Goal: Task Accomplishment & Management: Manage account settings

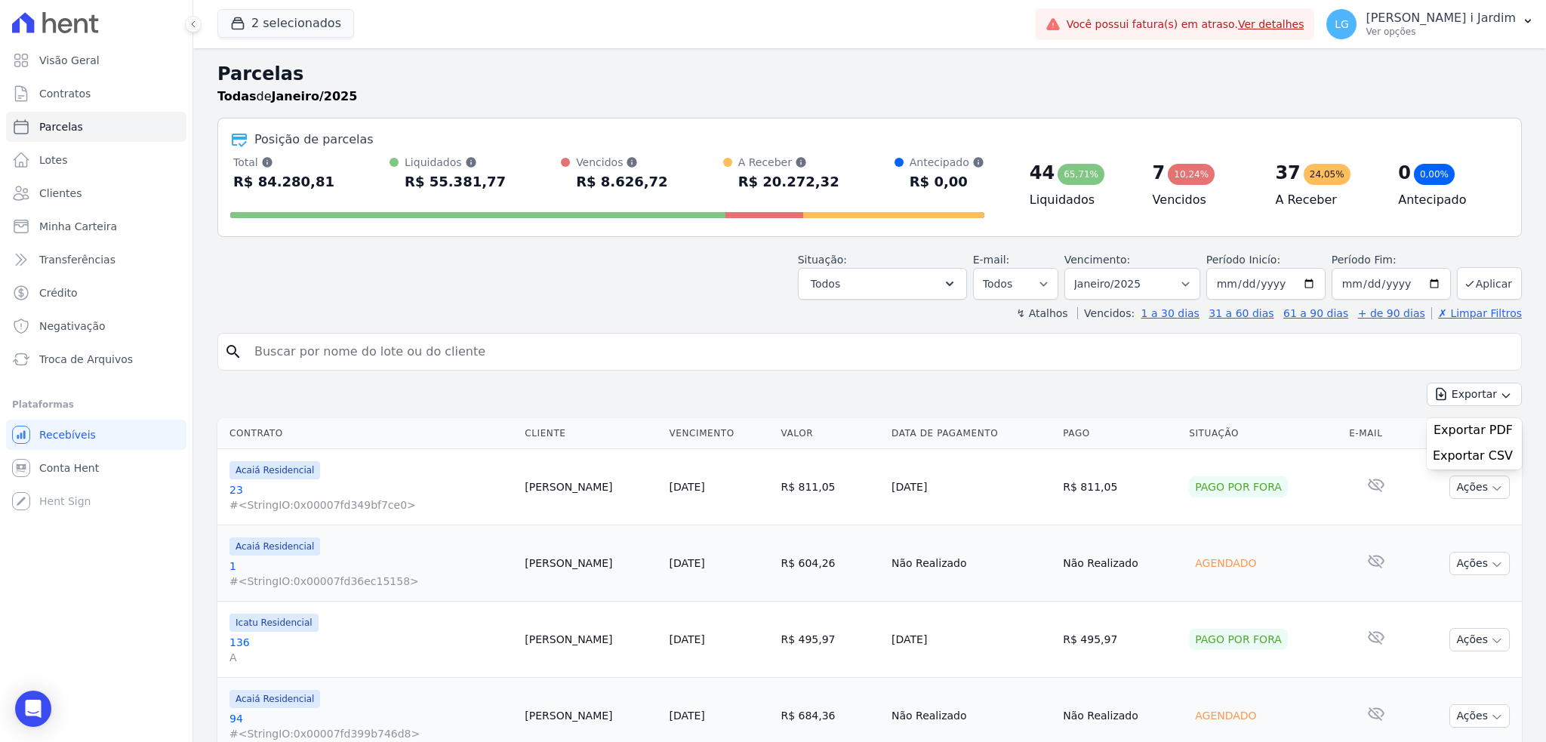
select select
click at [116, 264] on link "Transferências" at bounding box center [96, 260] width 180 height 30
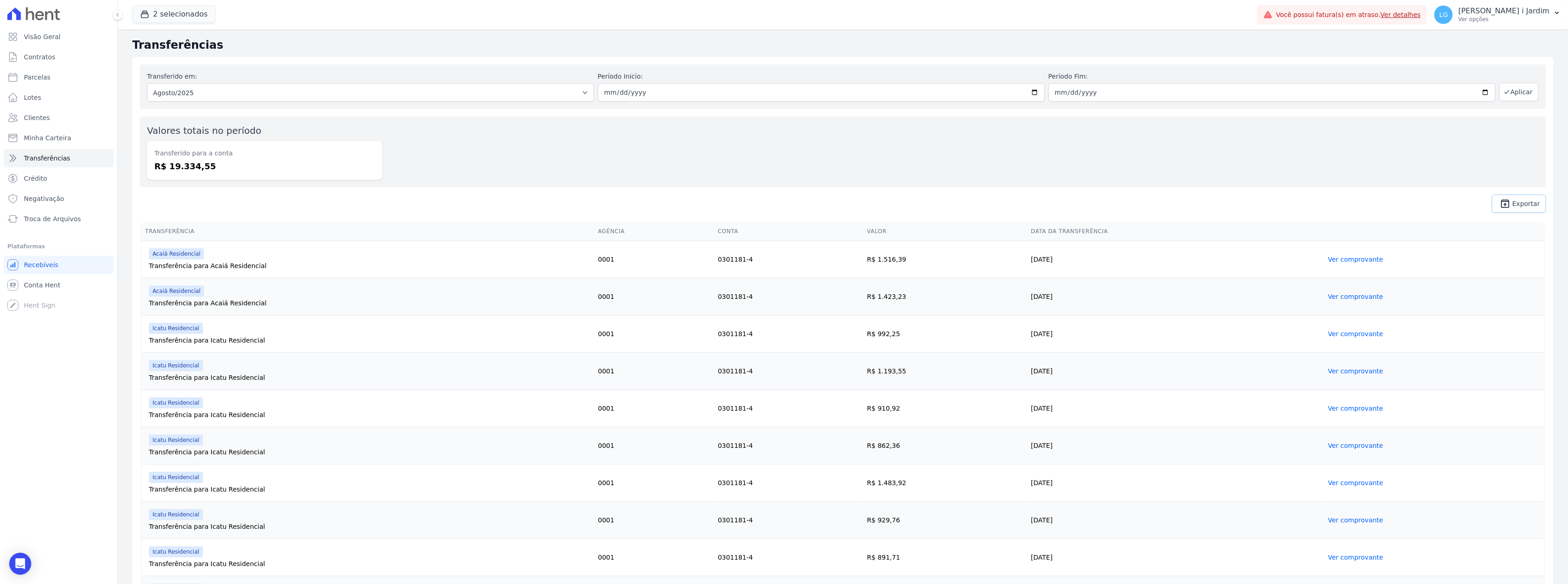
click at [940, 201] on span "Exportar" at bounding box center [1526, 203] width 27 height 5
click at [940, 259] on link "Ver comprovante" at bounding box center [1356, 259] width 55 height 7
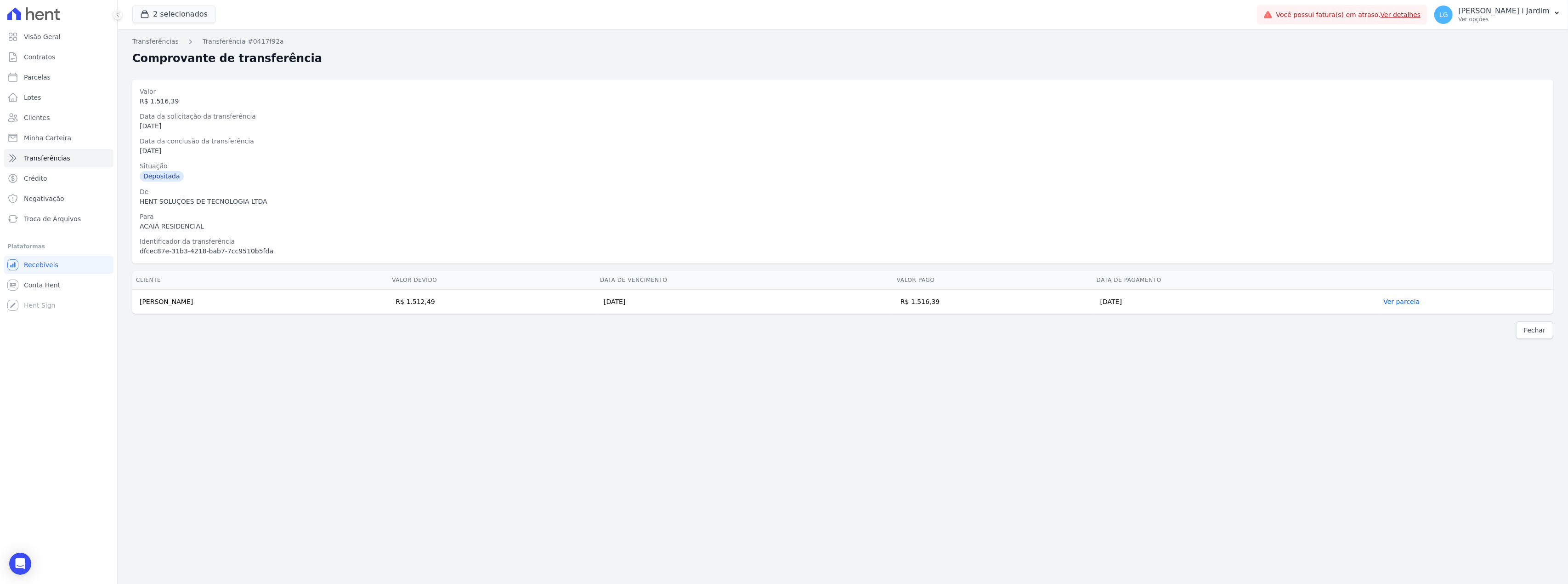
drag, startPoint x: 159, startPoint y: 297, endPoint x: 1115, endPoint y: 357, distance: 957.9
click at [940, 357] on div "Transferências Transferência #0417f92a Comprovante de transferência Valor R$ 1.…" at bounding box center [842, 306] width 1451 height 554
click at [940, 444] on div "Transferências Transferência #0417f92a Comprovante de transferência Valor R$ 1.…" at bounding box center [842, 306] width 1451 height 554
drag, startPoint x: 200, startPoint y: 314, endPoint x: 178, endPoint y: 328, distance: 26.1
click at [164, 320] on div "Transferências Transferência #0417f92a Comprovante de transferência Valor R$ 1.…" at bounding box center [842, 306] width 1451 height 554
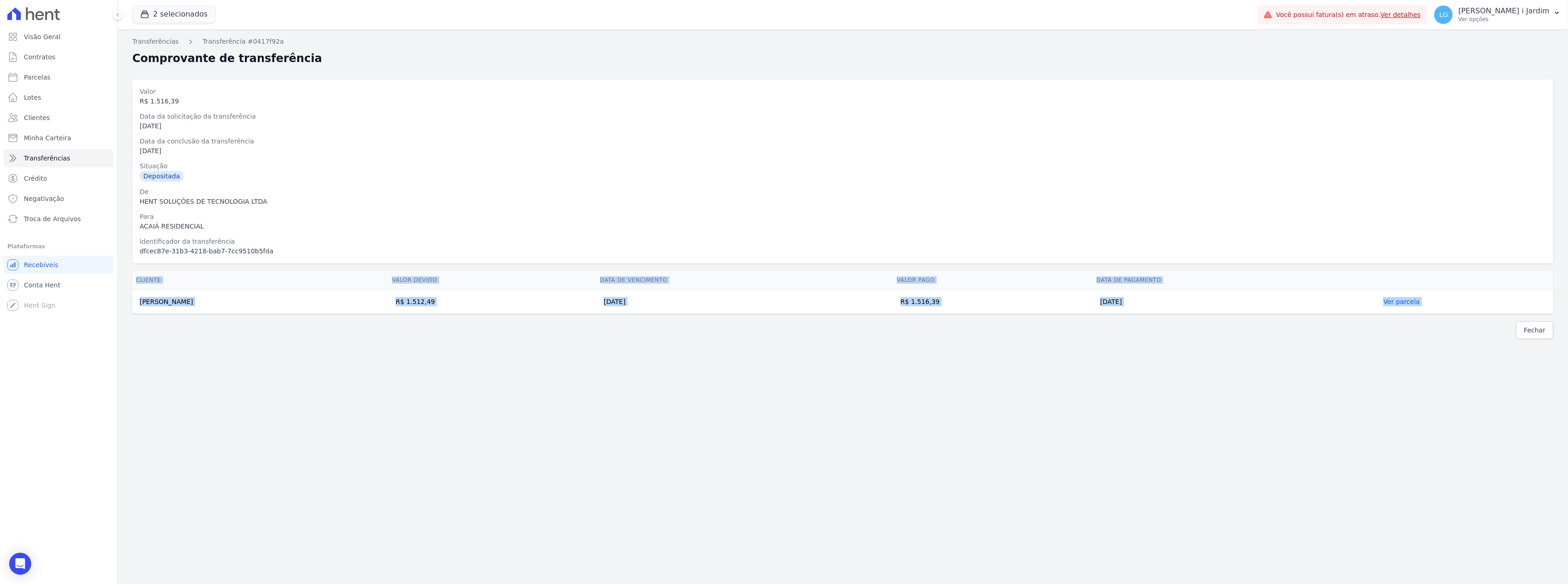
click at [183, 330] on div "Fechar" at bounding box center [842, 330] width 1421 height 18
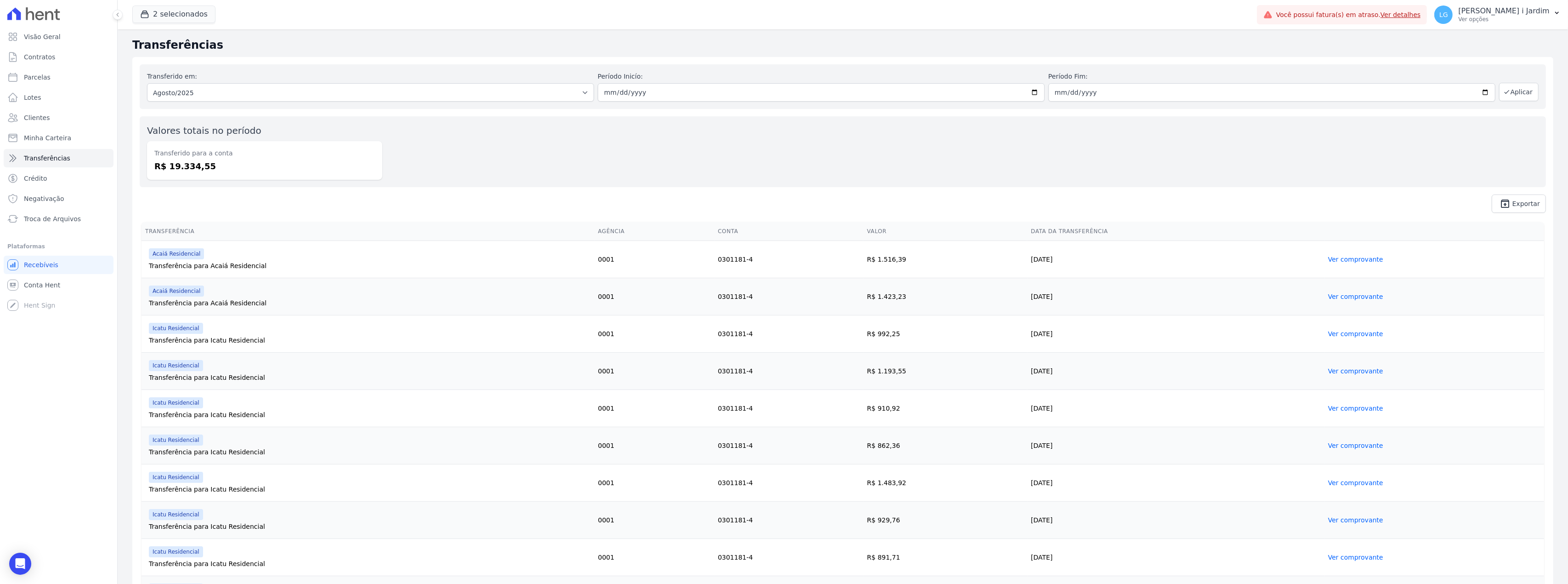
click at [210, 195] on span "unarchive Exportar" at bounding box center [842, 203] width 1406 height 18
click at [231, 217] on div "Transferido em: Todos os meses Fevereiro/2024 Março/2024 Abril/2024 Maio/2024 J…" at bounding box center [842, 139] width 1421 height 163
click at [43, 284] on span "Conta Hent" at bounding box center [42, 284] width 37 height 9
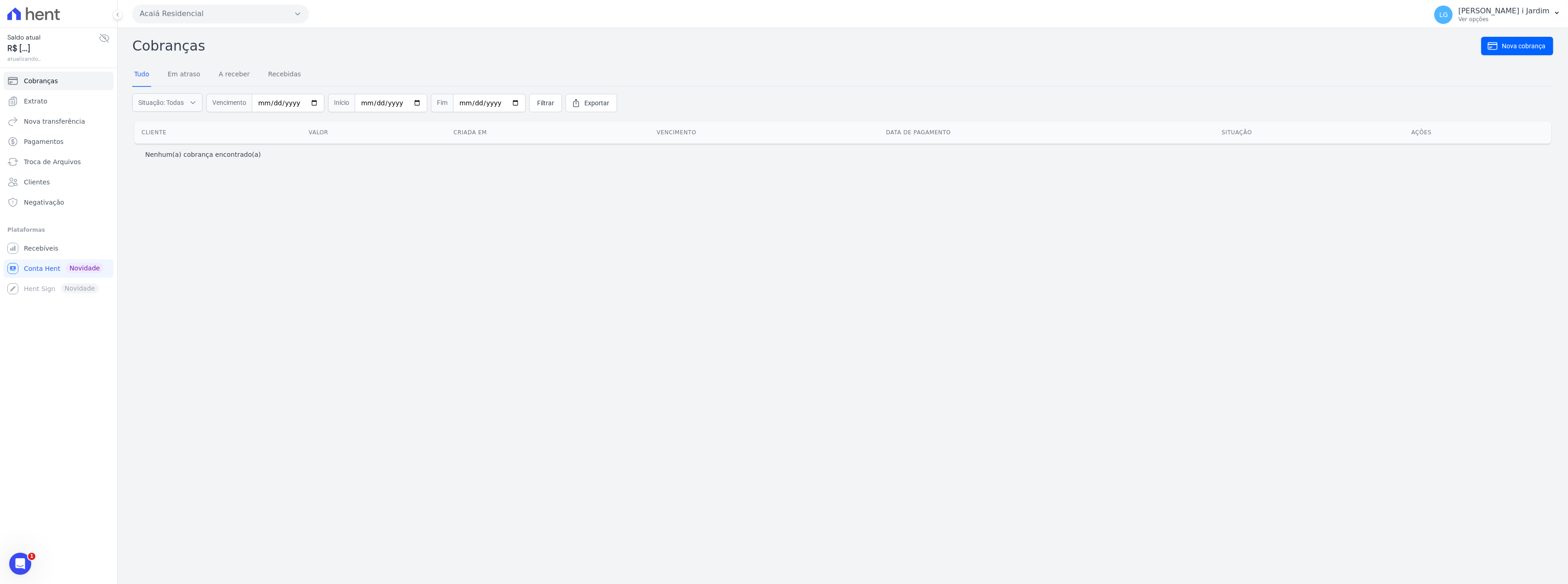
click at [105, 35] on icon at bounding box center [104, 38] width 11 height 11
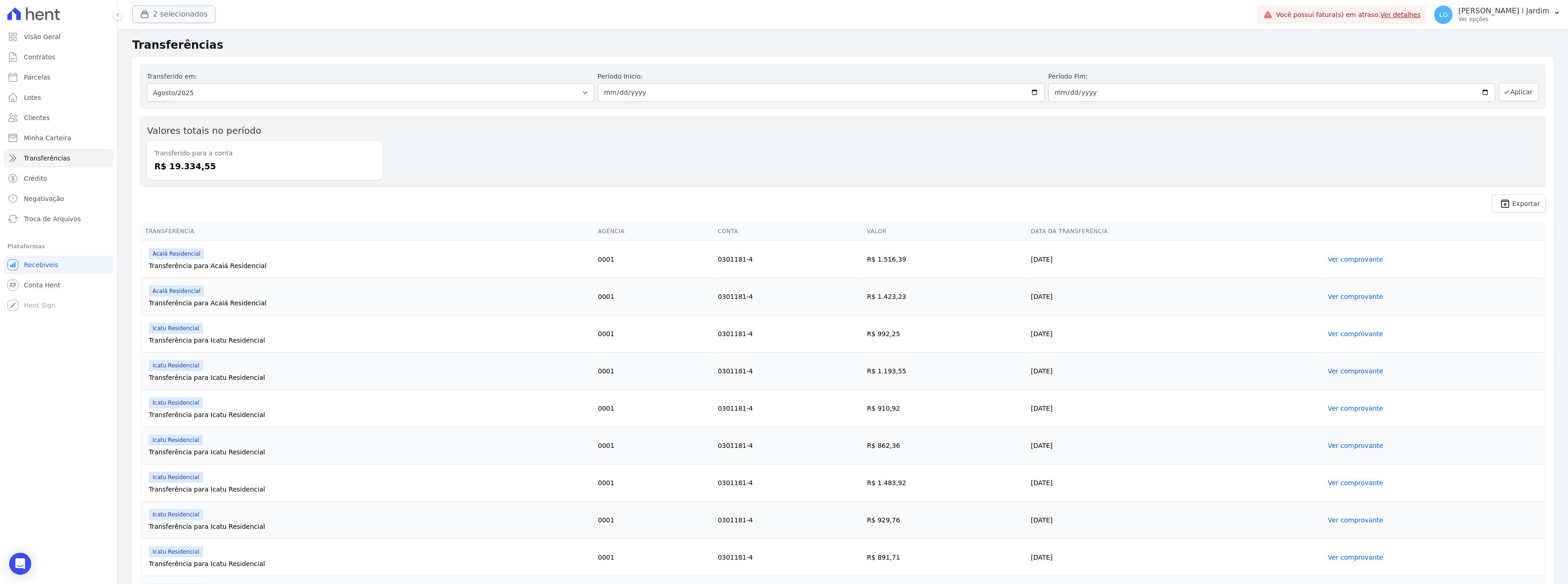
click at [180, 21] on button "2 selecionados" at bounding box center [173, 14] width 83 height 18
click at [186, 35] on label "Trapisa Engenharia" at bounding box center [178, 39] width 61 height 7
click at [143, 35] on input "Trapisa Engenharia" at bounding box center [139, 39] width 7 height 7
checkbox input "false"
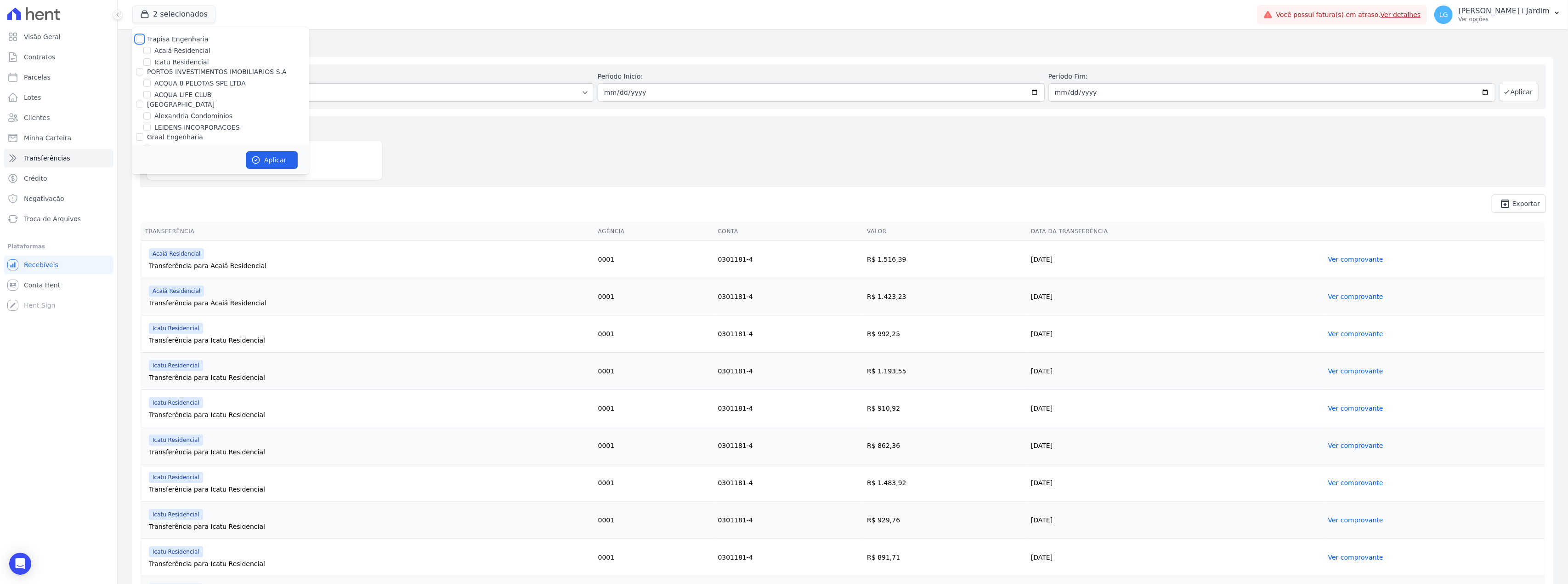
checkbox input "false"
click at [166, 136] on label "Inspire" at bounding box center [165, 133] width 21 height 10
click at [151, 136] on input "Inspire" at bounding box center [147, 133] width 7 height 7
checkbox input "true"
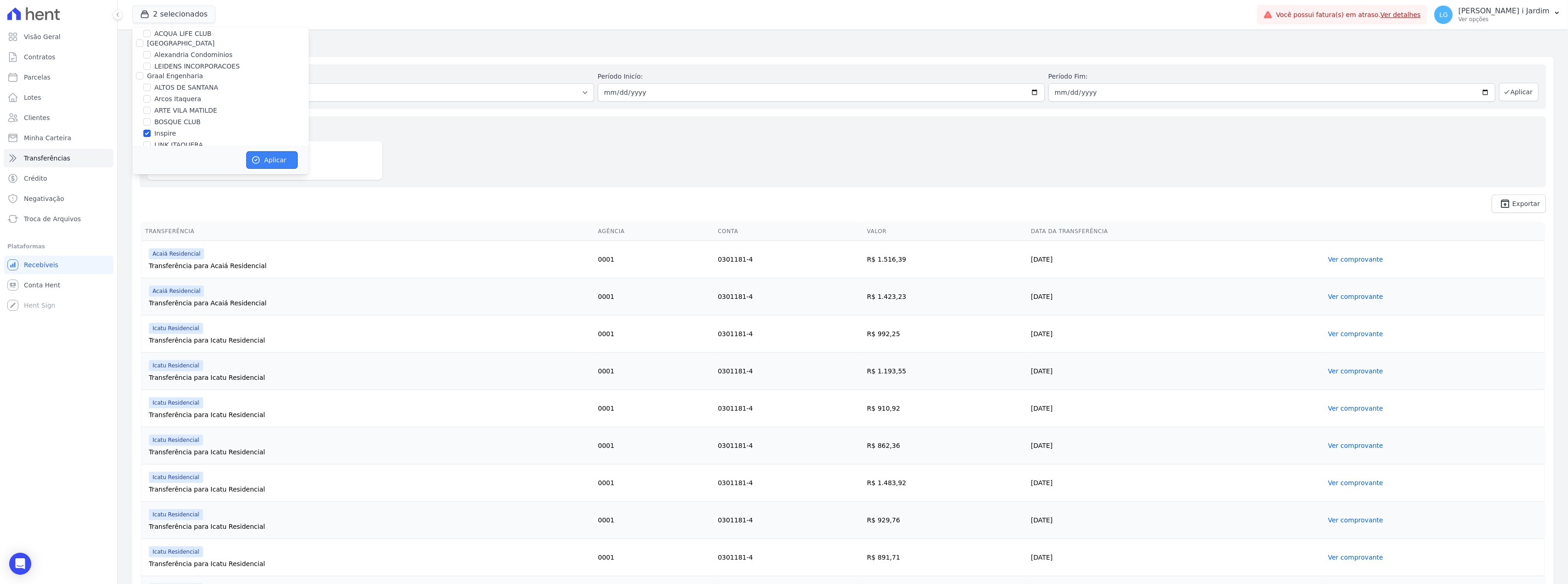
click at [259, 160] on icon "button" at bounding box center [256, 160] width 7 height 7
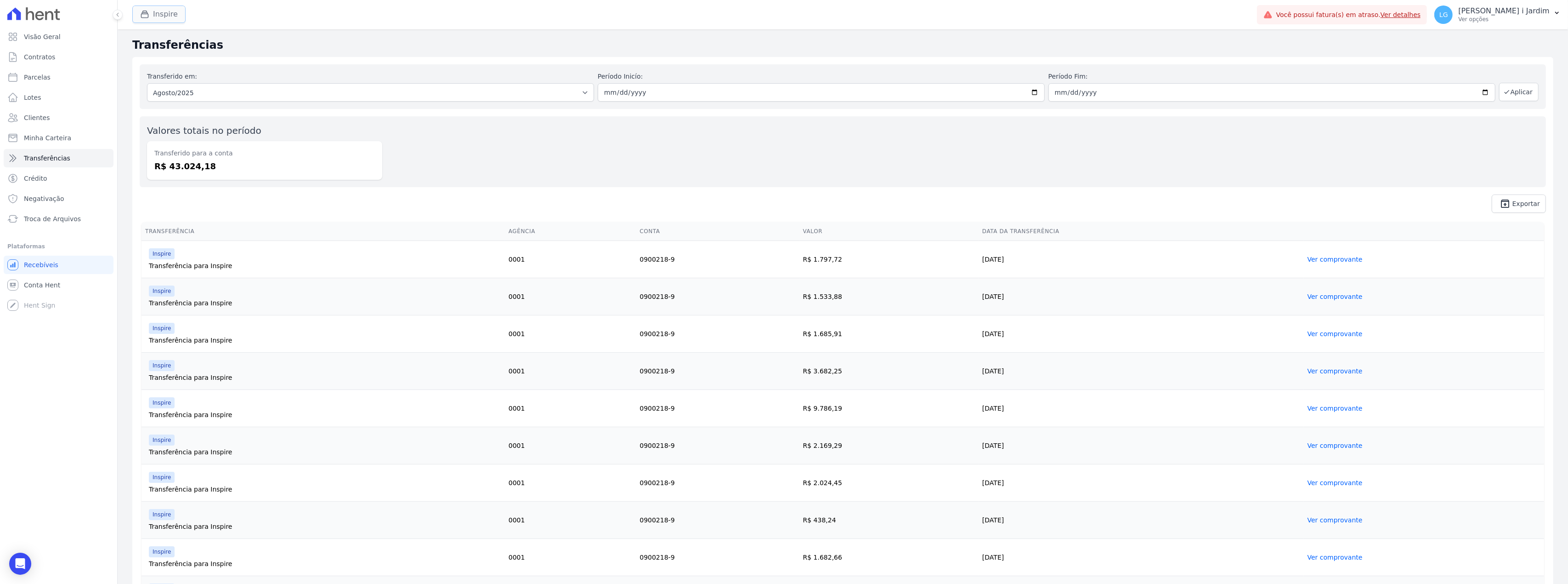
click at [156, 16] on button "Inspire" at bounding box center [159, 14] width 54 height 18
click at [168, 74] on label "Inspire" at bounding box center [165, 72] width 21 height 10
click at [151, 74] on input "Inspire" at bounding box center [147, 72] width 7 height 7
checkbox input "false"
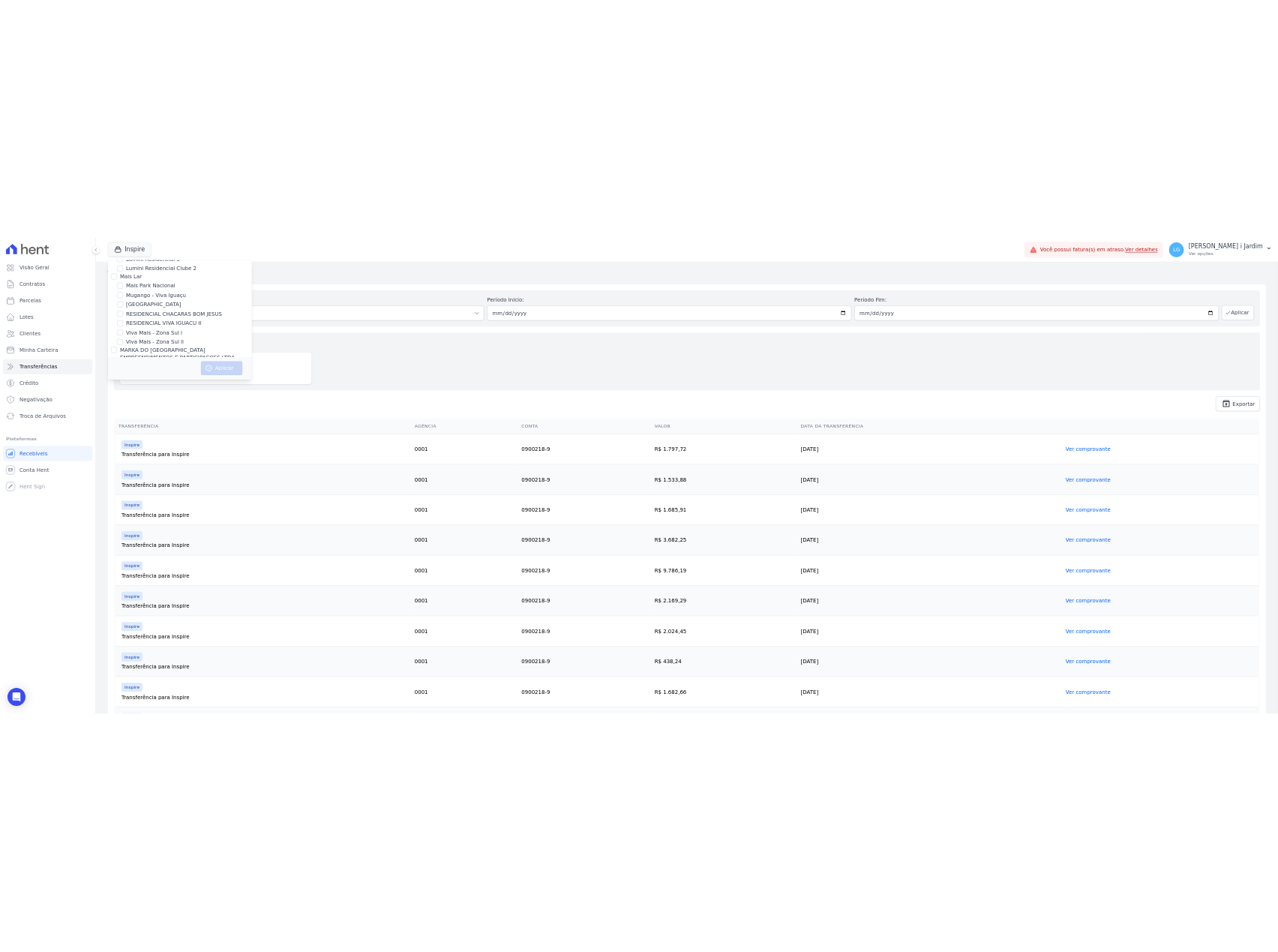
scroll to position [2400, 0]
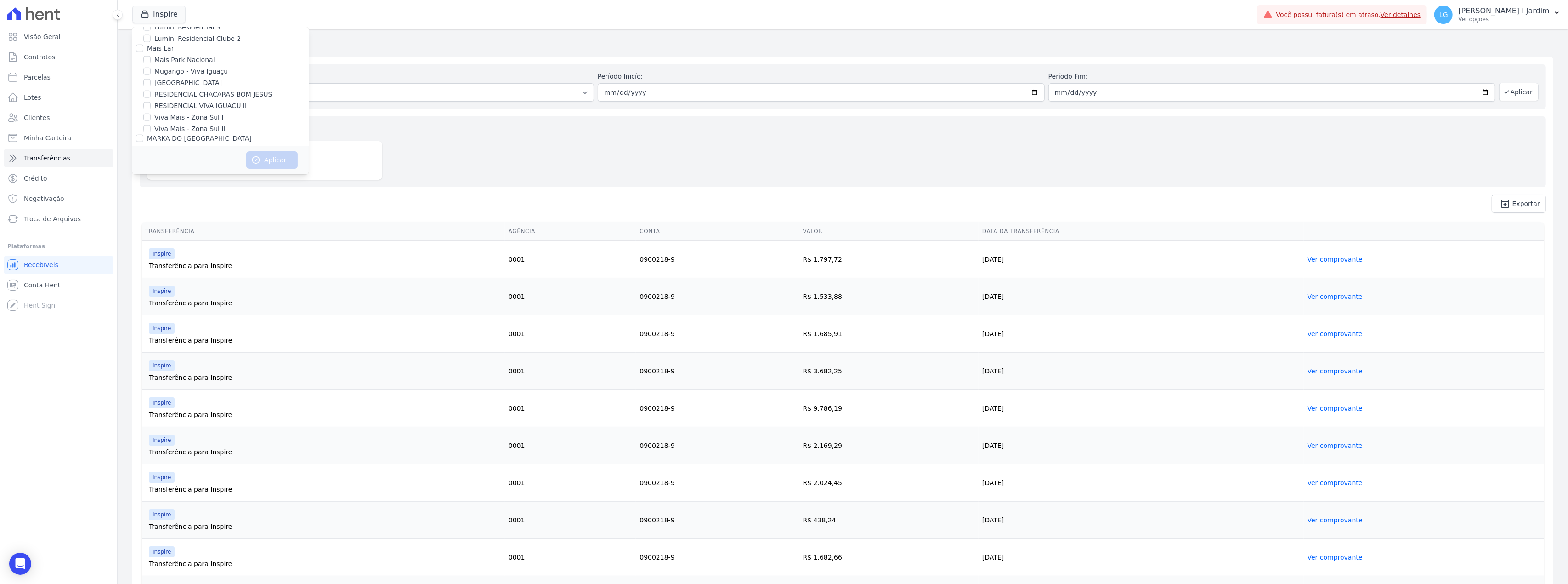
click at [181, 78] on label "[GEOGRAPHIC_DATA]" at bounding box center [188, 83] width 68 height 10
click at [151, 79] on input "[GEOGRAPHIC_DATA]" at bounding box center [147, 83] width 7 height 7
checkbox input "true"
click at [259, 157] on icon "button" at bounding box center [256, 160] width 9 height 9
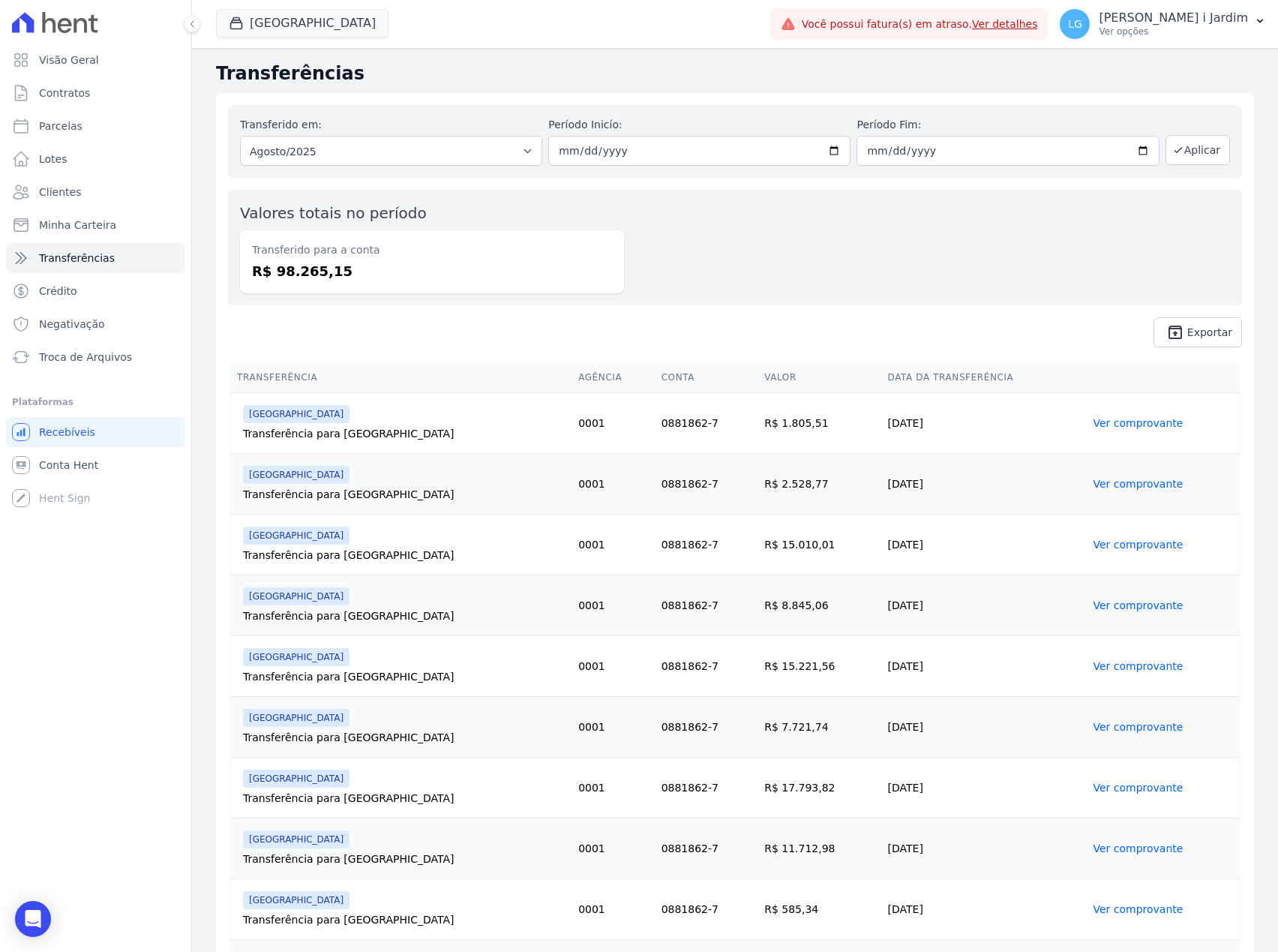
click at [557, 240] on div "Transferido para a conta R$ 98.265,15" at bounding box center [432, 261] width 384 height 63
click at [112, 66] on link "Visão Geral" at bounding box center [95, 60] width 179 height 30
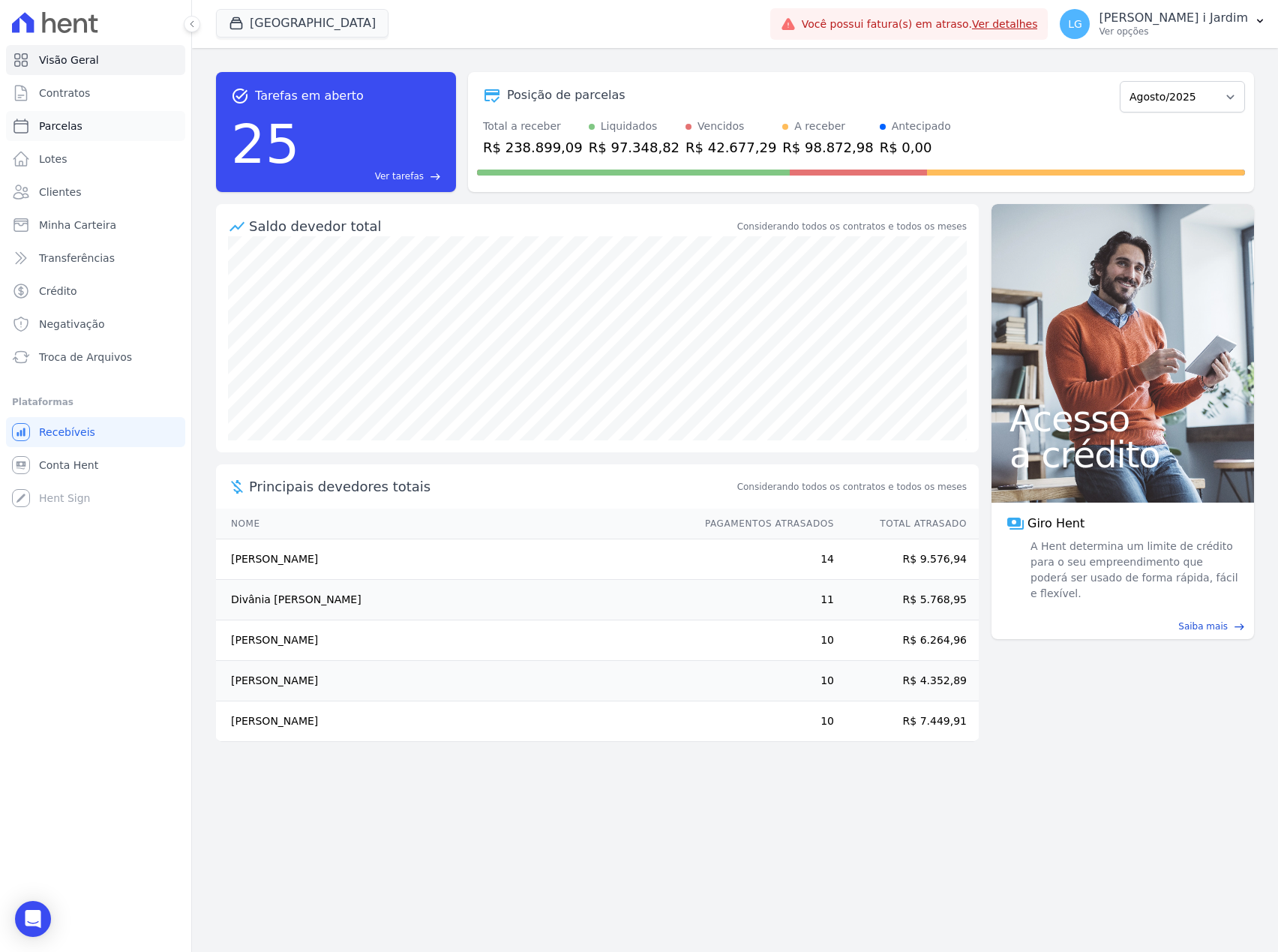
click at [74, 124] on span "Parcelas" at bounding box center [61, 125] width 44 height 15
select select
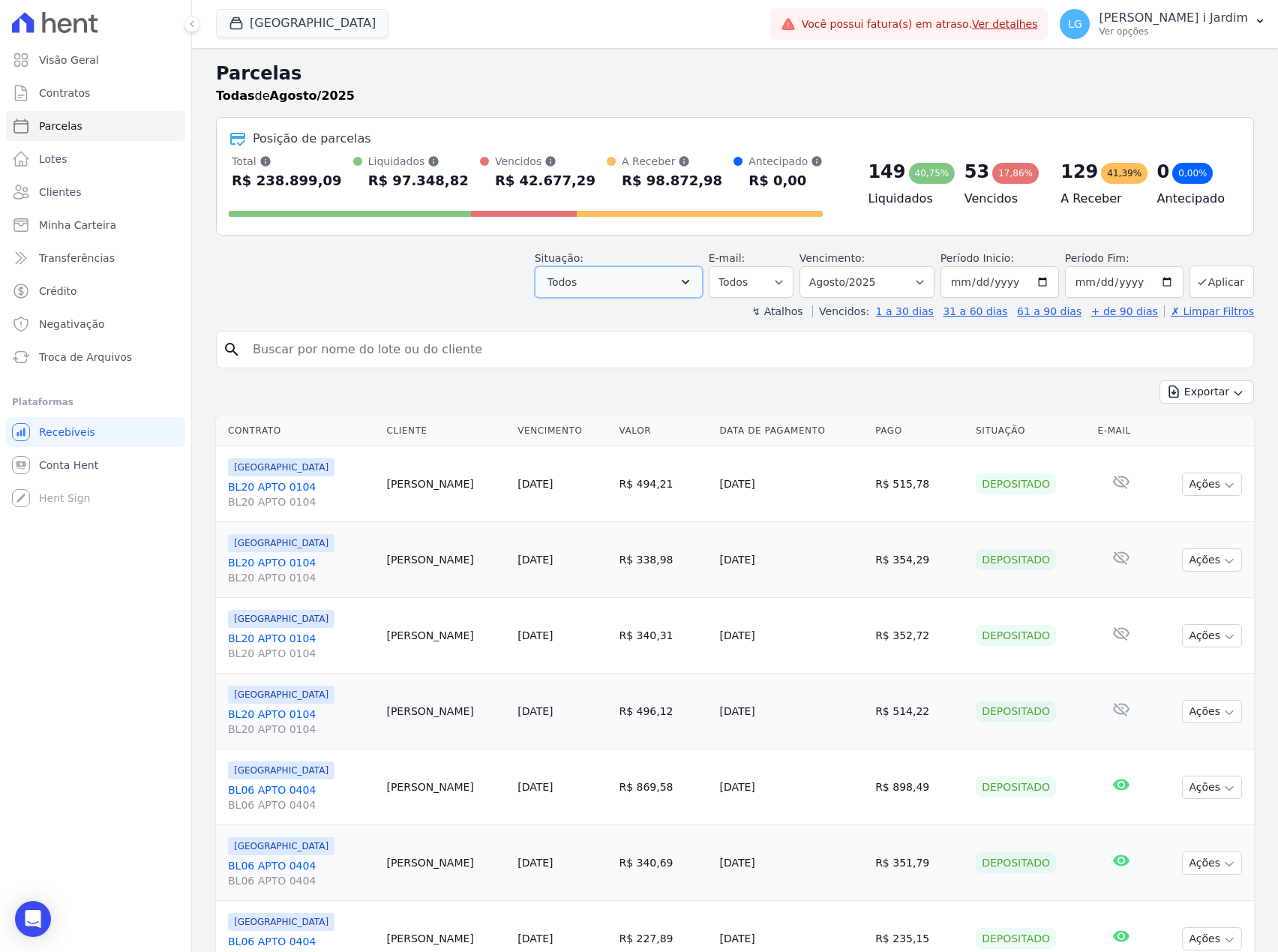
click at [557, 292] on button "Todos" at bounding box center [618, 282] width 168 height 32
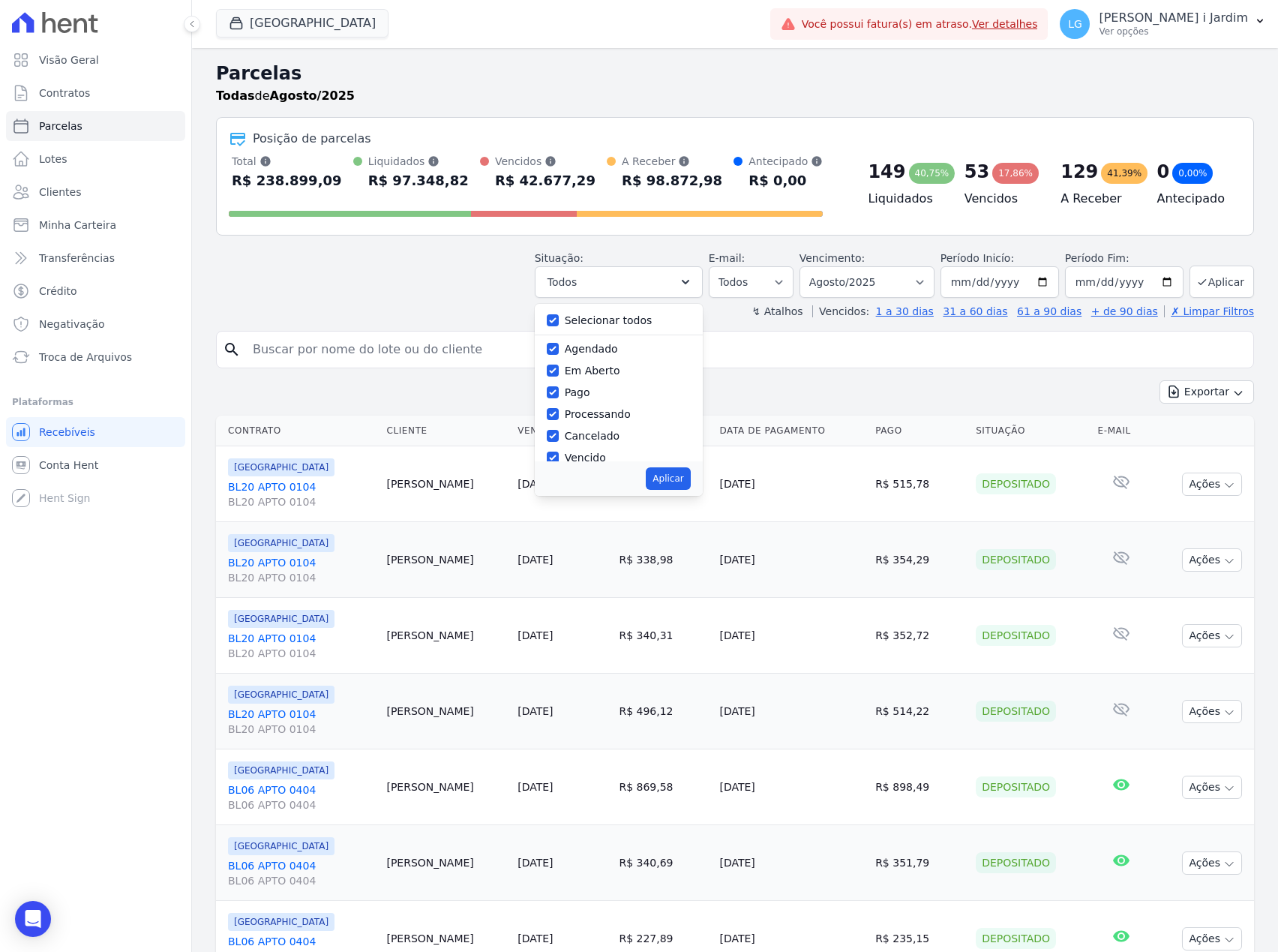
click at [567, 323] on div "Selecionar todos" at bounding box center [618, 321] width 144 height 22
click at [595, 324] on label "Selecionar todos" at bounding box center [608, 320] width 87 height 12
click at [559, 324] on input "Selecionar todos" at bounding box center [553, 320] width 12 height 12
checkbox input "false"
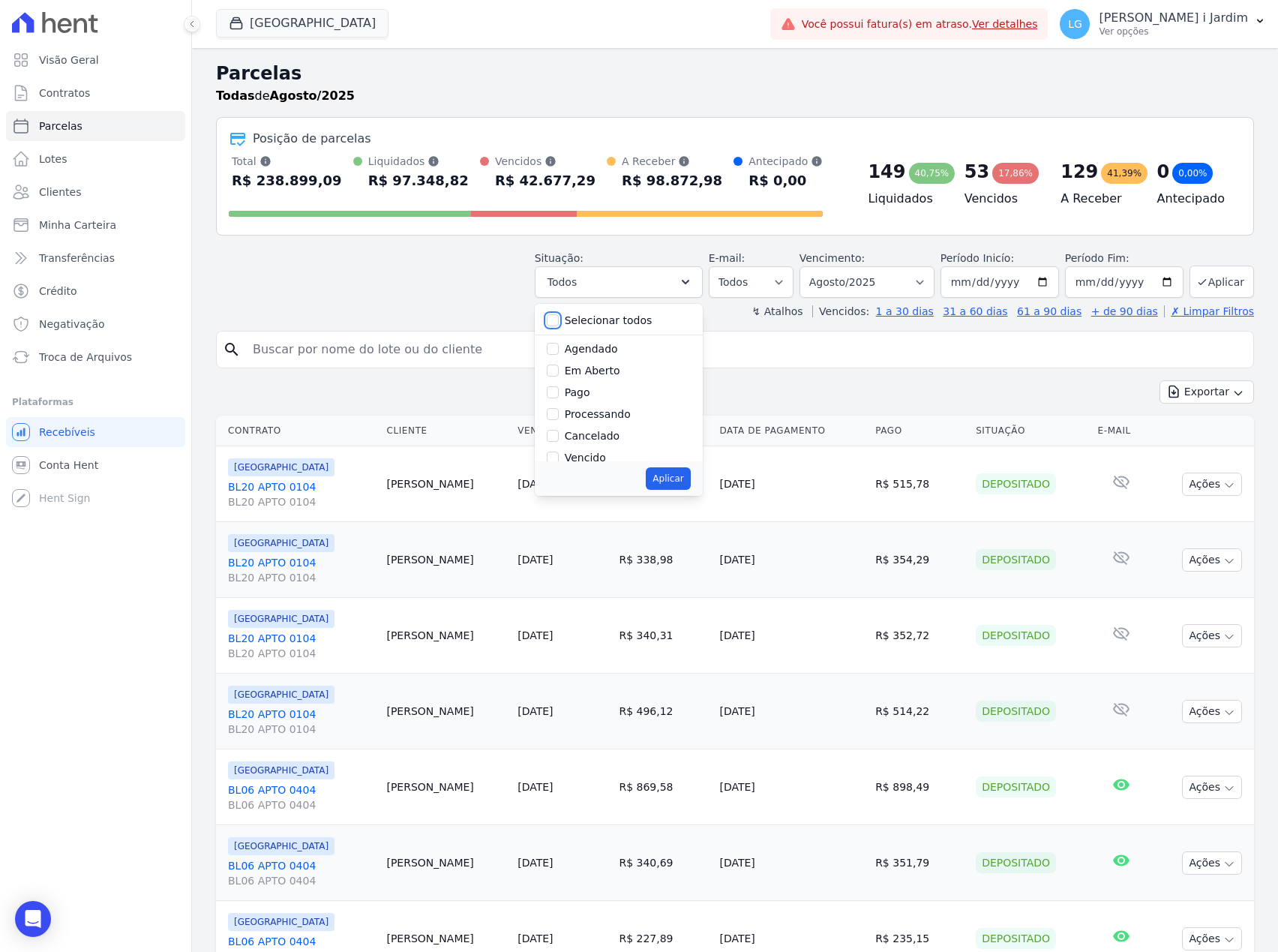
checkbox input "false"
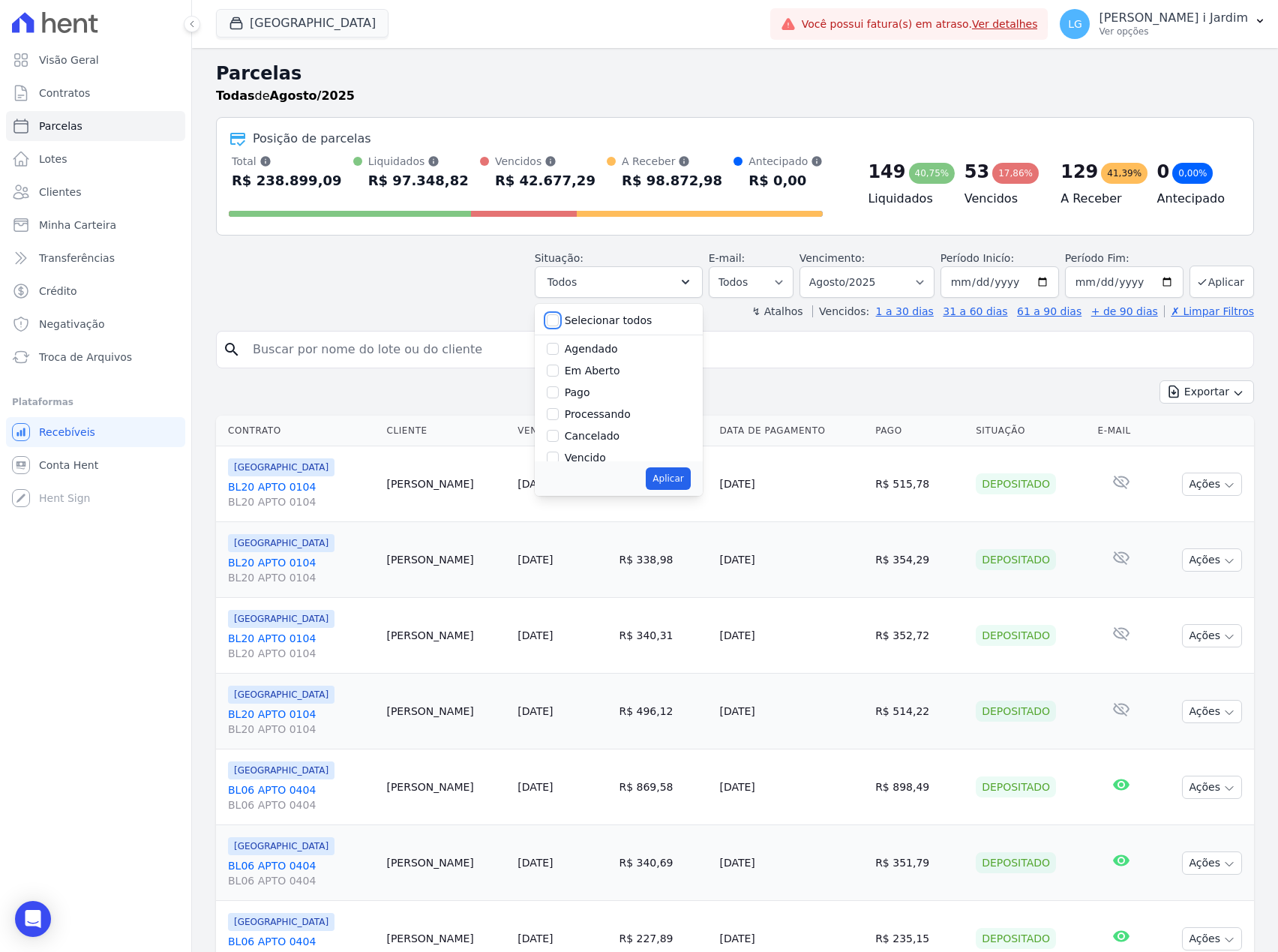
checkbox input "false"
click at [601, 375] on label "Em Aberto" at bounding box center [592, 371] width 56 height 12
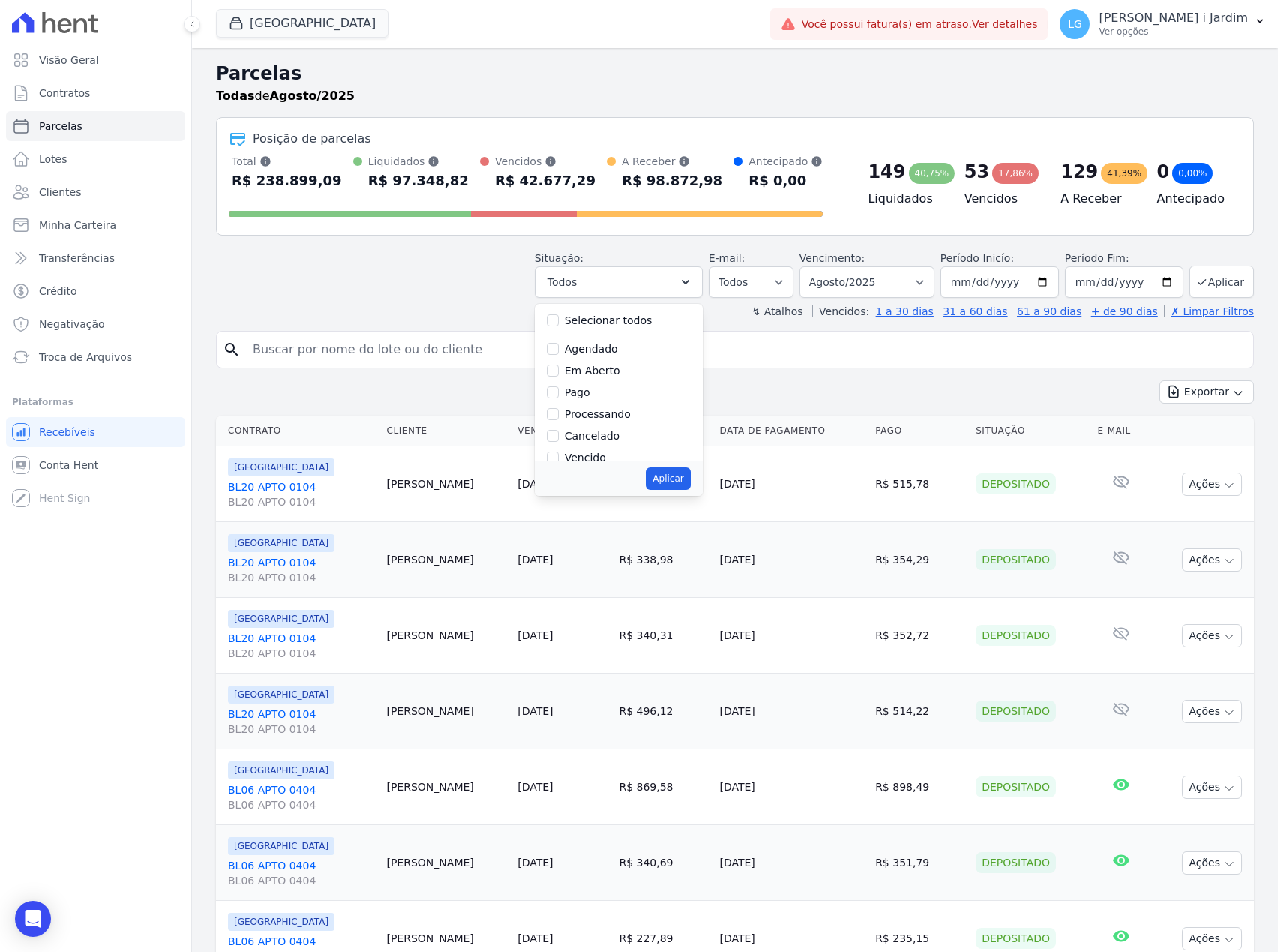
click at [559, 375] on input "Em Aberto" at bounding box center [553, 371] width 12 height 12
checkbox input "true"
click at [672, 485] on button "Aplicar" at bounding box center [668, 478] width 45 height 23
select select "pending"
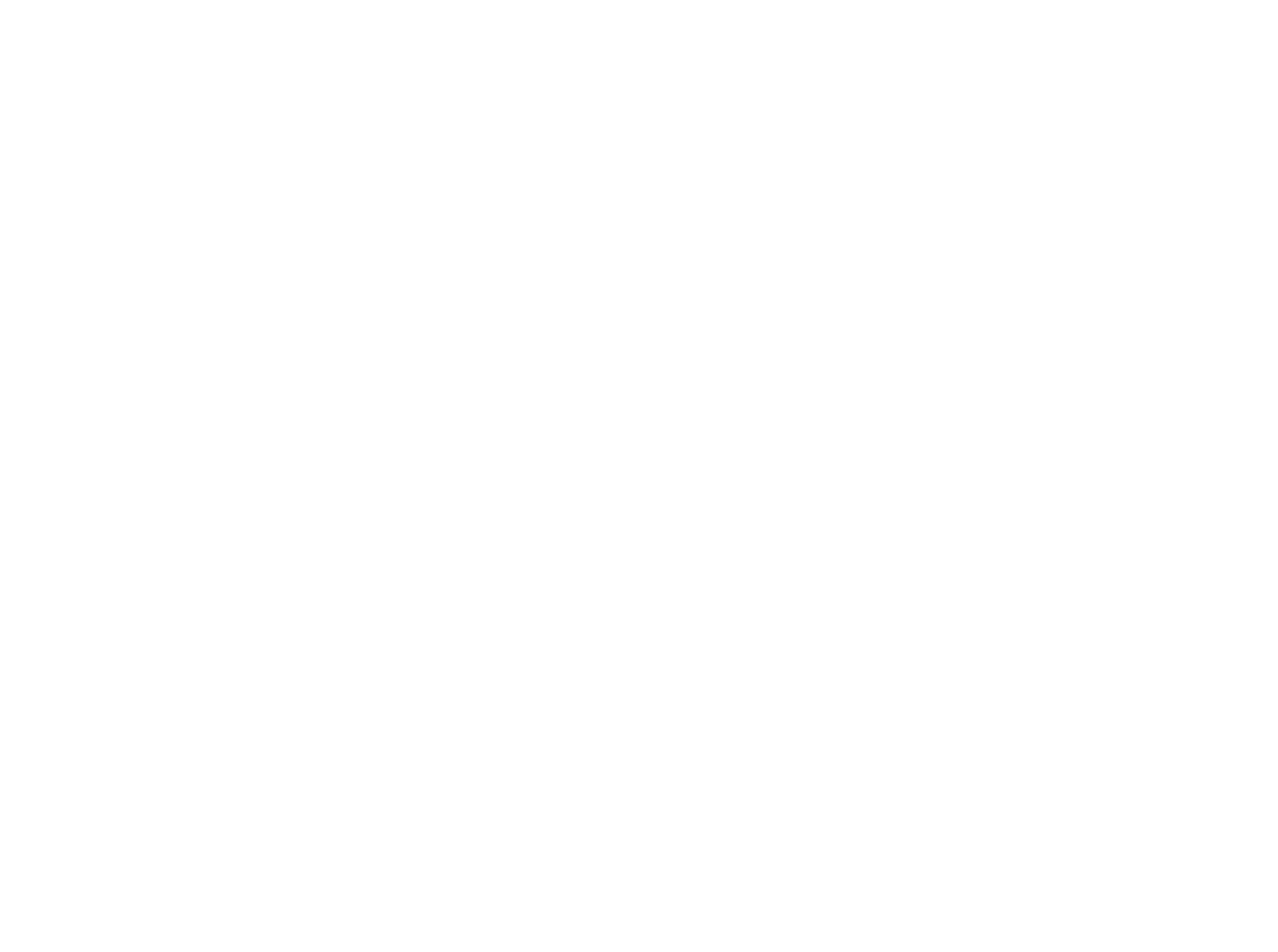
select select
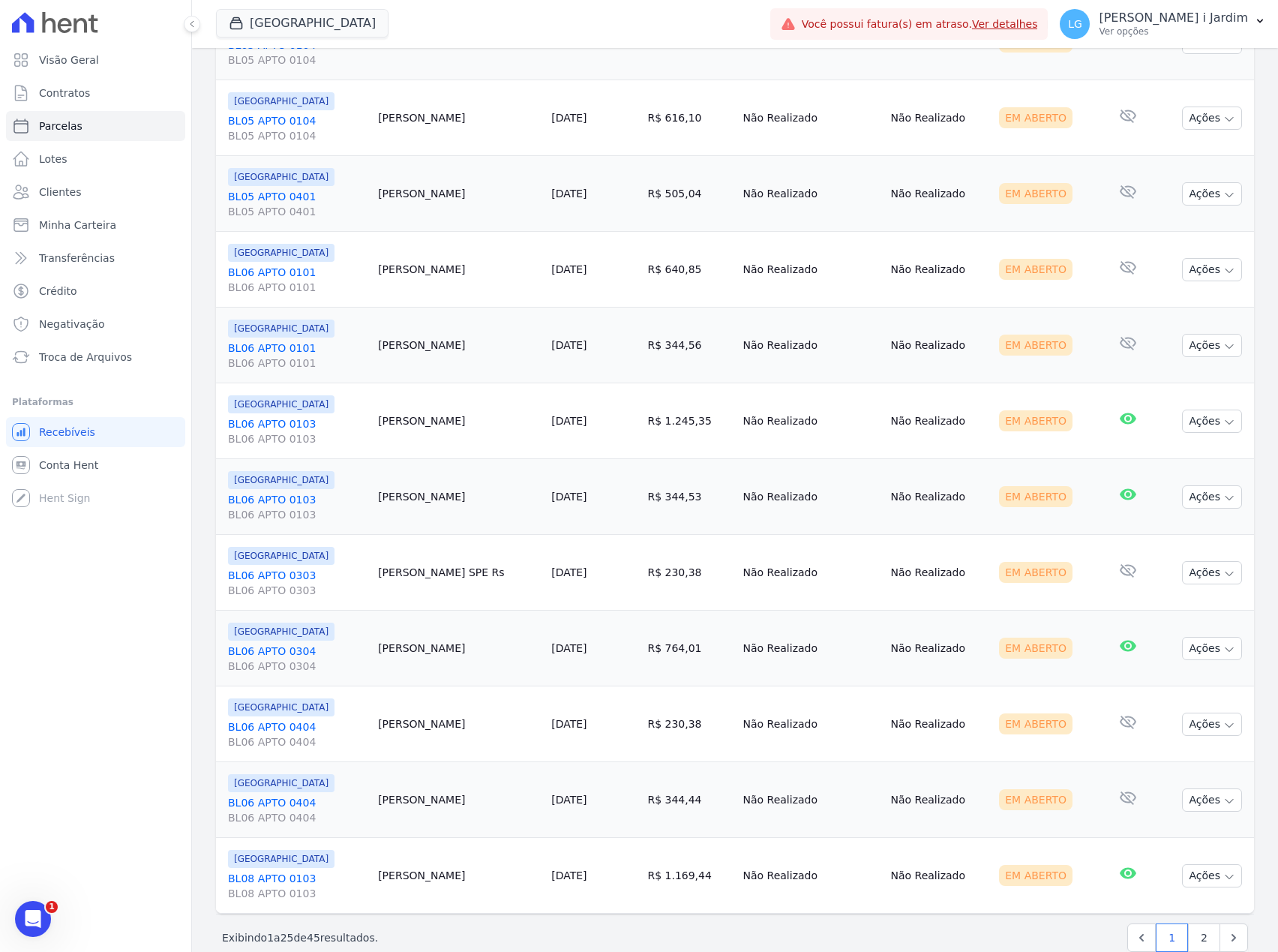
scroll to position [1335, 0]
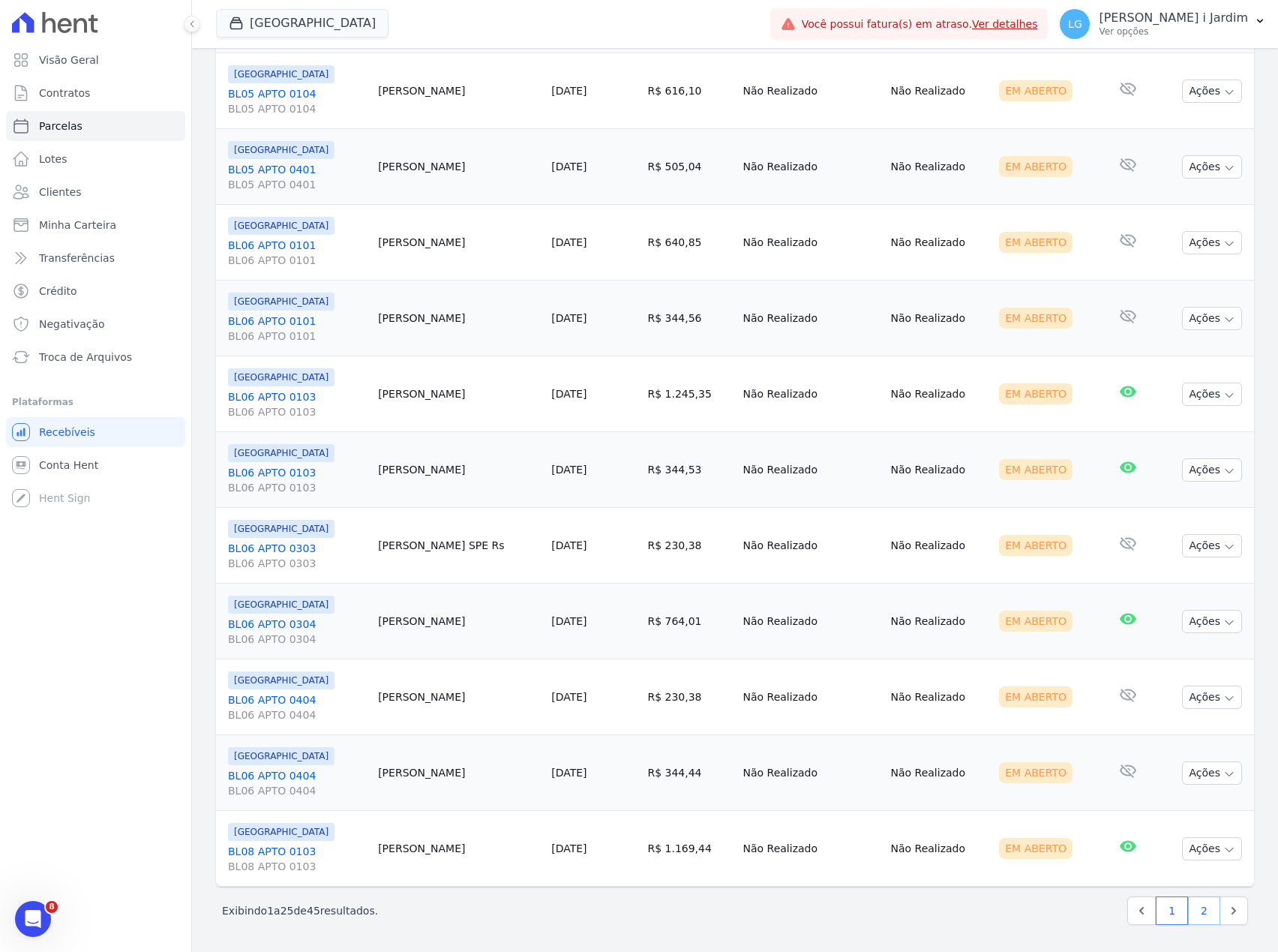
click at [1195, 918] on link "2" at bounding box center [1204, 910] width 32 height 29
select select
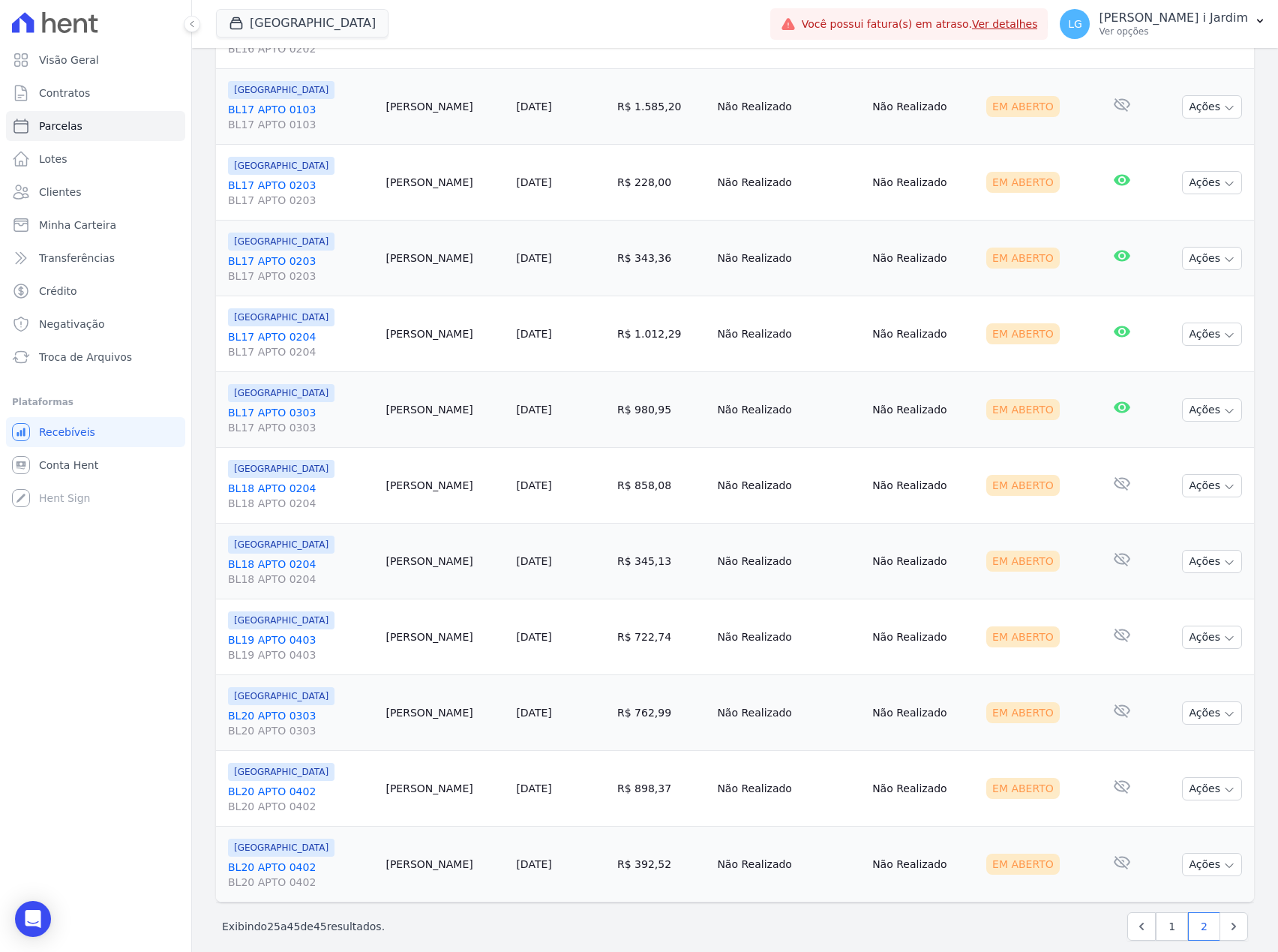
scroll to position [955, 0]
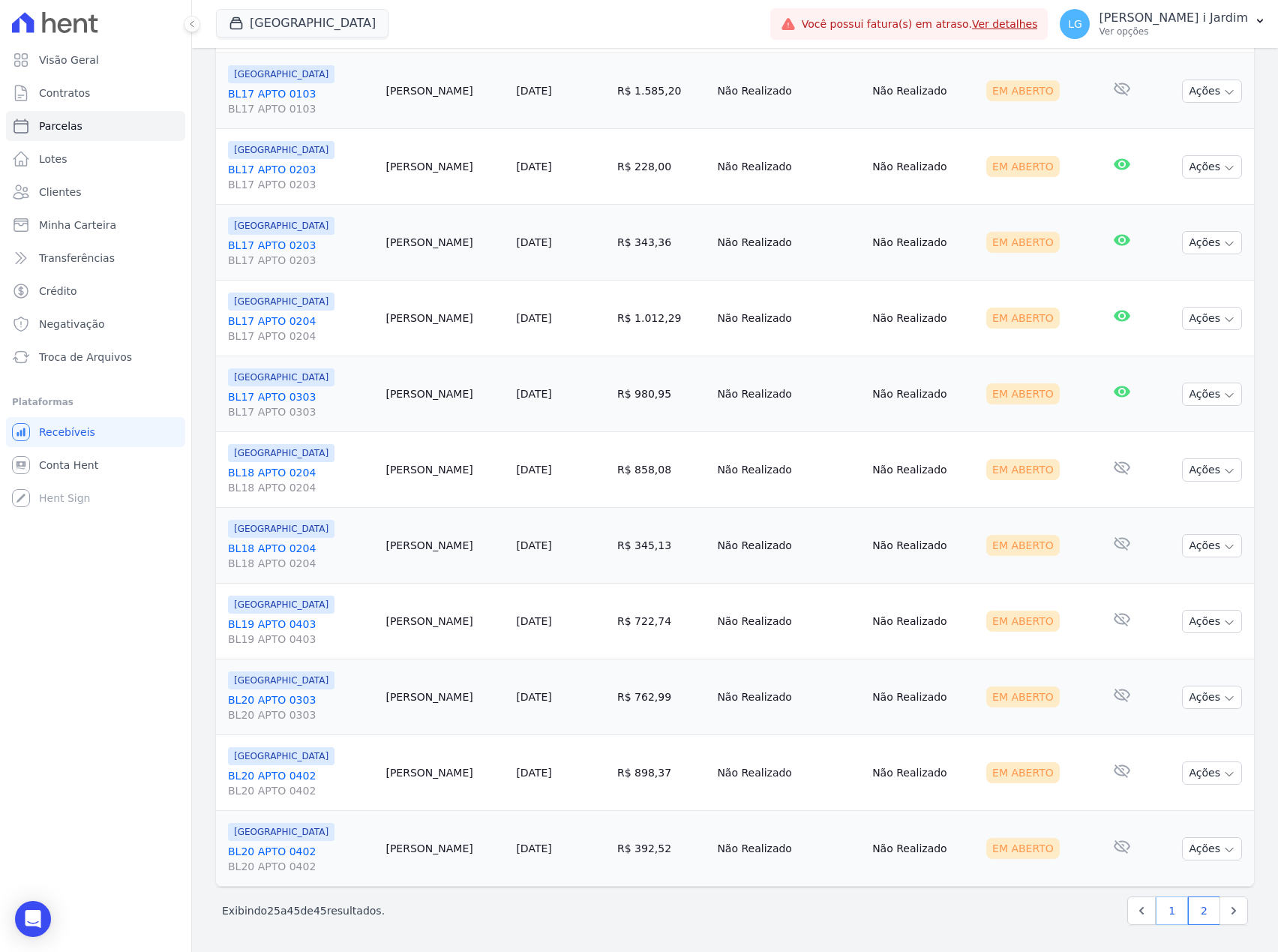
click at [1156, 919] on link "1" at bounding box center [1172, 910] width 32 height 29
select select
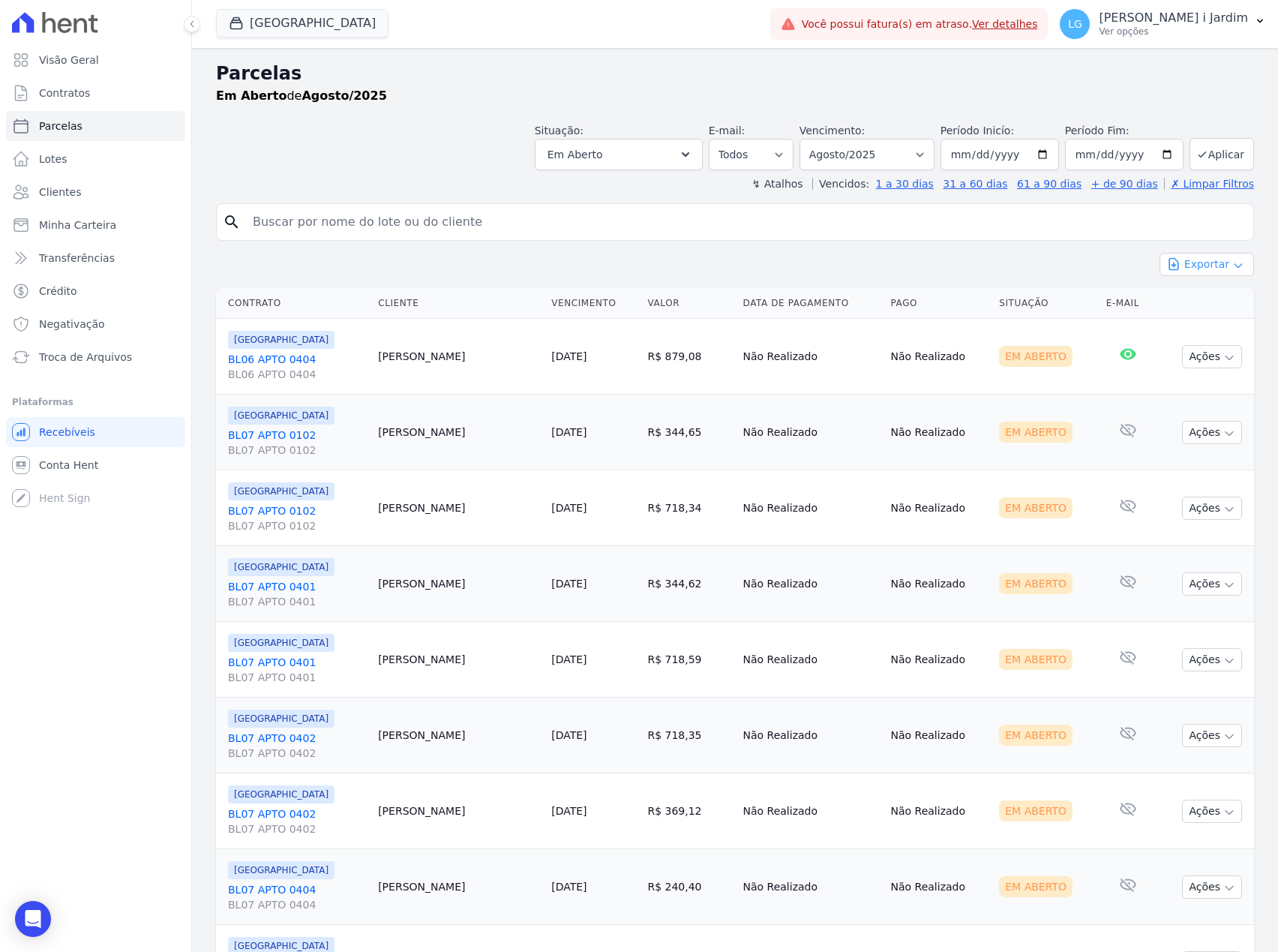
click at [1215, 265] on button "Exportar" at bounding box center [1206, 263] width 94 height 23
click at [1192, 326] on span "Exportar CSV" at bounding box center [1205, 325] width 80 height 15
click at [291, 35] on button "[GEOGRAPHIC_DATA]" at bounding box center [302, 23] width 173 height 29
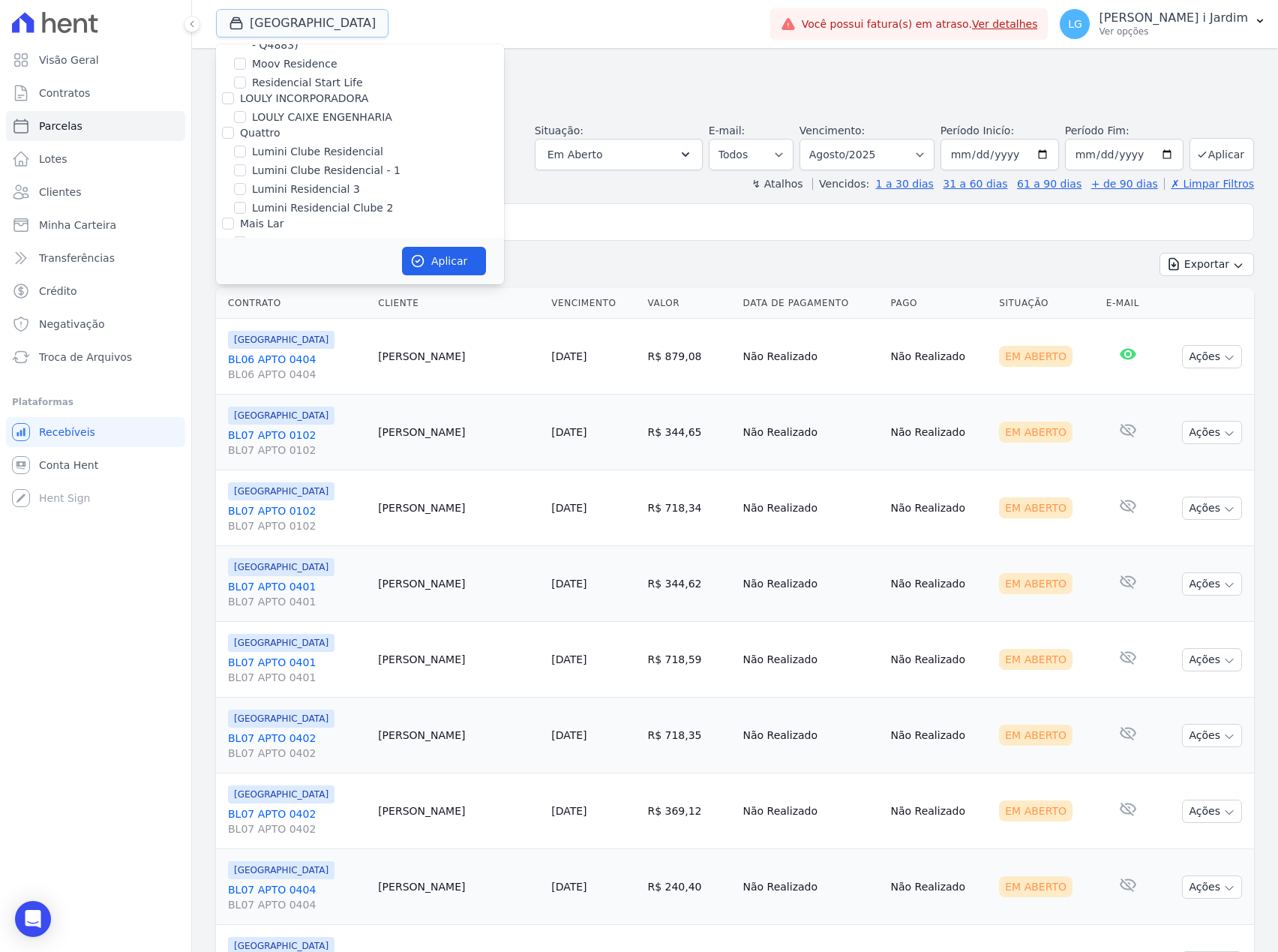
scroll to position [2300, 0]
click at [319, 275] on label "[GEOGRAPHIC_DATA]" at bounding box center [307, 283] width 110 height 16
click at [246, 277] on input "[GEOGRAPHIC_DATA]" at bounding box center [240, 283] width 12 height 12
checkbox input "false"
click at [334, 256] on label "Mugango - Viva Iguaçu" at bounding box center [312, 264] width 120 height 16
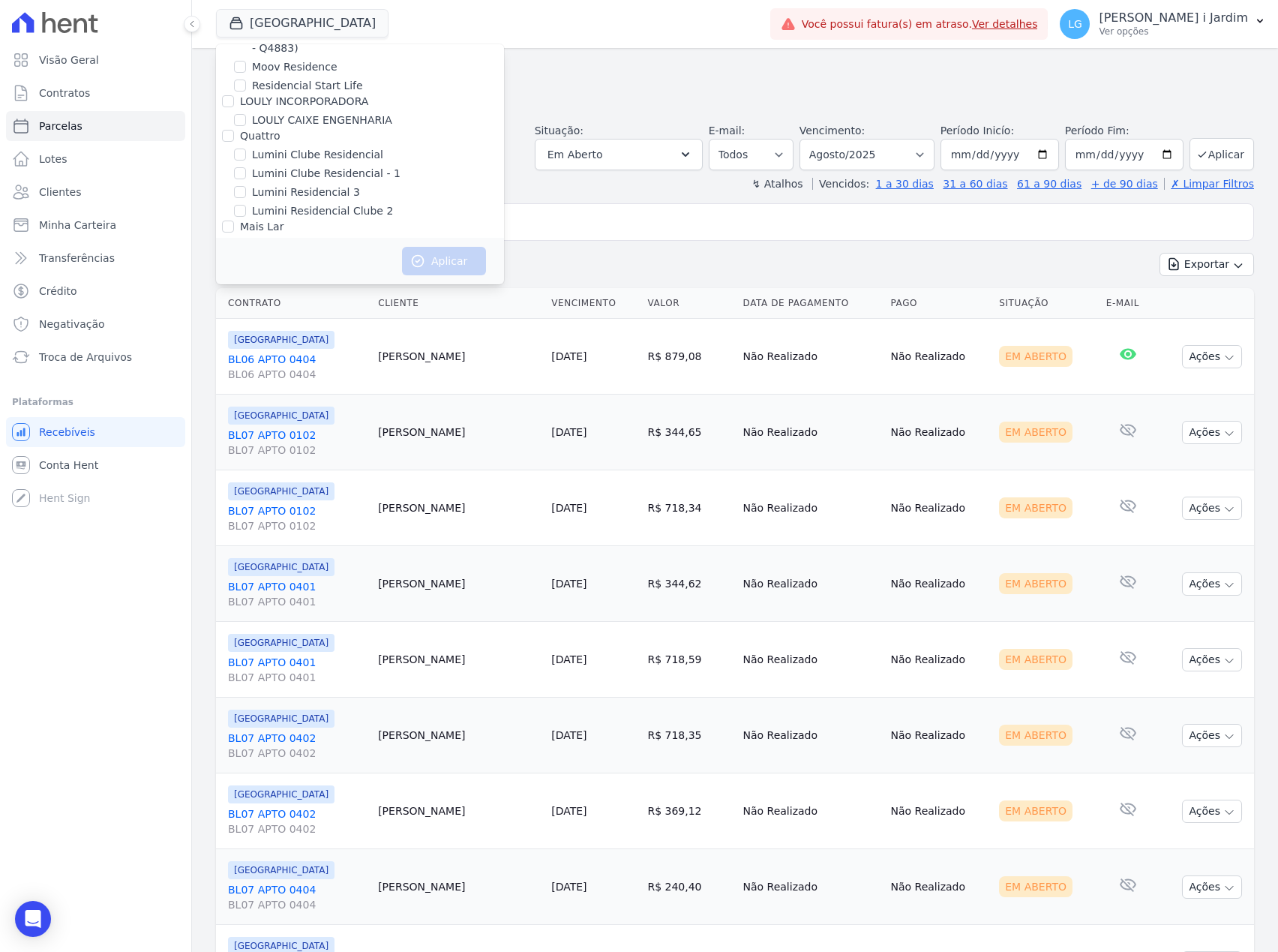
click at [246, 258] on input "Mugango - Viva Iguaçu" at bounding box center [240, 264] width 12 height 12
checkbox input "true"
click at [448, 255] on button "Aplicar" at bounding box center [444, 260] width 84 height 29
select select
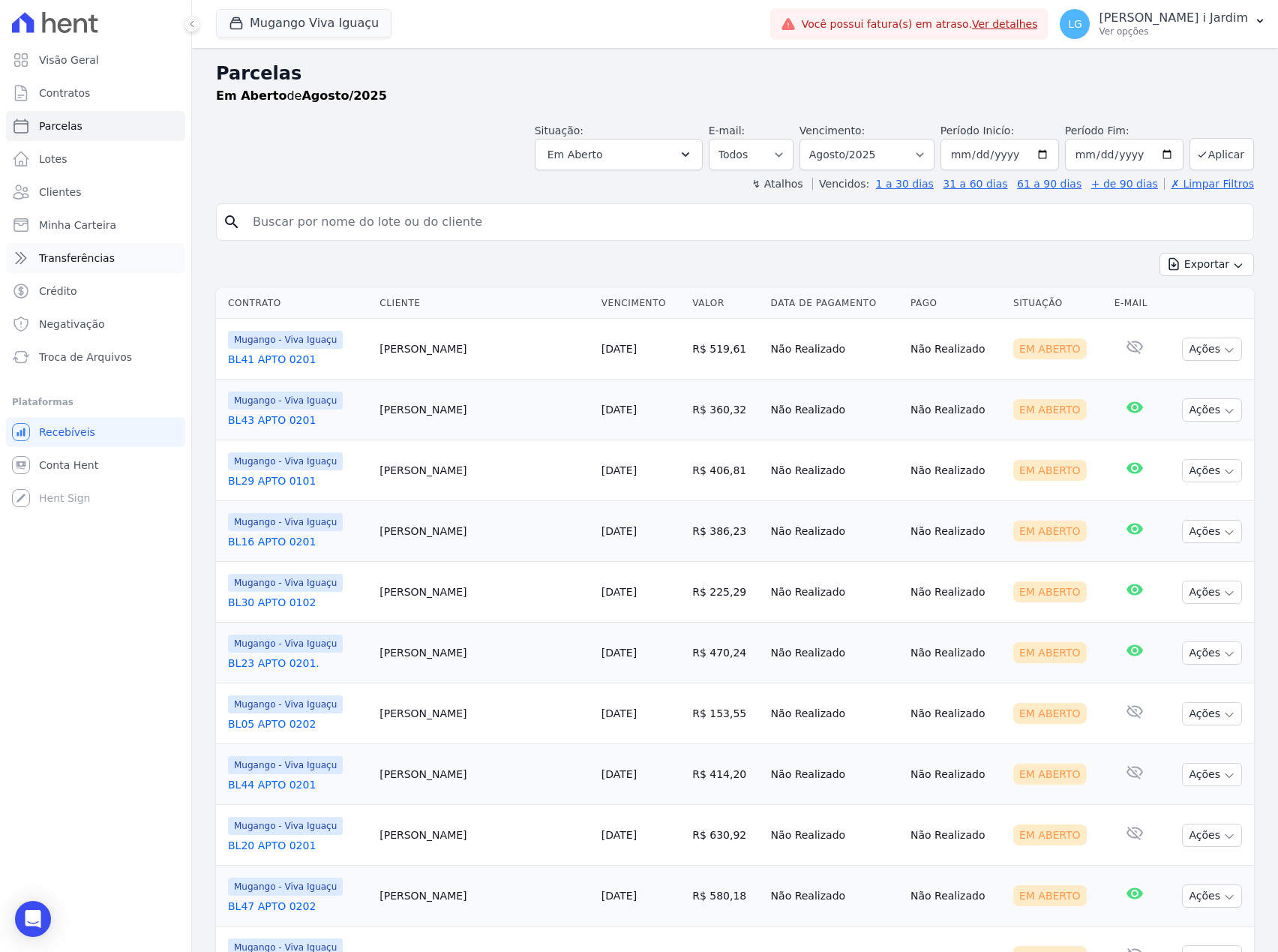
click at [105, 252] on span "Transferências" at bounding box center [77, 257] width 76 height 15
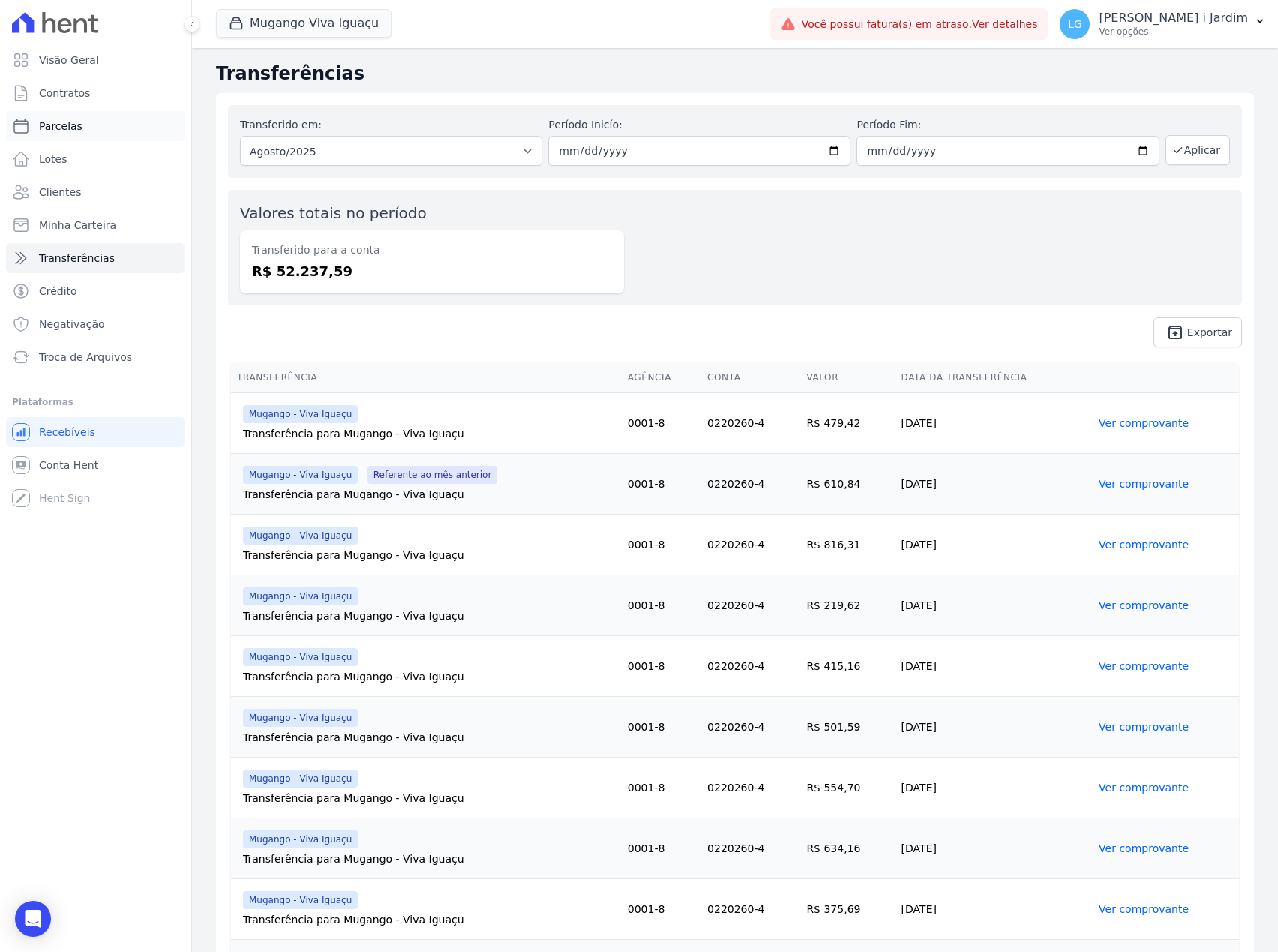
click at [93, 133] on link "Parcelas" at bounding box center [95, 126] width 179 height 30
select select
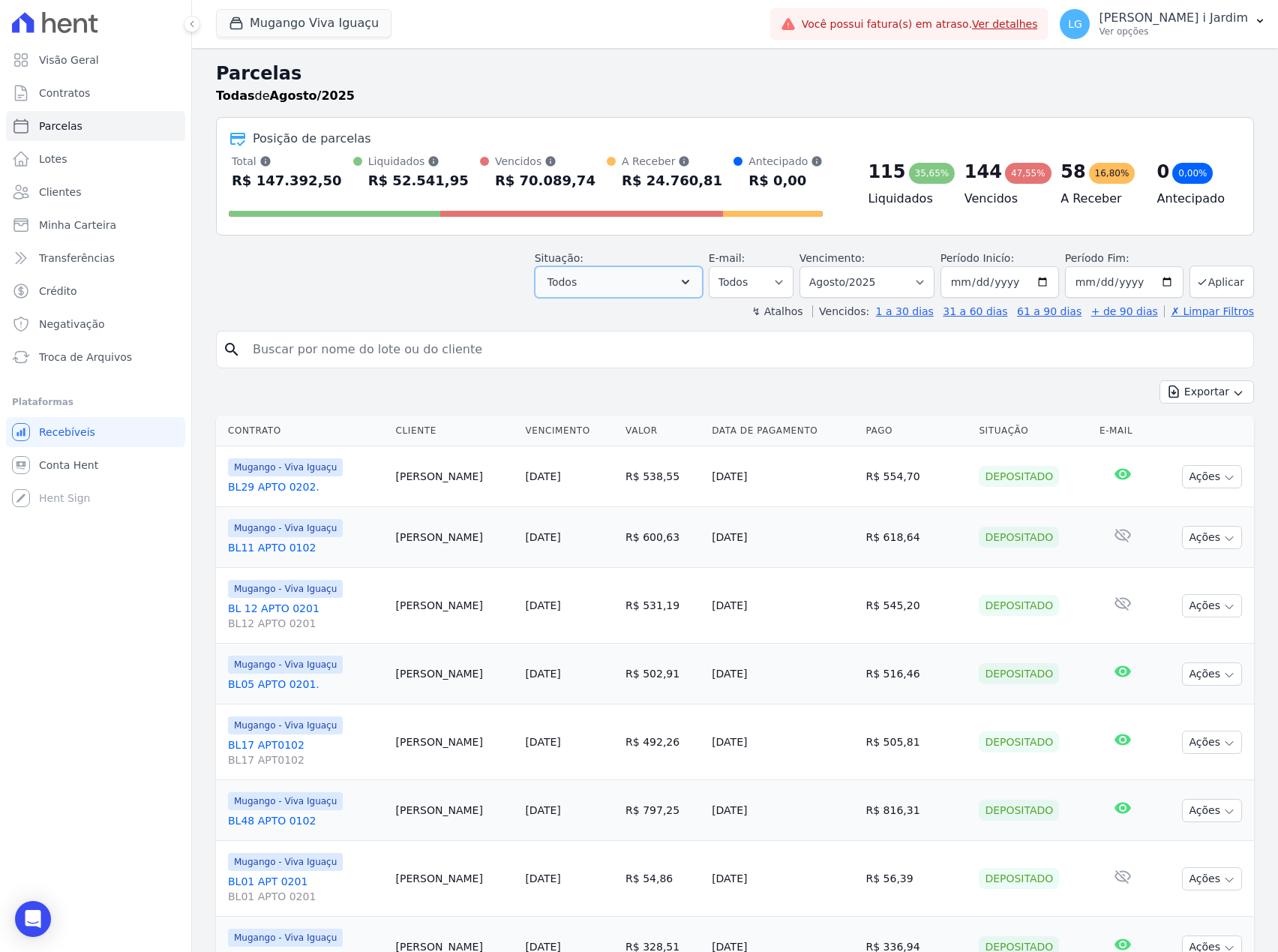
click at [628, 273] on button "Todos" at bounding box center [618, 282] width 168 height 32
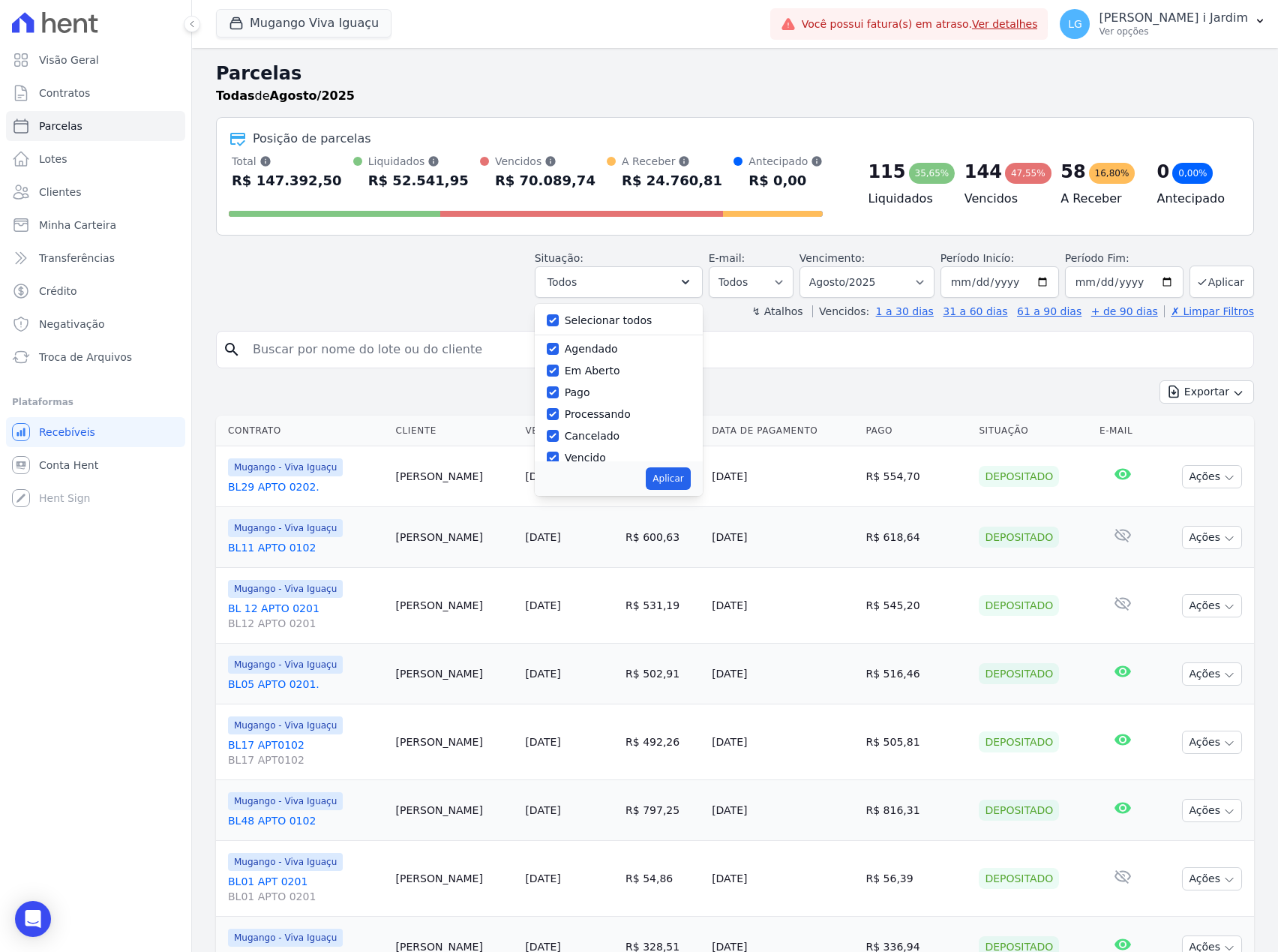
click at [624, 325] on label "Selecionar todos" at bounding box center [608, 320] width 87 height 12
click at [559, 325] on input "Selecionar todos" at bounding box center [553, 320] width 12 height 12
checkbox input "false"
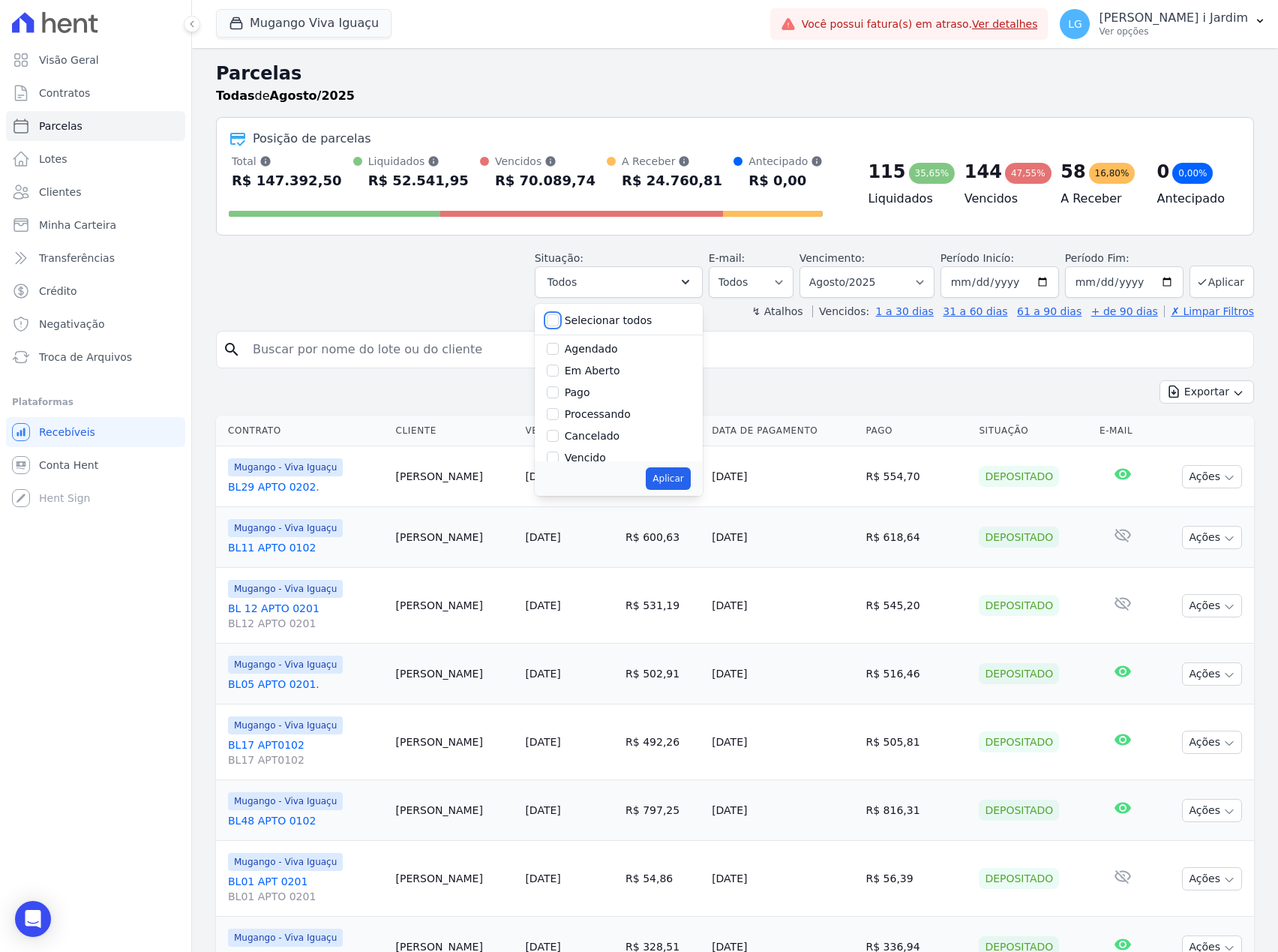
checkbox input "false"
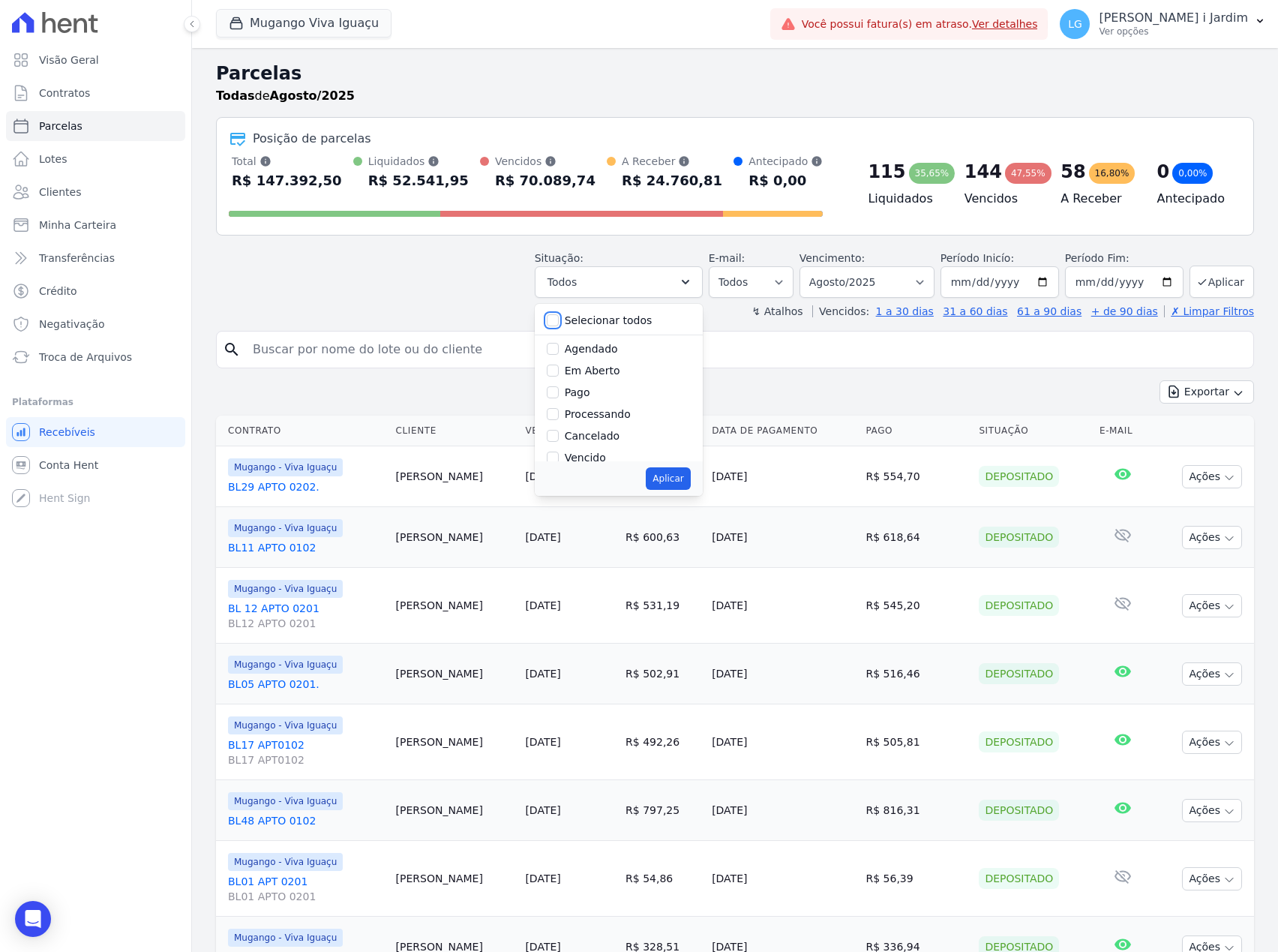
checkbox input "false"
click at [601, 374] on label "Em Aberto" at bounding box center [592, 371] width 56 height 12
click at [559, 374] on input "Em Aberto" at bounding box center [553, 371] width 12 height 12
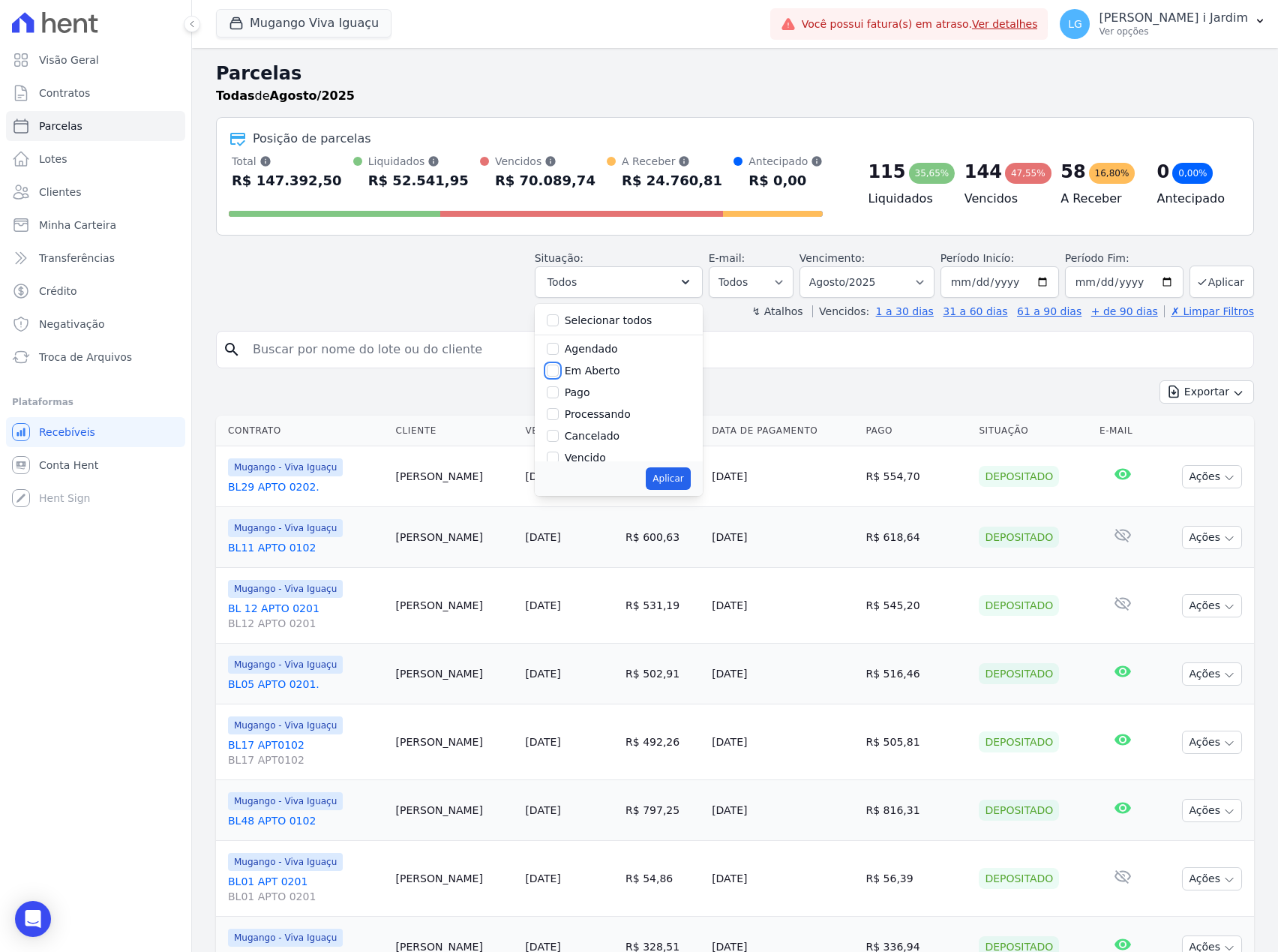
checkbox input "true"
click at [662, 477] on button "Aplicar" at bounding box center [668, 478] width 45 height 23
select select "pending"
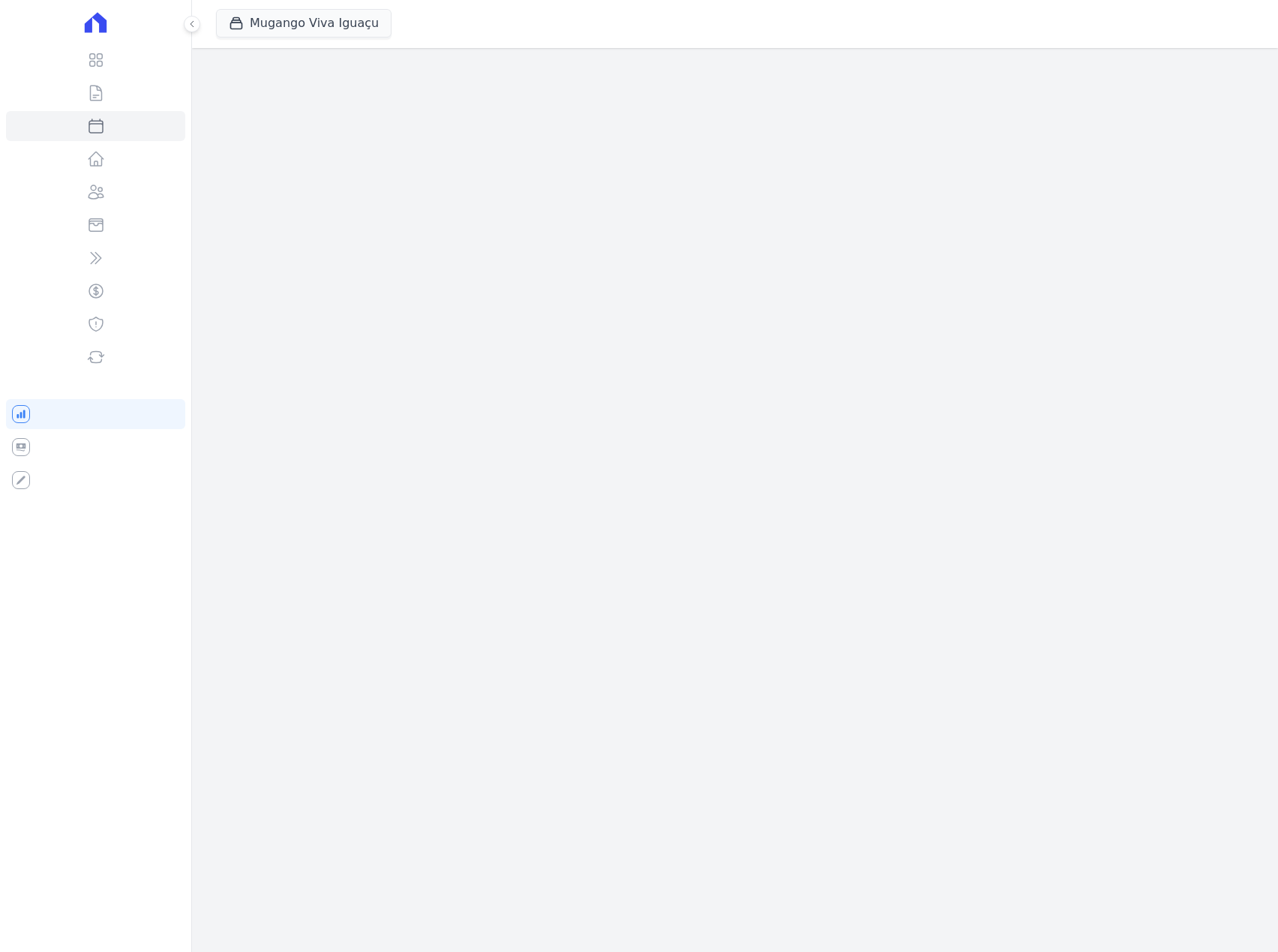
select select
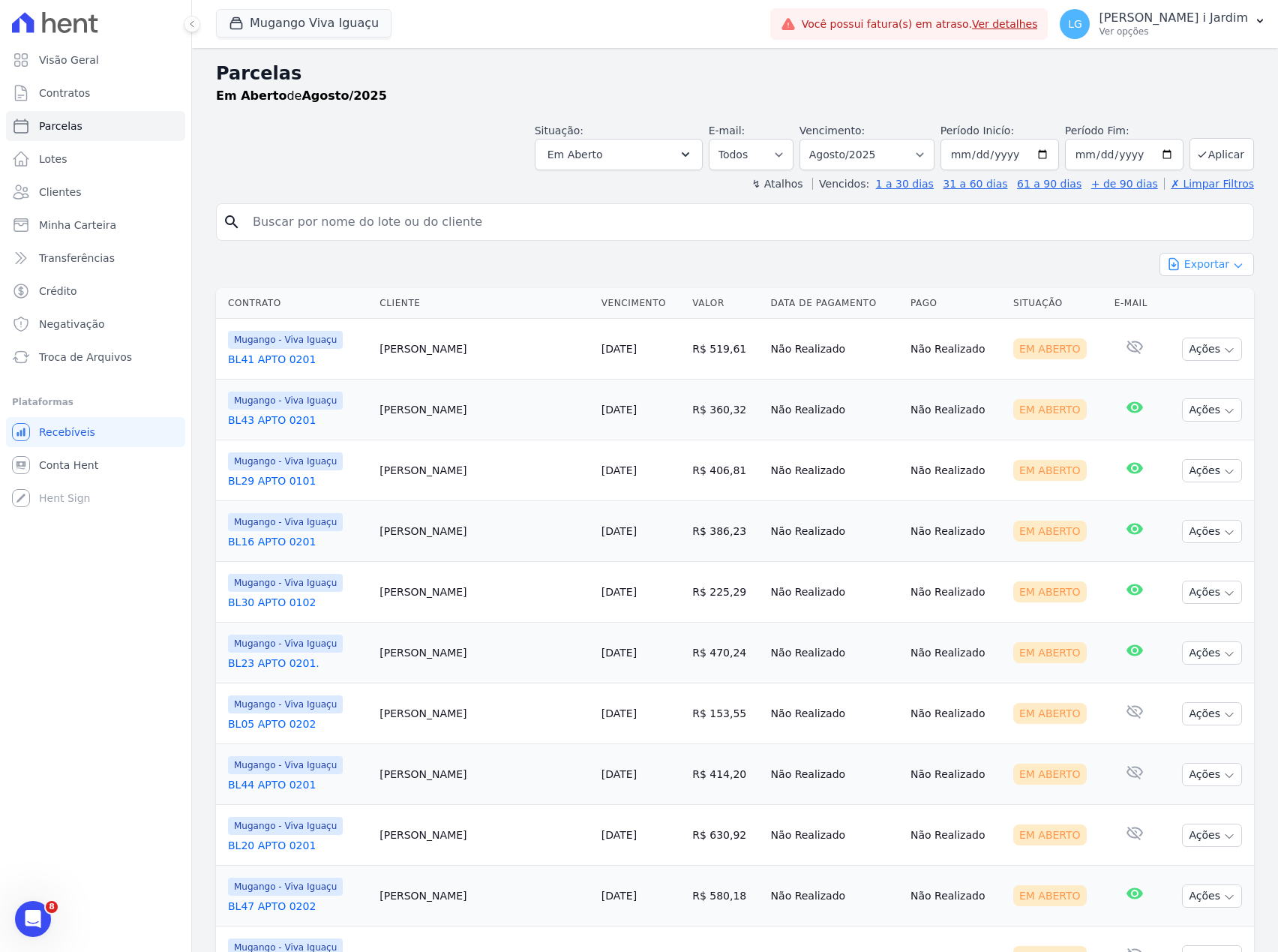
click at [1195, 267] on button "Exportar" at bounding box center [1206, 263] width 94 height 23
click at [1169, 328] on span "Exportar CSV" at bounding box center [1205, 325] width 80 height 15
click at [341, 17] on button "Mugango Viva Iguaçu" at bounding box center [303, 23] width 176 height 29
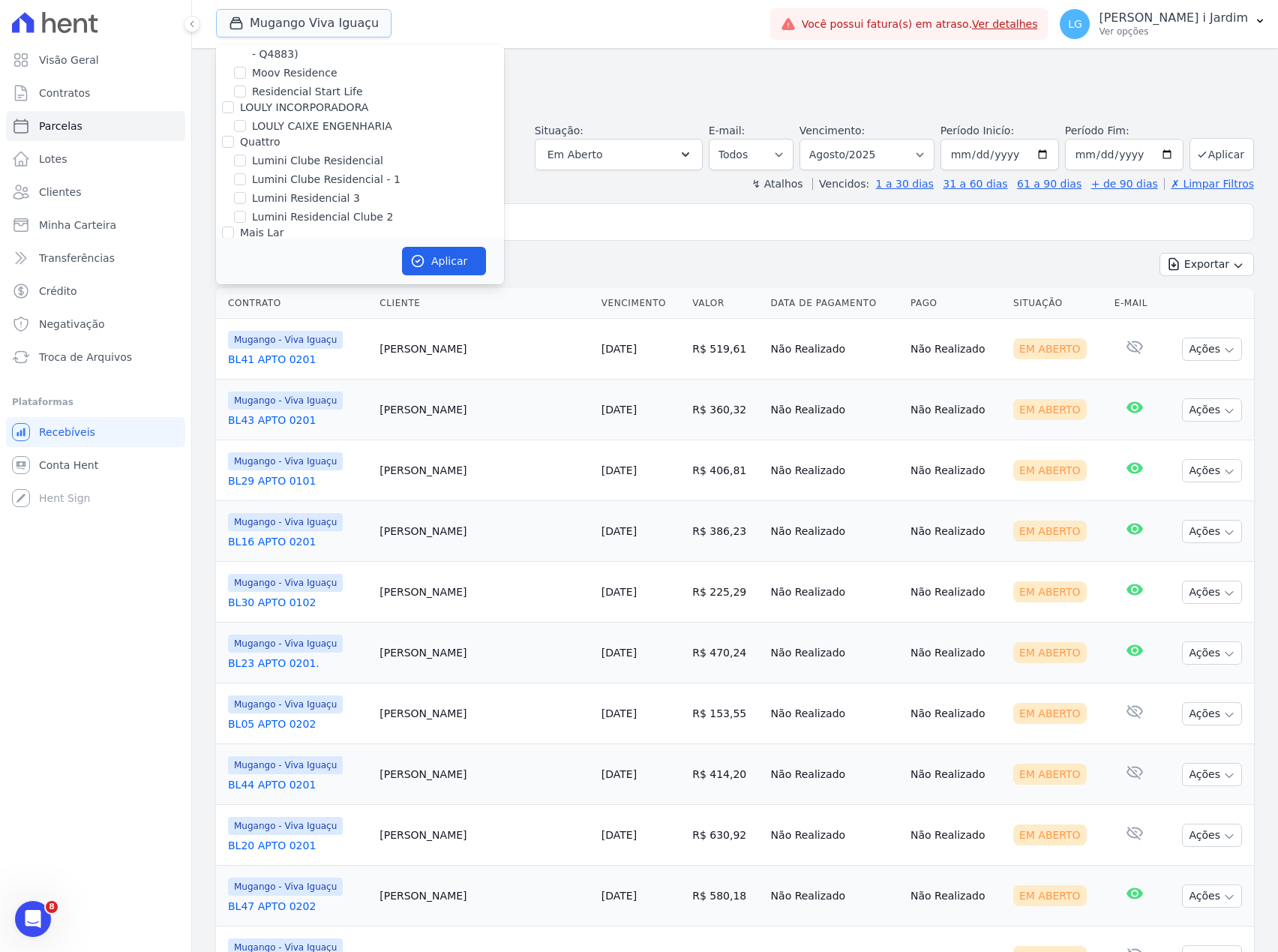
scroll to position [2300, 0]
click at [306, 256] on label "Mugango - Viva Iguaçu" at bounding box center [312, 264] width 120 height 16
click at [246, 258] on input "Mugango - Viva Iguaçu" at bounding box center [240, 264] width 12 height 12
checkbox input "false"
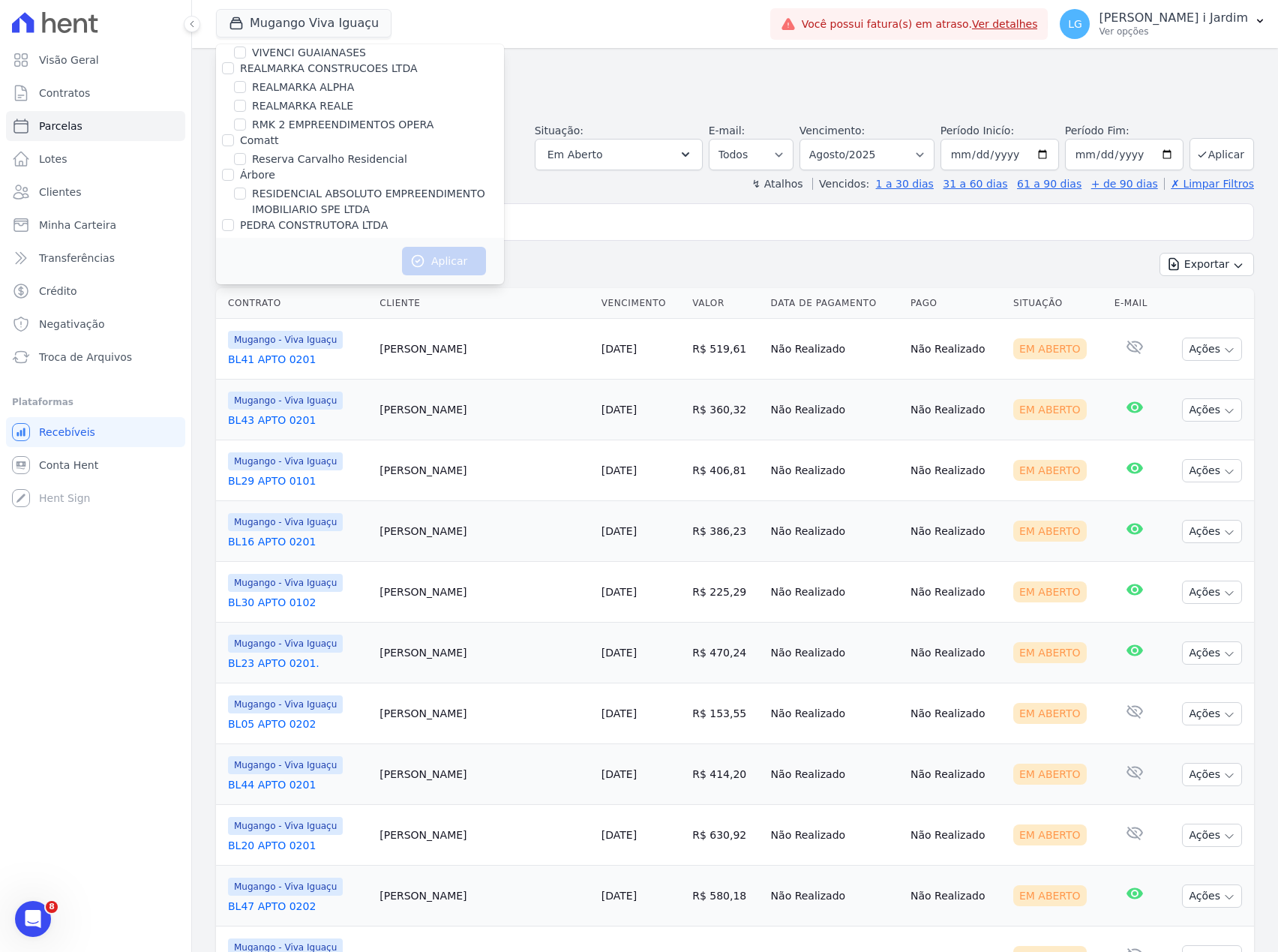
scroll to position [3111, 0]
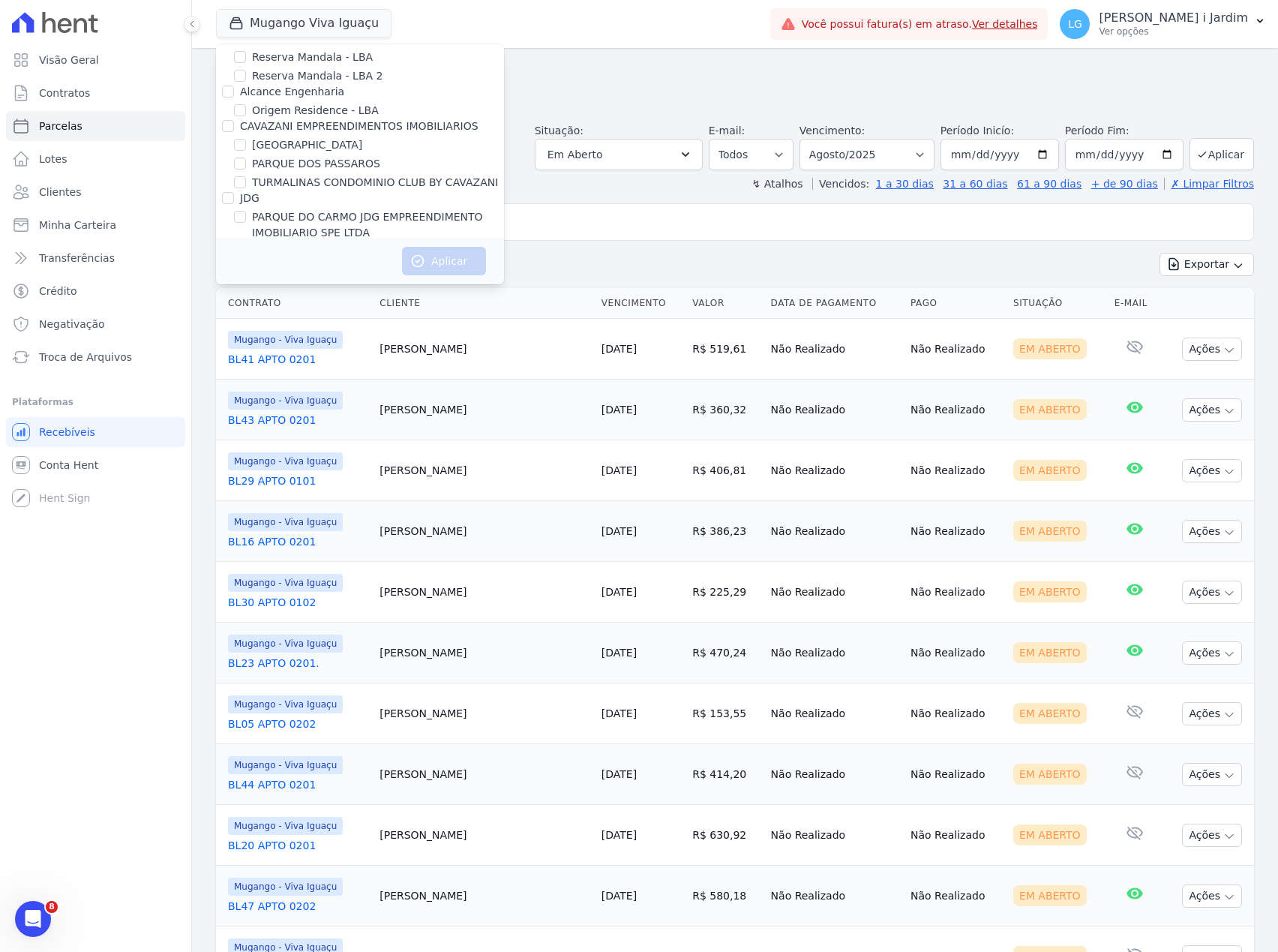
click at [312, 278] on label "REALMARKA ALPHA" at bounding box center [303, 286] width 102 height 16
click at [246, 280] on input "REALMARKA ALPHA" at bounding box center [240, 286] width 12 height 12
checkbox input "true"
click at [415, 253] on icon "button" at bounding box center [417, 260] width 15 height 15
click at [127, 255] on link "Transferências" at bounding box center [95, 258] width 179 height 30
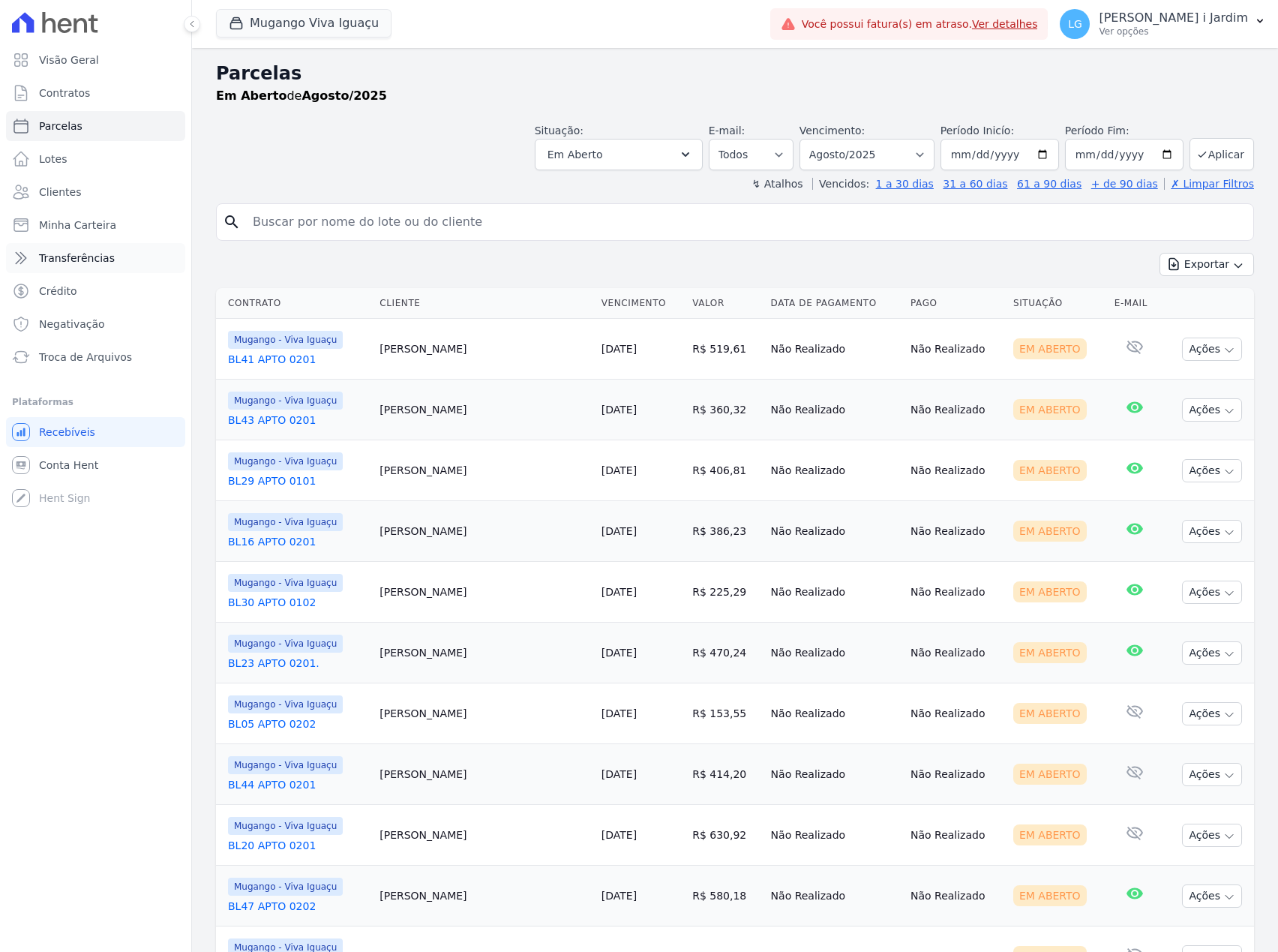
select select
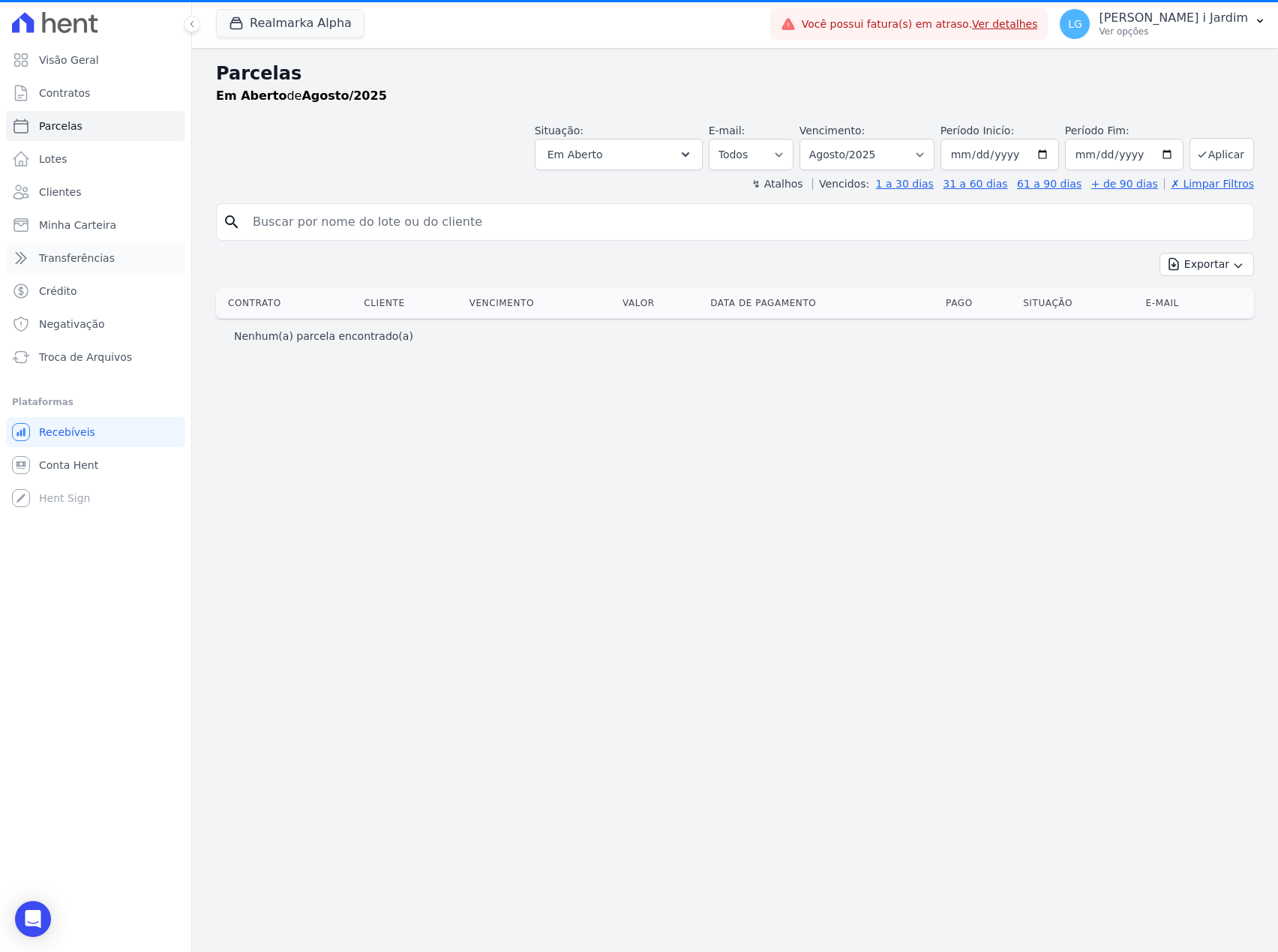
click at [127, 255] on link "Transferências" at bounding box center [95, 258] width 179 height 30
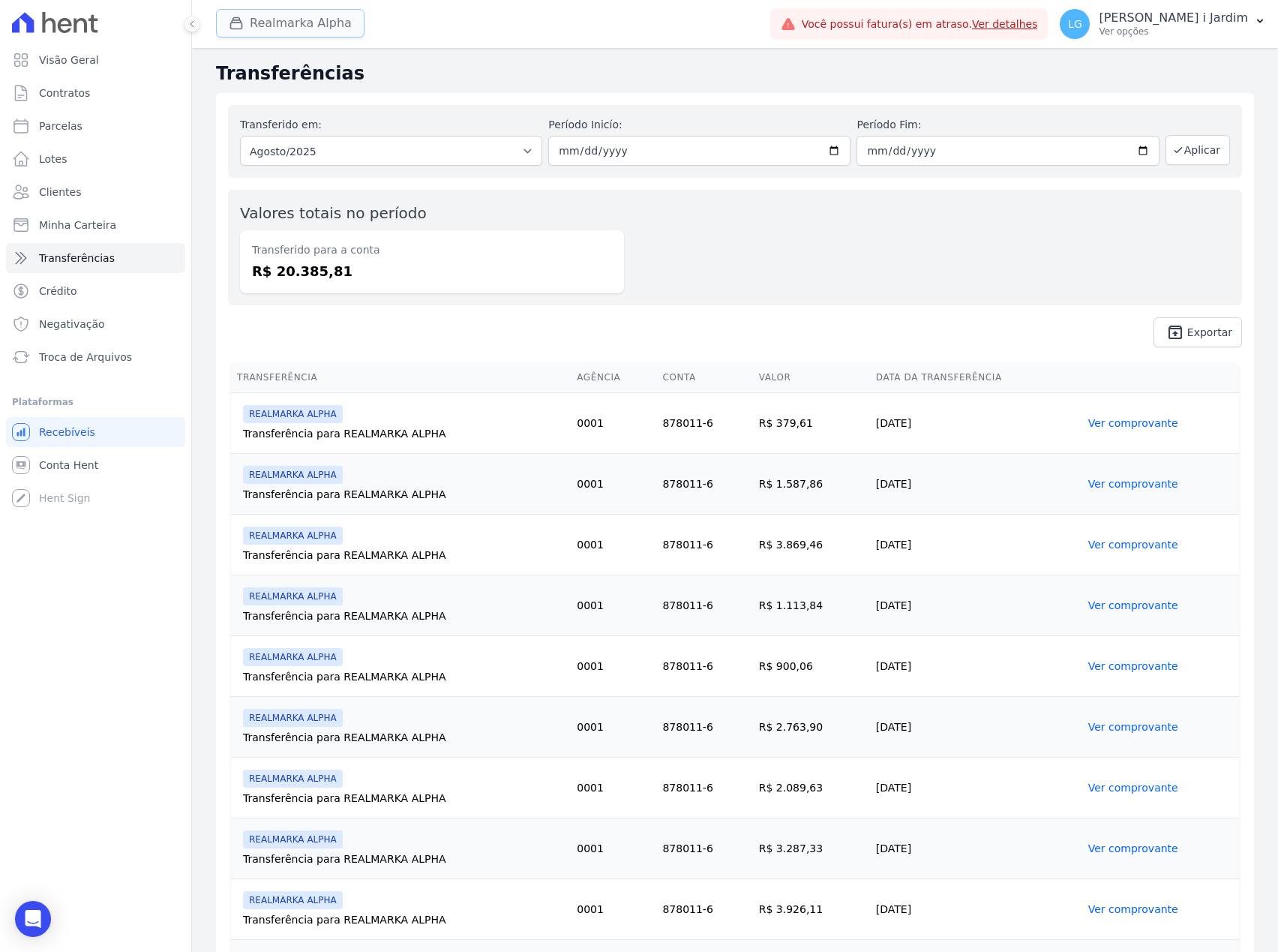
click at [298, 30] on button "Realmarka Alpha" at bounding box center [289, 23] width 148 height 29
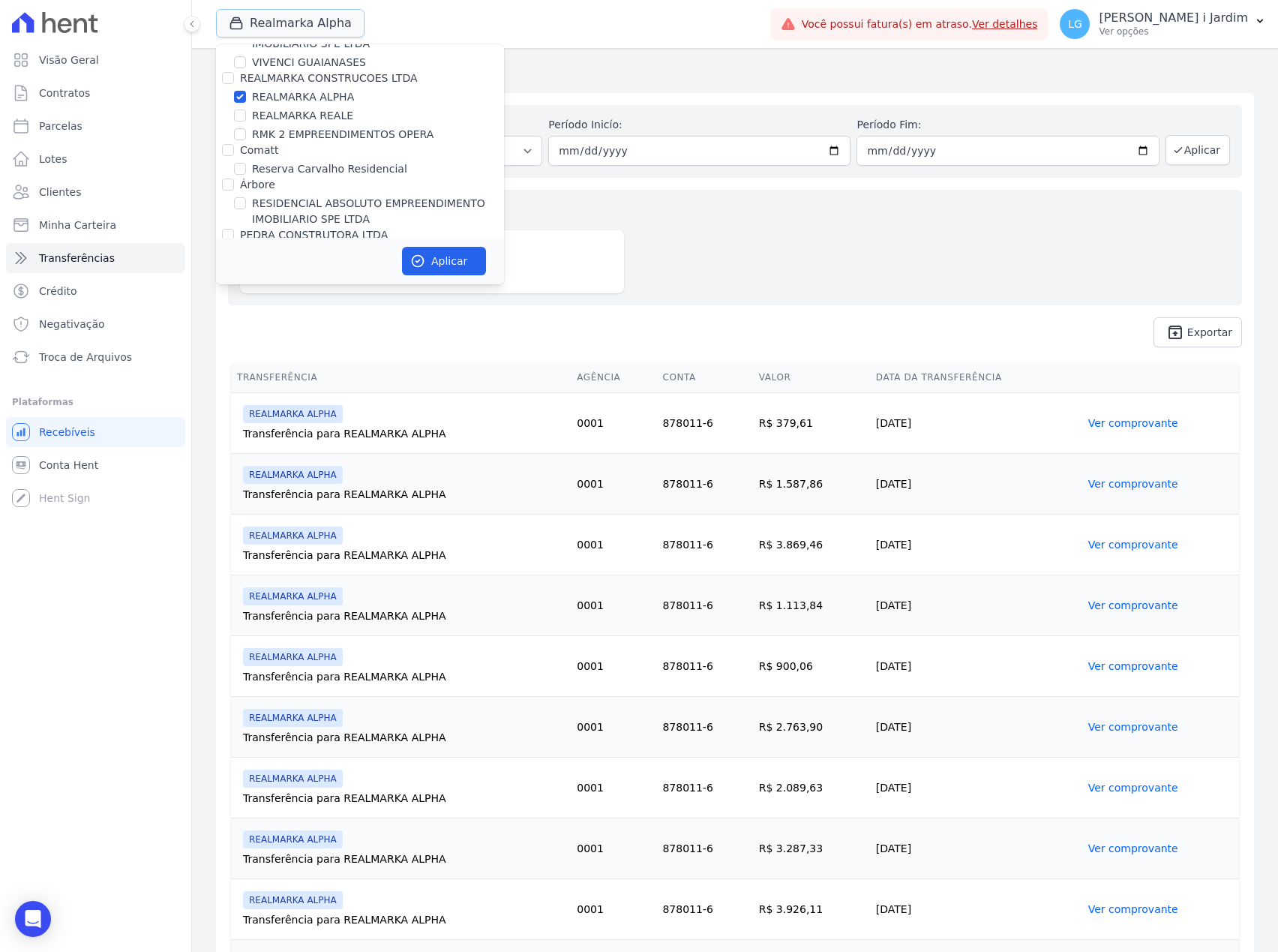
scroll to position [3200, 0]
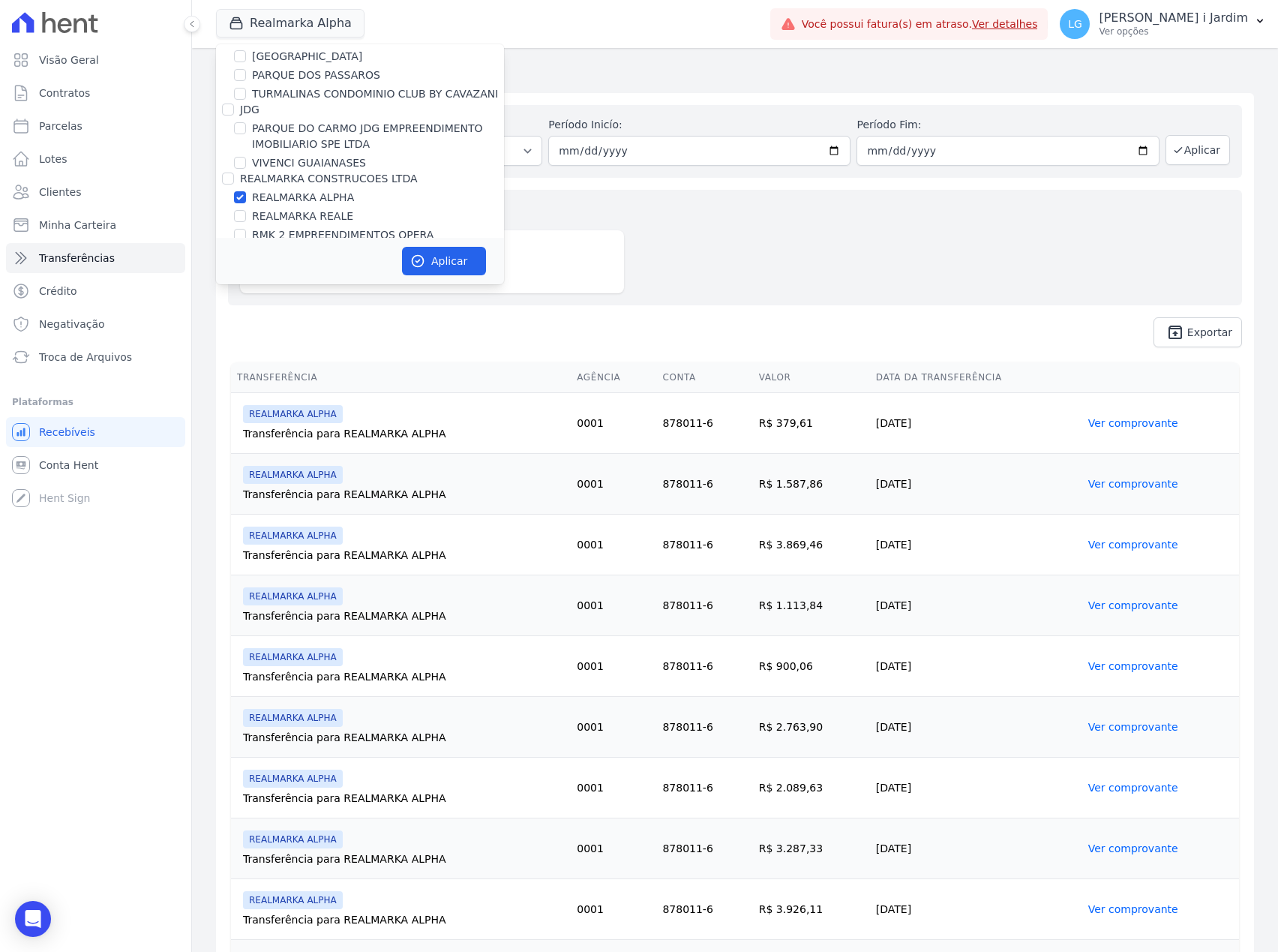
click at [334, 190] on label "REALMARKA ALPHA" at bounding box center [303, 198] width 102 height 16
click at [246, 191] on input "REALMARKA ALPHA" at bounding box center [240, 197] width 12 height 12
checkbox input "false"
click at [324, 209] on label "REALMARKA REALE" at bounding box center [303, 217] width 101 height 16
click at [246, 210] on input "REALMARKA REALE" at bounding box center [240, 216] width 12 height 12
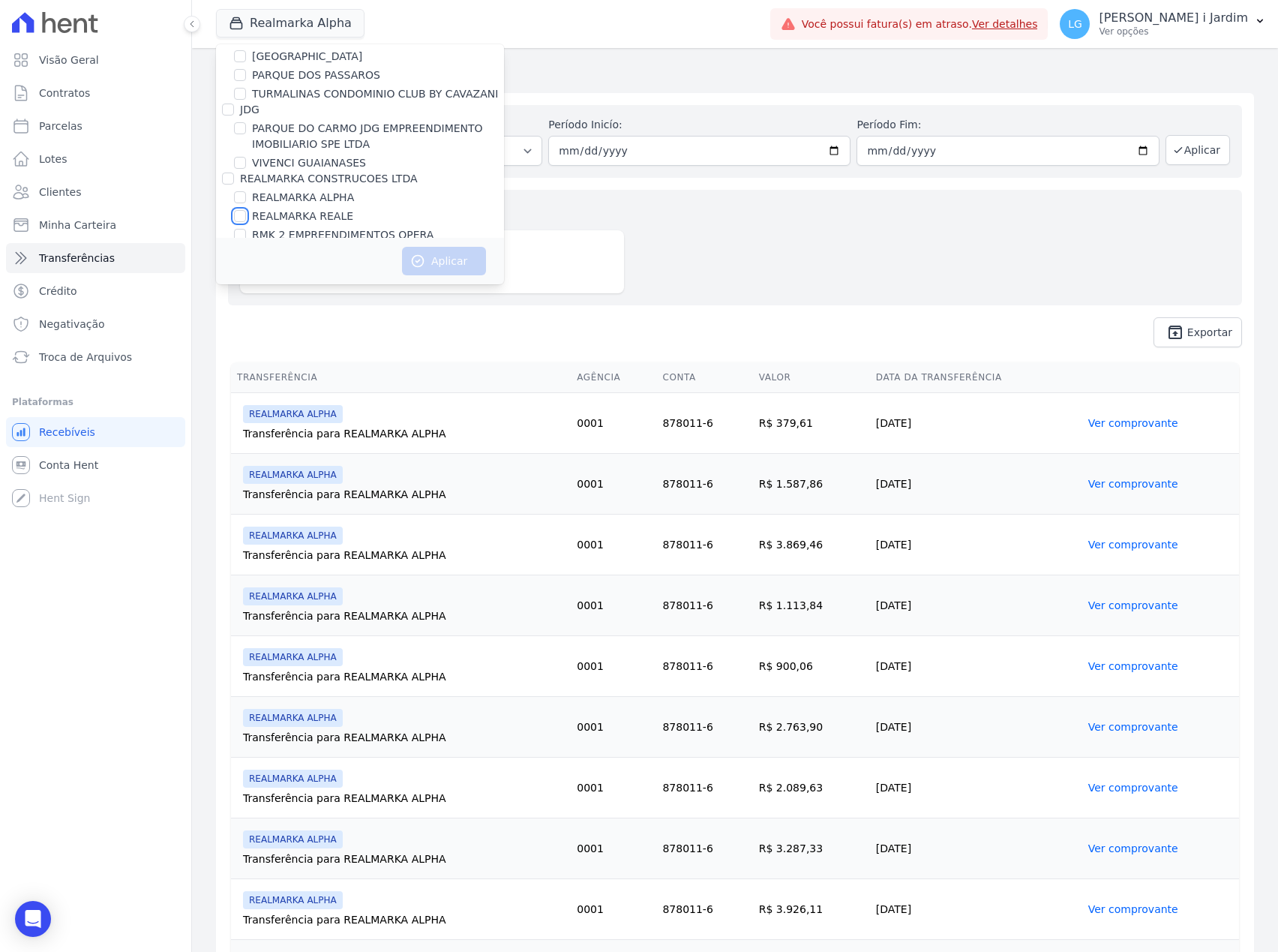
checkbox input "true"
click at [424, 247] on button "Aplicar" at bounding box center [444, 260] width 84 height 29
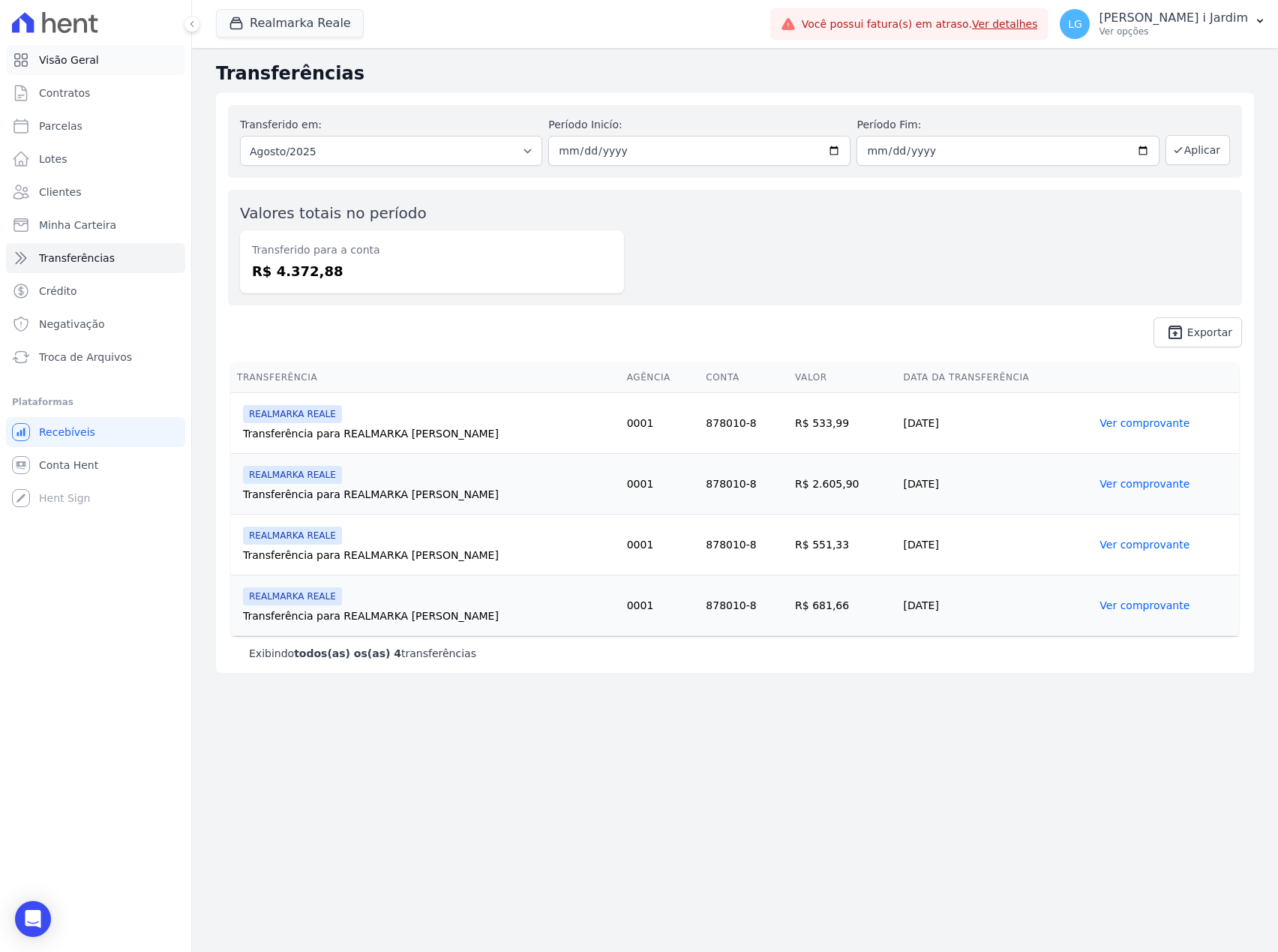
click at [90, 66] on span "Visão Geral" at bounding box center [69, 60] width 60 height 15
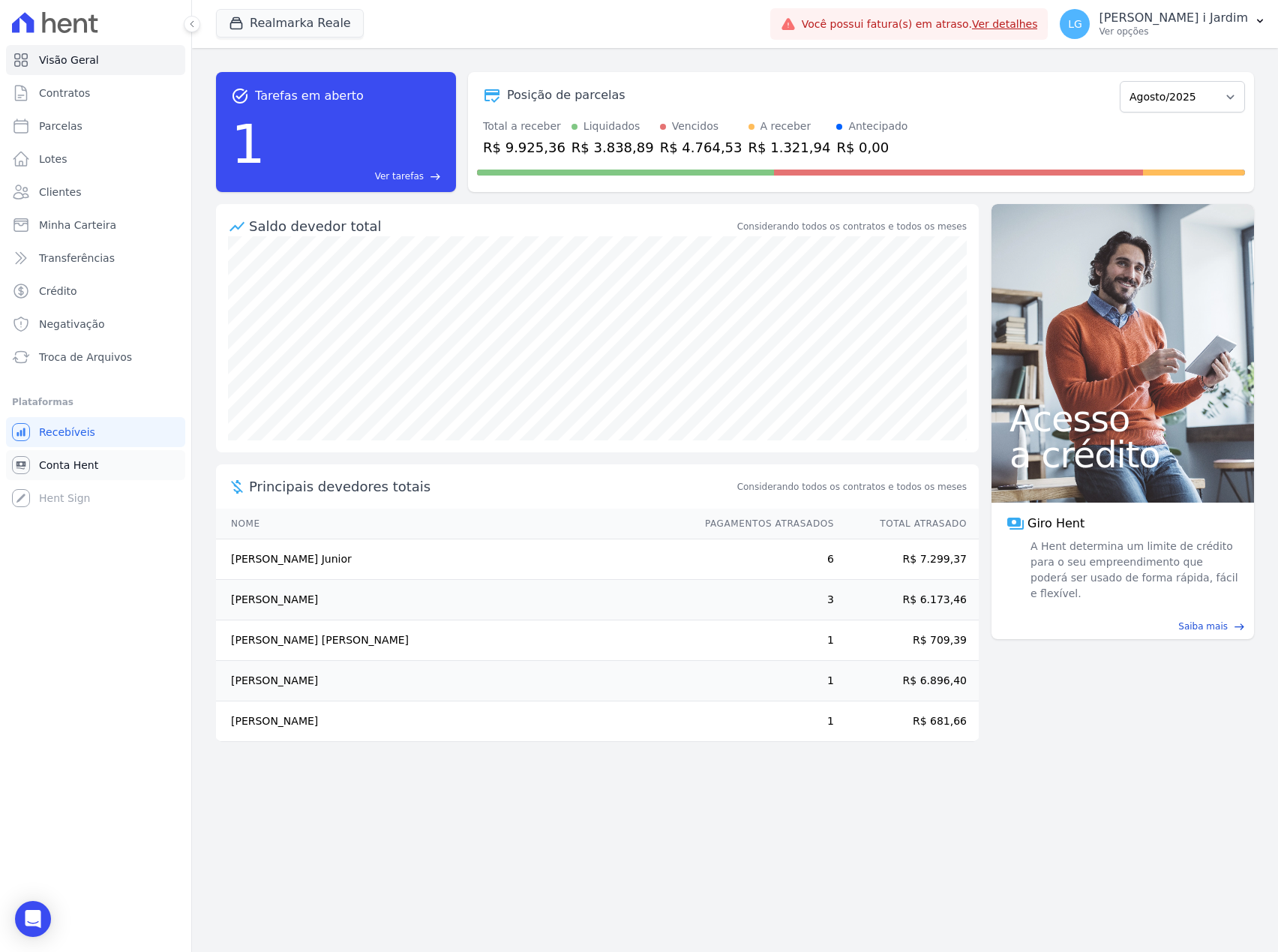
click at [87, 460] on span "Conta Hent" at bounding box center [69, 464] width 60 height 15
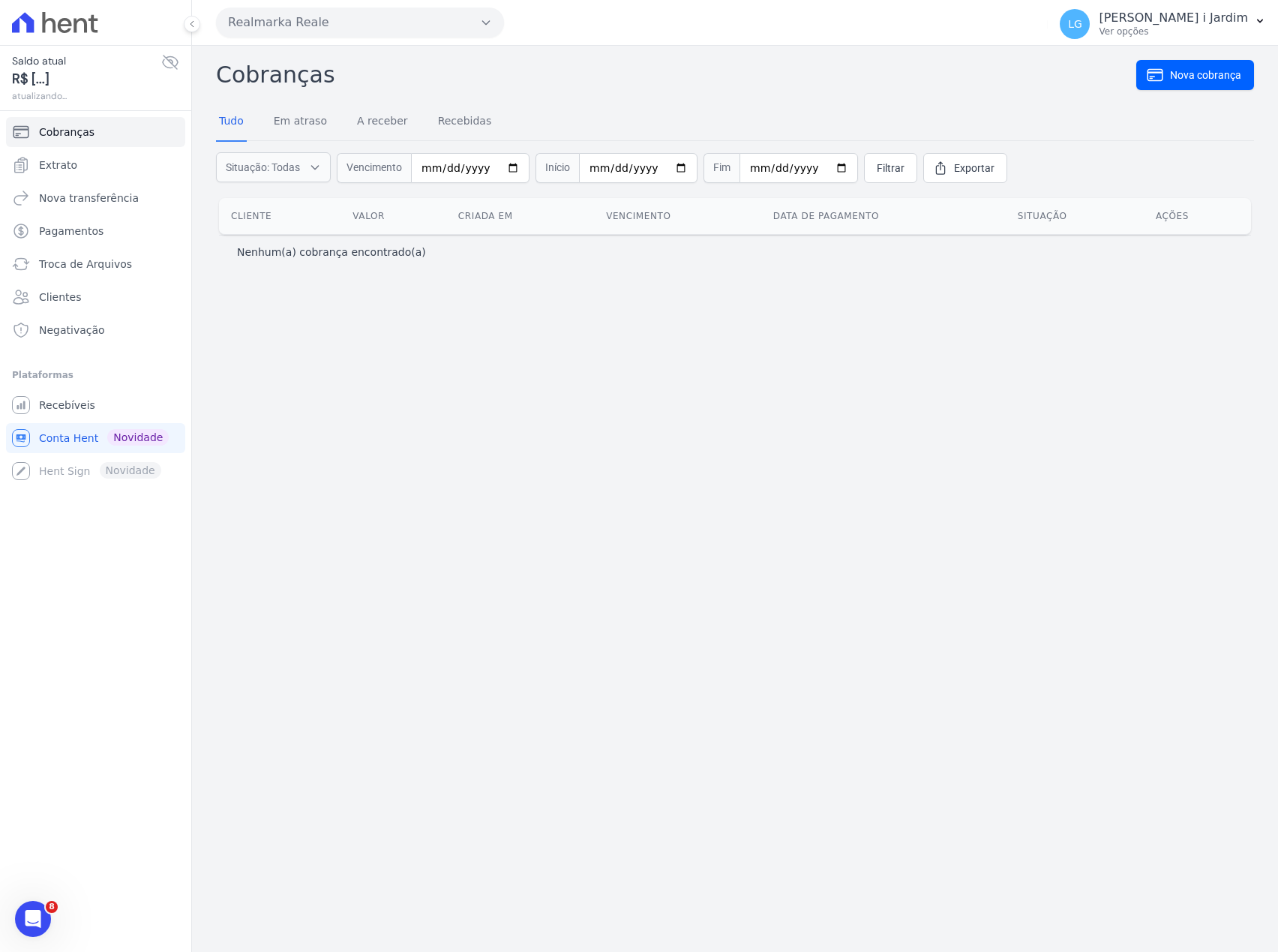
click at [178, 69] on icon at bounding box center [170, 63] width 18 height 18
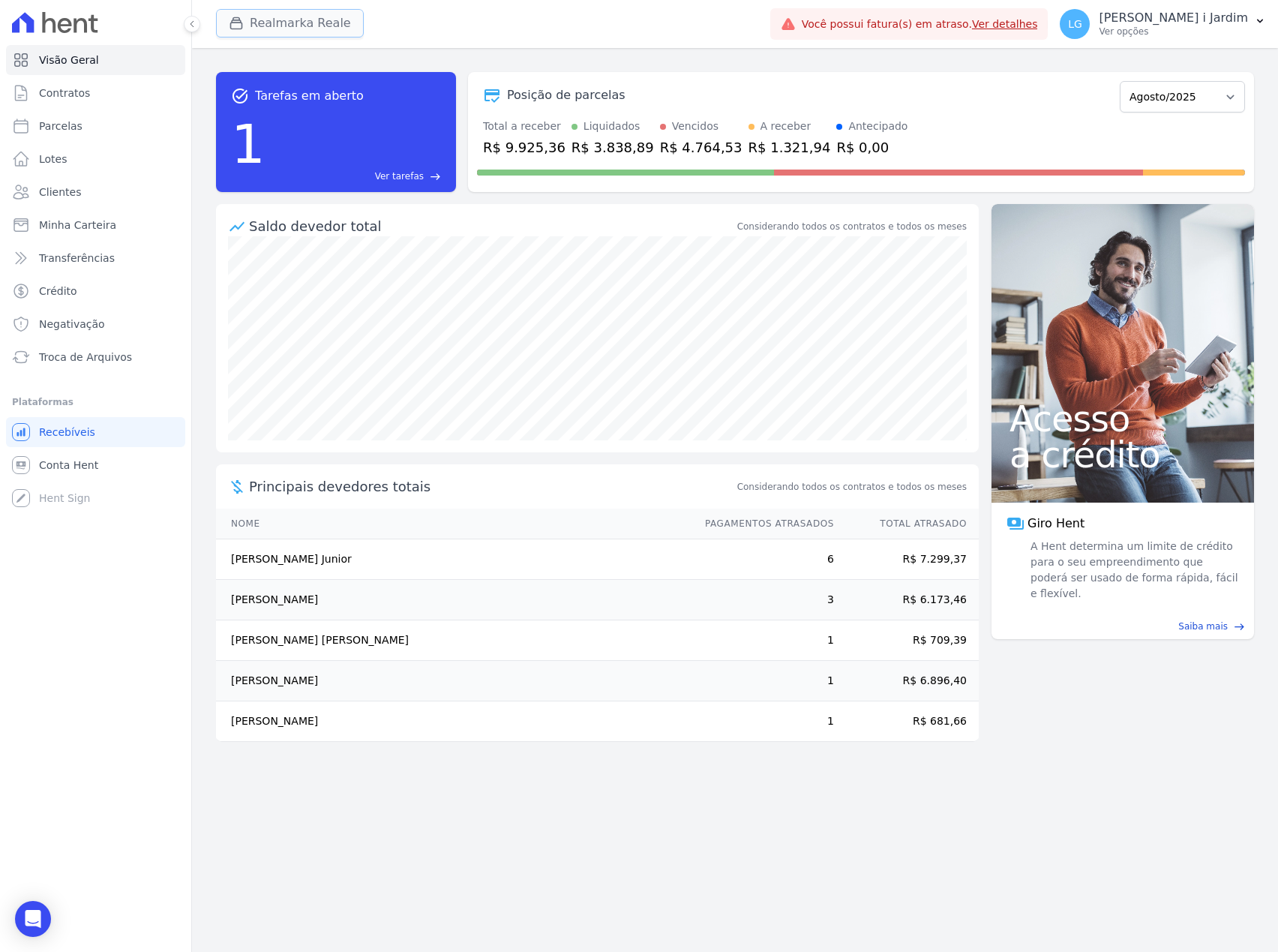
click at [303, 24] on button "Realmarka Reale" at bounding box center [289, 23] width 148 height 29
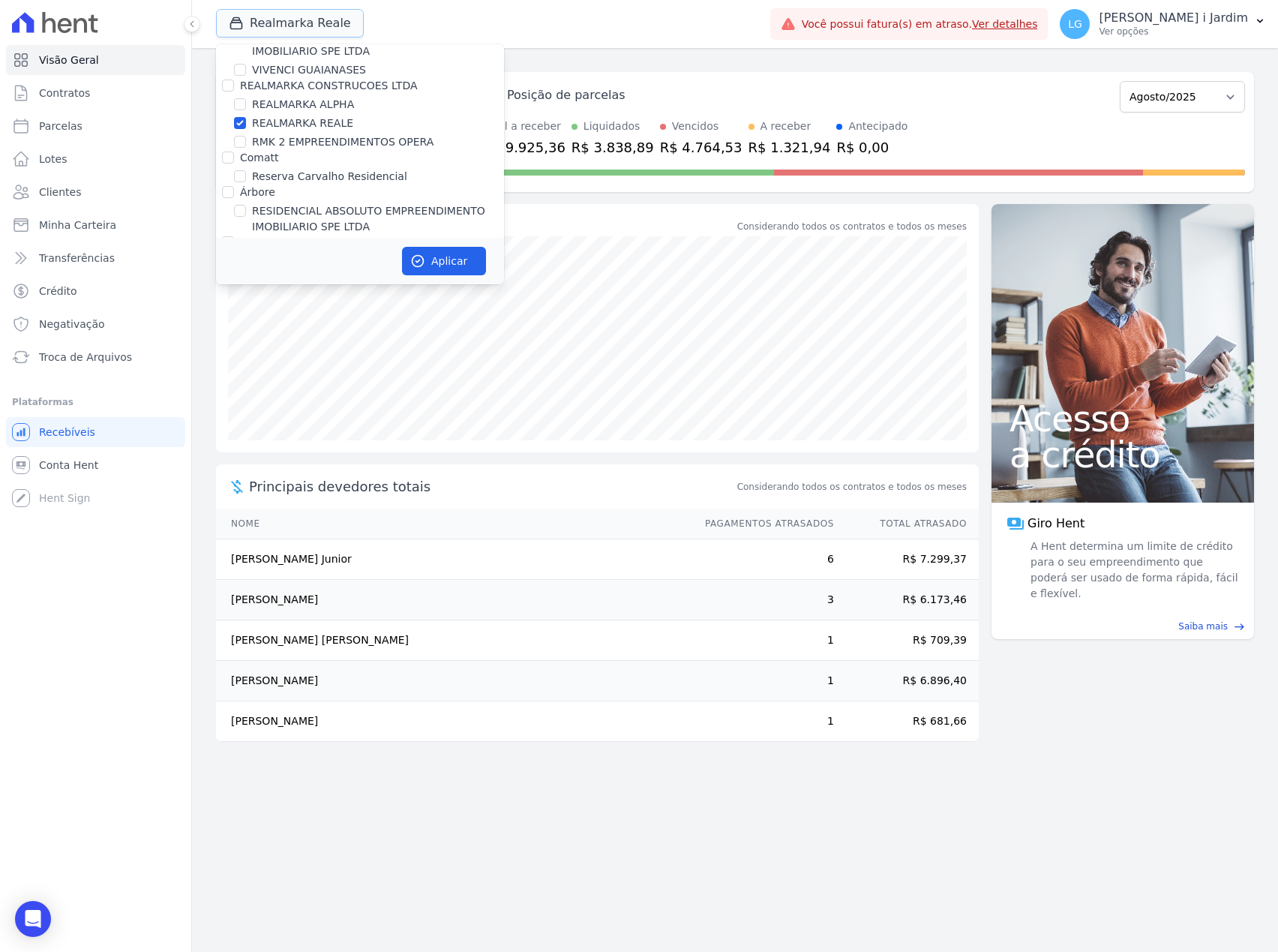
scroll to position [3200, 0]
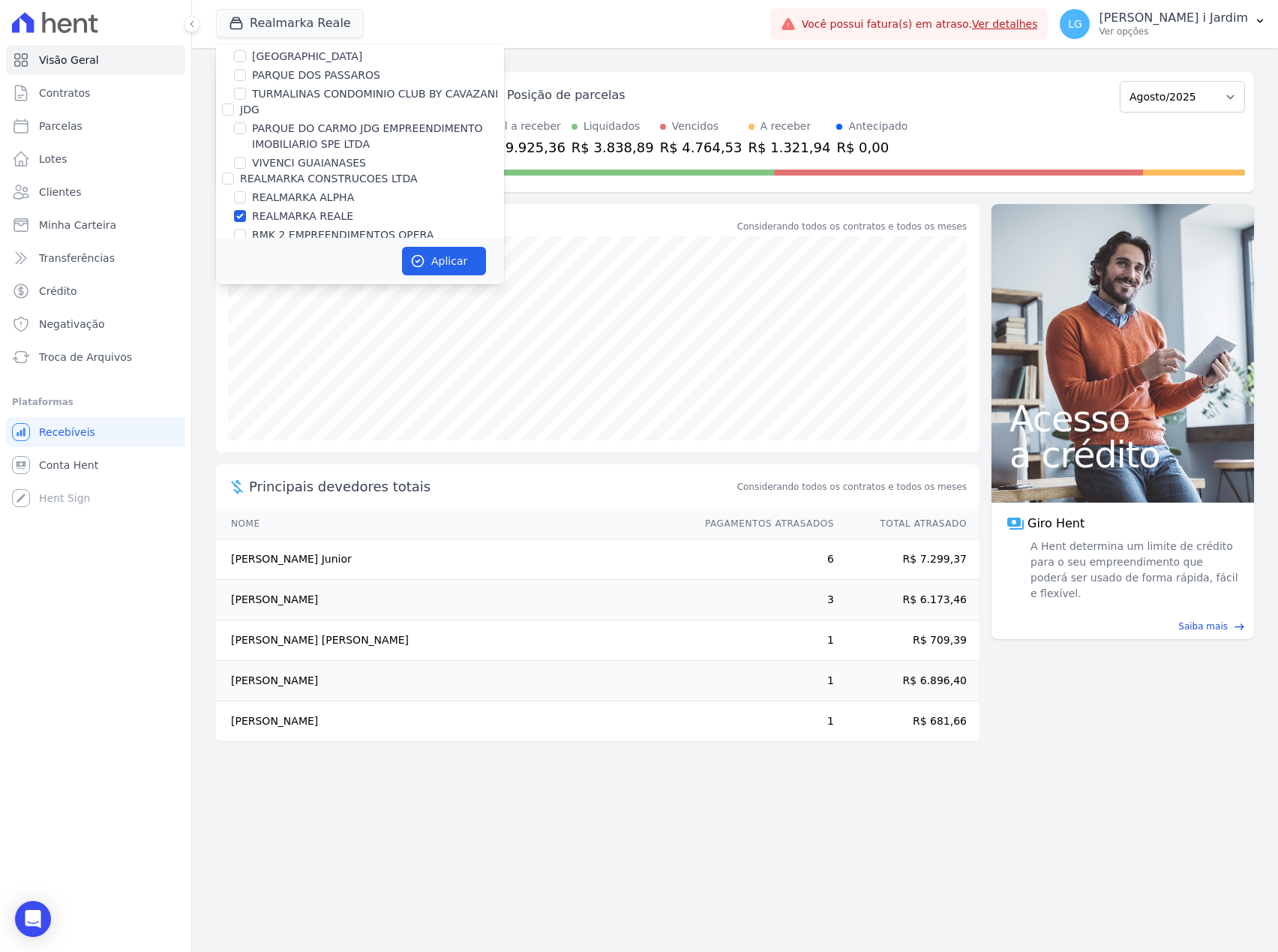
click at [295, 209] on label "REALMARKA REALE" at bounding box center [303, 217] width 101 height 16
click at [246, 210] on input "REALMARKA REALE" at bounding box center [240, 216] width 12 height 12
checkbox input "false"
click at [309, 190] on label "REALMARKA ALPHA" at bounding box center [303, 198] width 102 height 16
click at [246, 191] on input "REALMARKA ALPHA" at bounding box center [240, 197] width 12 height 12
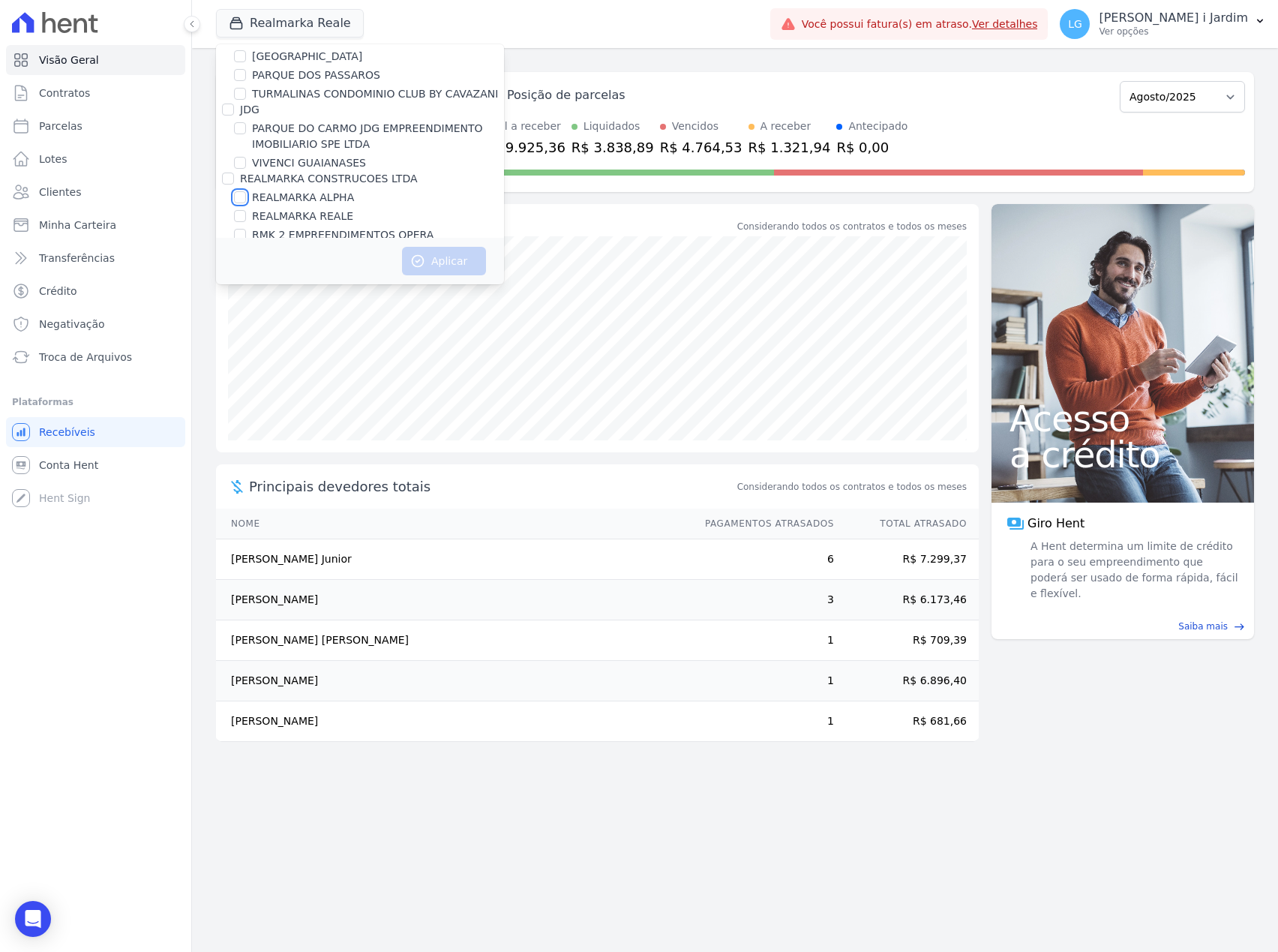
checkbox input "true"
click at [429, 249] on button "Aplicar" at bounding box center [444, 260] width 84 height 29
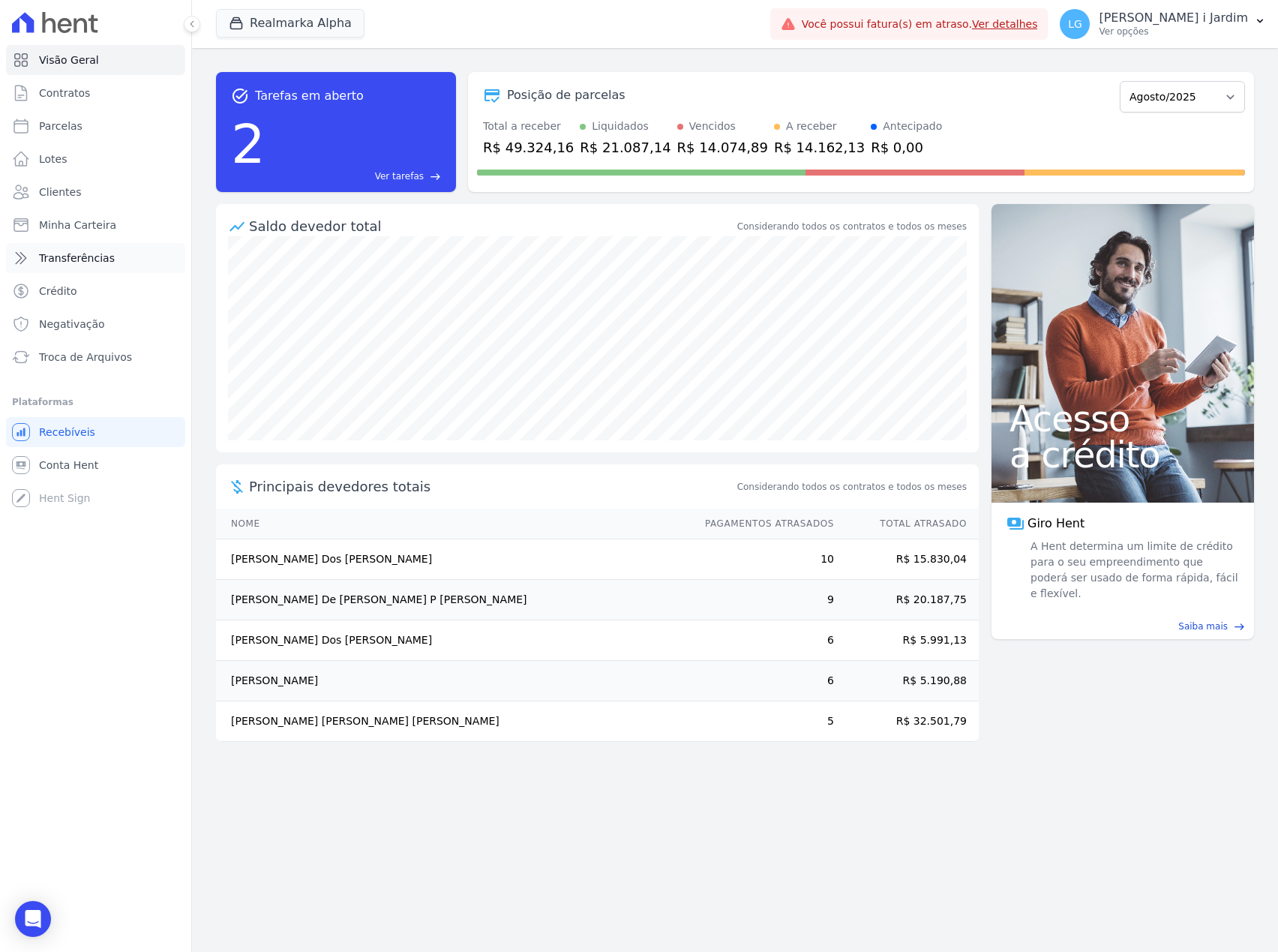
click at [105, 267] on link "Transferências" at bounding box center [95, 258] width 179 height 30
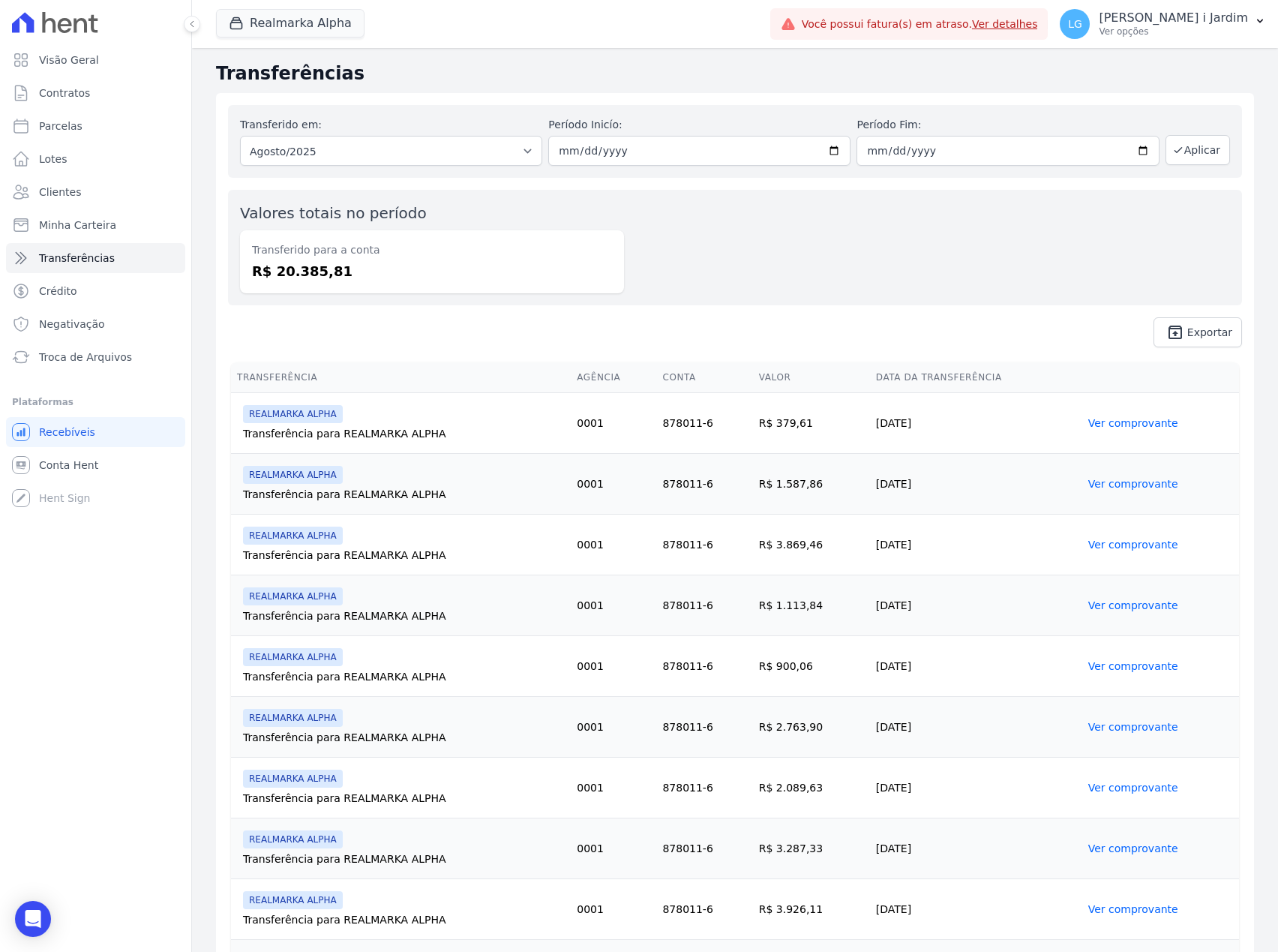
click at [564, 338] on span "unarchive Exportar" at bounding box center [734, 332] width 1014 height 30
click at [279, 21] on button "Realmarka Alpha" at bounding box center [289, 23] width 148 height 29
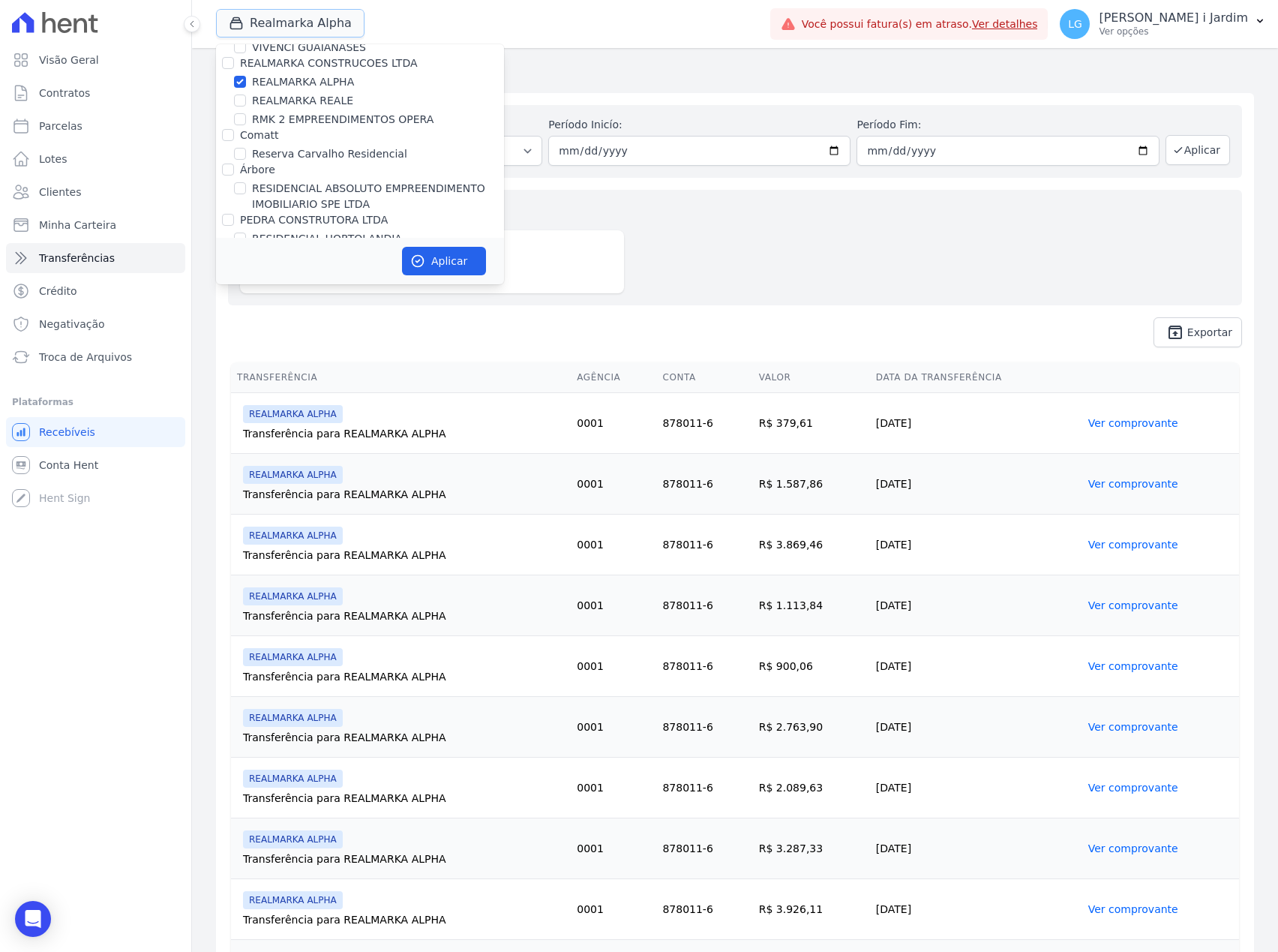
scroll to position [3200, 0]
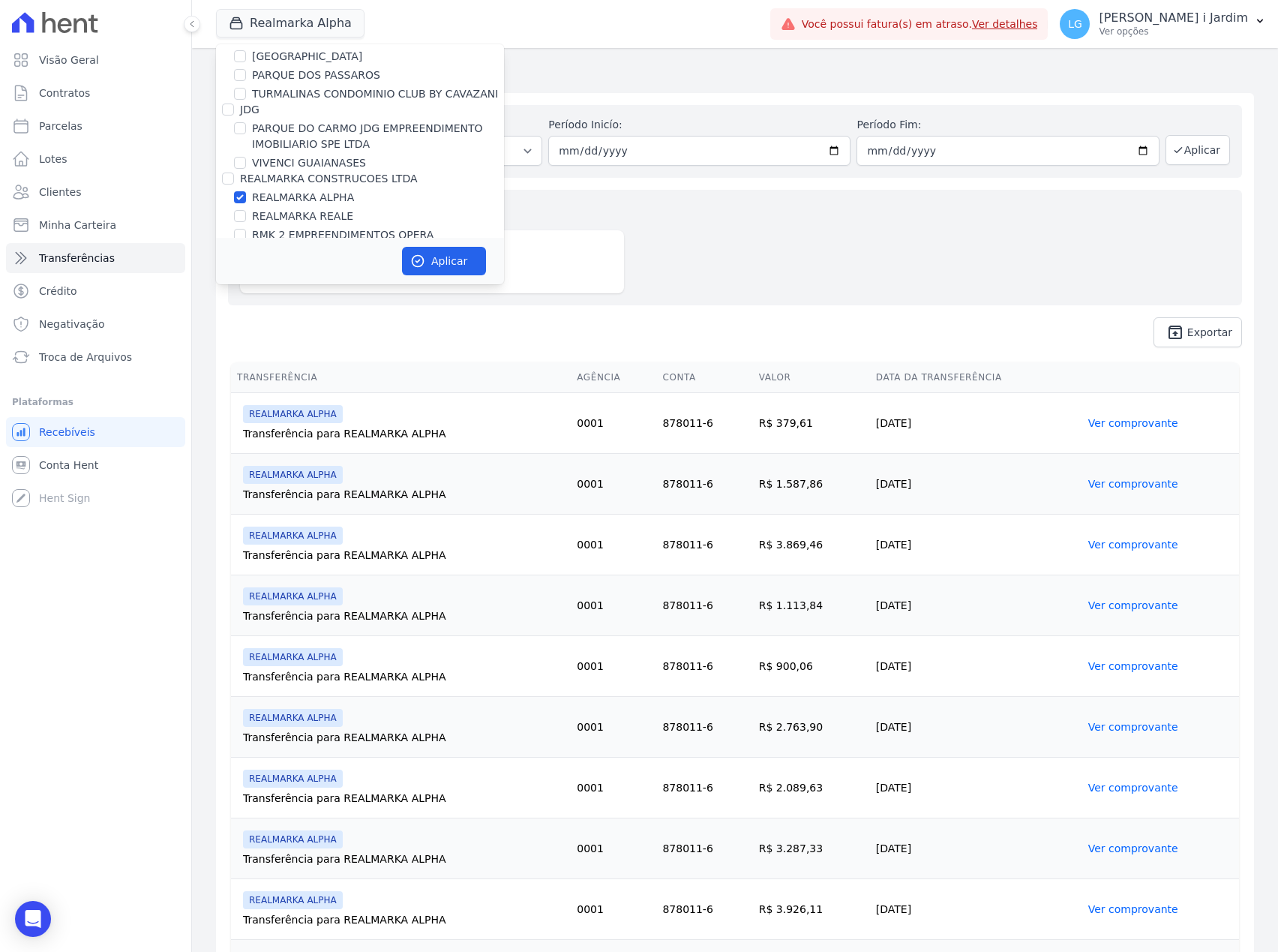
click at [306, 190] on label "REALMARKA ALPHA" at bounding box center [303, 198] width 102 height 16
click at [246, 191] on input "REALMARKA ALPHA" at bounding box center [240, 197] width 12 height 12
checkbox input "false"
click at [310, 228] on label "RMK 2 EMPREENDIMENTOS OPERA" at bounding box center [343, 236] width 182 height 16
click at [246, 229] on input "RMK 2 EMPREENDIMENTOS OPERA" at bounding box center [240, 235] width 12 height 12
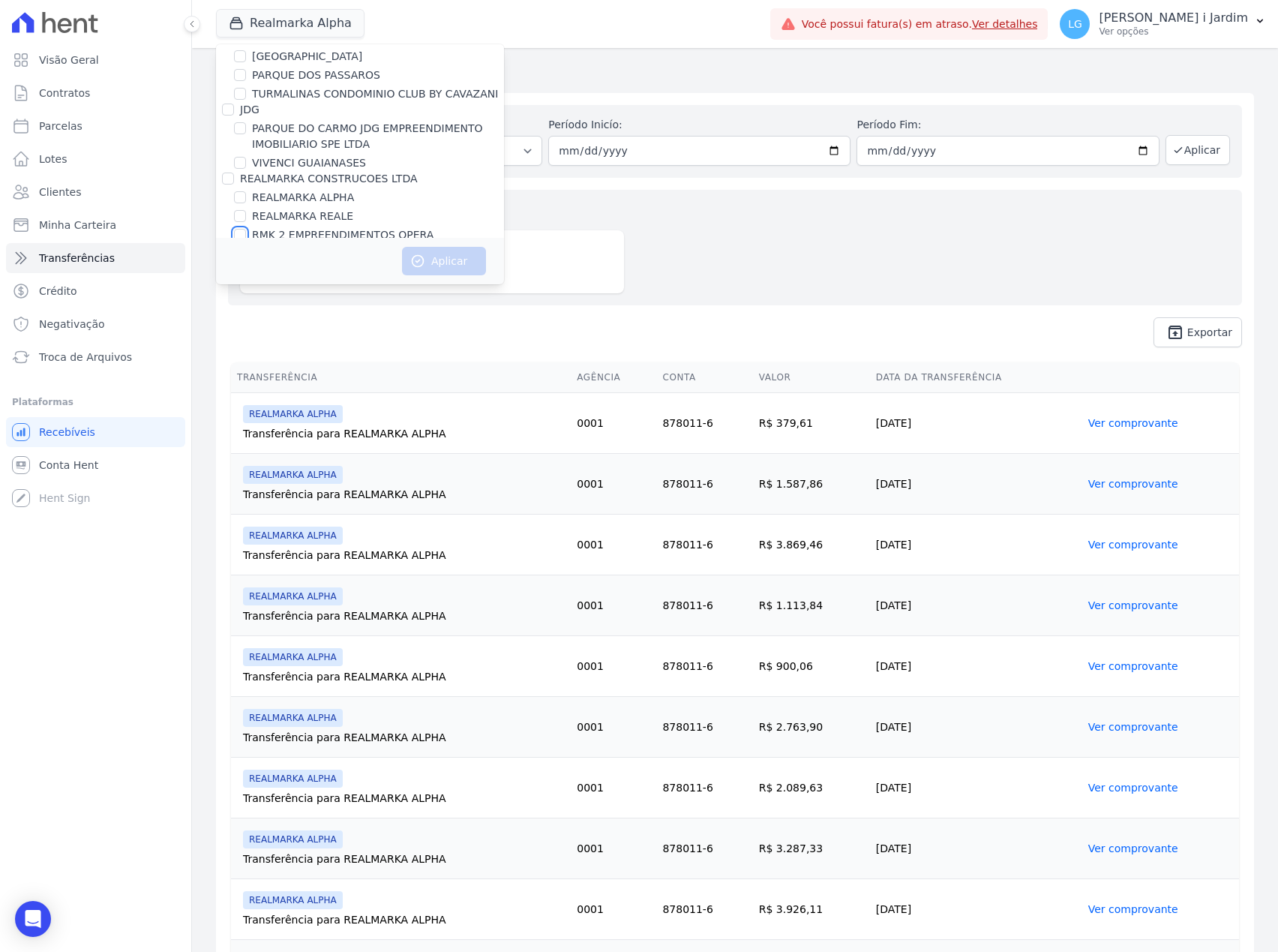
checkbox input "true"
click at [429, 249] on button "Aplicar" at bounding box center [444, 260] width 84 height 29
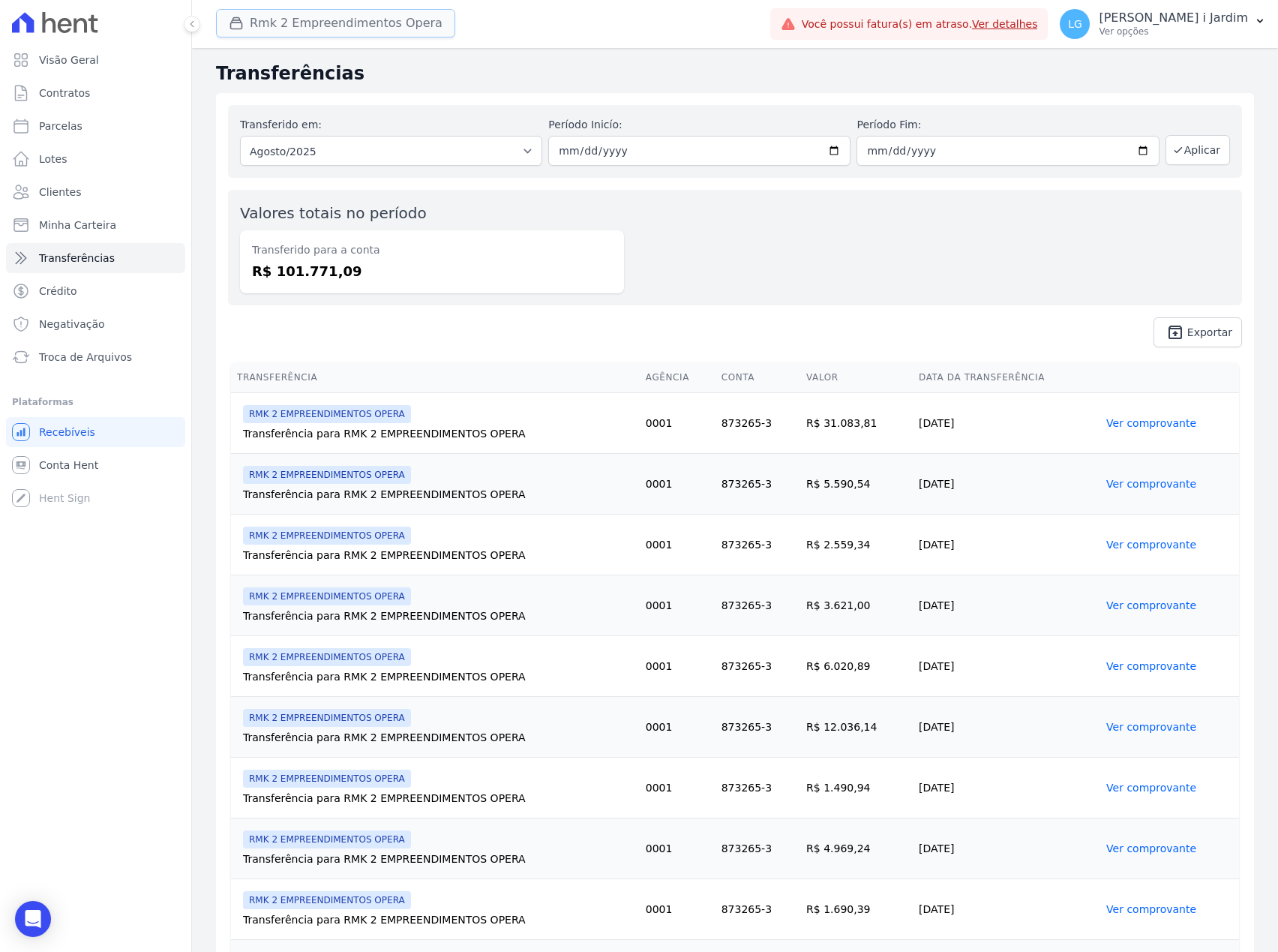
click at [320, 23] on button "Rmk 2 Empreendimentos Opera" at bounding box center [335, 23] width 240 height 29
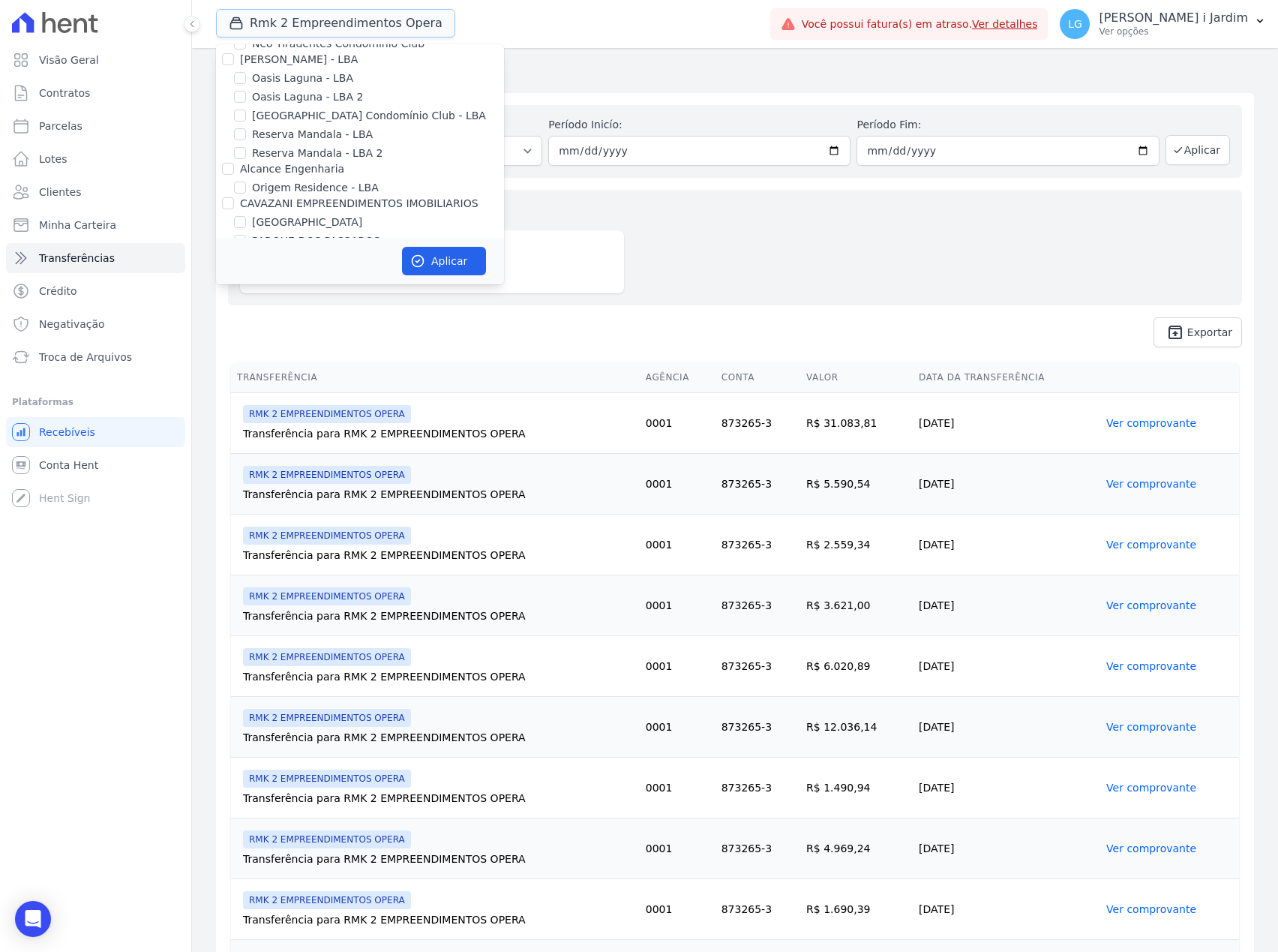
scroll to position [3099, 0]
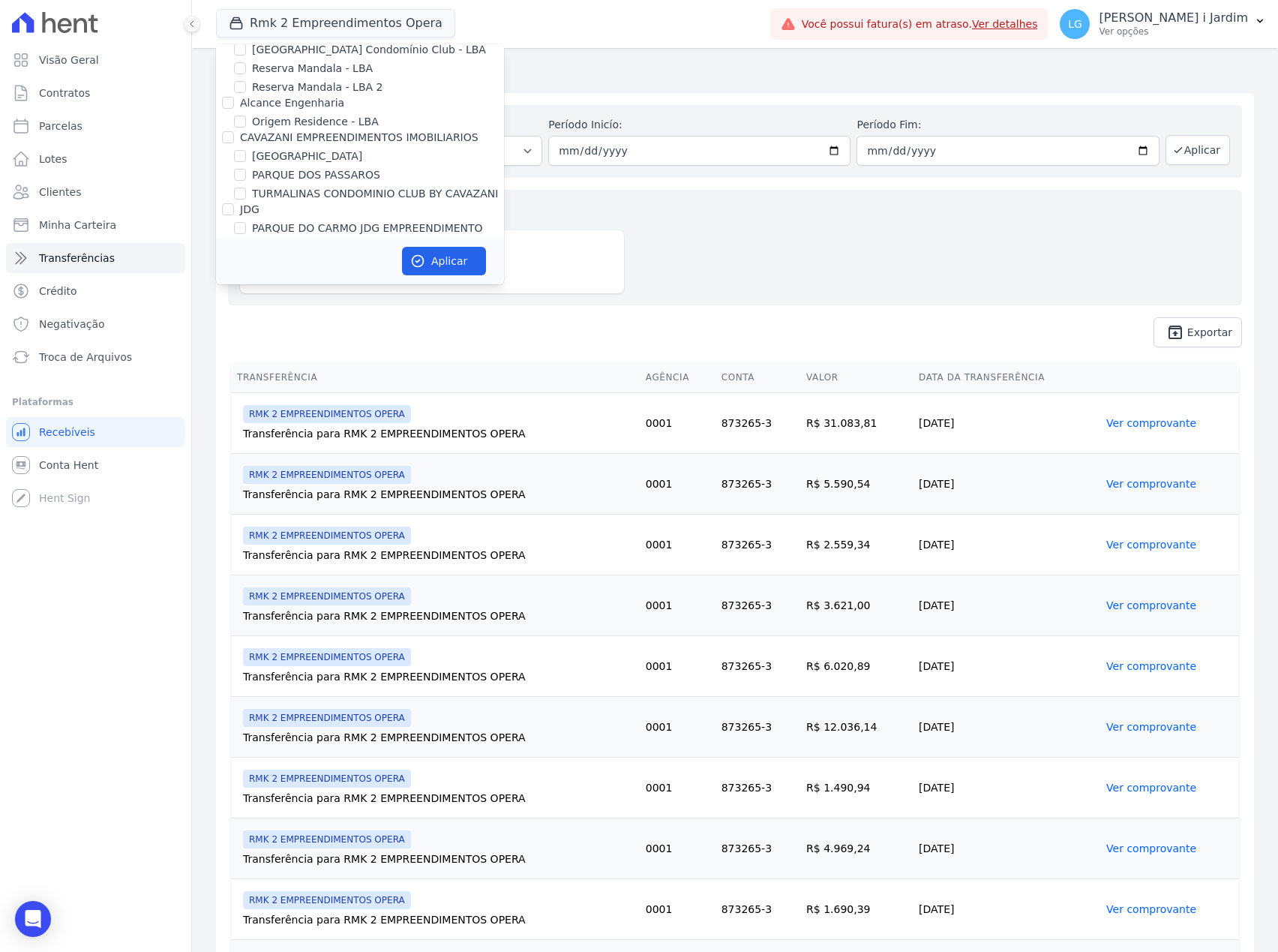
click at [348, 327] on label "RMK 2 EMPREENDIMENTOS OPERA" at bounding box center [343, 335] width 182 height 16
click at [246, 329] on input "RMK 2 EMPREENDIMENTOS OPERA" at bounding box center [240, 335] width 12 height 12
checkbox input "false"
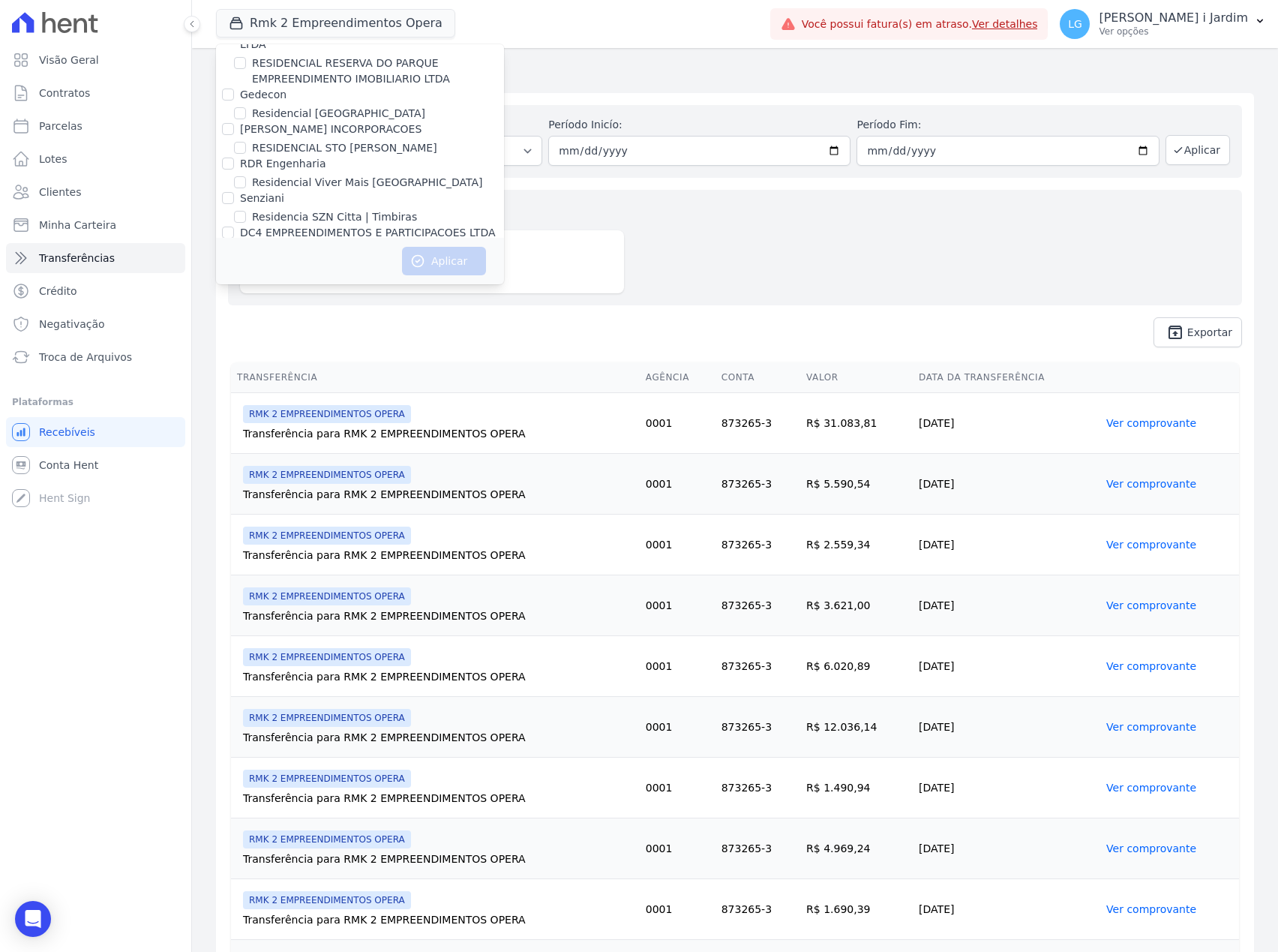
click at [332, 261] on label "[PERSON_NAME] PARTICIPACOES E EMPREENDIMENTOS IMOBILIARIOS S/A" at bounding box center [342, 275] width 203 height 28
click at [234, 261] on input "[PERSON_NAME] PARTICIPACOES E EMPREENDIMENTOS IMOBILIARIOS S/A" at bounding box center [228, 267] width 12 height 12
checkbox input "true"
click at [438, 249] on button "Aplicar" at bounding box center [444, 260] width 84 height 29
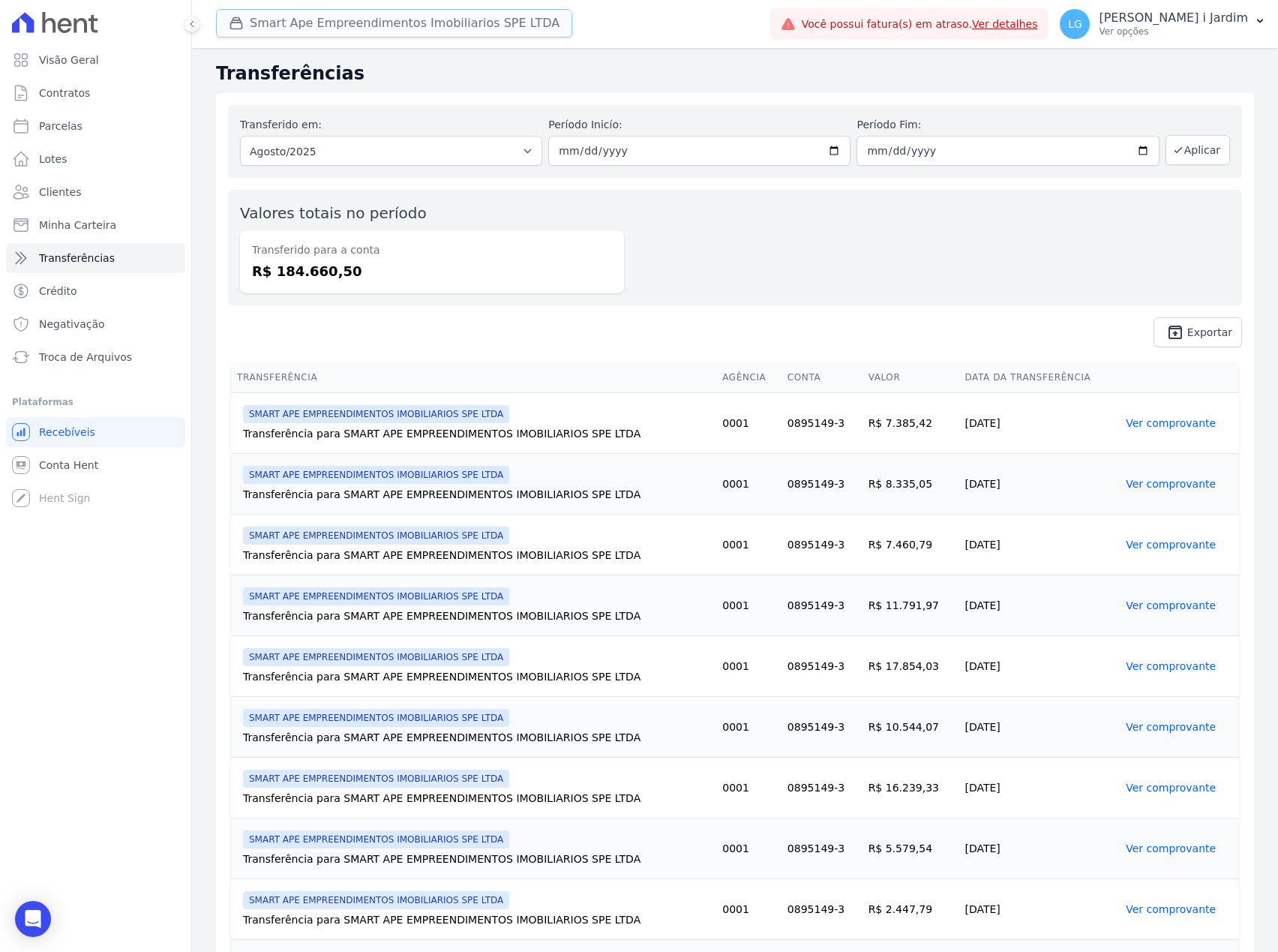
click at [387, 30] on button "Smart Ape Empreendimentos Imobiliarios SPE LTDA" at bounding box center [394, 23] width 357 height 29
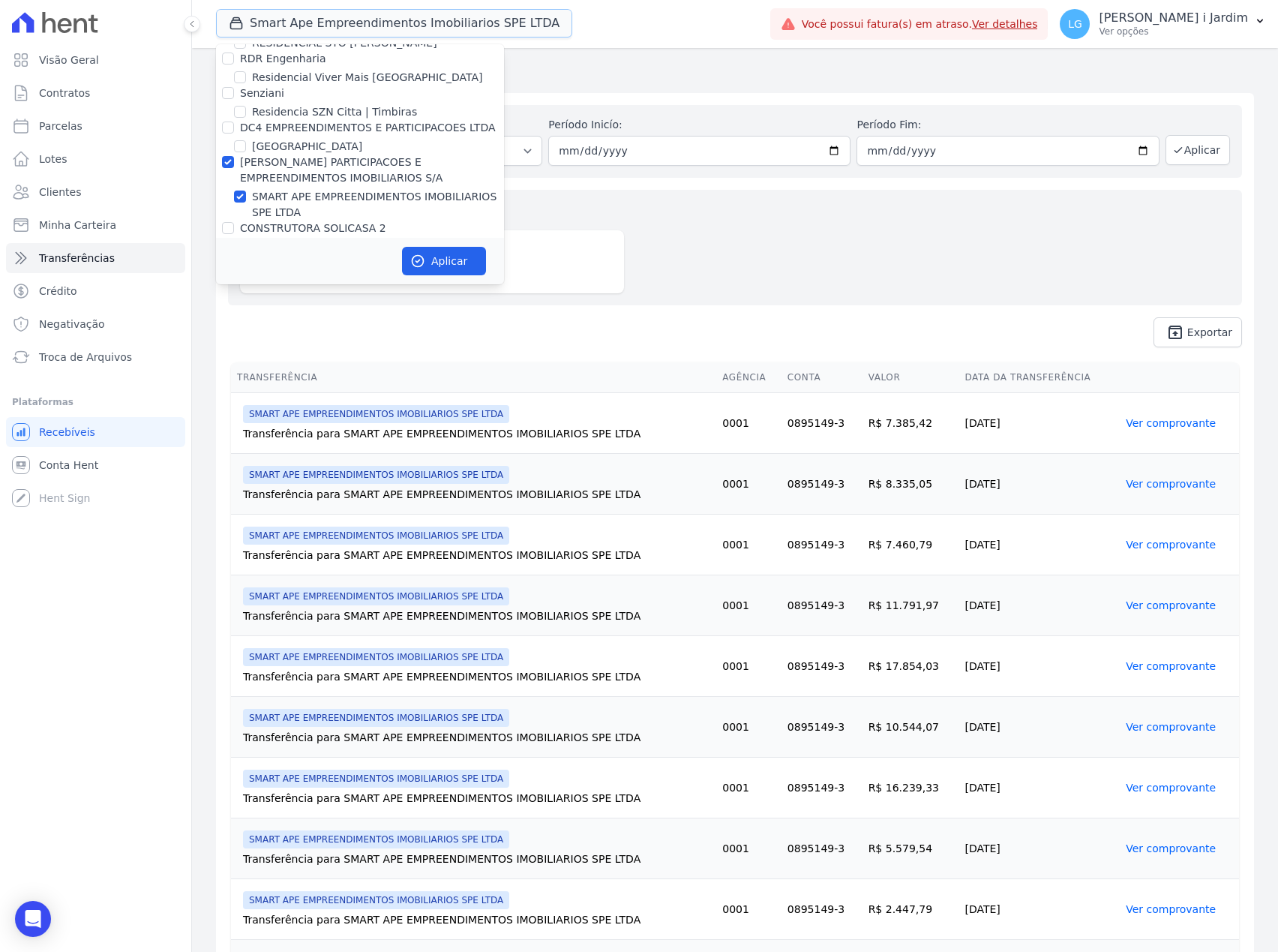
scroll to position [3700, 0]
click at [295, 188] on label "SMART APE EMPREENDIMENTOS IMOBILIARIOS SPE LTDA" at bounding box center [379, 204] width 252 height 32
click at [246, 190] on input "SMART APE EMPREENDIMENTOS IMOBILIARIOS SPE LTDA" at bounding box center [240, 196] width 12 height 12
checkbox input "false"
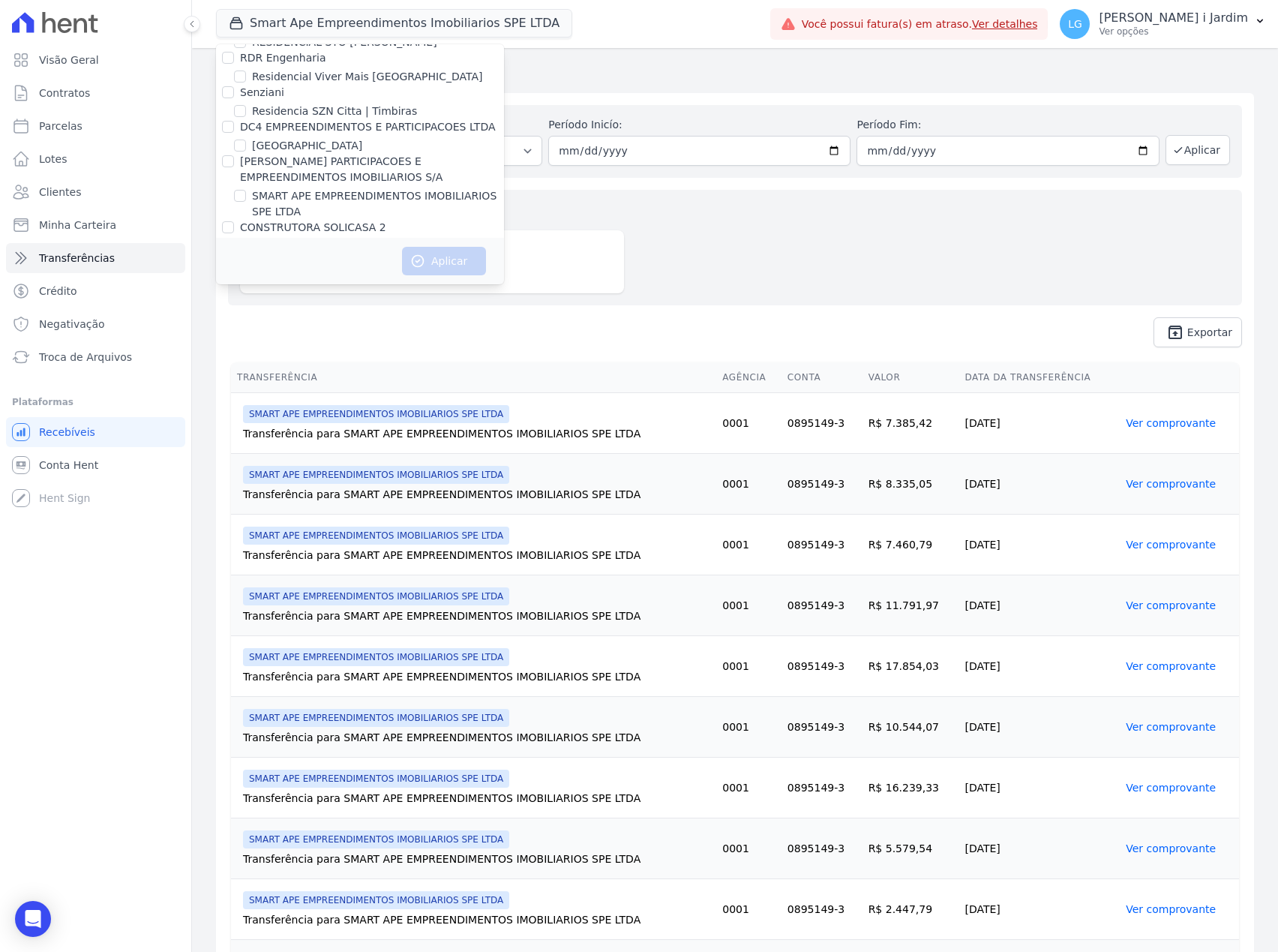
scroll to position [2758, 0]
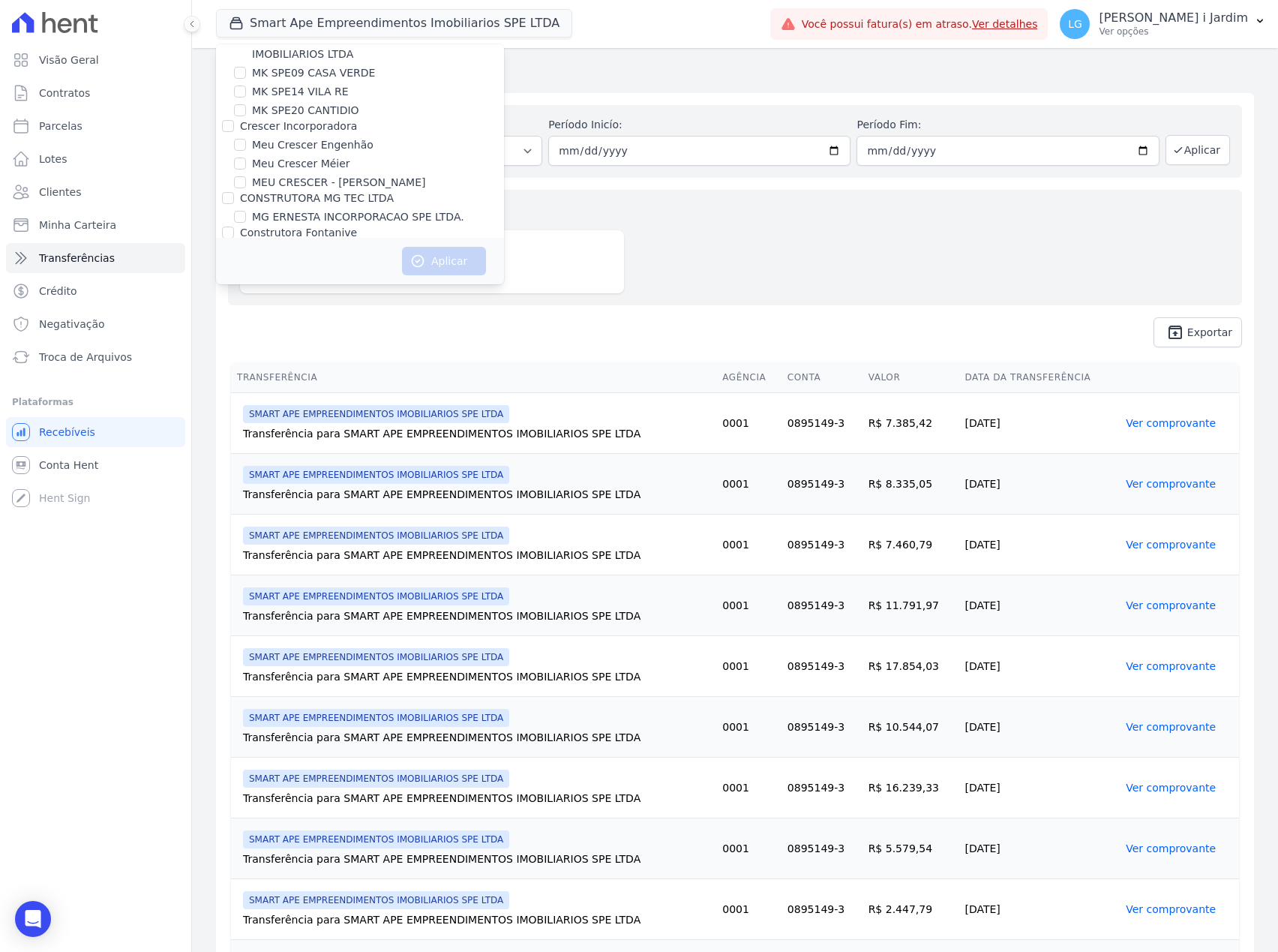
click at [298, 261] on label "MUNTE CONSTRUTORA E INCORPORADORA LTDA" at bounding box center [369, 267] width 256 height 12
click at [234, 261] on input "MUNTE CONSTRUTORA E INCORPORADORA LTDA" at bounding box center [228, 267] width 12 height 12
checkbox input "true"
click at [436, 262] on button "Aplicar" at bounding box center [444, 260] width 84 height 29
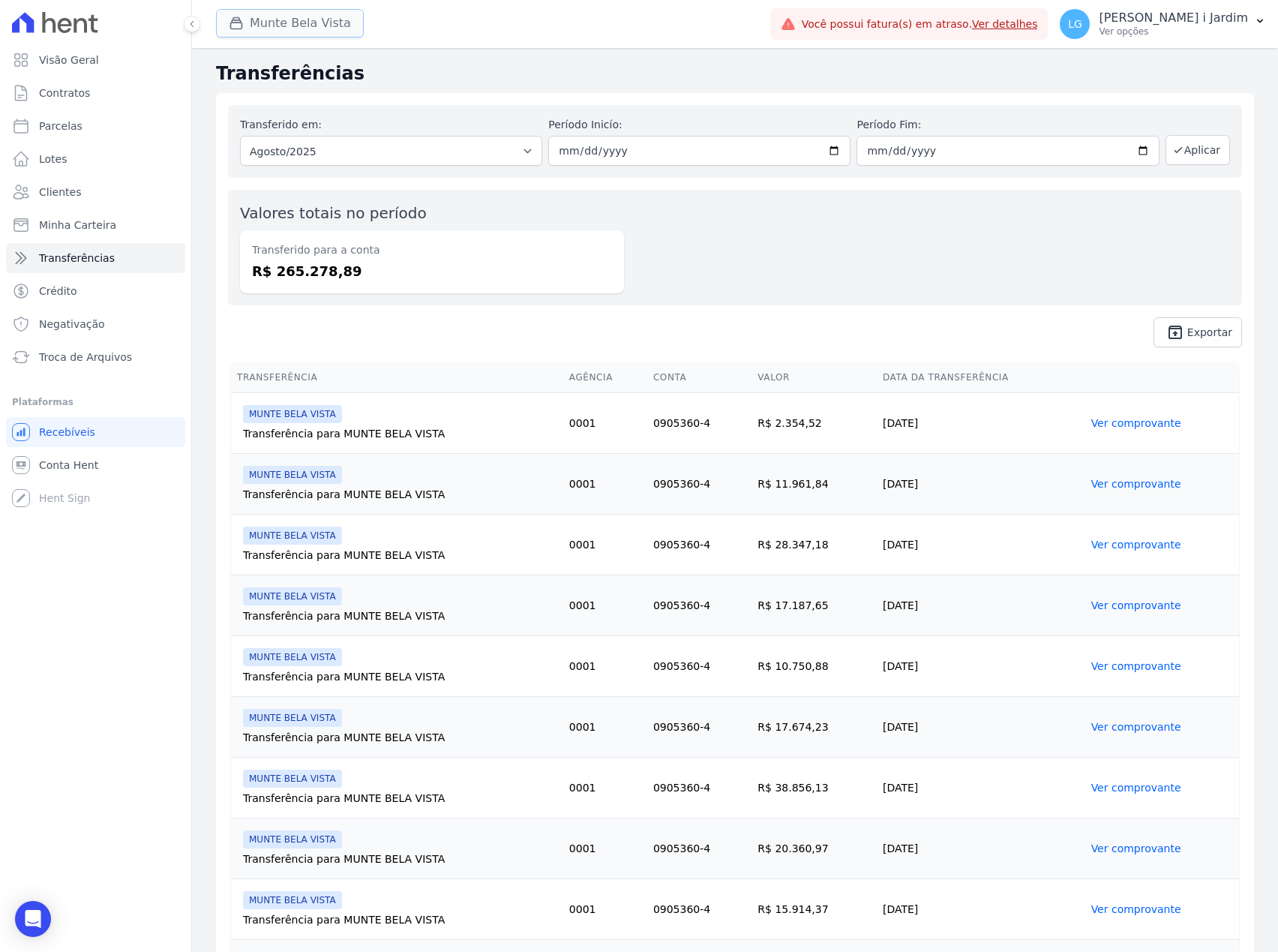
click at [264, 32] on button "Munte Bela Vista" at bounding box center [289, 23] width 148 height 29
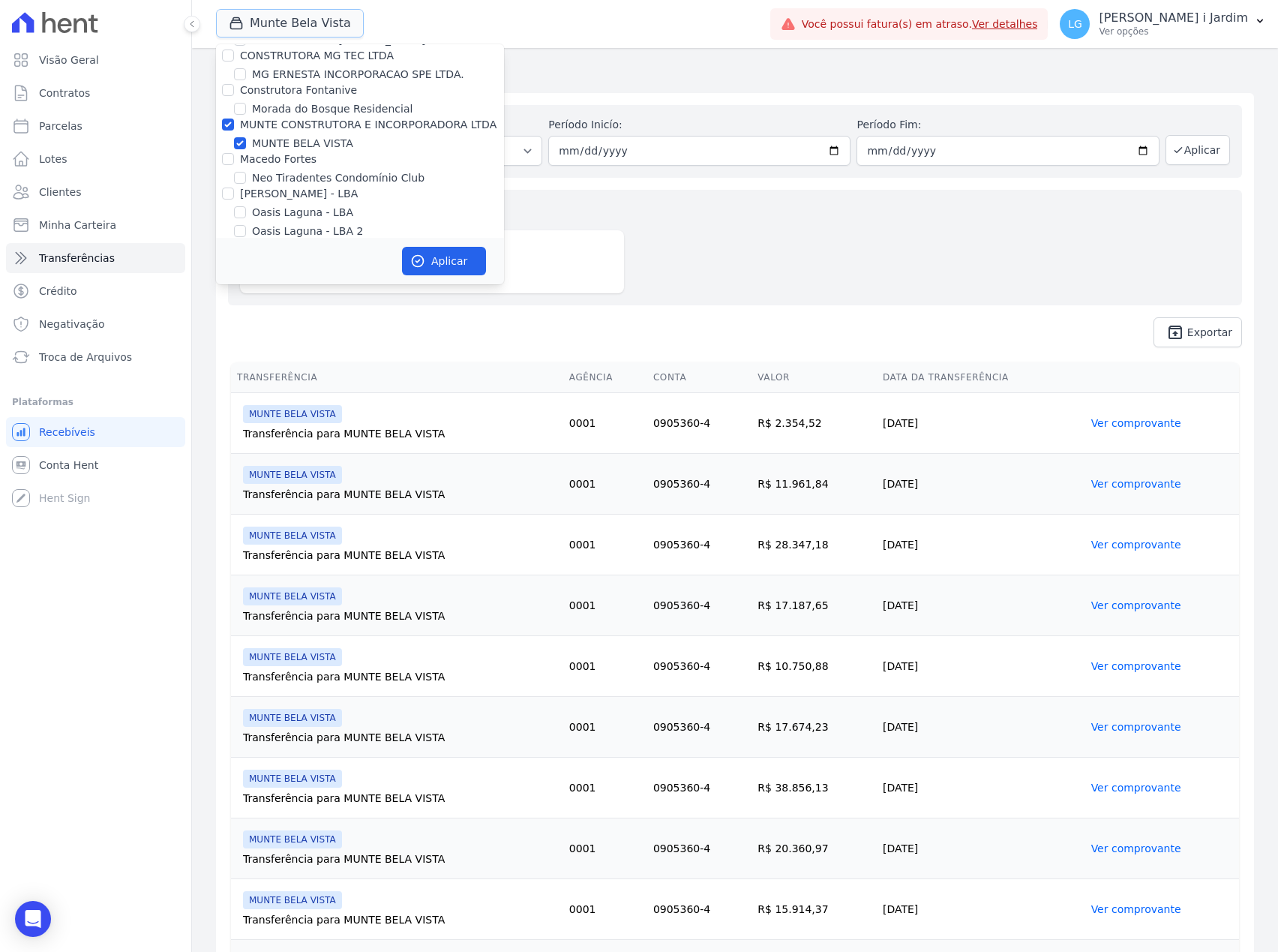
scroll to position [2800, 0]
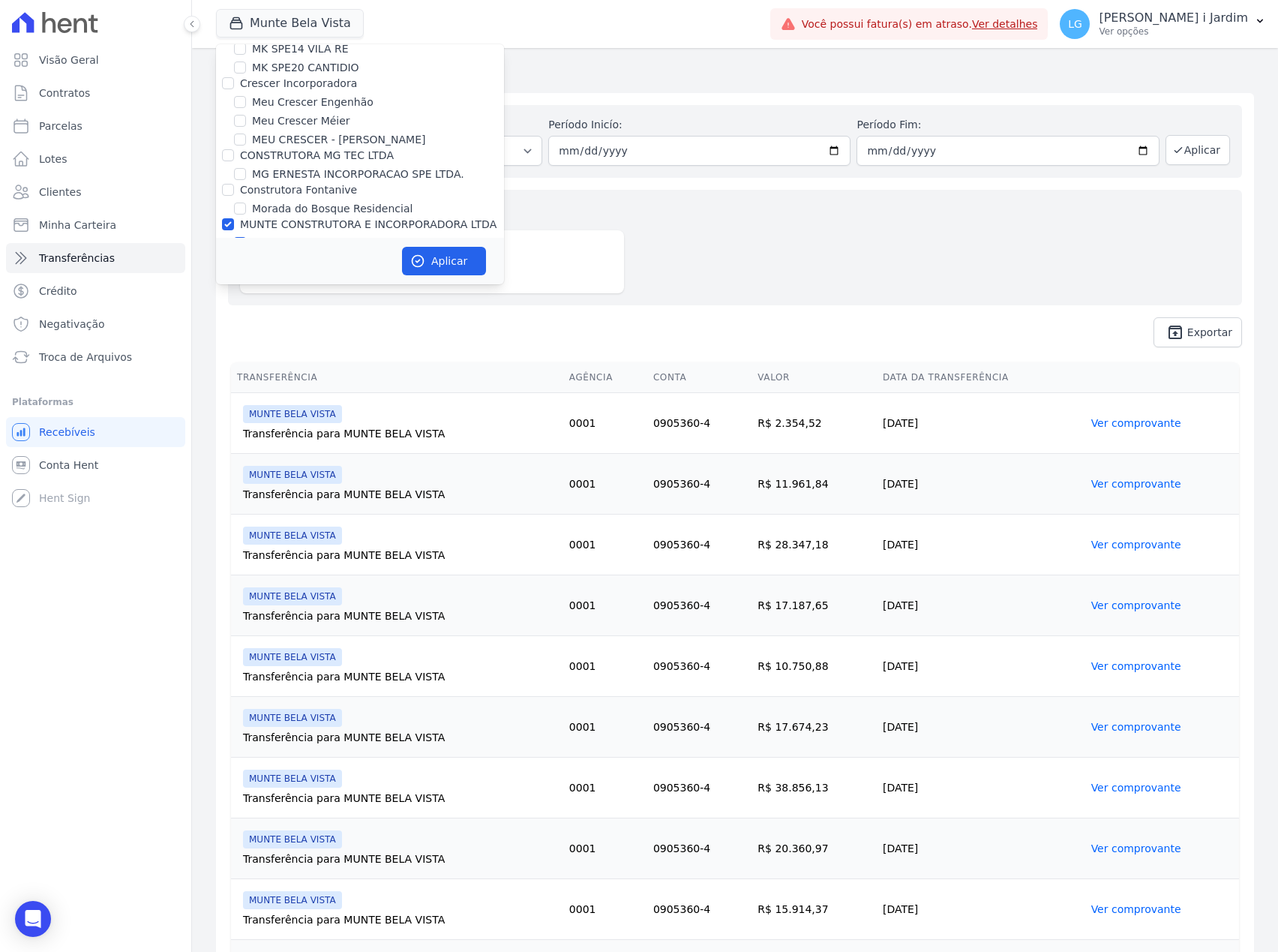
click at [282, 236] on label "MUNTE BELA VISTA" at bounding box center [303, 243] width 101 height 16
click at [246, 238] on input "MUNTE BELA VISTA" at bounding box center [240, 243] width 12 height 12
checkbox input "false"
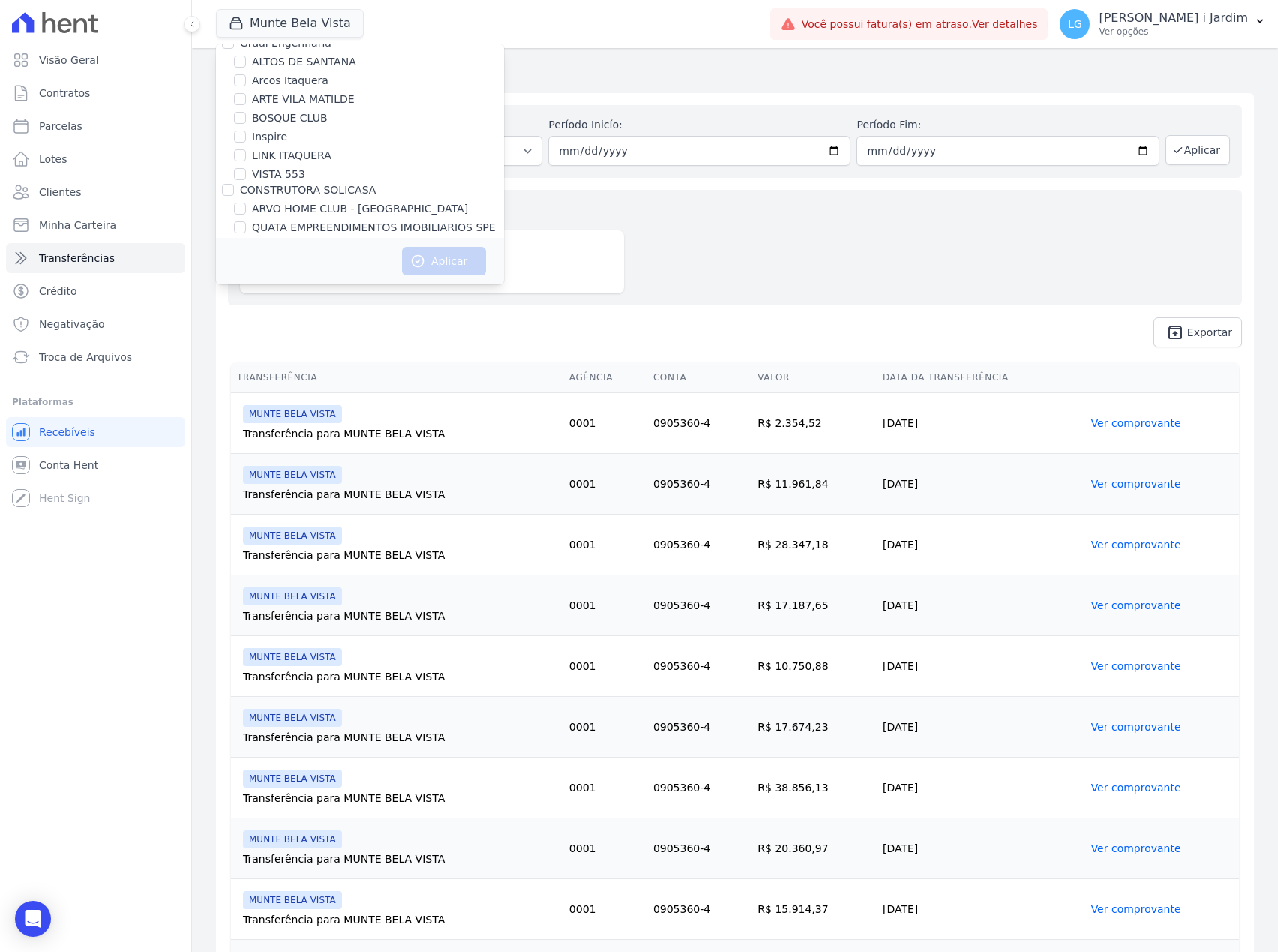
scroll to position [182, 0]
click at [273, 154] on label "LINK ITAQUERA" at bounding box center [292, 155] width 80 height 16
click at [246, 154] on input "LINK ITAQUERA" at bounding box center [240, 154] width 12 height 12
checkbox input "true"
click at [445, 250] on button "Aplicar" at bounding box center [444, 260] width 84 height 29
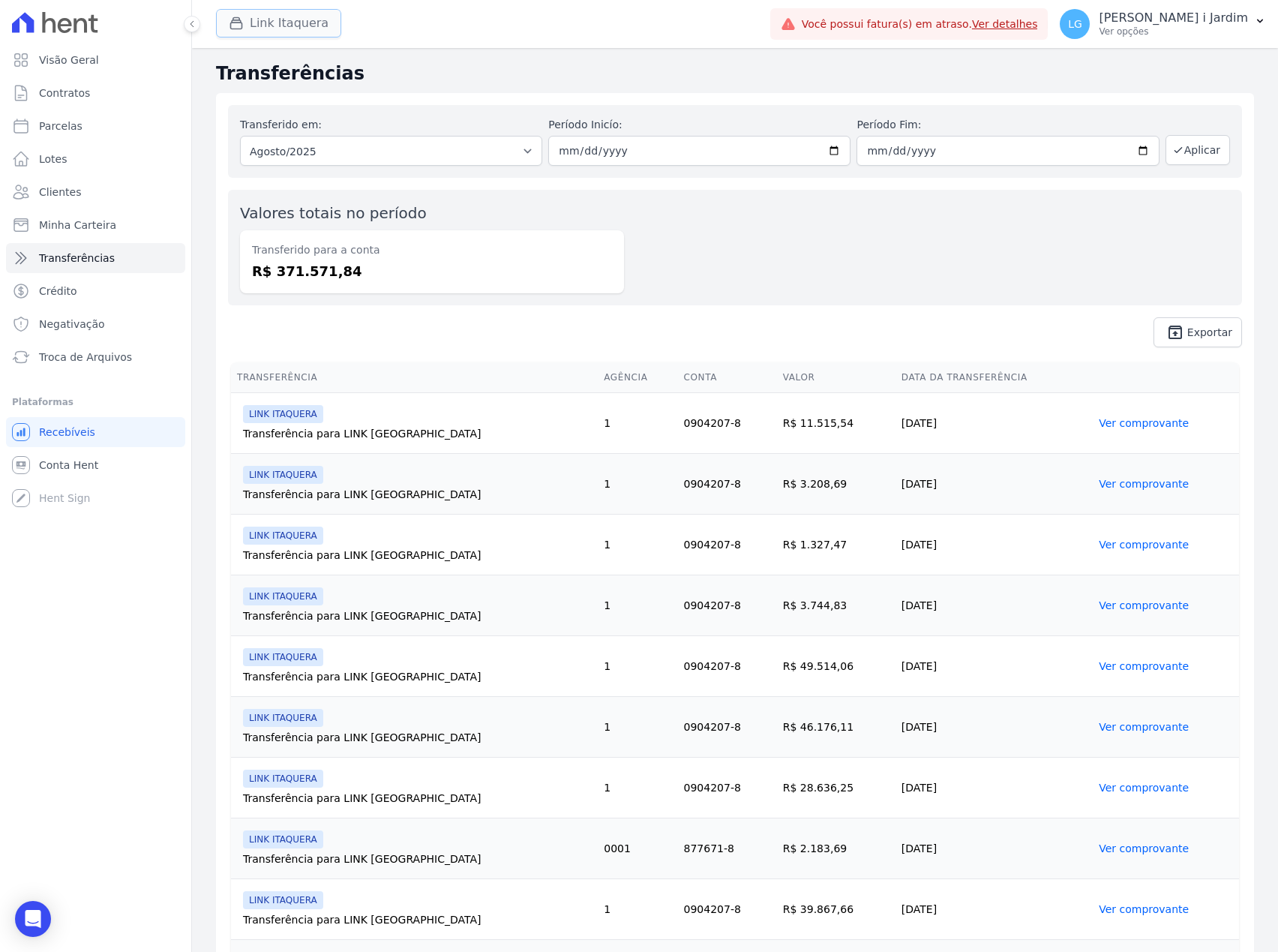
click at [262, 28] on button "Link Itaquera" at bounding box center [278, 23] width 125 height 29
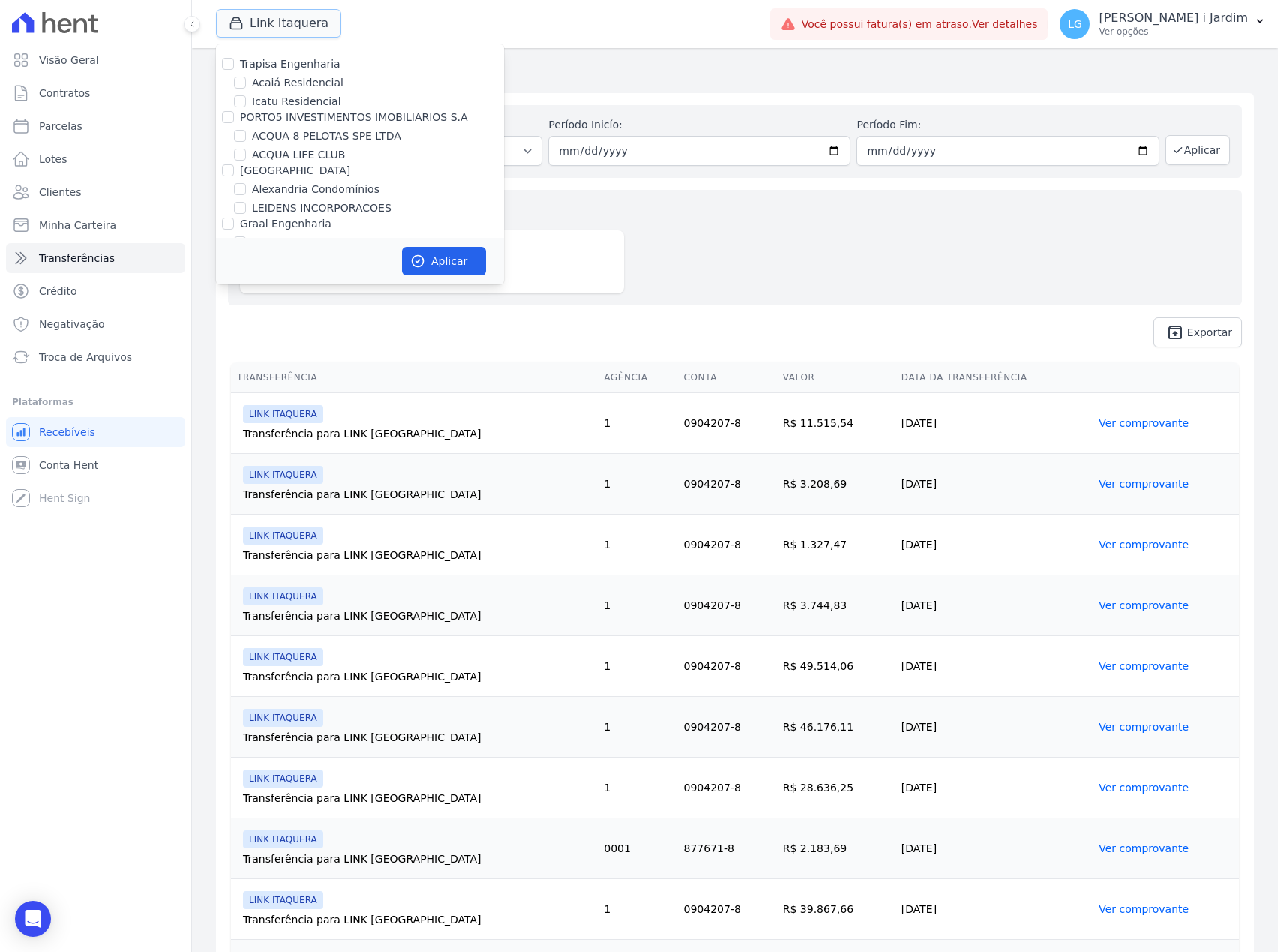
scroll to position [99, 0]
click at [273, 229] on label "LINK ITAQUERA" at bounding box center [292, 237] width 80 height 16
click at [246, 231] on input "LINK ITAQUERA" at bounding box center [240, 237] width 12 height 12
checkbox input "false"
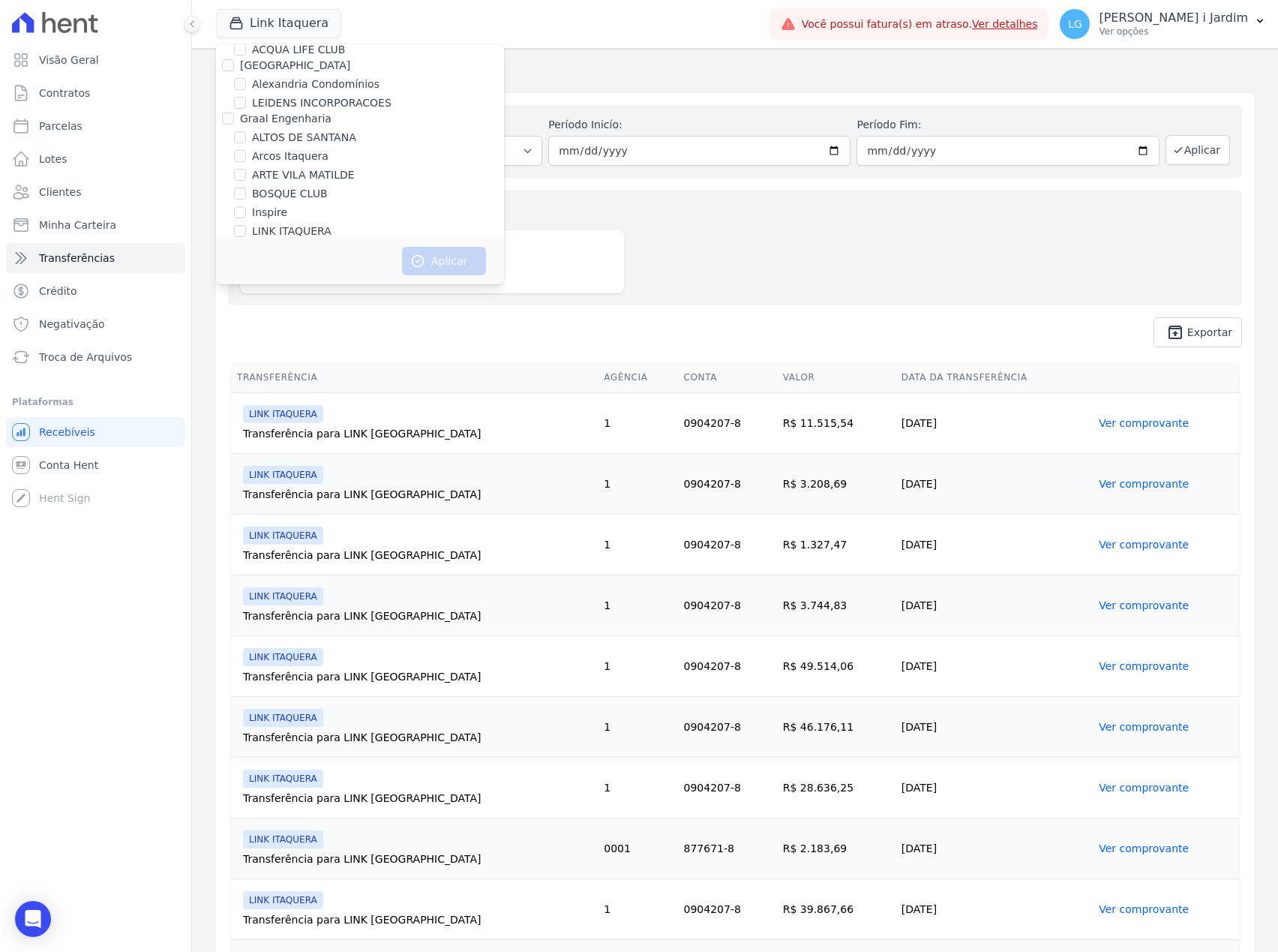
scroll to position [463, 0]
click at [303, 175] on label "COMPLEXO RESIDENCIAL CUIABÁ 300 - [GEOGRAPHIC_DATA]" at bounding box center [379, 188] width 252 height 32
click at [246, 175] on input "COMPLEXO RESIDENCIAL CUIABÁ 300 - [GEOGRAPHIC_DATA]" at bounding box center [240, 179] width 12 height 12
checkbox input "true"
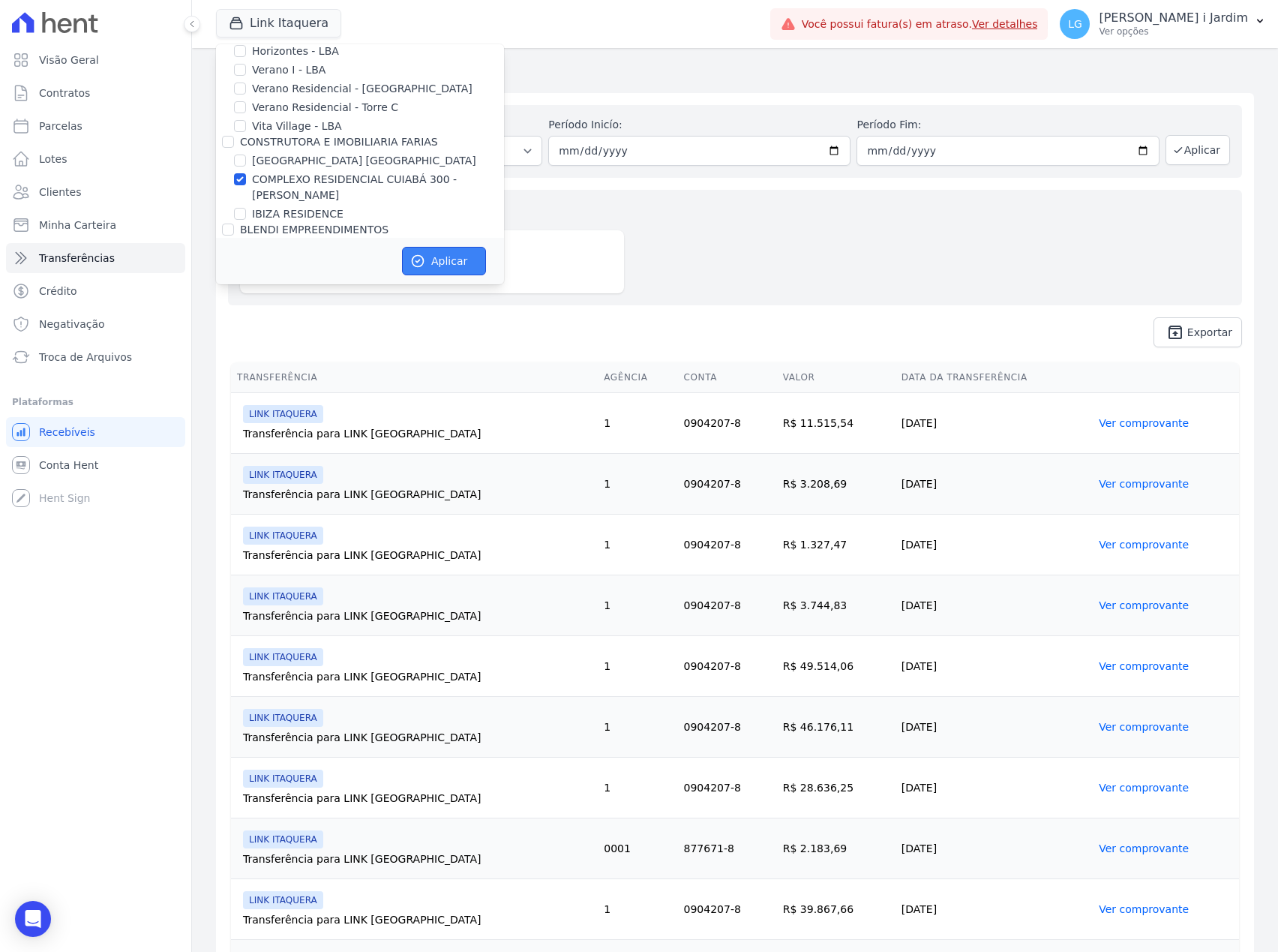
click at [460, 264] on button "Aplicar" at bounding box center [444, 260] width 84 height 29
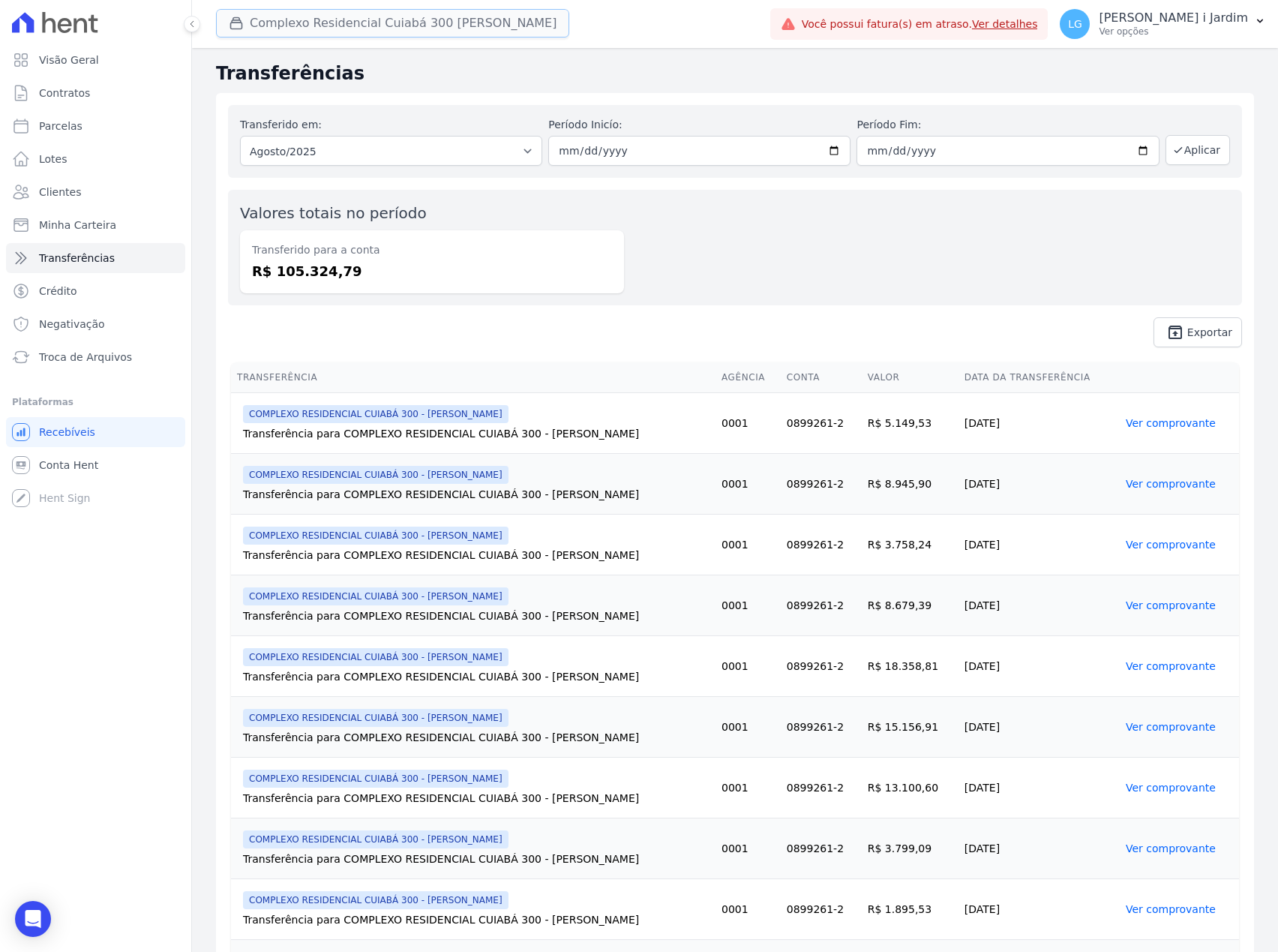
click at [414, 28] on button "Complexo Residencial Cuiabá 300 João De Barro" at bounding box center [392, 23] width 353 height 29
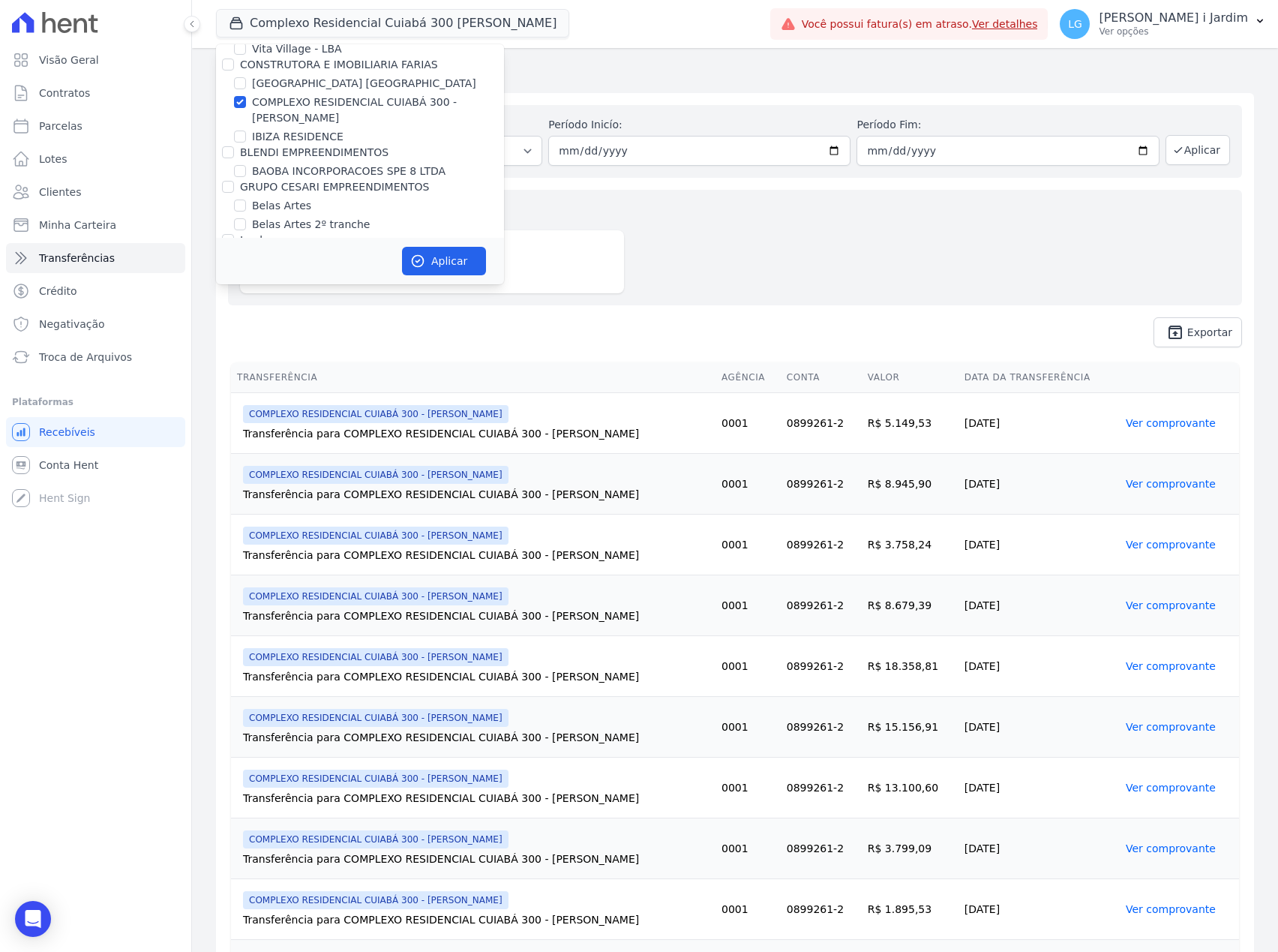
scroll to position [500, 0]
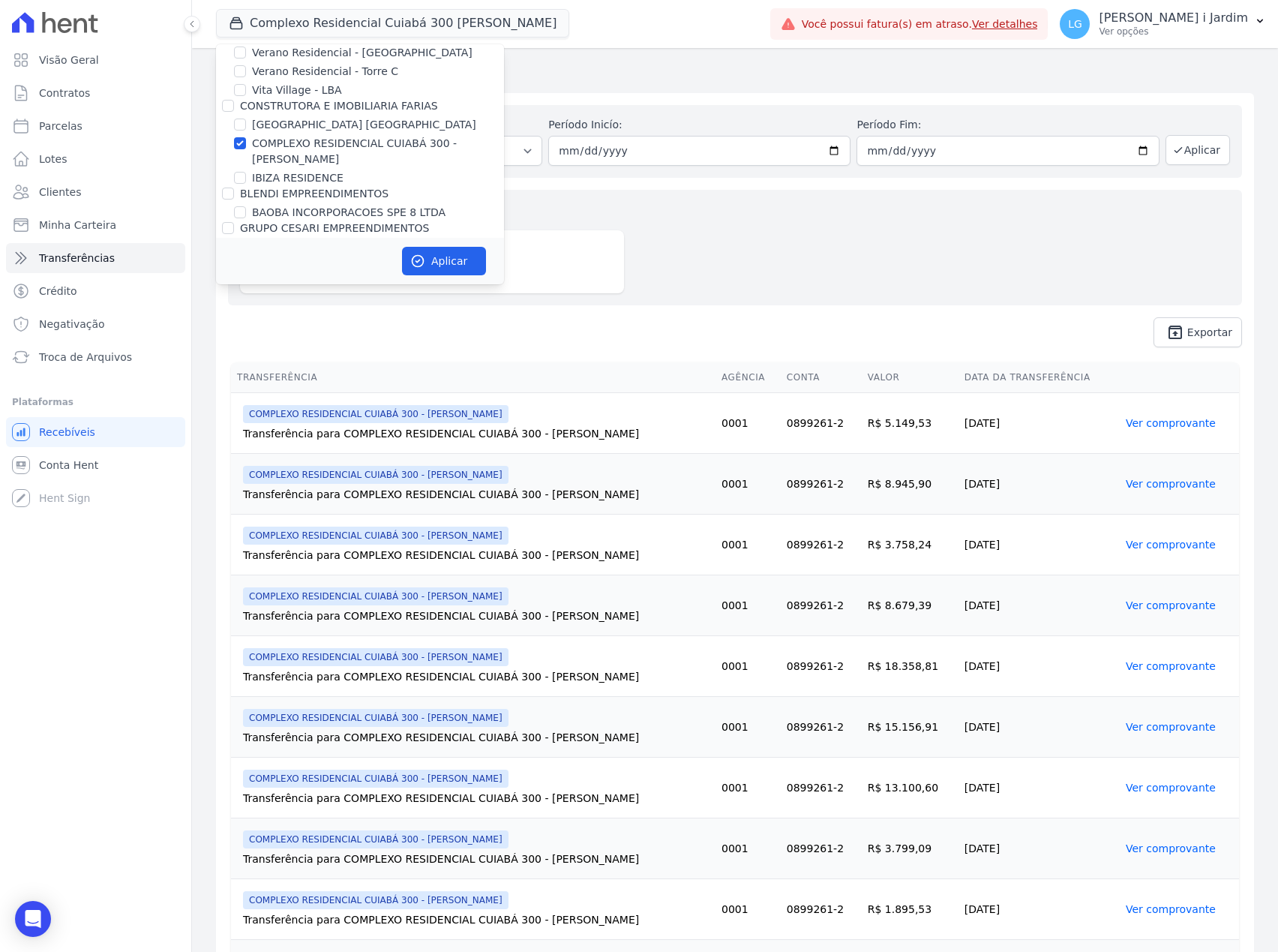
click at [279, 145] on label "COMPLEXO RESIDENCIAL CUIABÁ 300 - [GEOGRAPHIC_DATA]" at bounding box center [379, 152] width 252 height 32
click at [246, 145] on input "COMPLEXO RESIDENCIAL CUIABÁ 300 - [GEOGRAPHIC_DATA]" at bounding box center [240, 143] width 12 height 12
checkbox input "false"
click at [292, 121] on label "[GEOGRAPHIC_DATA] [GEOGRAPHIC_DATA]" at bounding box center [365, 125] width 225 height 16
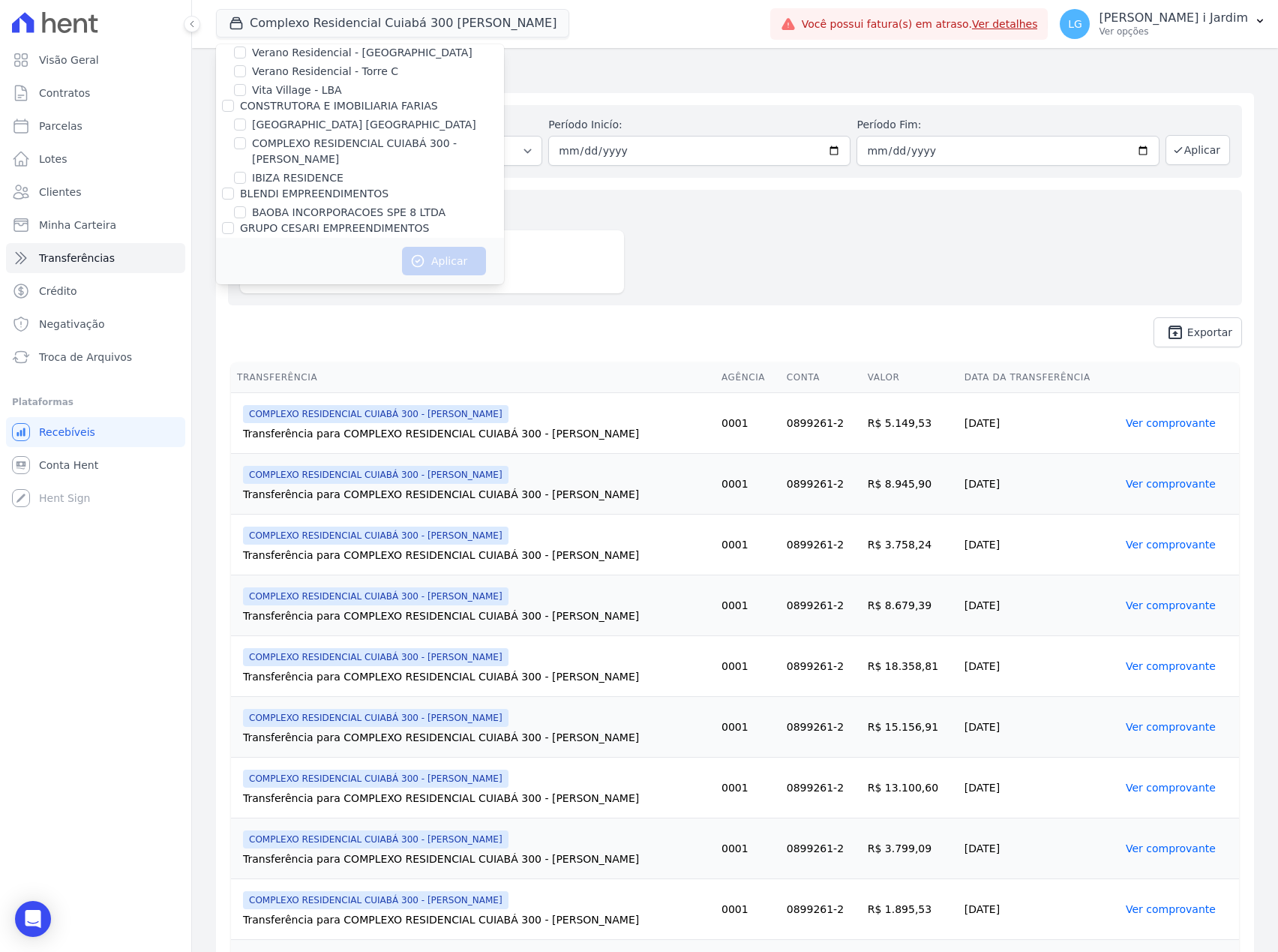
click at [246, 121] on input "[GEOGRAPHIC_DATA] [GEOGRAPHIC_DATA]" at bounding box center [240, 124] width 12 height 12
checkbox input "true"
click at [441, 261] on button "Aplicar" at bounding box center [444, 260] width 84 height 29
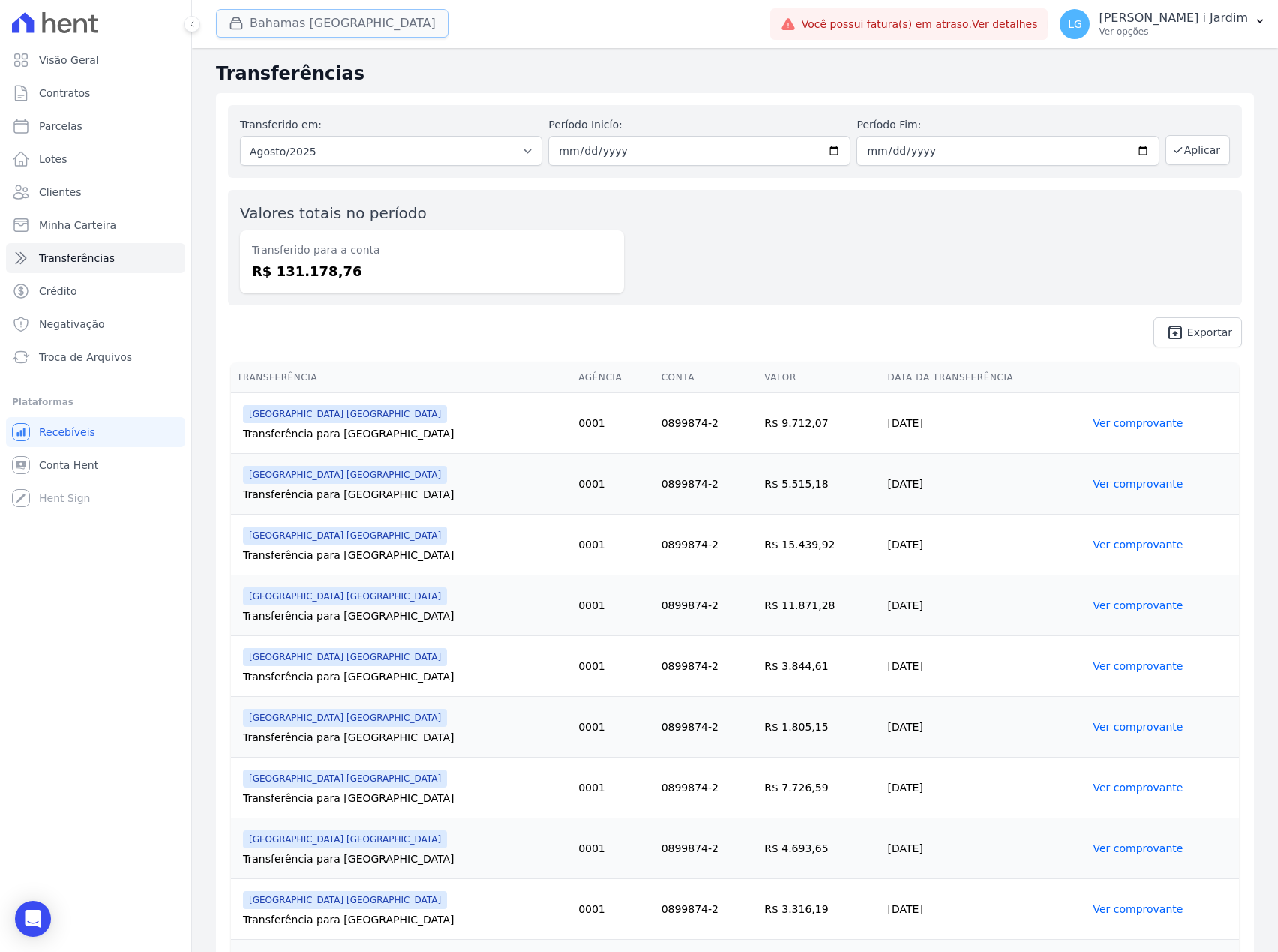
click at [319, 25] on button "Bahamas East Village" at bounding box center [332, 23] width 233 height 29
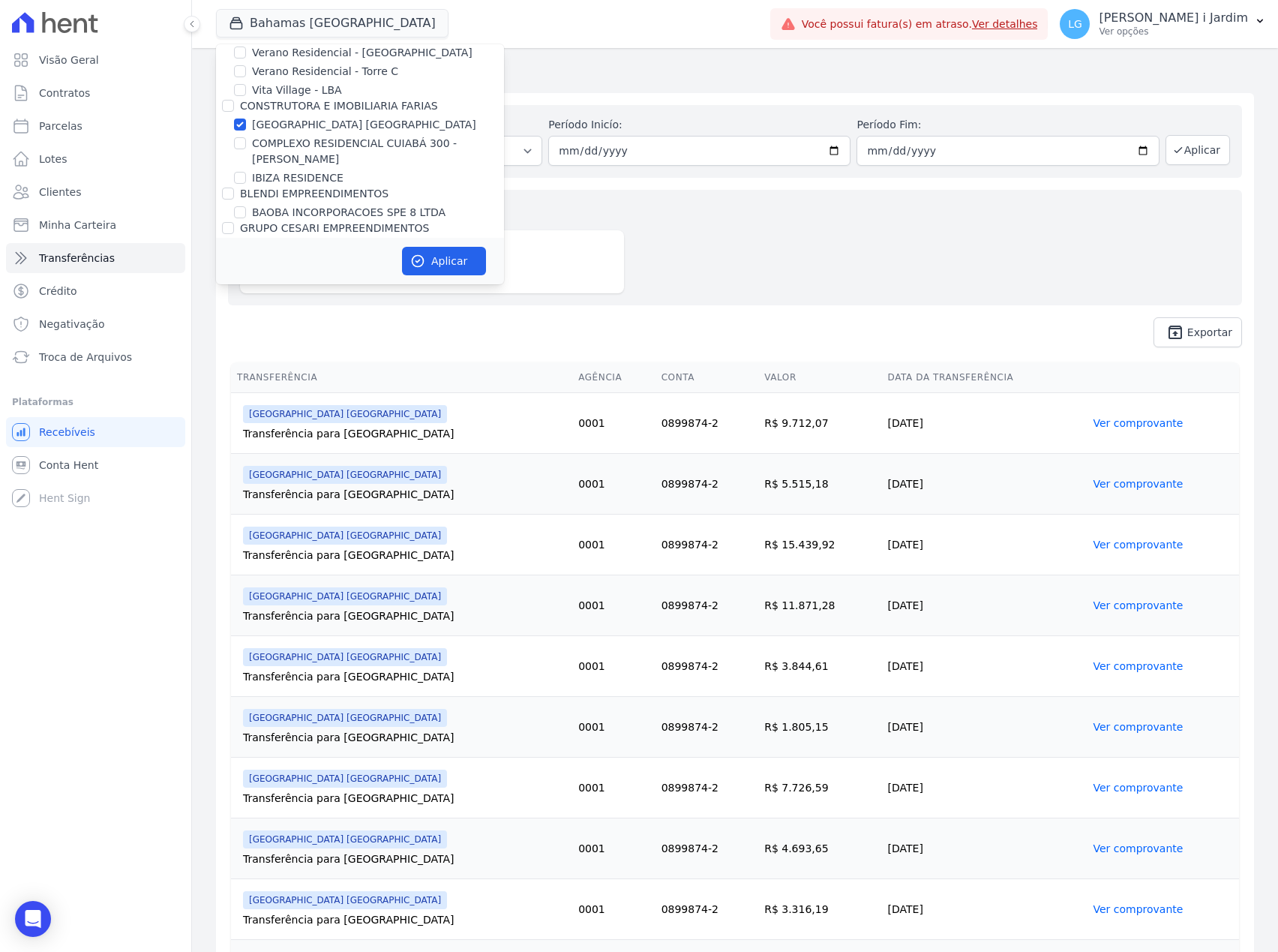
click at [315, 121] on label "[GEOGRAPHIC_DATA] [GEOGRAPHIC_DATA]" at bounding box center [365, 125] width 225 height 16
click at [246, 121] on input "[GEOGRAPHIC_DATA] [GEOGRAPHIC_DATA]" at bounding box center [240, 124] width 12 height 12
checkbox input "false"
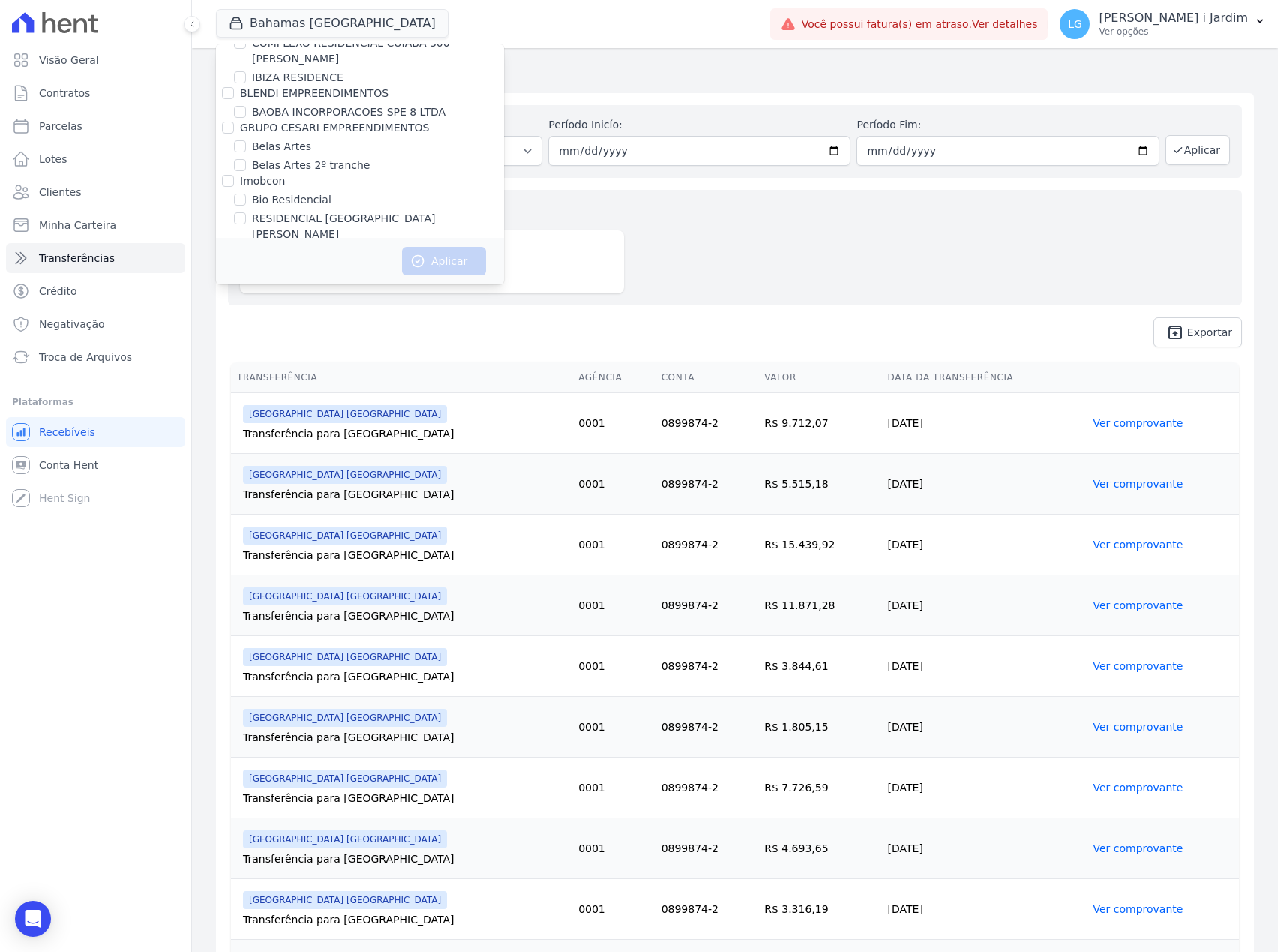
click at [288, 147] on label "Belas Artes" at bounding box center [282, 147] width 60 height 16
click at [246, 147] on input "Belas Artes" at bounding box center [240, 146] width 12 height 12
checkbox input "true"
click at [295, 169] on label "Belas Artes 2º tranche" at bounding box center [311, 165] width 117 height 16
click at [246, 169] on input "Belas Artes 2º tranche" at bounding box center [240, 165] width 12 height 12
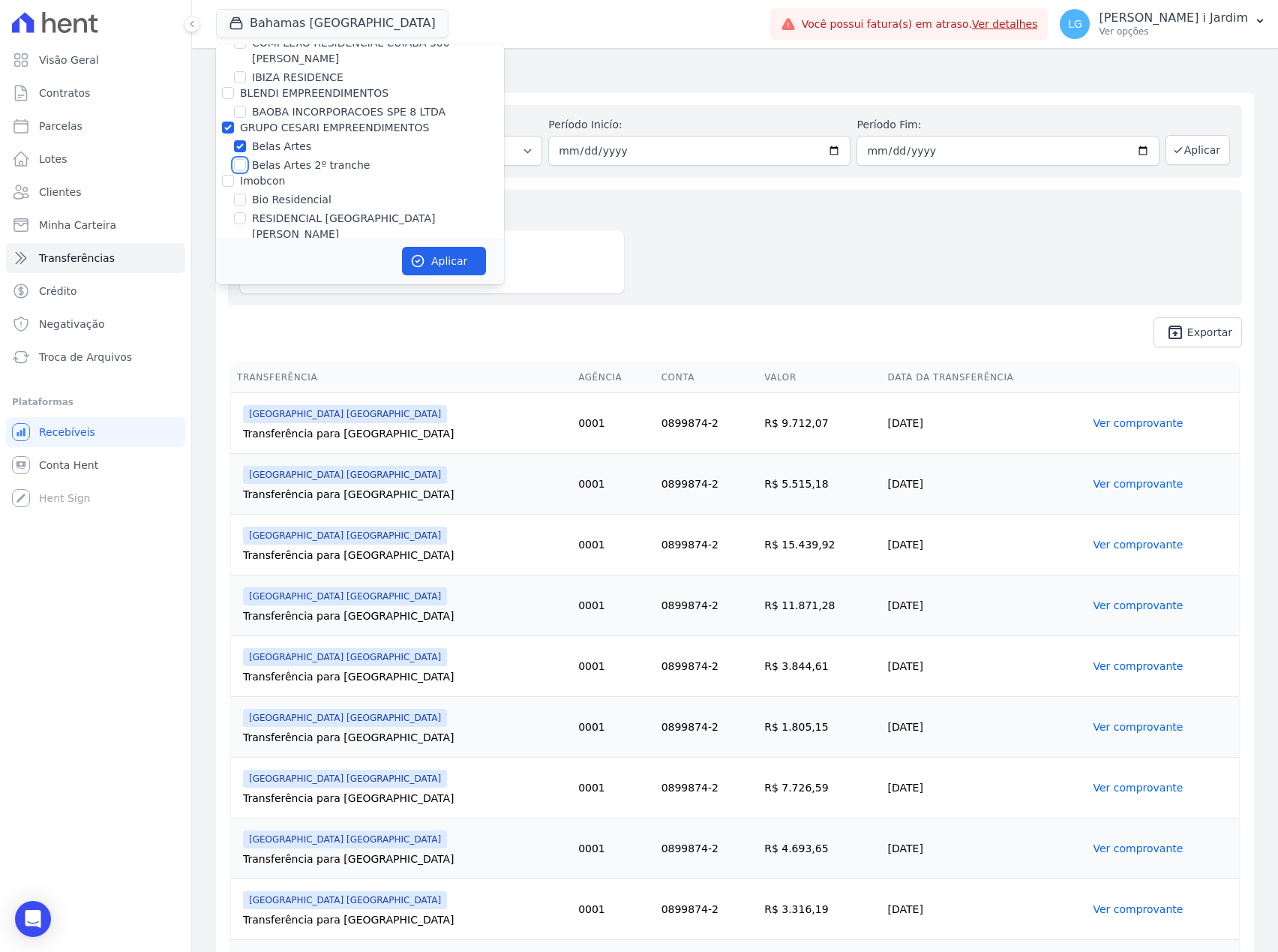
checkbox input "true"
click at [438, 270] on button "Aplicar" at bounding box center [444, 260] width 84 height 29
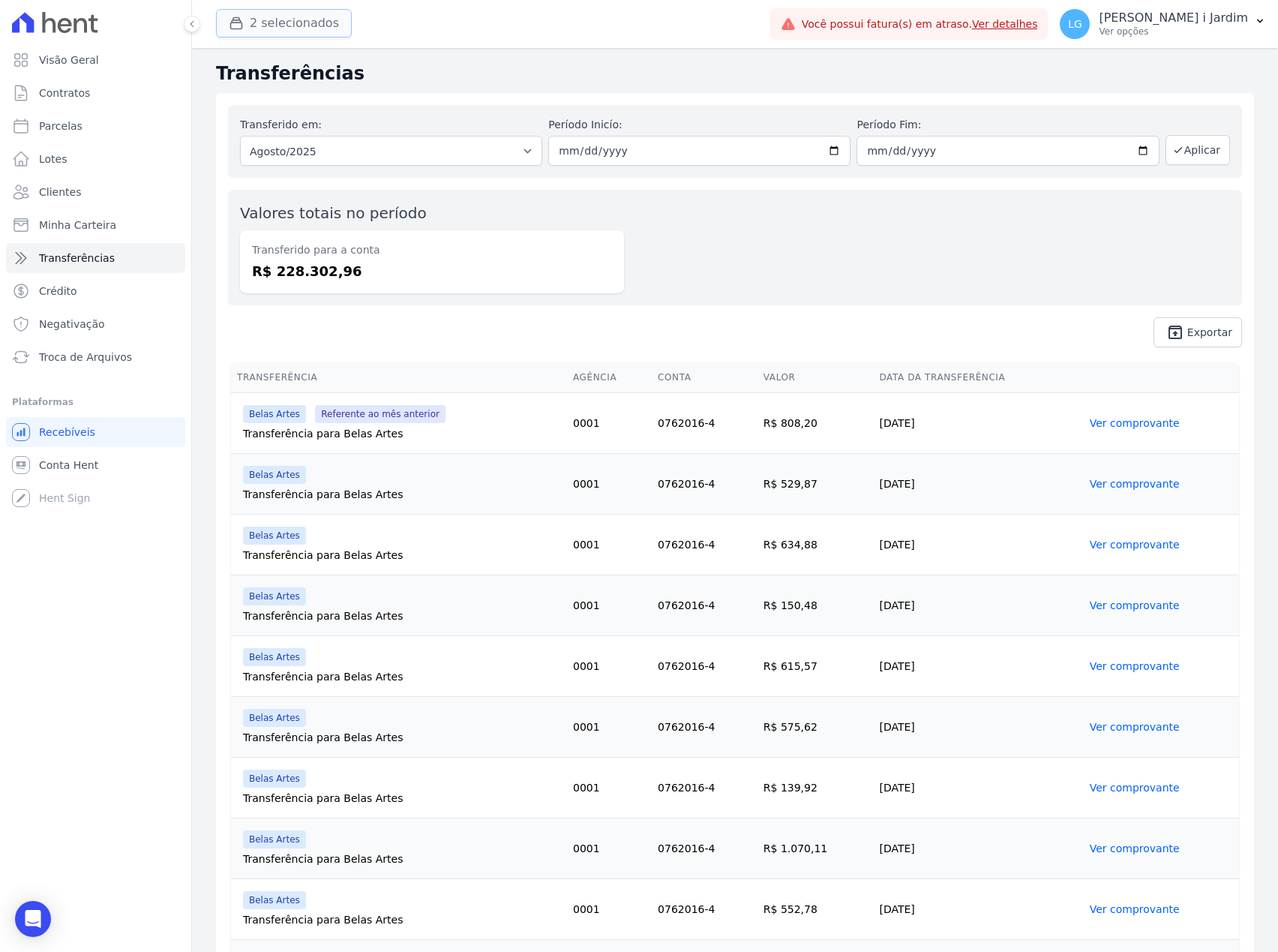
click at [285, 28] on button "2 selecionados" at bounding box center [283, 23] width 136 height 29
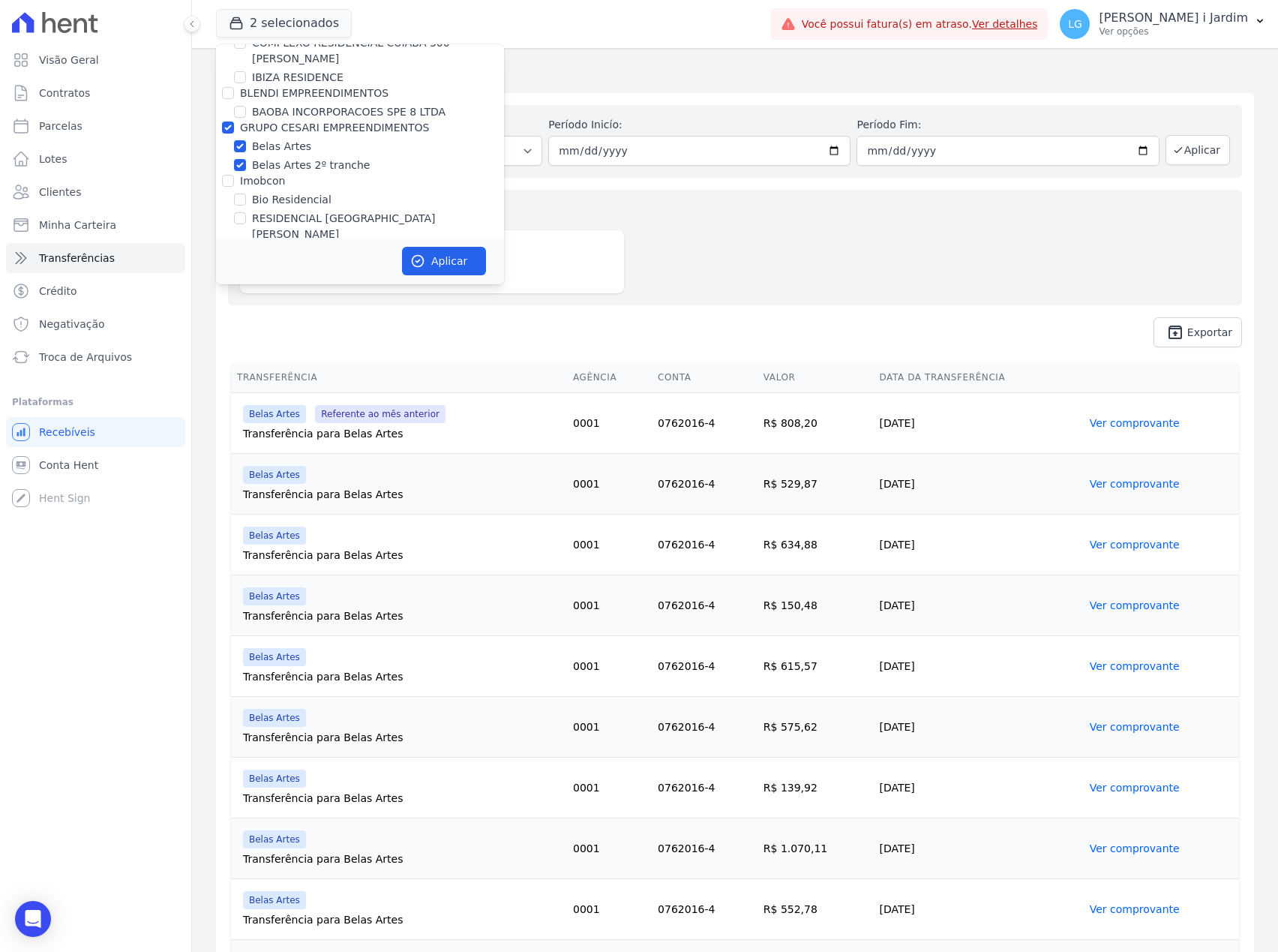
click at [306, 124] on label "GRUPO CESARI EMPREENDIMENTOS" at bounding box center [335, 127] width 189 height 12
click at [234, 124] on input "GRUPO CESARI EMPREENDIMENTOS" at bounding box center [228, 127] width 12 height 12
checkbox input "false"
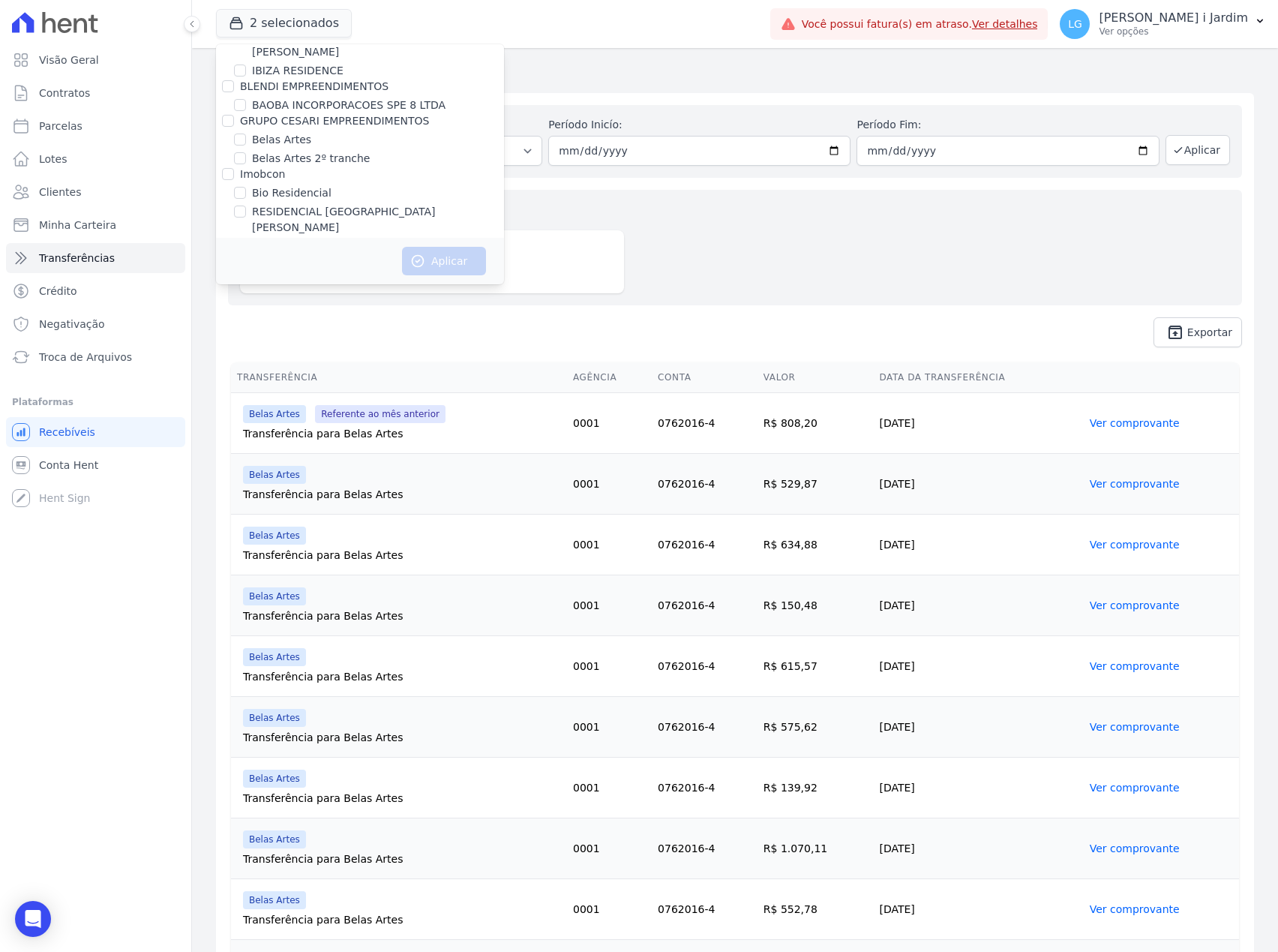
scroll to position [2970, 0]
click at [310, 278] on label "[GEOGRAPHIC_DATA]" at bounding box center [307, 286] width 110 height 16
click at [246, 280] on input "[GEOGRAPHIC_DATA]" at bounding box center [240, 286] width 12 height 12
checkbox input "true"
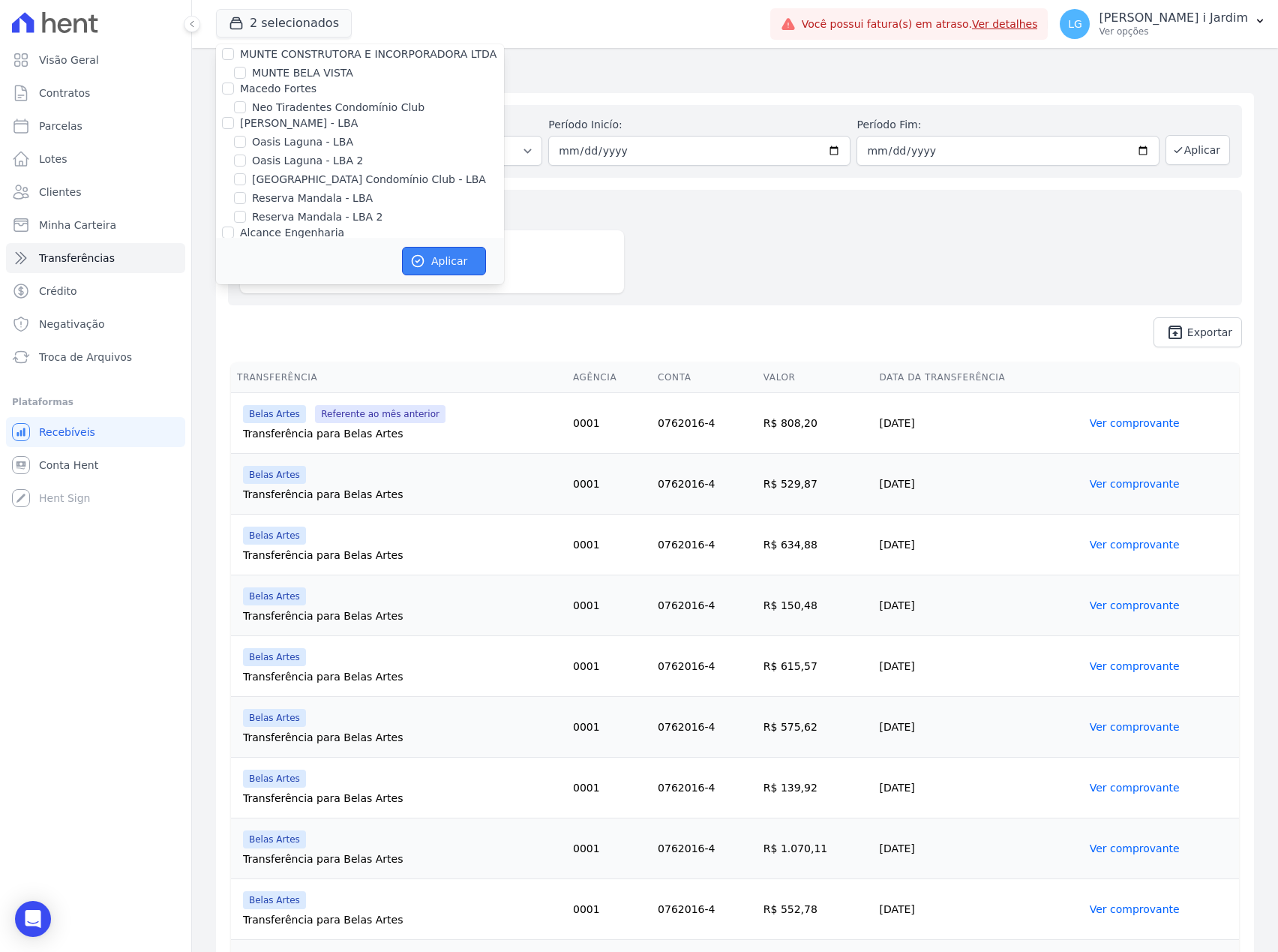
click at [445, 259] on button "Aplicar" at bounding box center [444, 260] width 84 height 29
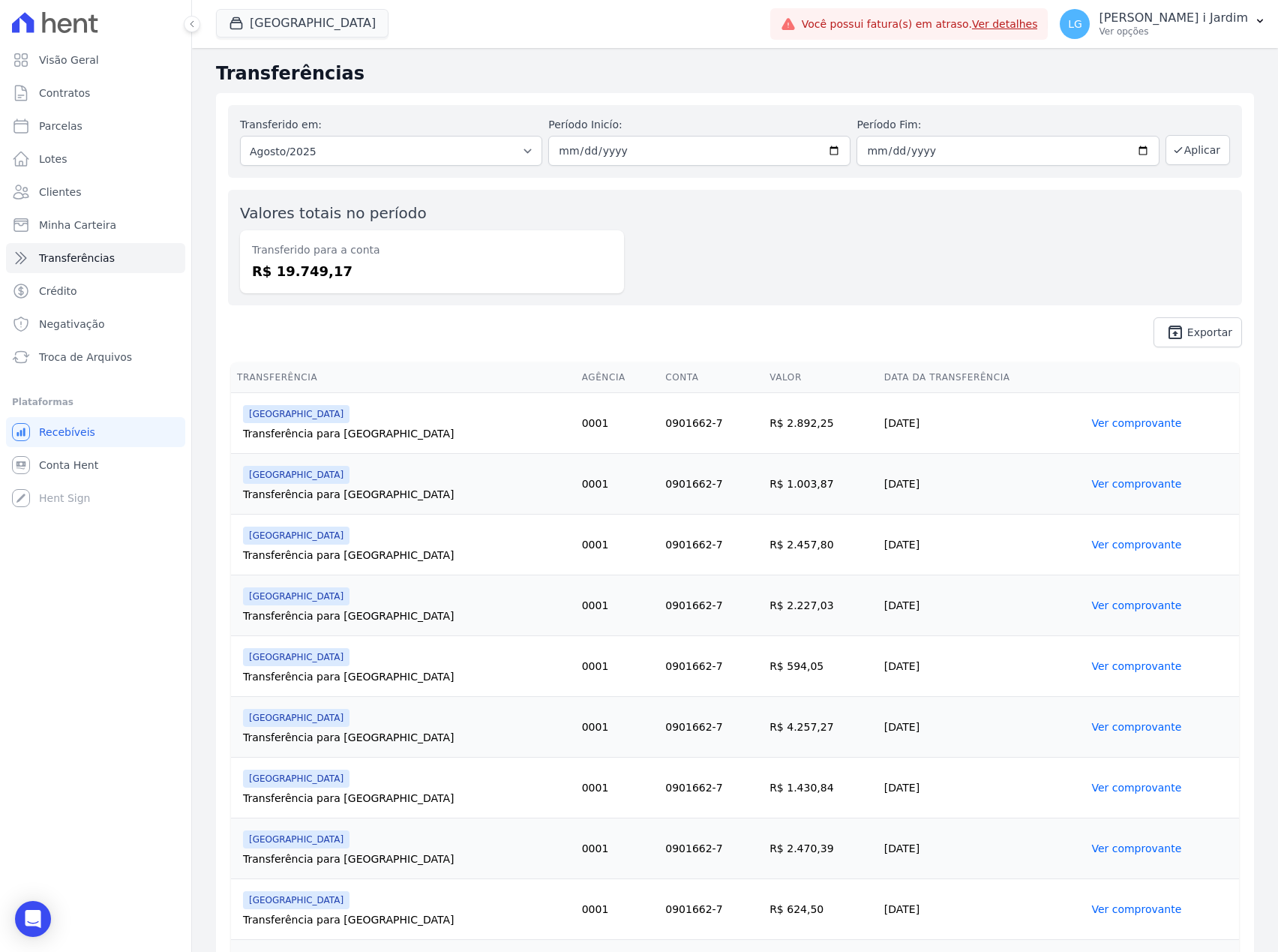
click at [325, 310] on div "Transferido em: Todos os meses Julho/2025 Agosto/2025 Agosto/2025 Período Inicí…" at bounding box center [734, 227] width 1038 height 266
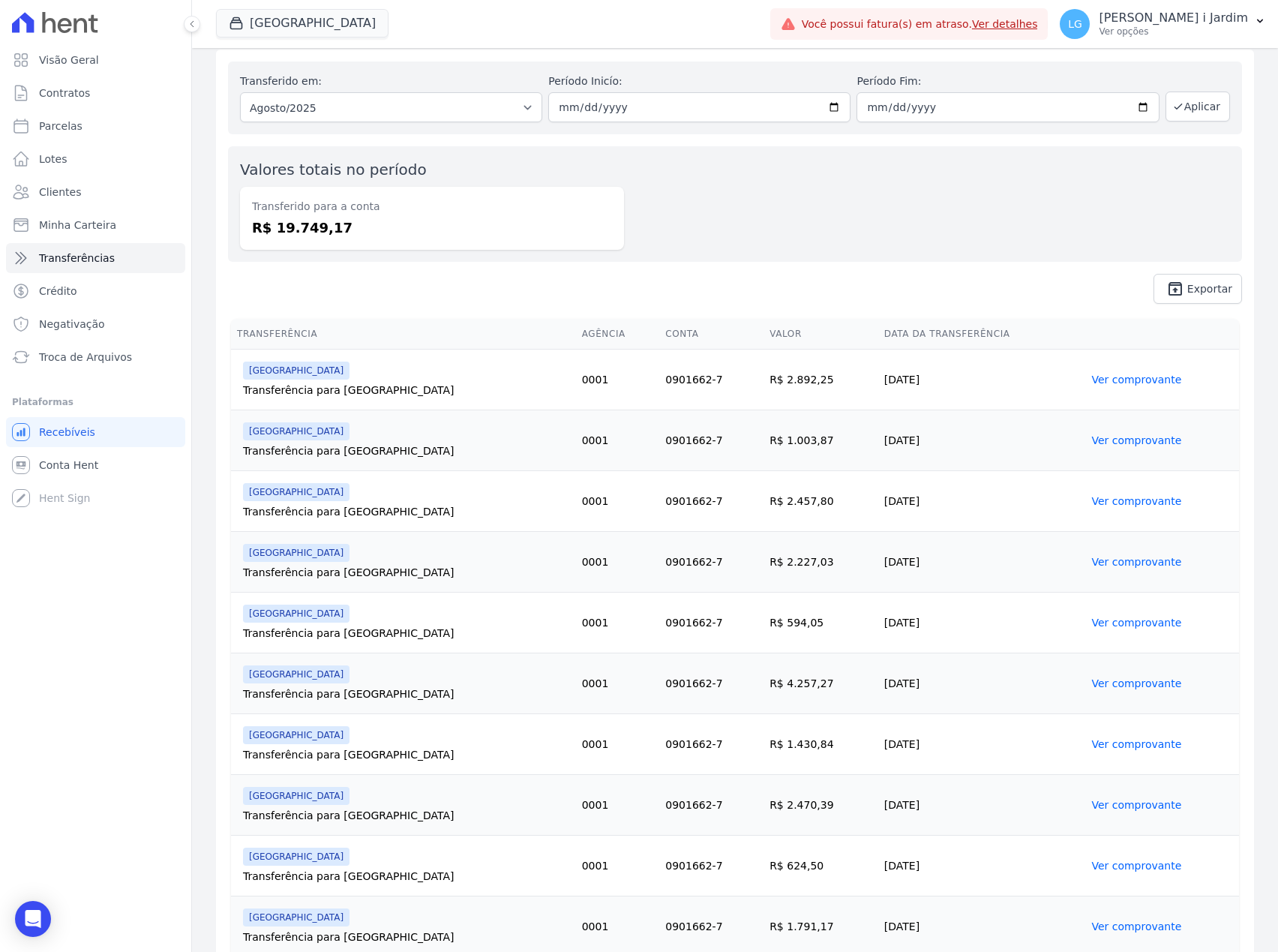
scroll to position [0, 0]
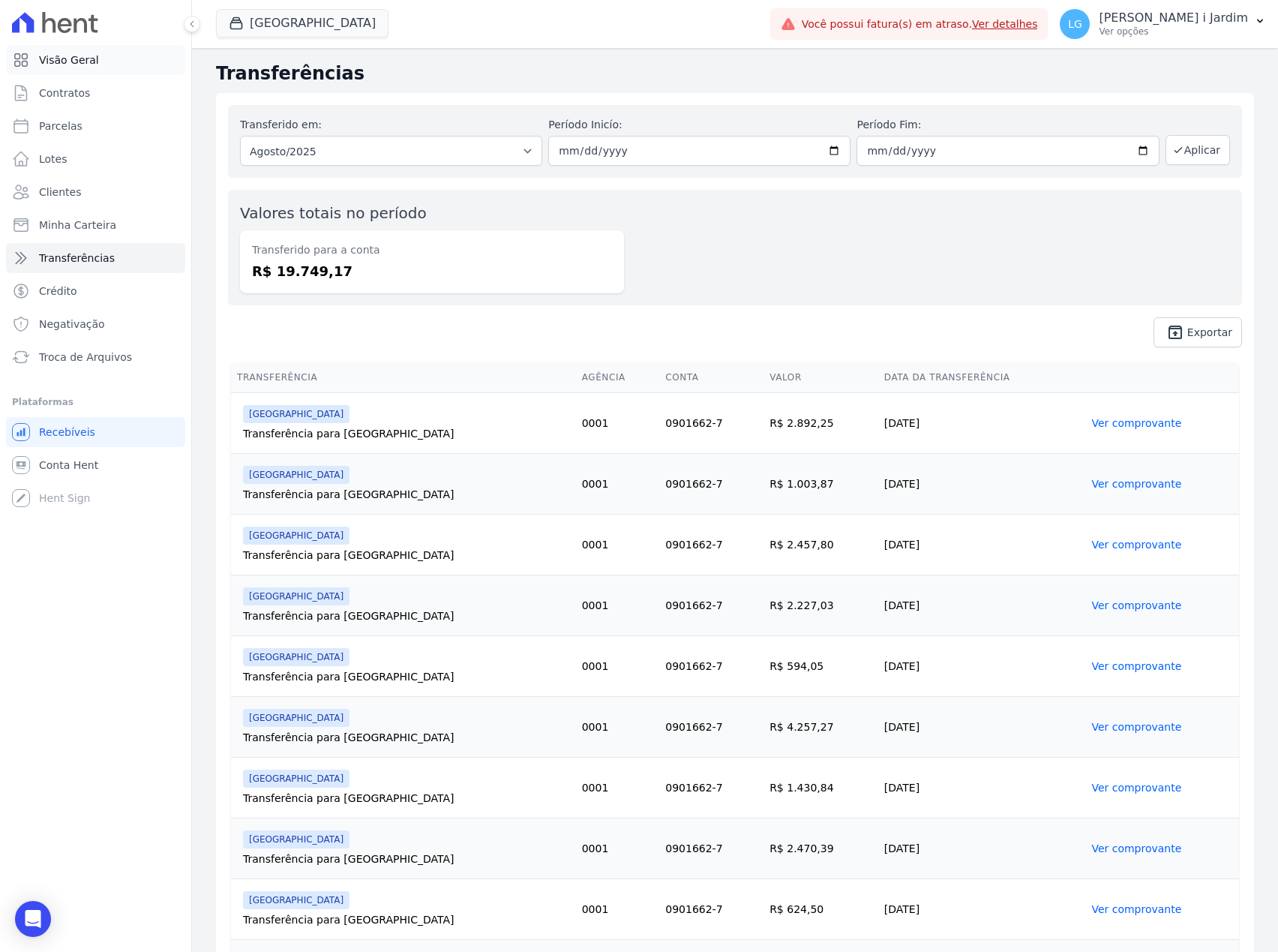
click at [133, 56] on link "Visão Geral" at bounding box center [95, 60] width 179 height 30
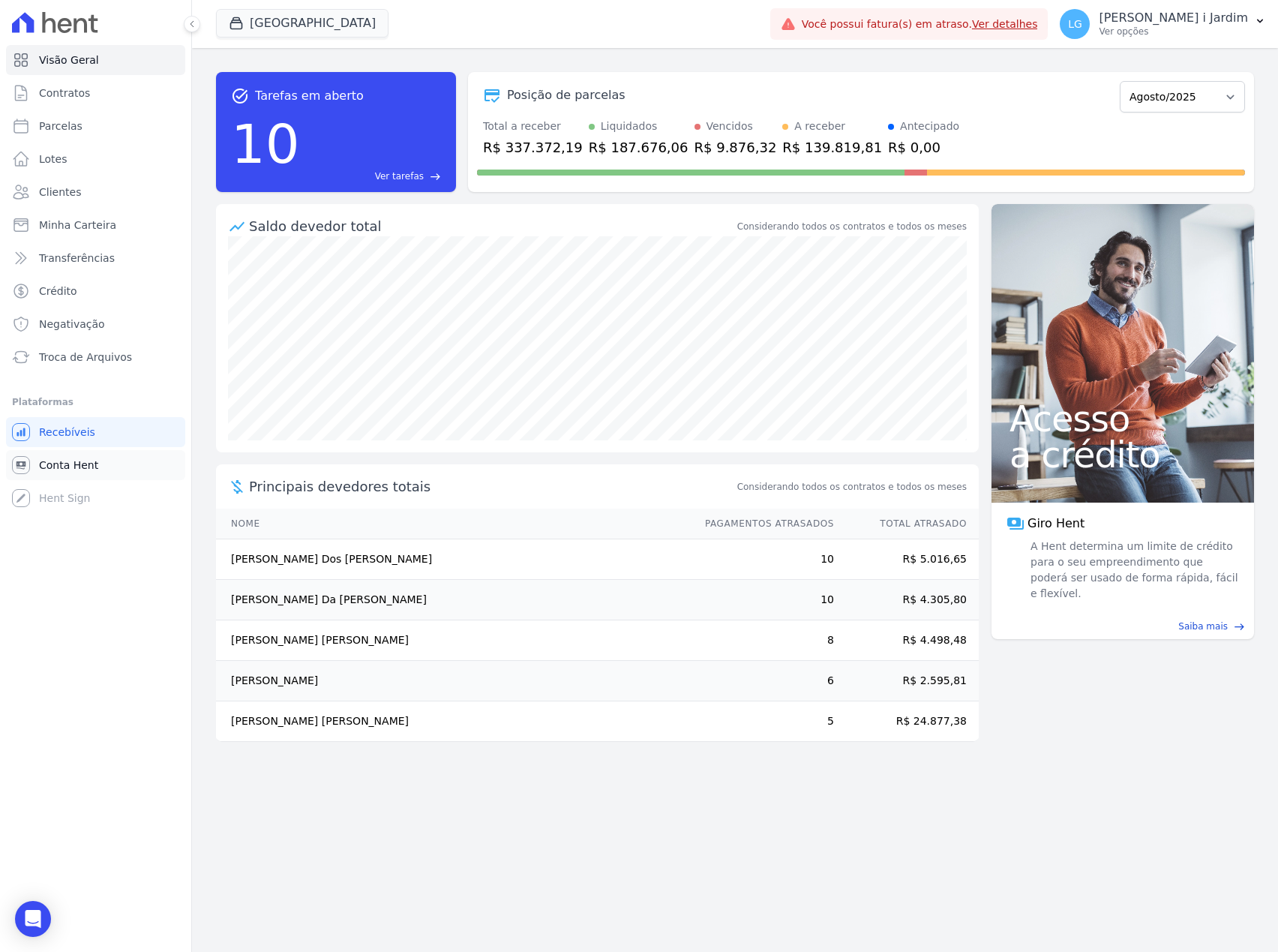
click at [84, 465] on span "Conta Hent" at bounding box center [69, 464] width 60 height 15
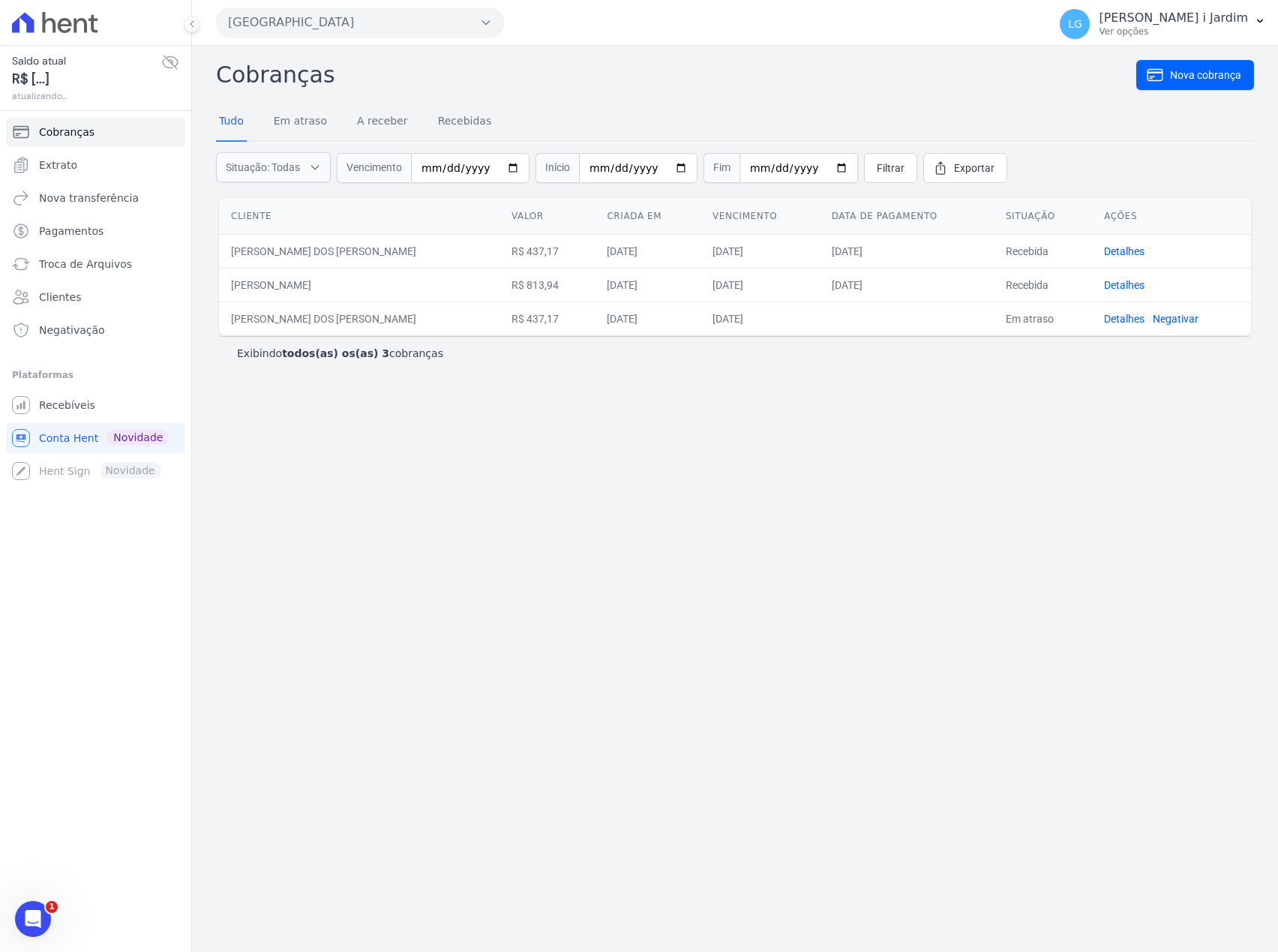
click at [173, 56] on icon at bounding box center [170, 63] width 18 height 18
click at [74, 170] on link "Extrato" at bounding box center [95, 165] width 179 height 30
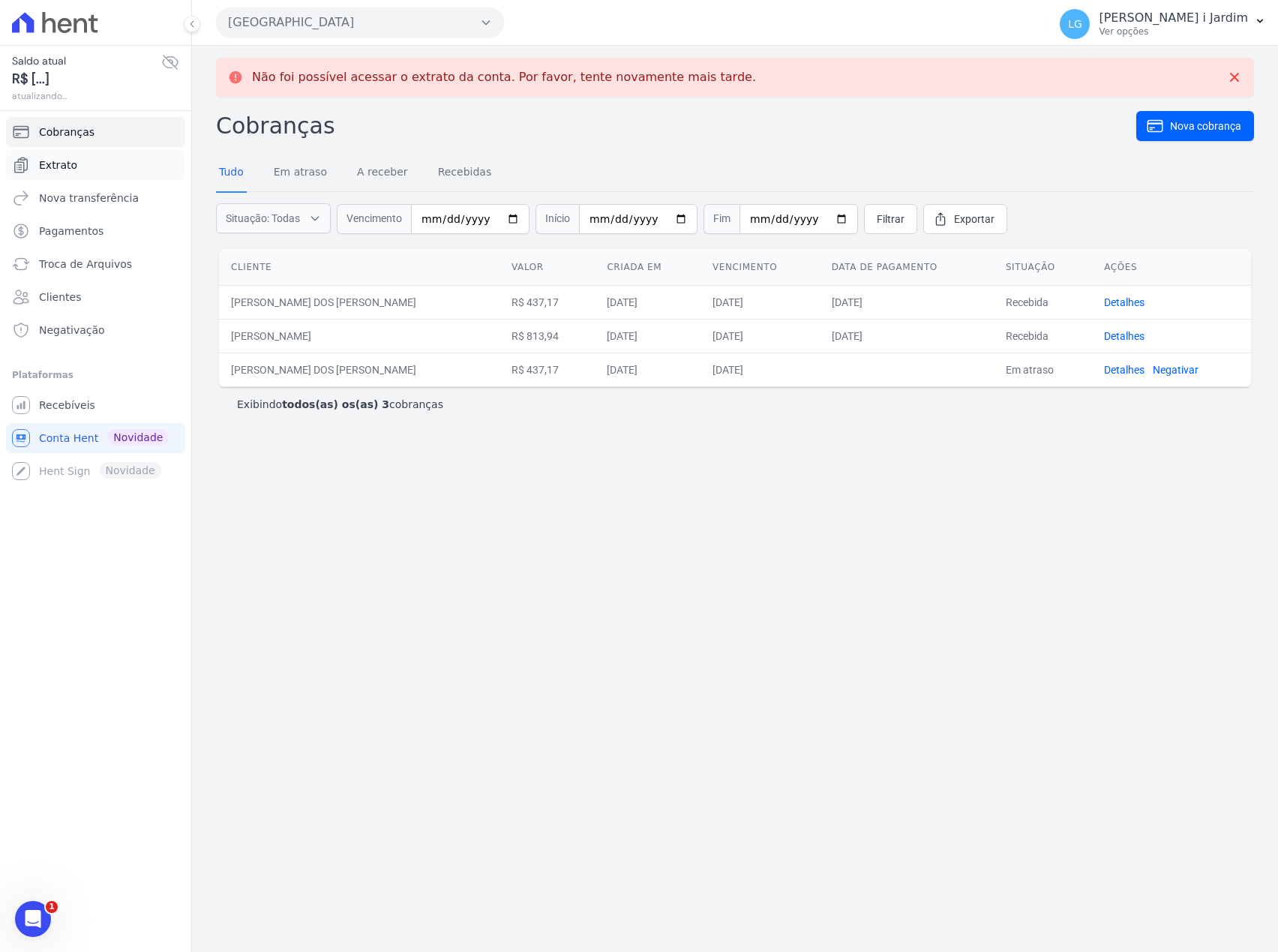
click at [84, 161] on link "Extrato" at bounding box center [95, 165] width 179 height 30
click at [90, 168] on link "Extrato" at bounding box center [95, 165] width 179 height 30
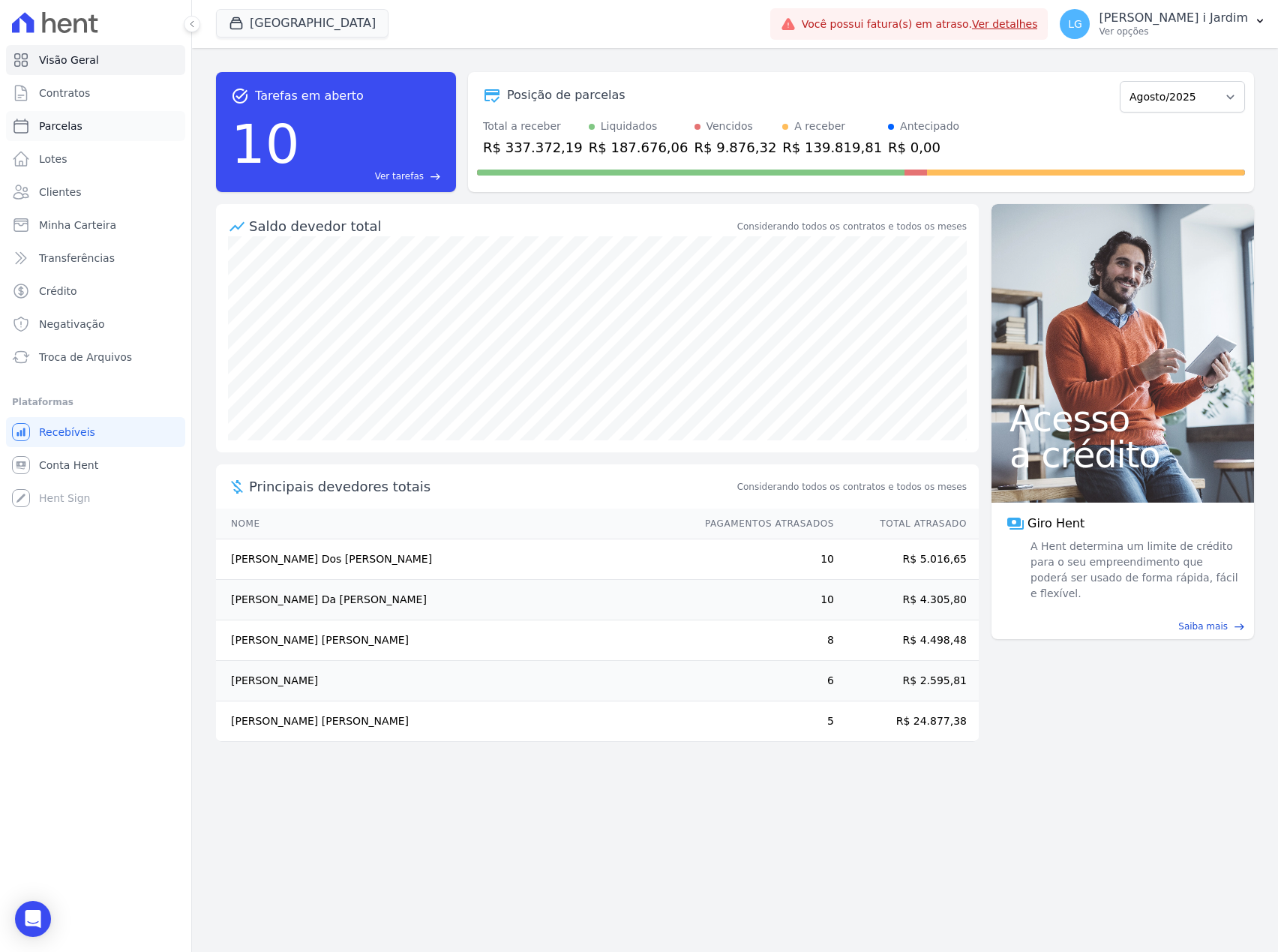
click at [114, 114] on link "Parcelas" at bounding box center [95, 126] width 179 height 30
select select
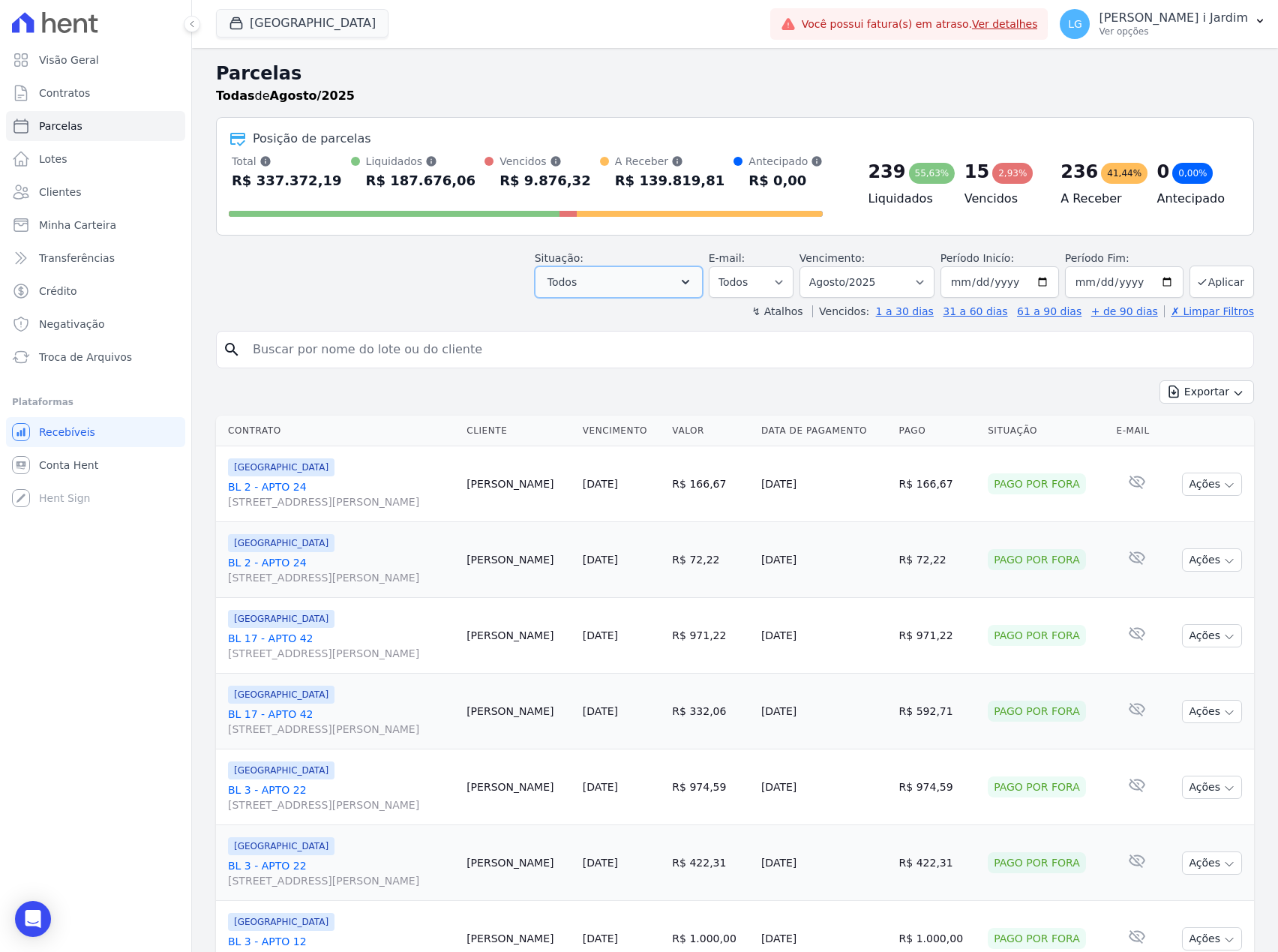
click at [604, 274] on button "Todos" at bounding box center [618, 282] width 168 height 32
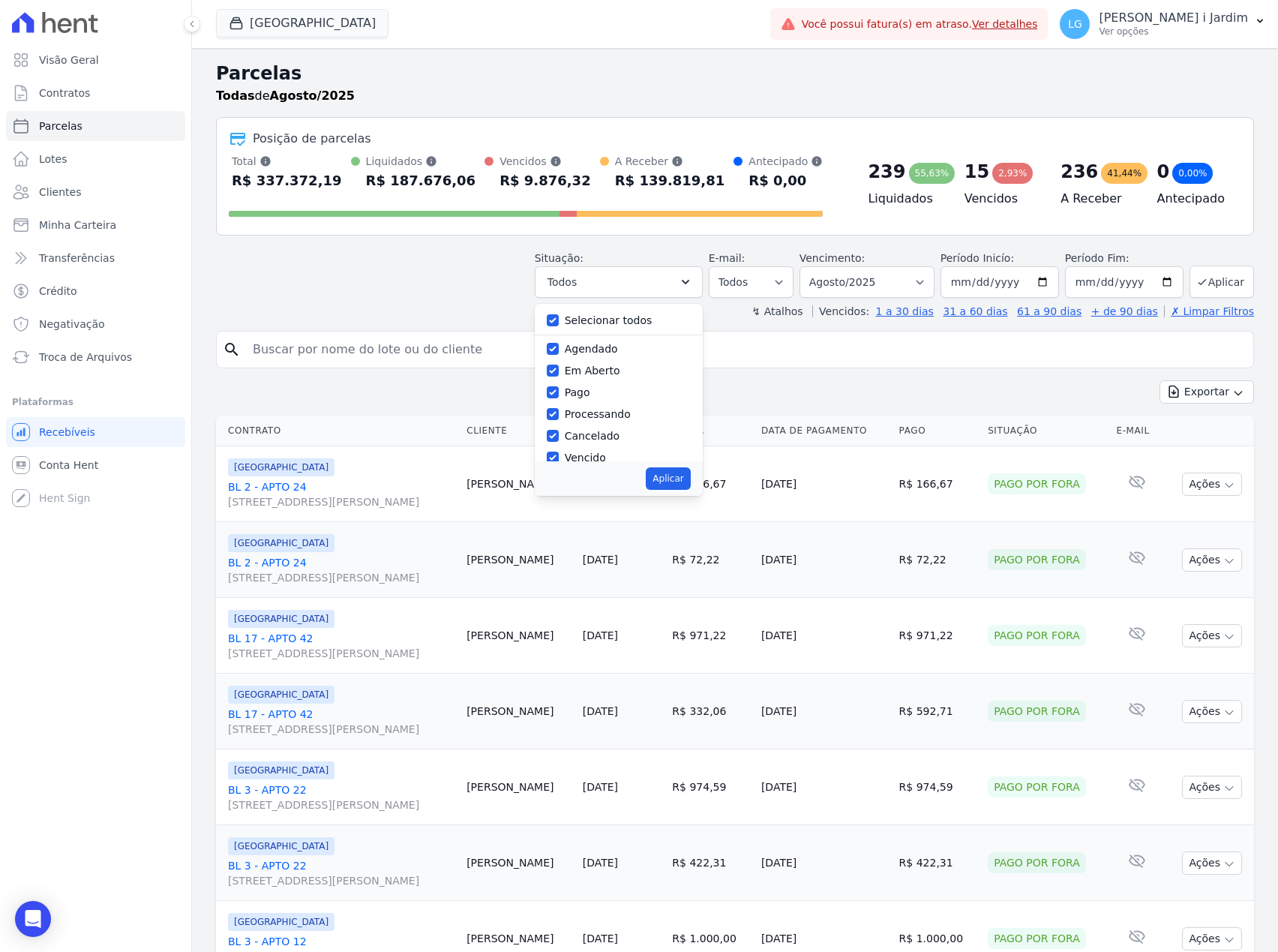
click at [610, 314] on label "Selecionar todos" at bounding box center [608, 320] width 87 height 12
click at [559, 314] on input "Selecionar todos" at bounding box center [553, 320] width 12 height 12
checkbox input "false"
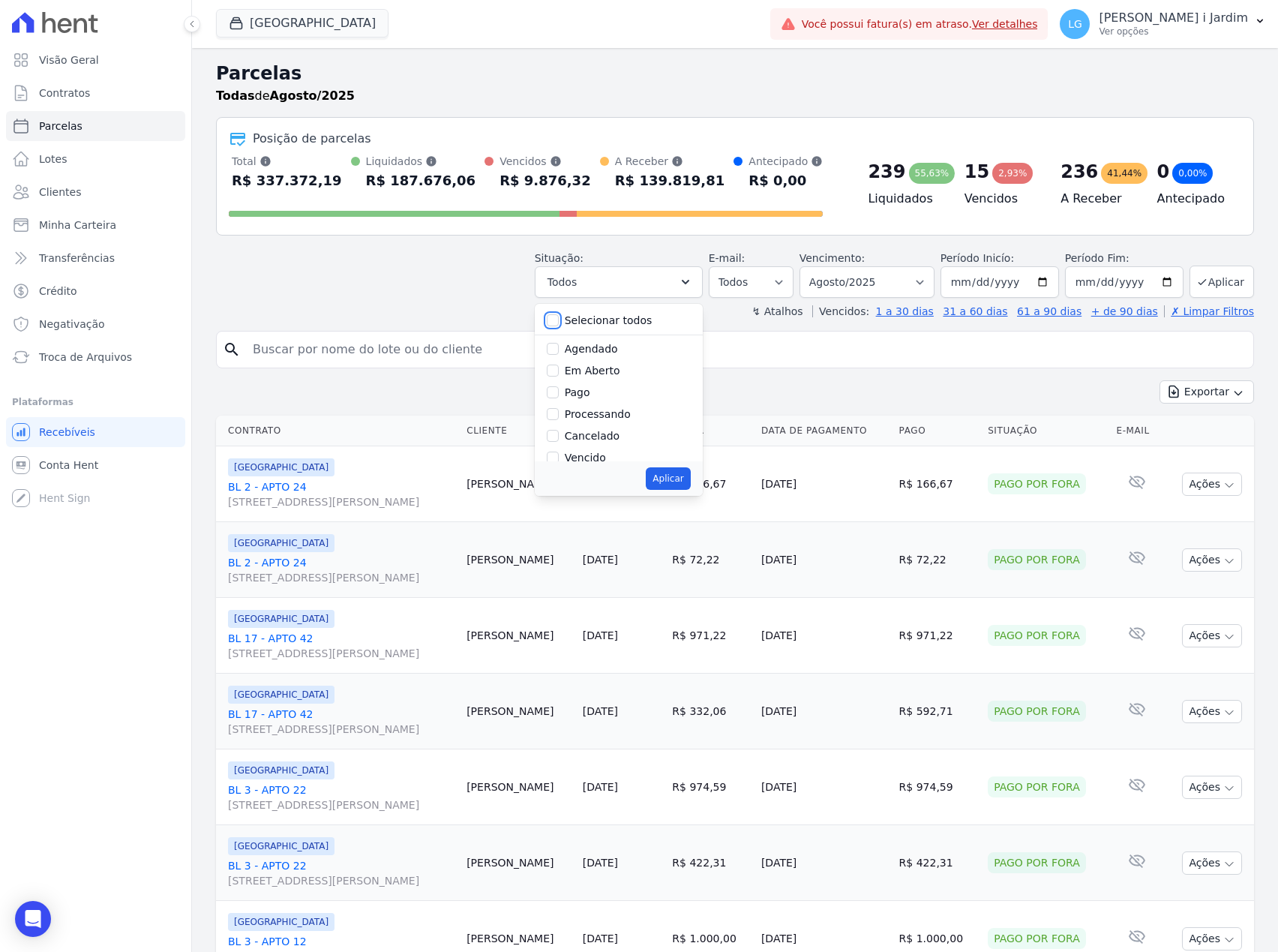
checkbox input "false"
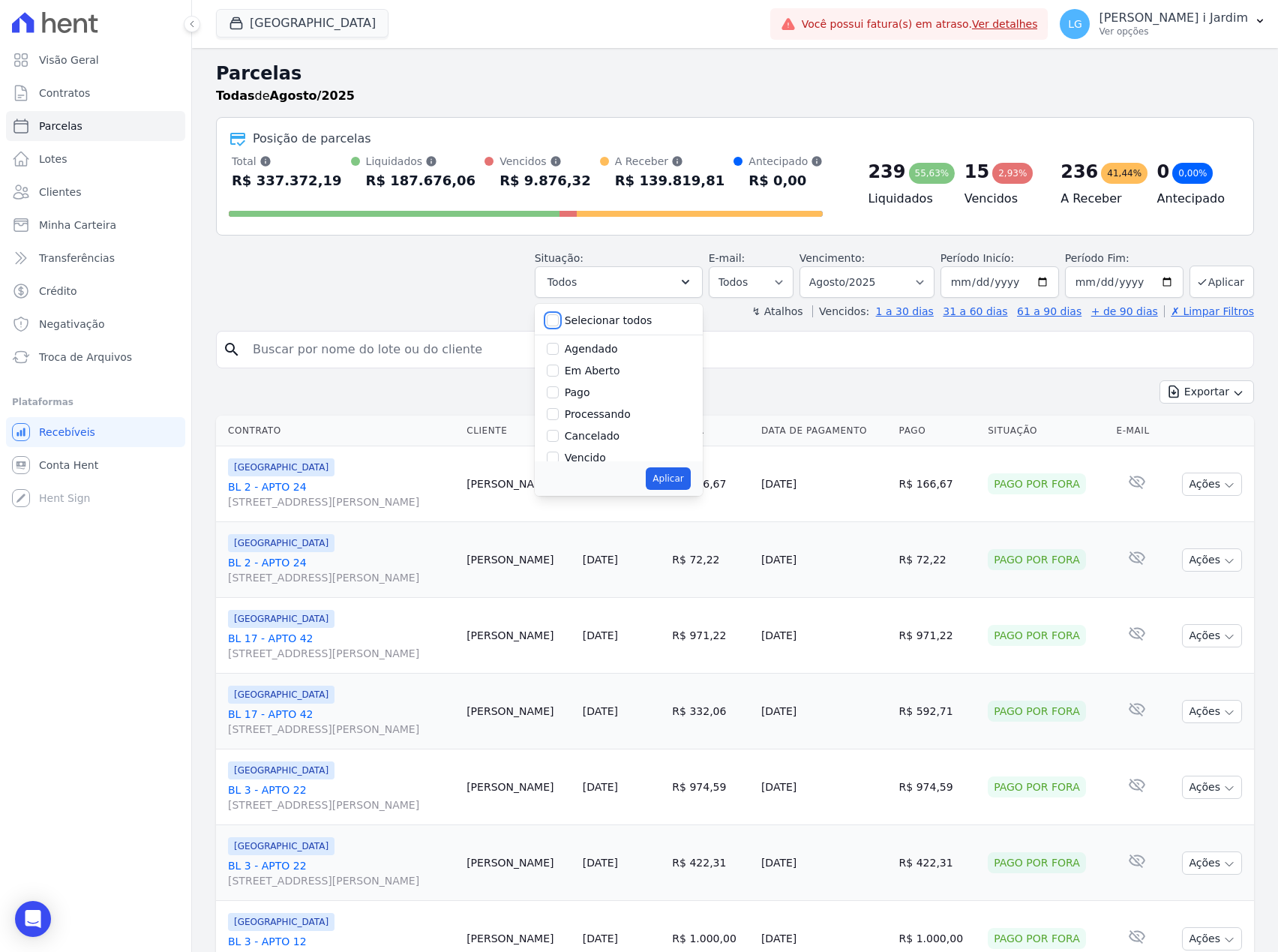
checkbox input "false"
click at [601, 426] on label "Pago por fora" at bounding box center [599, 423] width 71 height 12
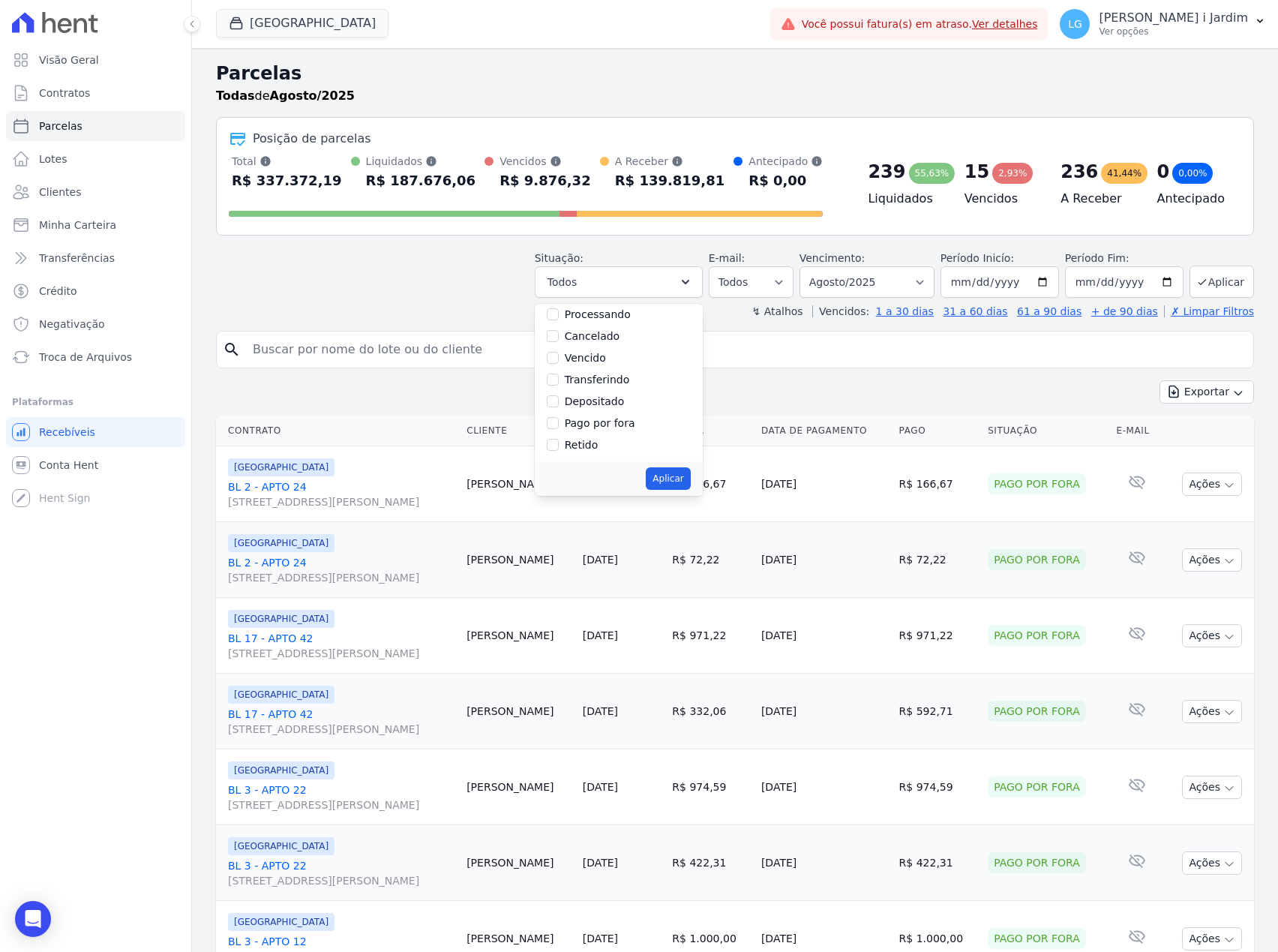
click at [559, 426] on input "Pago por fora" at bounding box center [553, 423] width 12 height 12
checkbox input "true"
click at [681, 472] on button "Aplicar" at bounding box center [668, 478] width 45 height 23
select select "paid_externally"
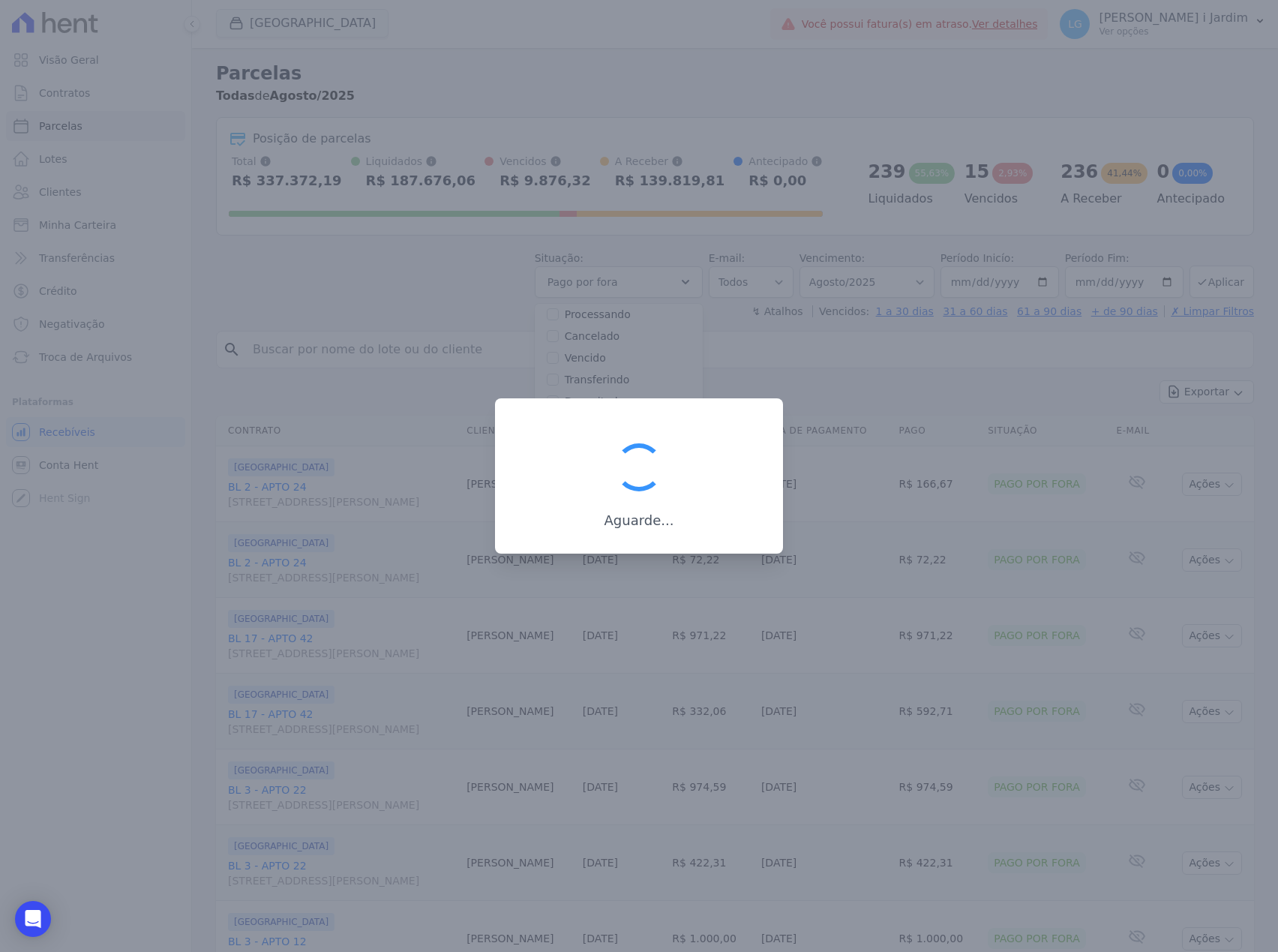
scroll to position [78, 0]
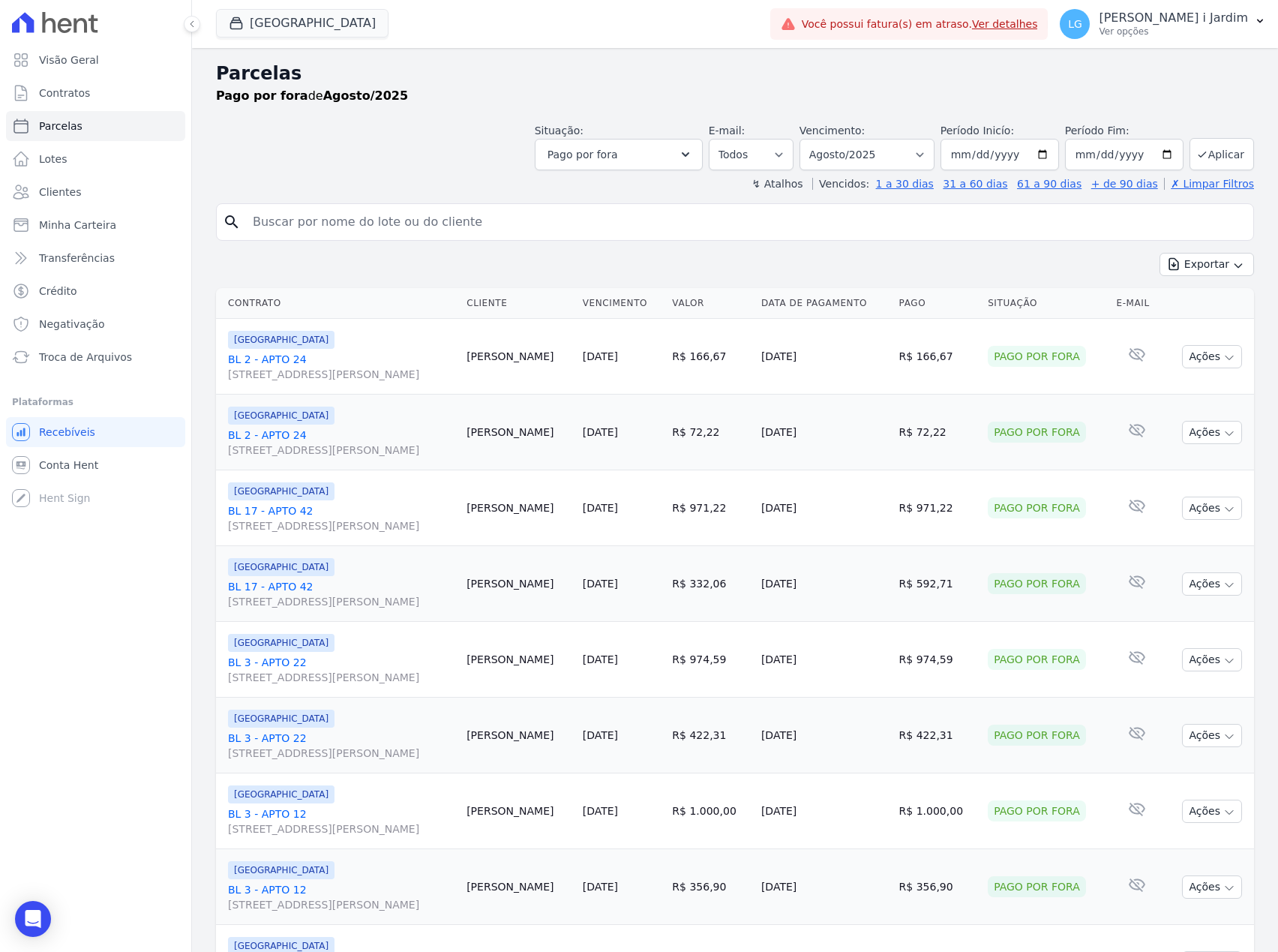
select select
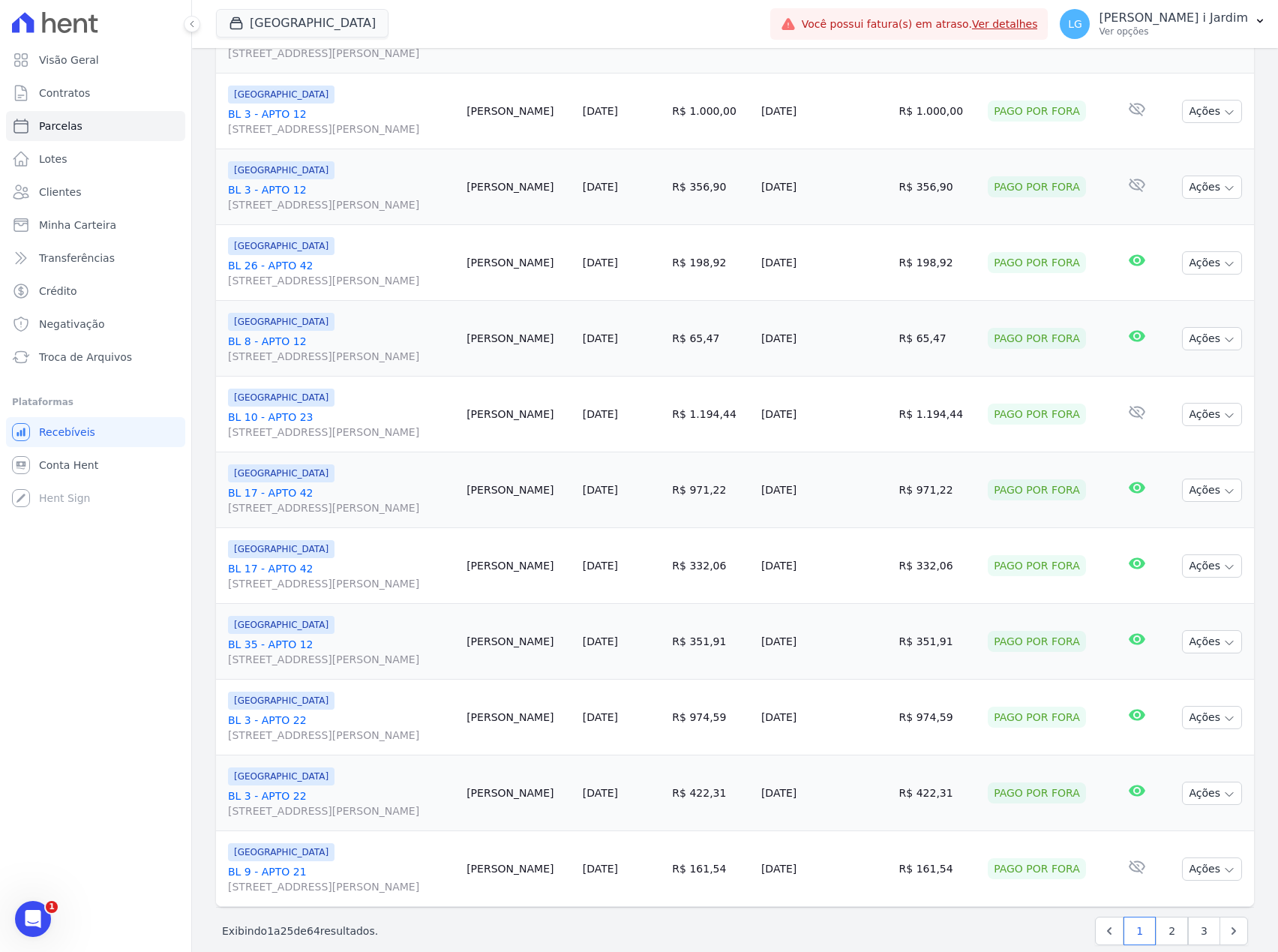
scroll to position [1335, 0]
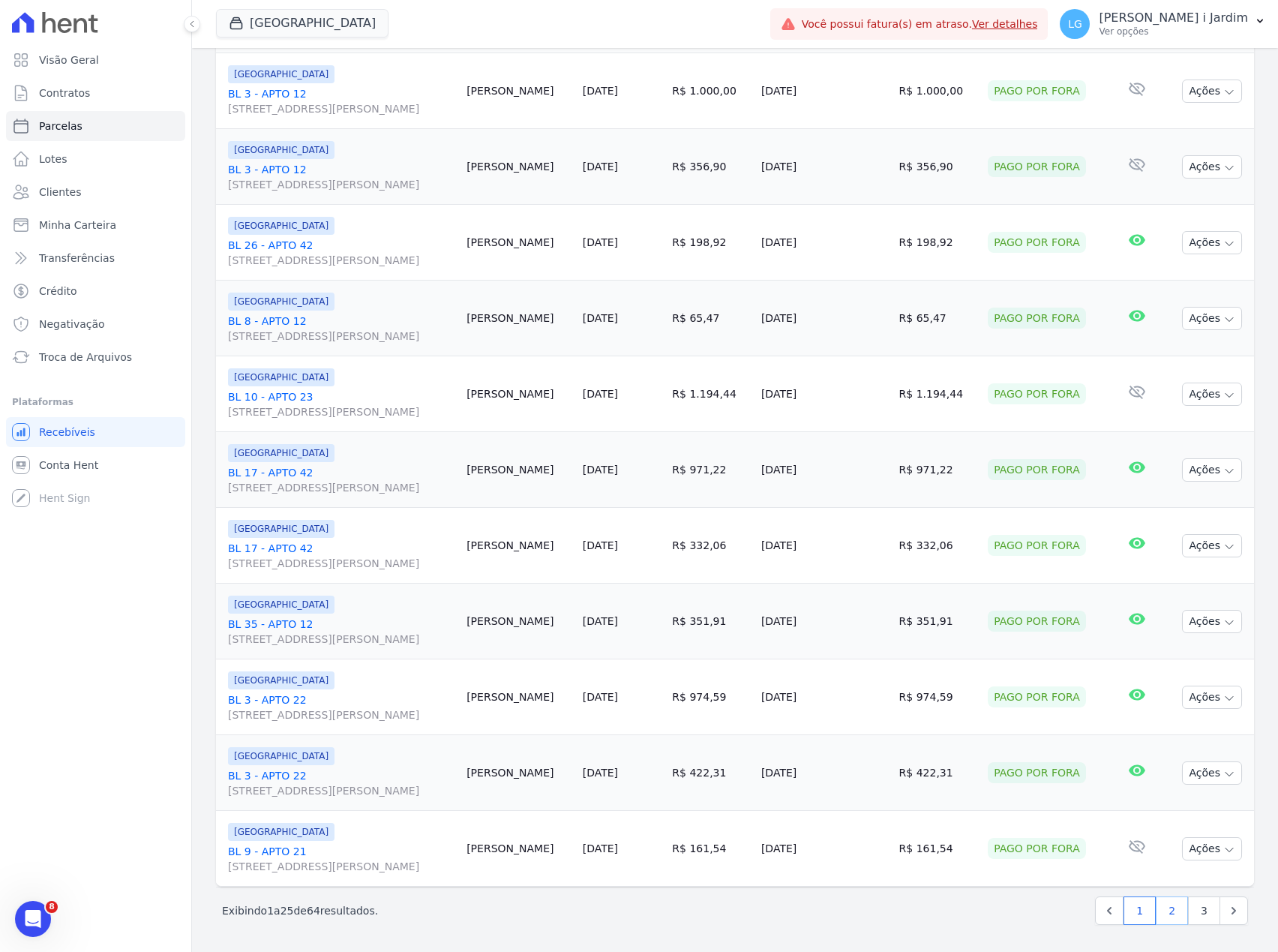
click at [1163, 915] on link "2" at bounding box center [1172, 910] width 32 height 29
select select
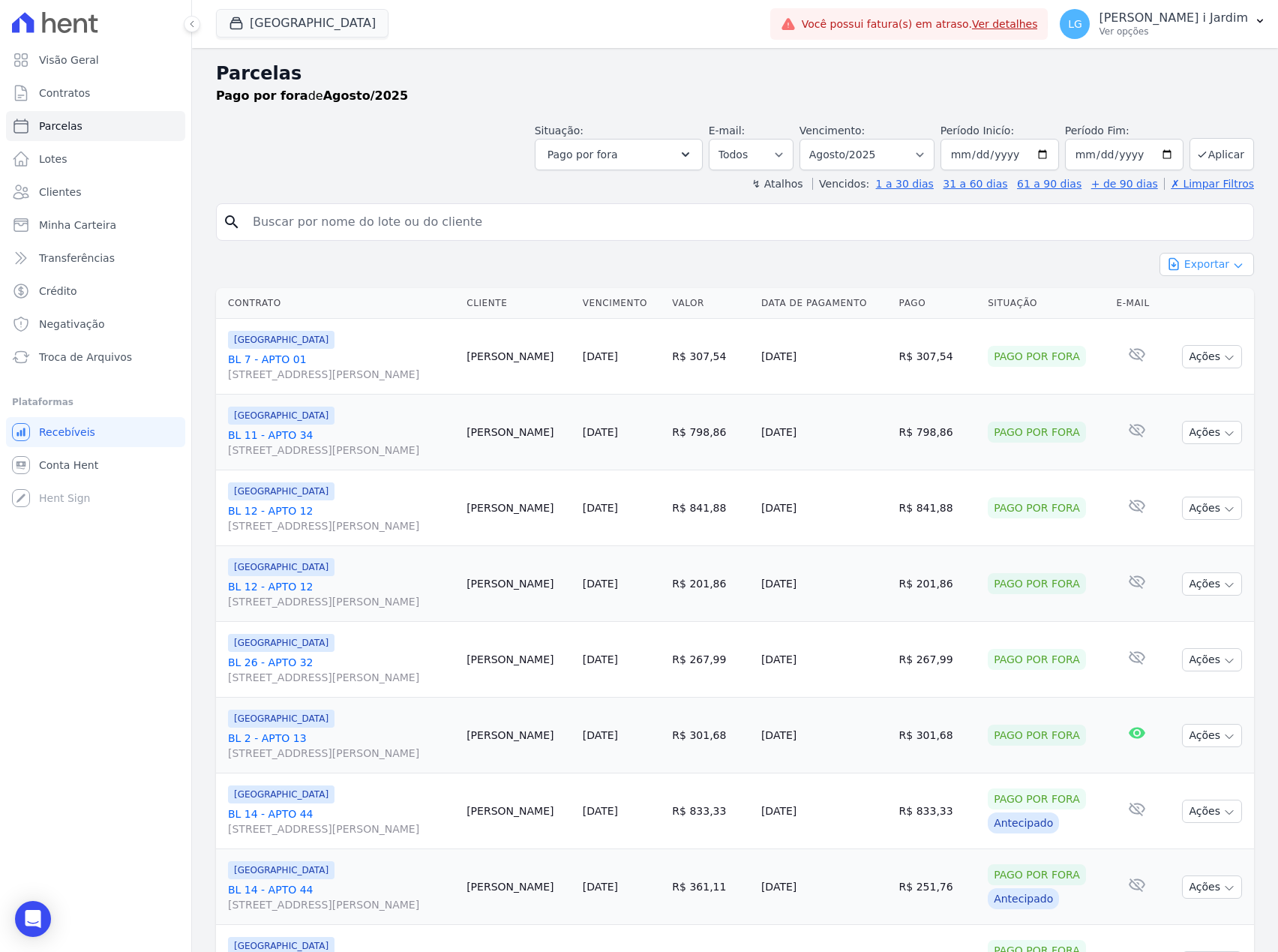
click at [1200, 276] on button "Exportar" at bounding box center [1206, 263] width 94 height 23
click at [1190, 327] on span "Exportar CSV" at bounding box center [1205, 325] width 80 height 15
click at [754, 289] on th "Valor" at bounding box center [711, 303] width 89 height 31
click at [672, 154] on button "Pago por fora" at bounding box center [618, 155] width 168 height 32
click at [619, 192] on label "Selecionar todos" at bounding box center [608, 193] width 87 height 12
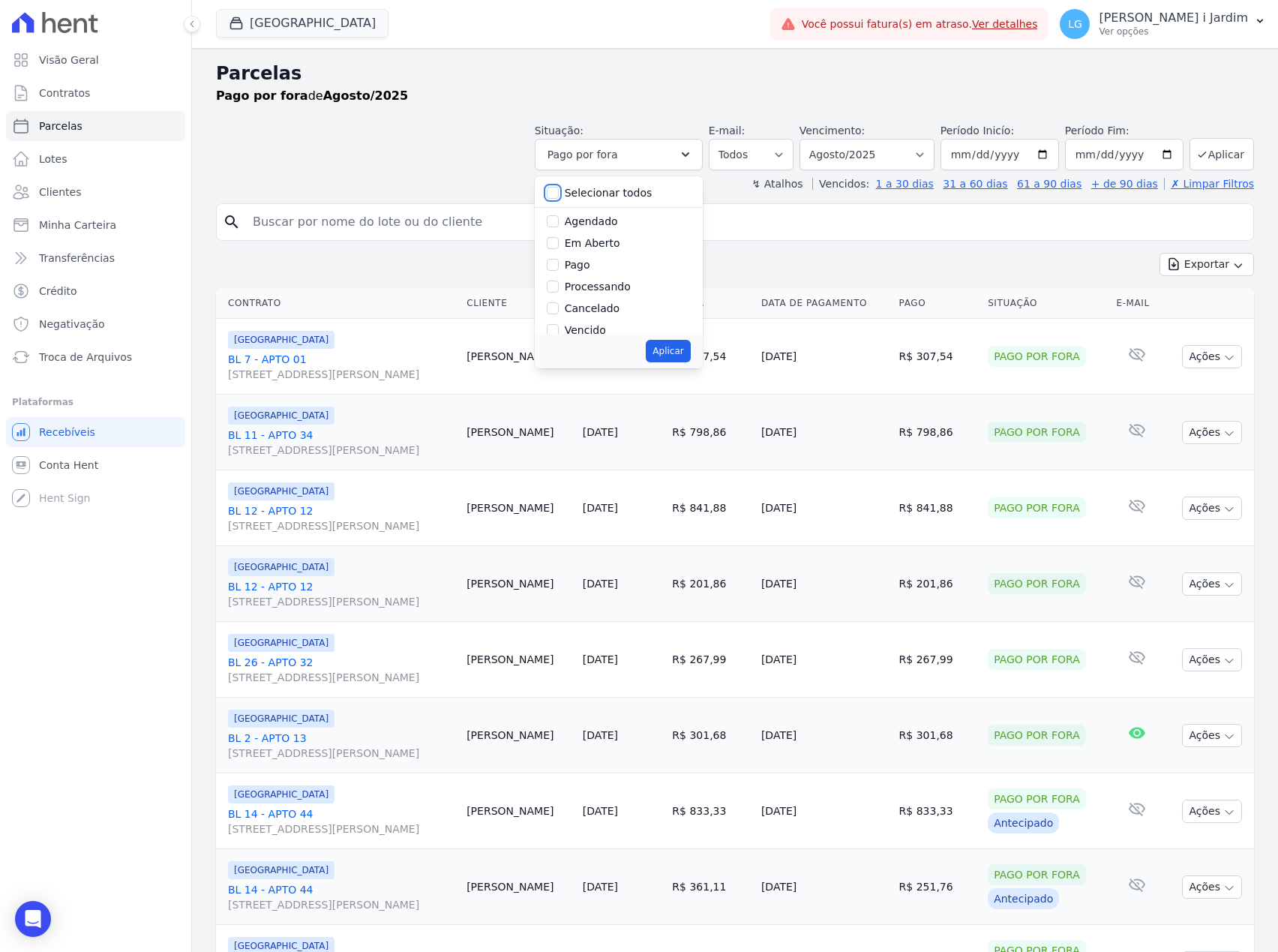
click at [559, 192] on input "Selecionar todos" at bounding box center [553, 193] width 12 height 12
checkbox input "true"
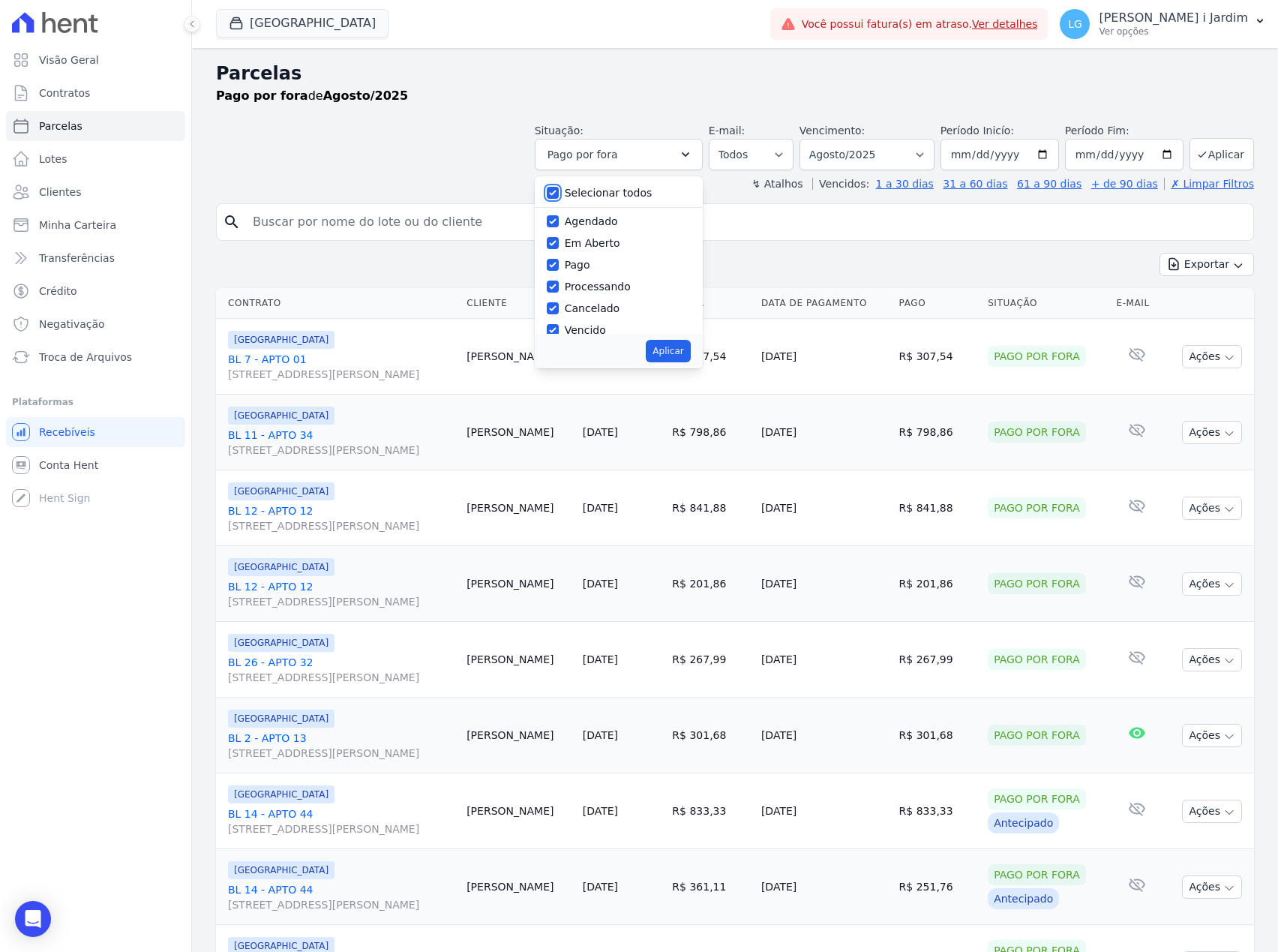
checkbox input "true"
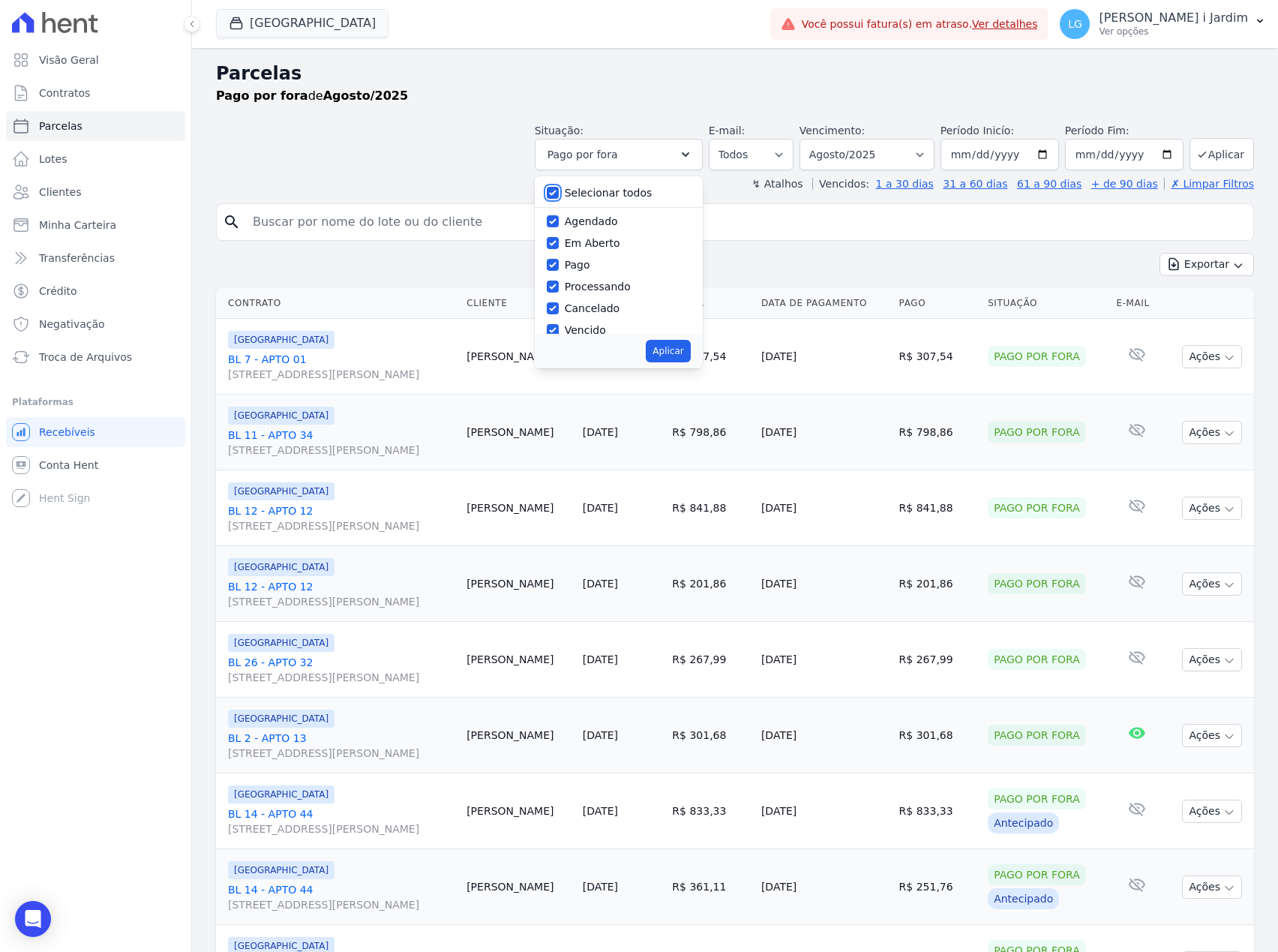
checkbox input "true"
click at [667, 350] on button "Aplicar" at bounding box center [668, 351] width 45 height 23
select select "scheduled"
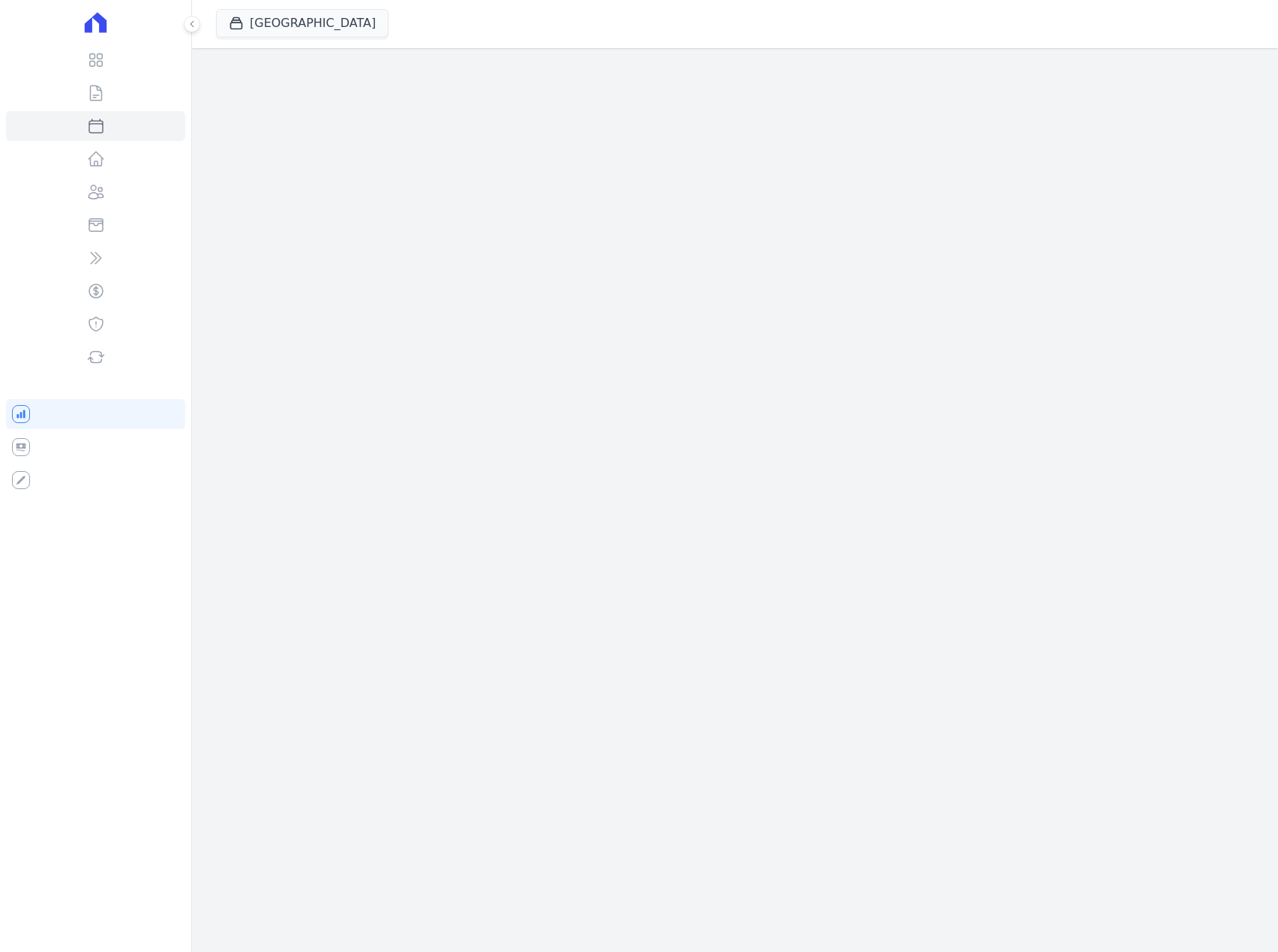
select select
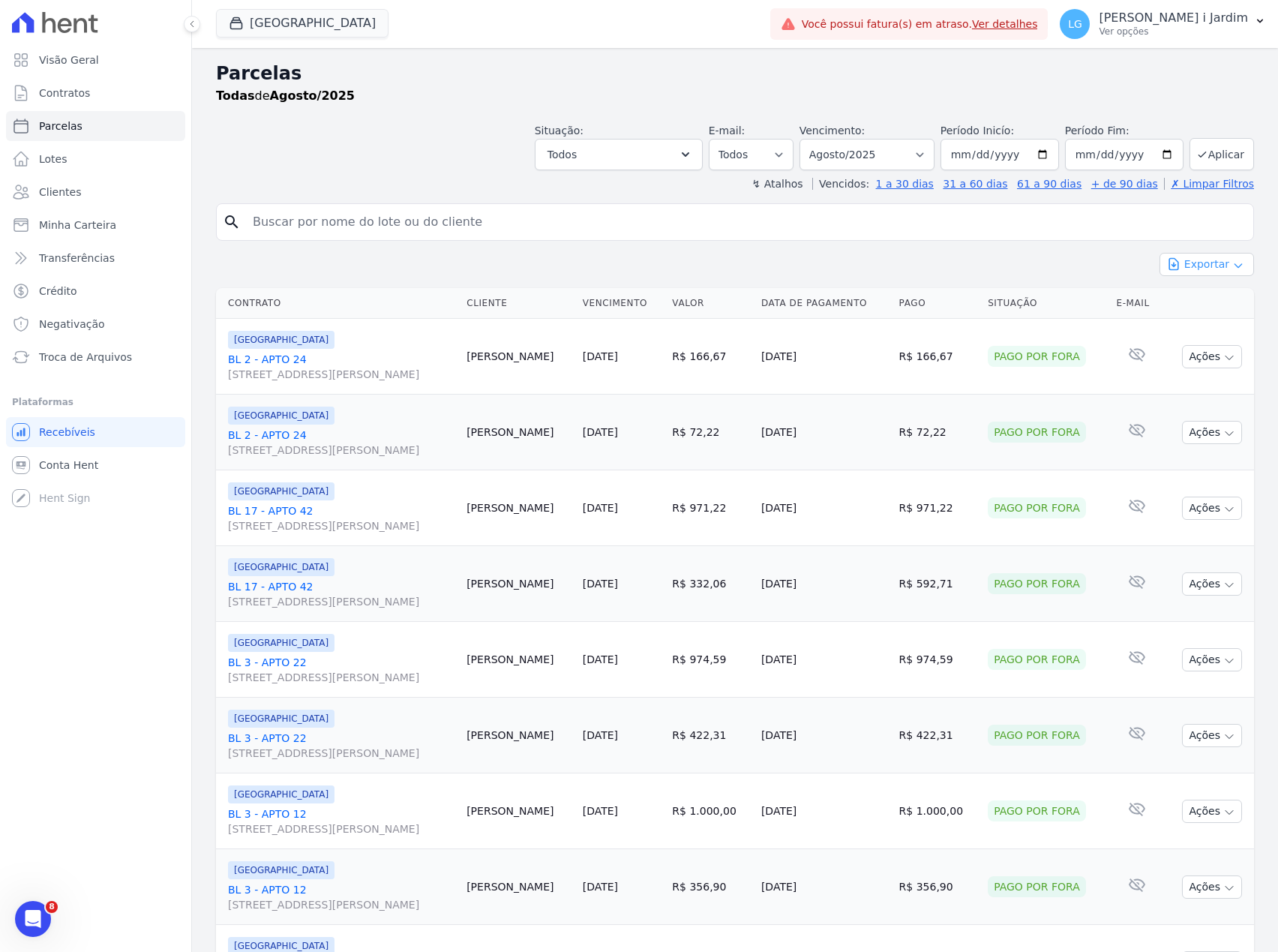
click at [1184, 259] on button "Exportar" at bounding box center [1206, 263] width 94 height 23
click at [1193, 322] on span "Exportar CSV" at bounding box center [1205, 325] width 80 height 15
click at [132, 253] on link "Transferências" at bounding box center [95, 258] width 179 height 30
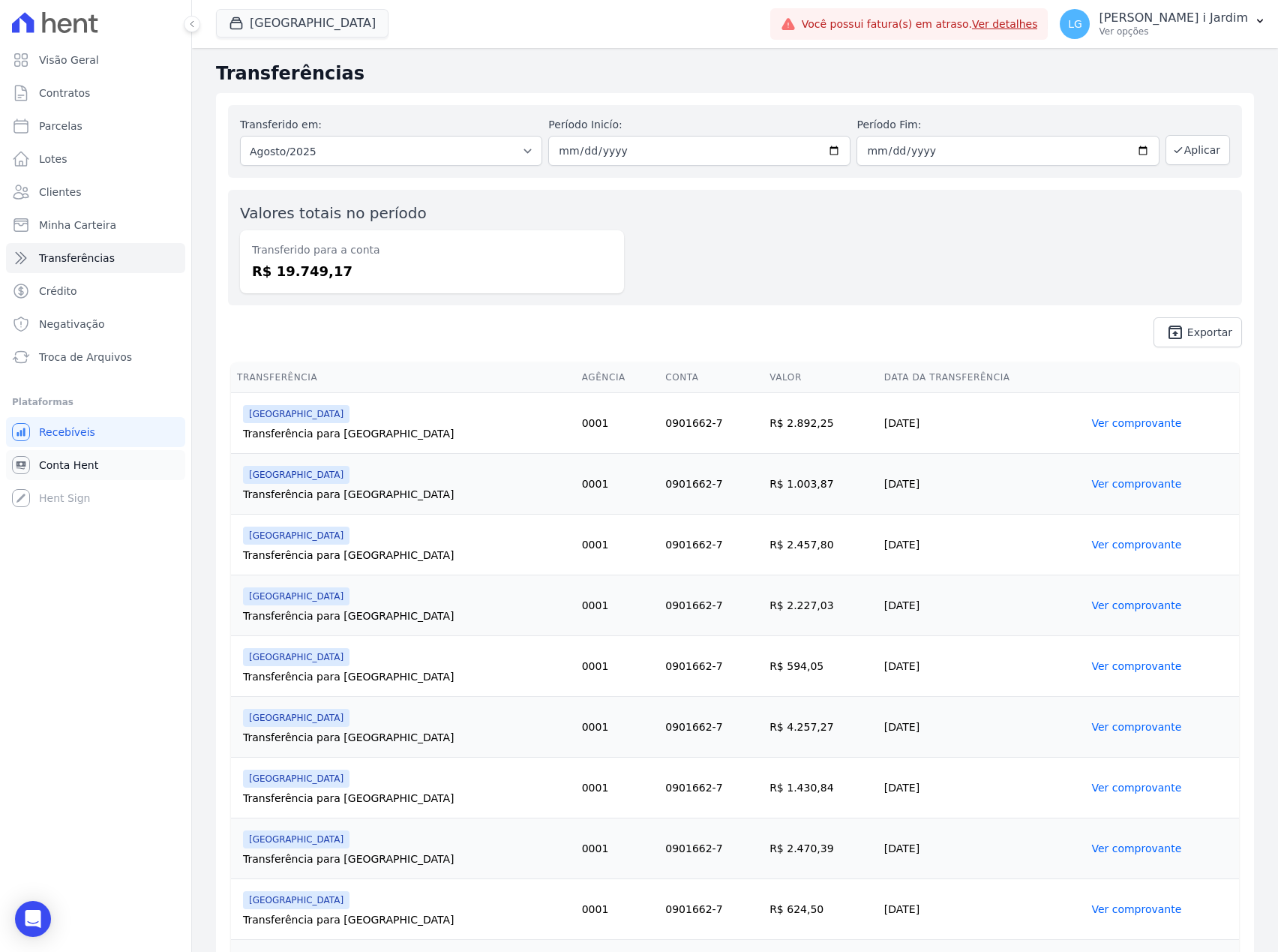
click at [88, 453] on link "Conta Hent" at bounding box center [95, 465] width 179 height 30
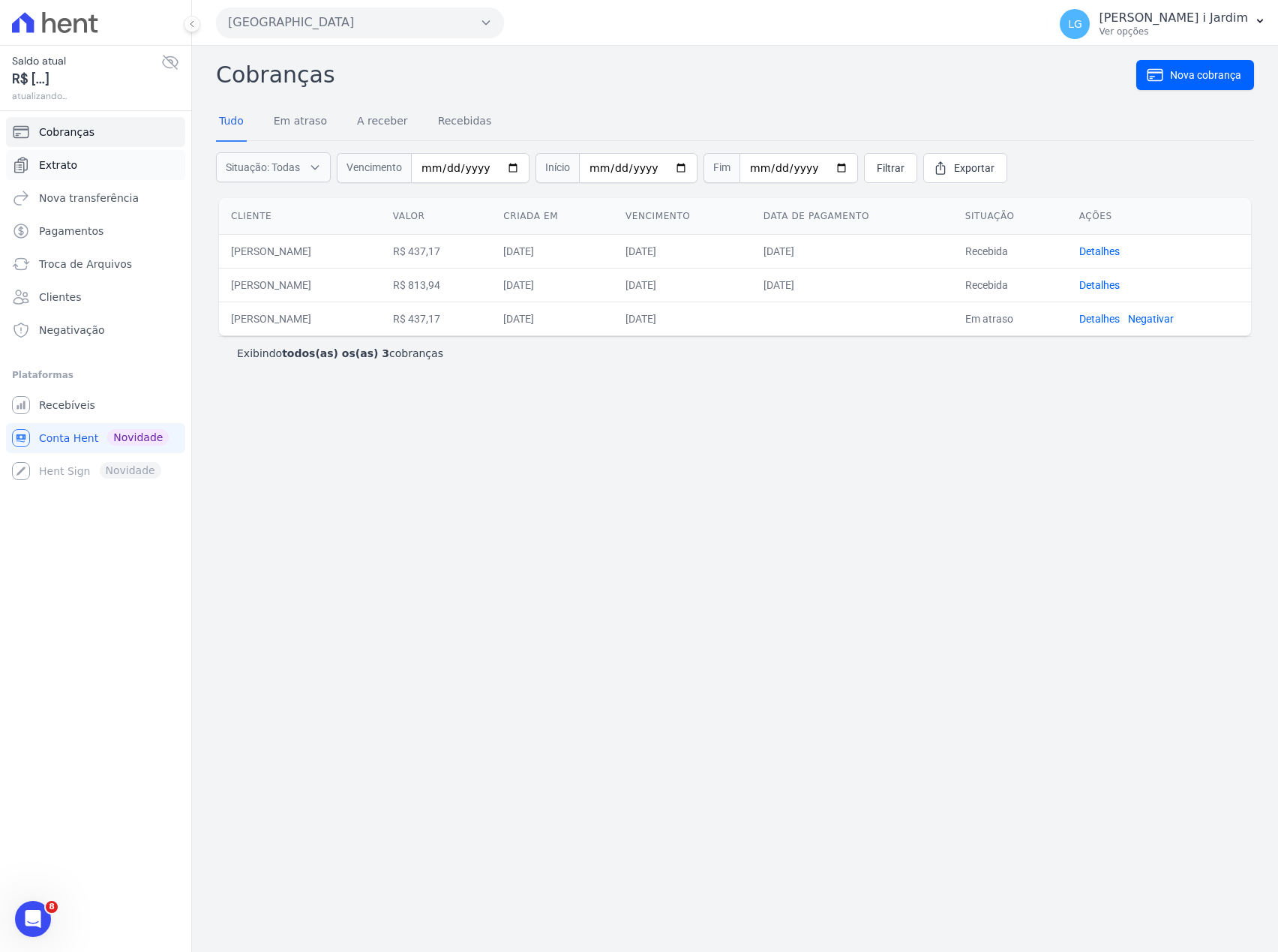
click at [111, 178] on link "Extrato" at bounding box center [95, 165] width 179 height 30
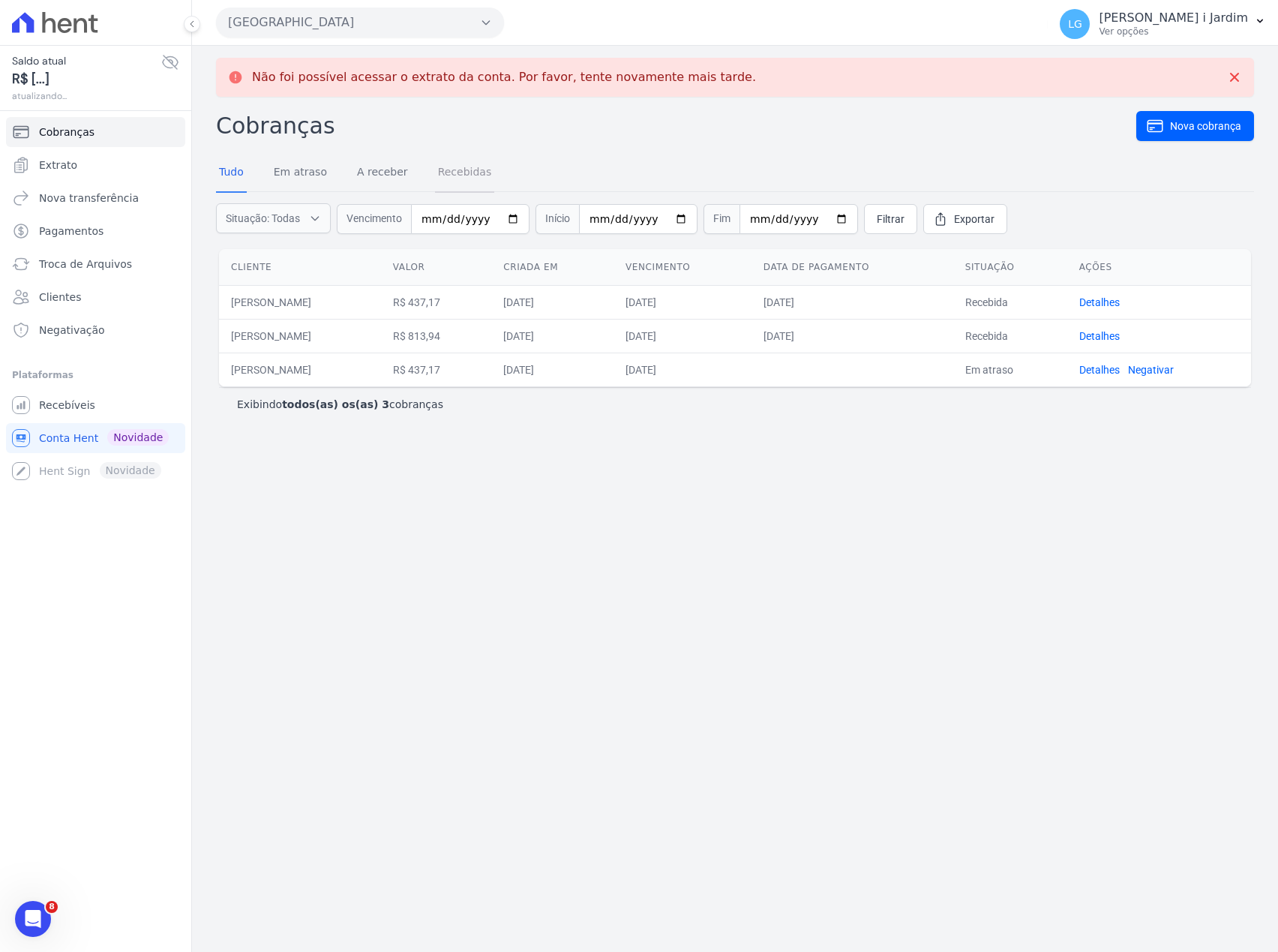
click at [435, 172] on link "Recebidas" at bounding box center [465, 173] width 60 height 39
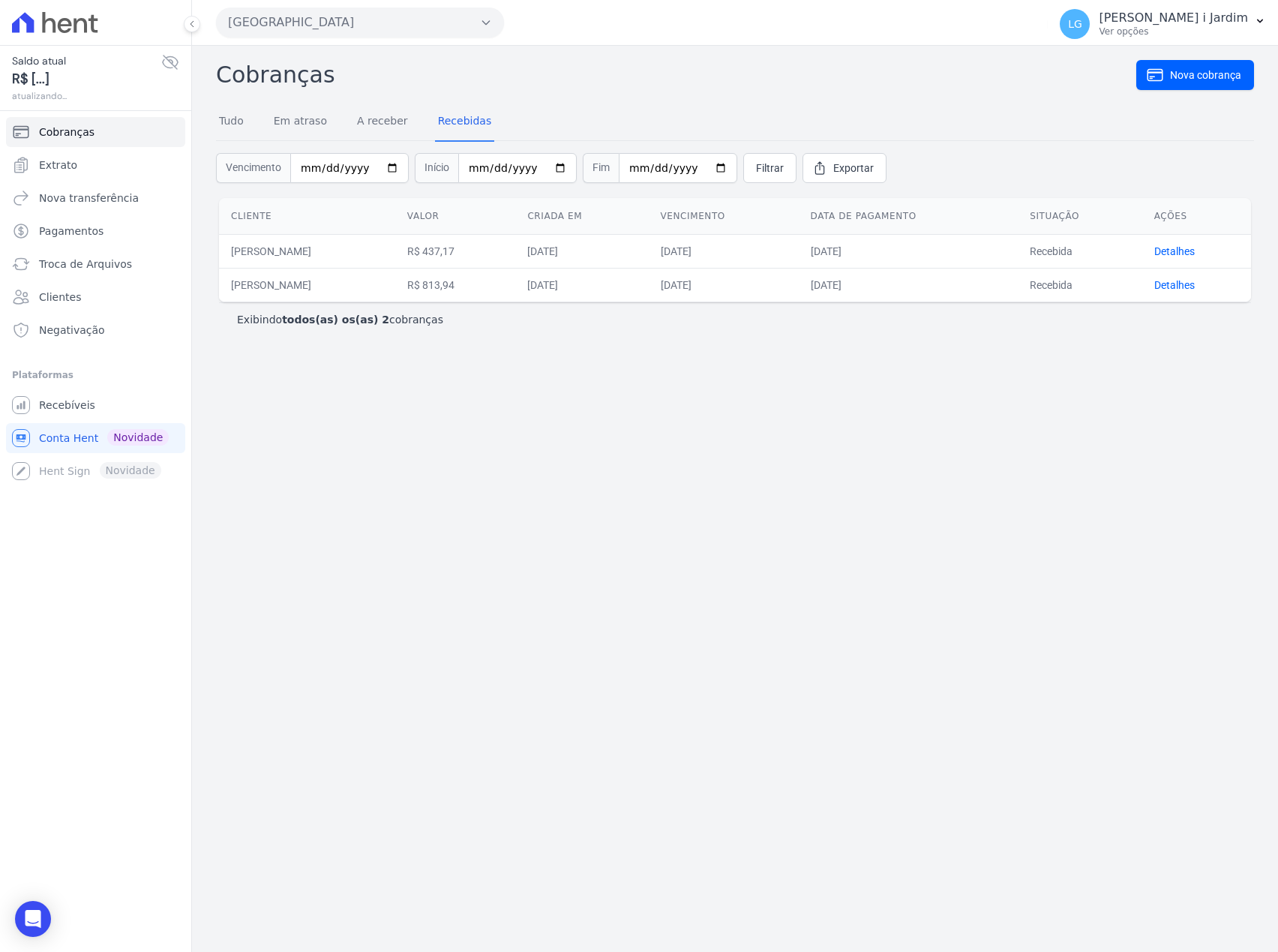
click at [358, 334] on div "Exibindo todos(as) os(as) 2 cobranças" at bounding box center [734, 319] width 1033 height 34
drag, startPoint x: 346, startPoint y: 322, endPoint x: 286, endPoint y: 322, distance: 60.0
click at [291, 317] on b "todos(as) os(as) 2" at bounding box center [336, 319] width 107 height 12
click at [277, 426] on div "Cobranças Nova cobrança Tudo Em atraso A receber Recebidas Vencimento Início Fi…" at bounding box center [734, 499] width 1086 height 906
click at [109, 165] on link "Extrato" at bounding box center [95, 165] width 179 height 30
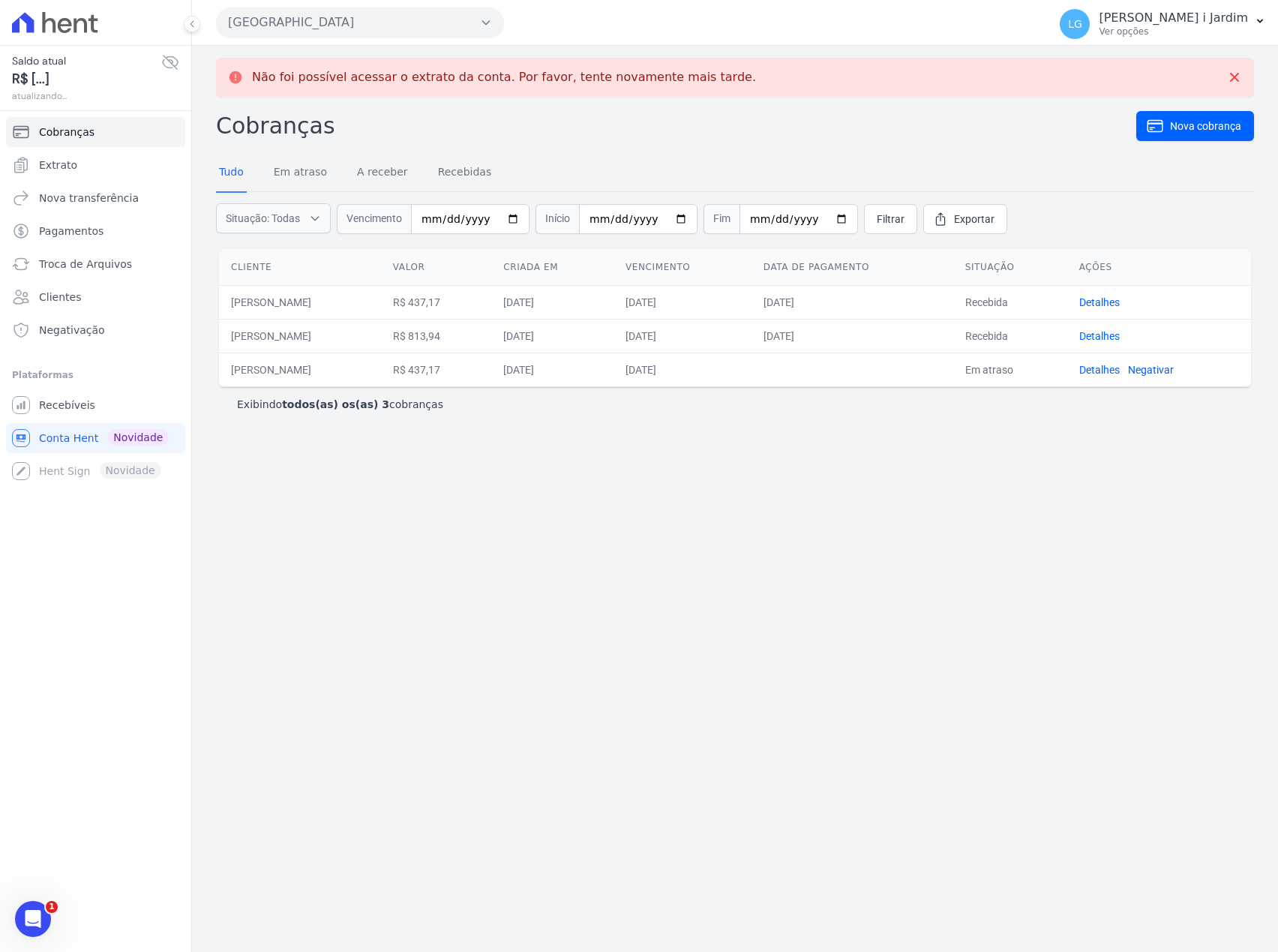
click at [169, 66] on icon at bounding box center [170, 63] width 18 height 18
click at [1240, 79] on icon at bounding box center [1234, 77] width 15 height 15
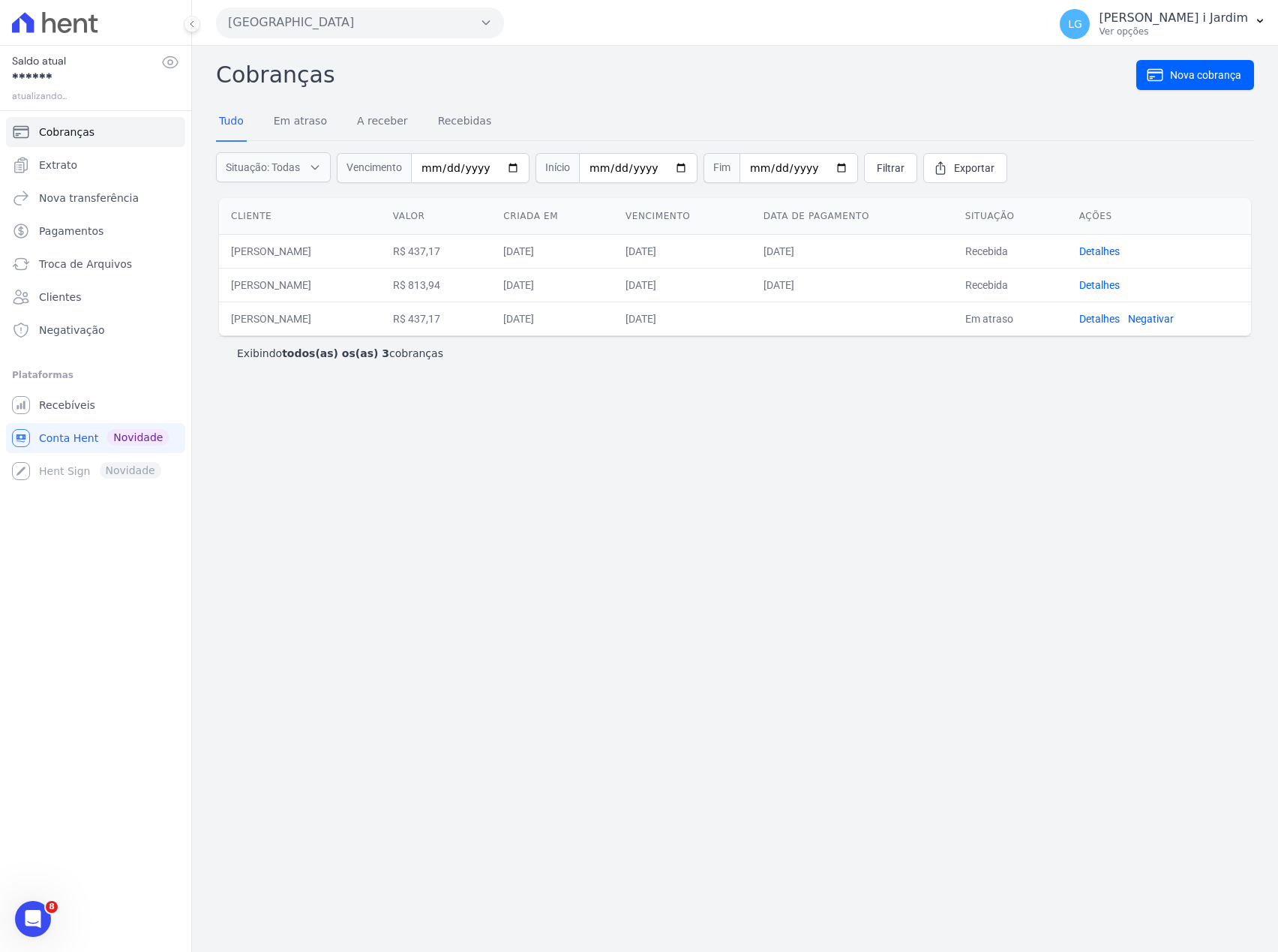
click at [439, 742] on div "Não foi possível acessar o extrato da conta. Por favor, tente novamente mais ta…" at bounding box center [734, 499] width 1086 height 906
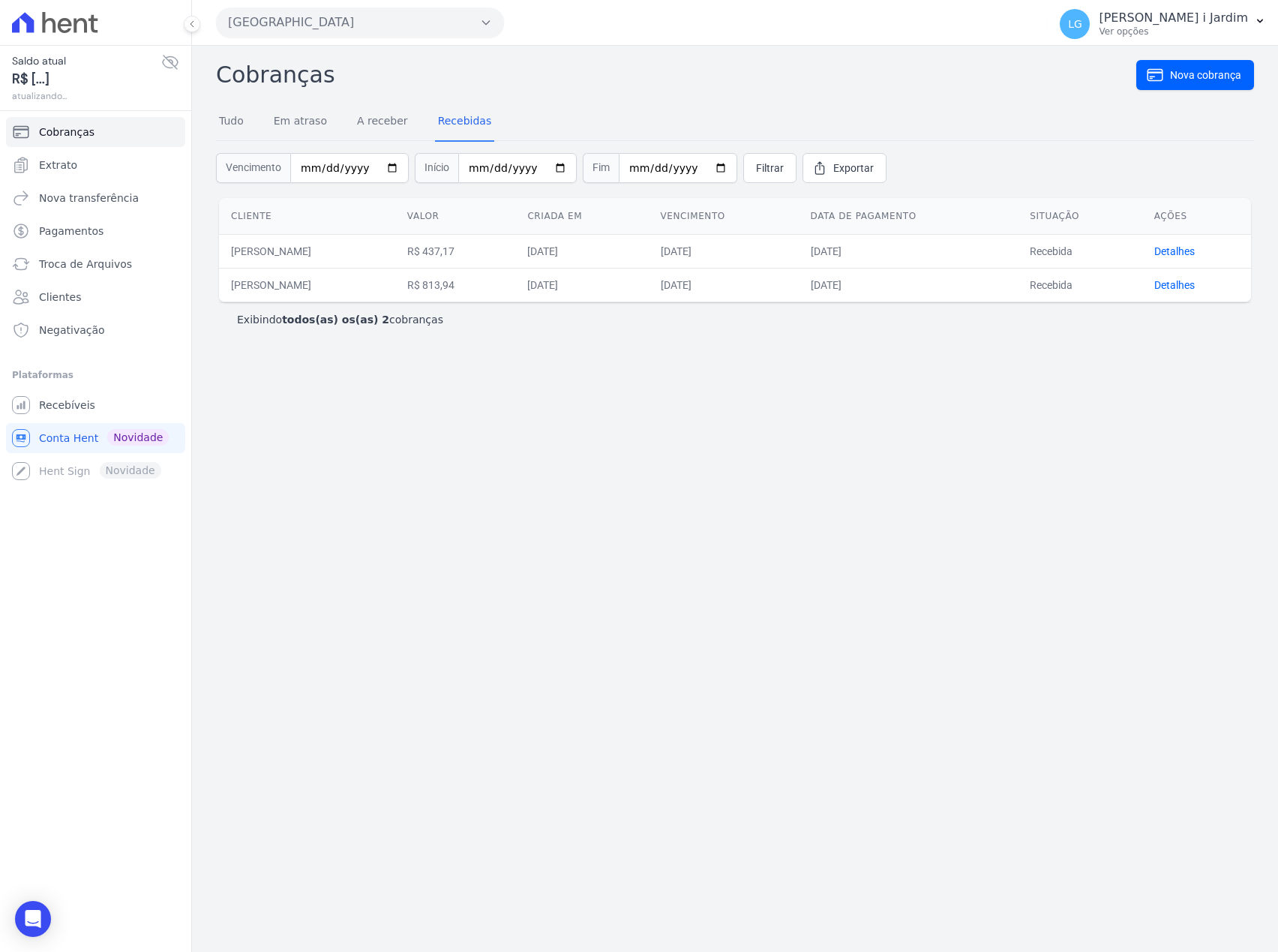
drag, startPoint x: 318, startPoint y: 81, endPoint x: 201, endPoint y: 87, distance: 117.2
click at [201, 87] on div "Cobranças Nova cobrança Tudo Em atraso A receber Recebidas Vencimento Início Fi…" at bounding box center [734, 499] width 1086 height 906
click at [221, 115] on link "Tudo" at bounding box center [231, 121] width 31 height 39
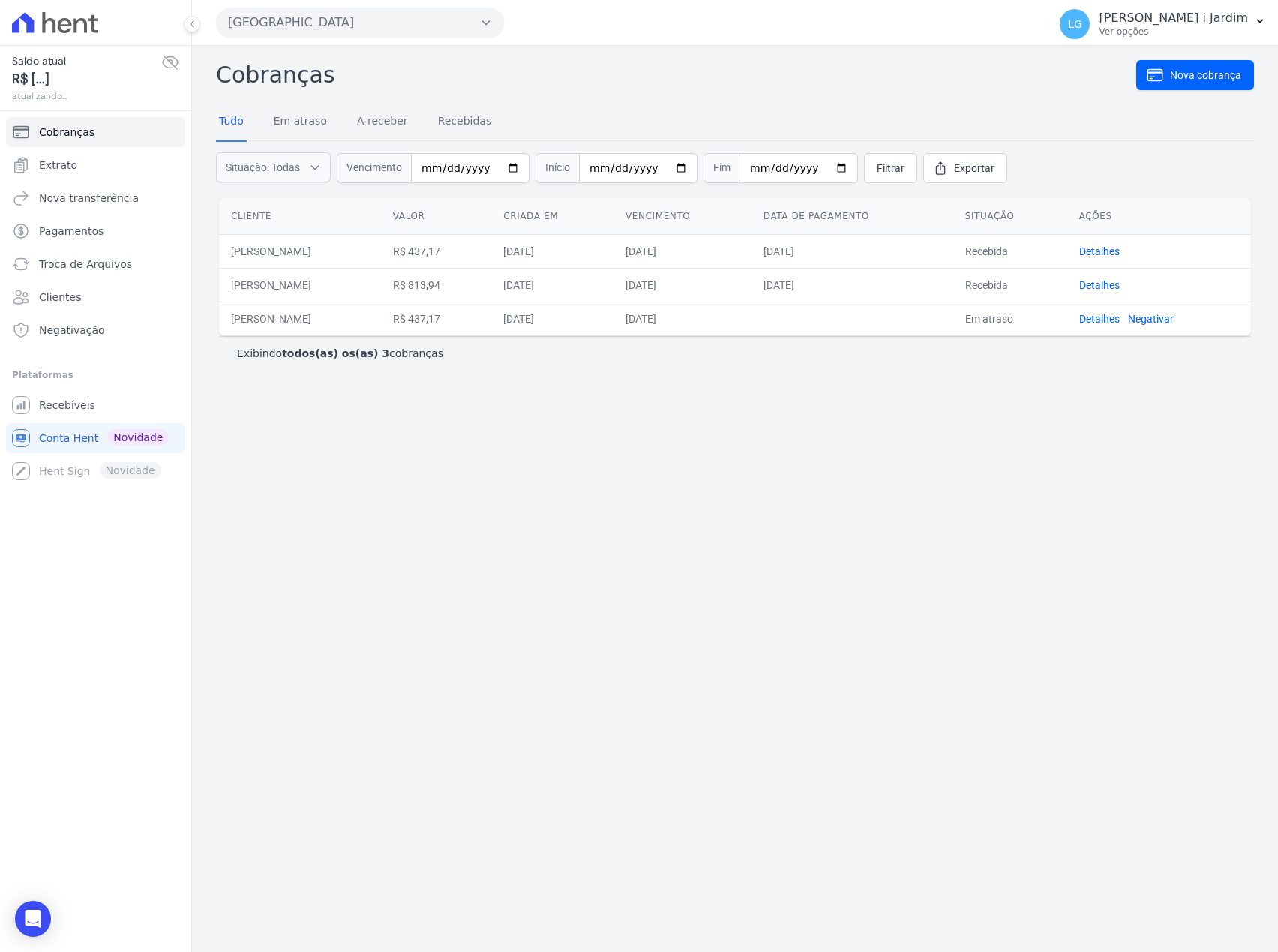
click at [326, 536] on div "Cobranças Nova cobrança Tudo Em atraso A receber Recebidas Situação: Todas Em a…" at bounding box center [734, 499] width 1086 height 906
click at [874, 591] on div "Não foi possível acessar o extrato da conta. Por favor, tente novamente mais ta…" at bounding box center [734, 499] width 1086 height 906
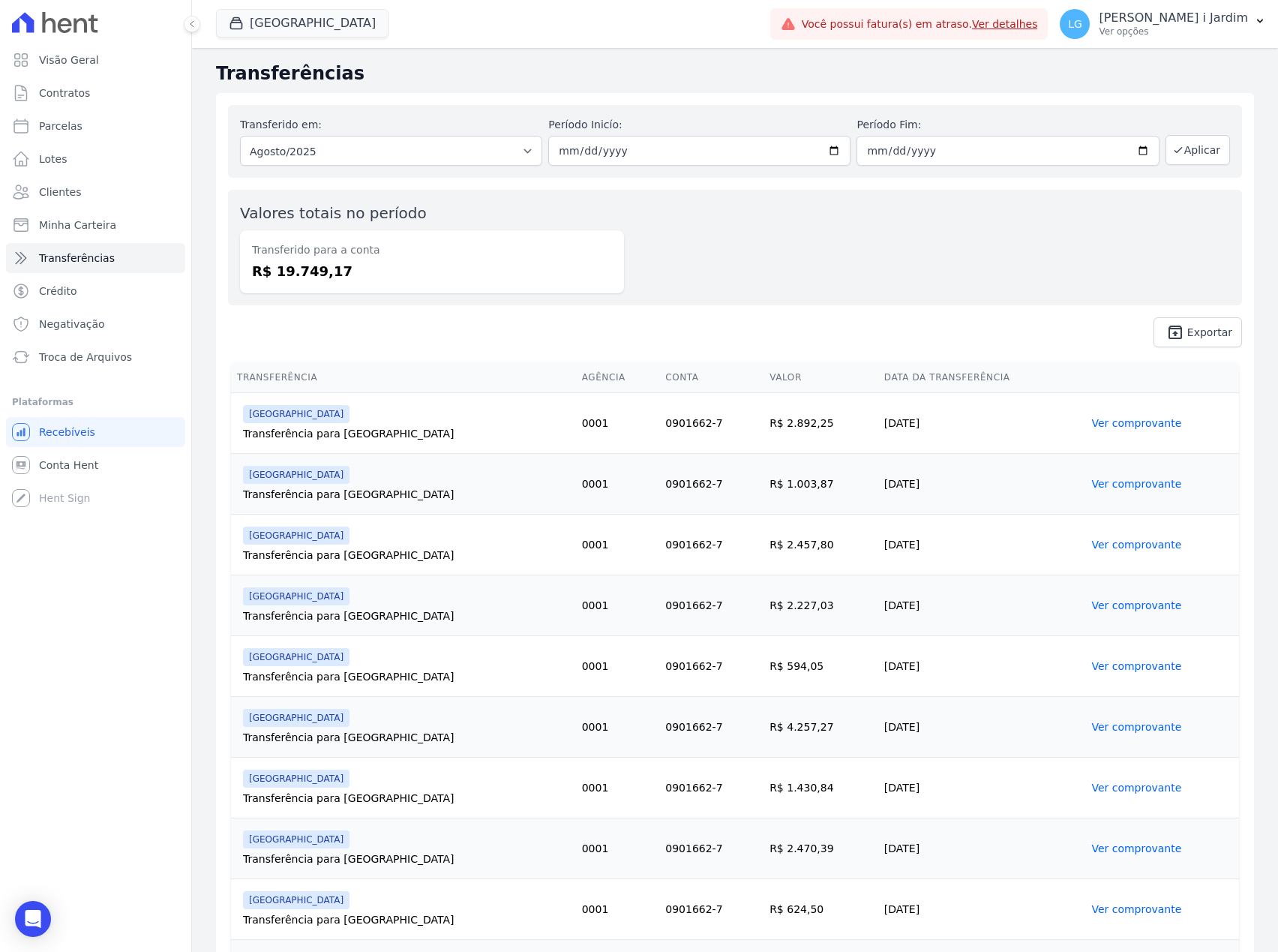
select select
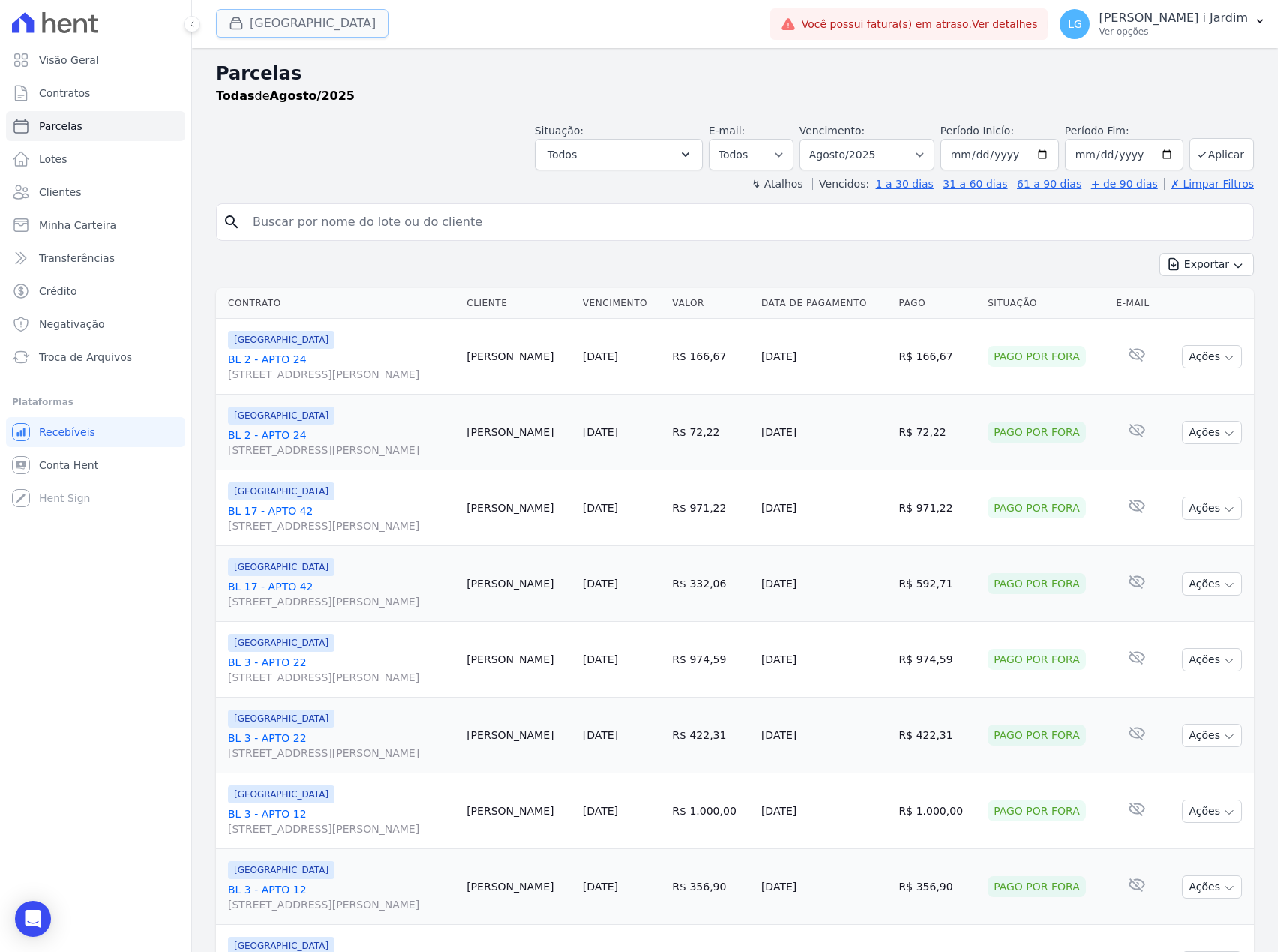
click at [270, 23] on button "[GEOGRAPHIC_DATA]" at bounding box center [302, 23] width 173 height 29
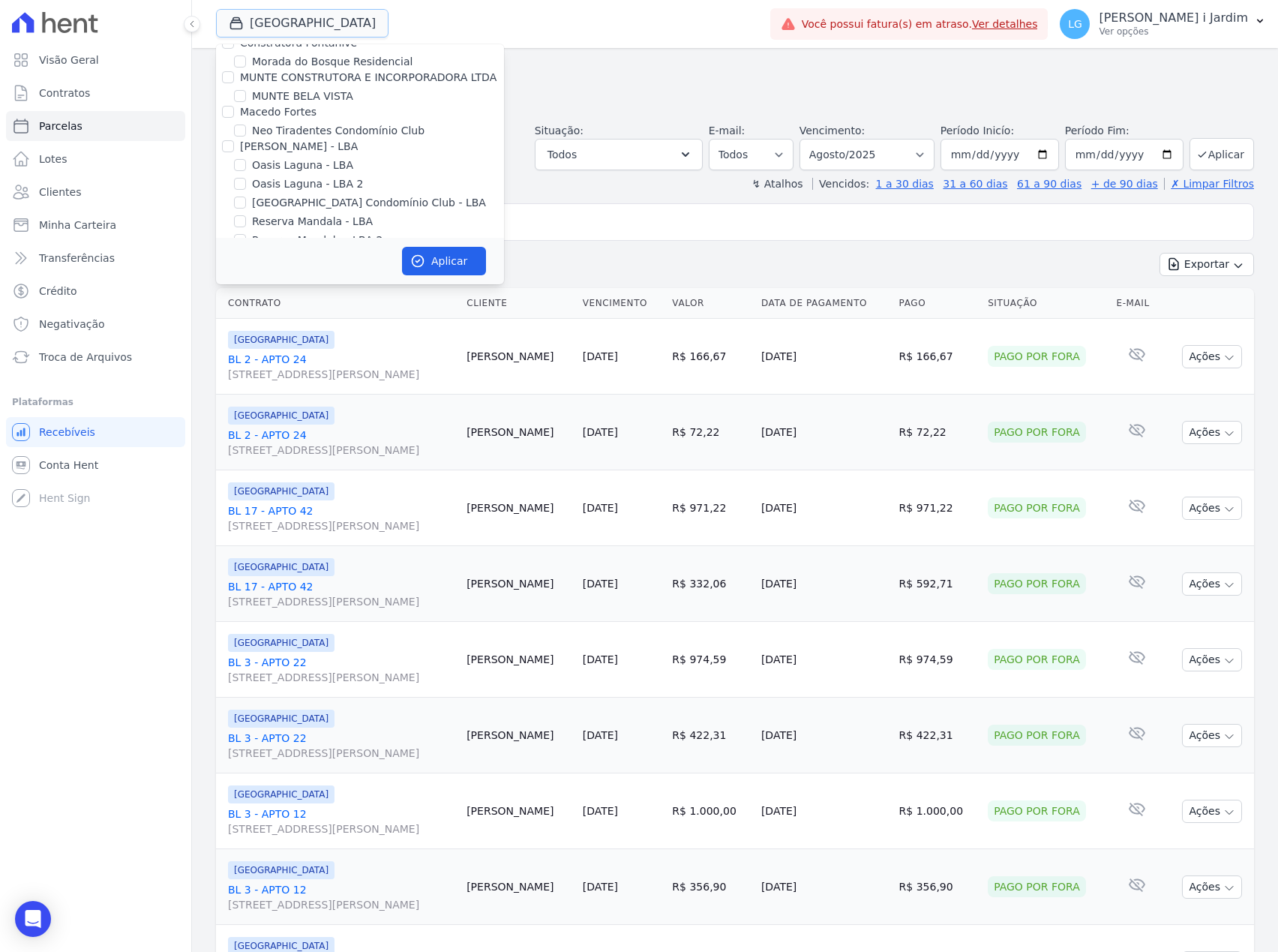
scroll to position [3000, 0]
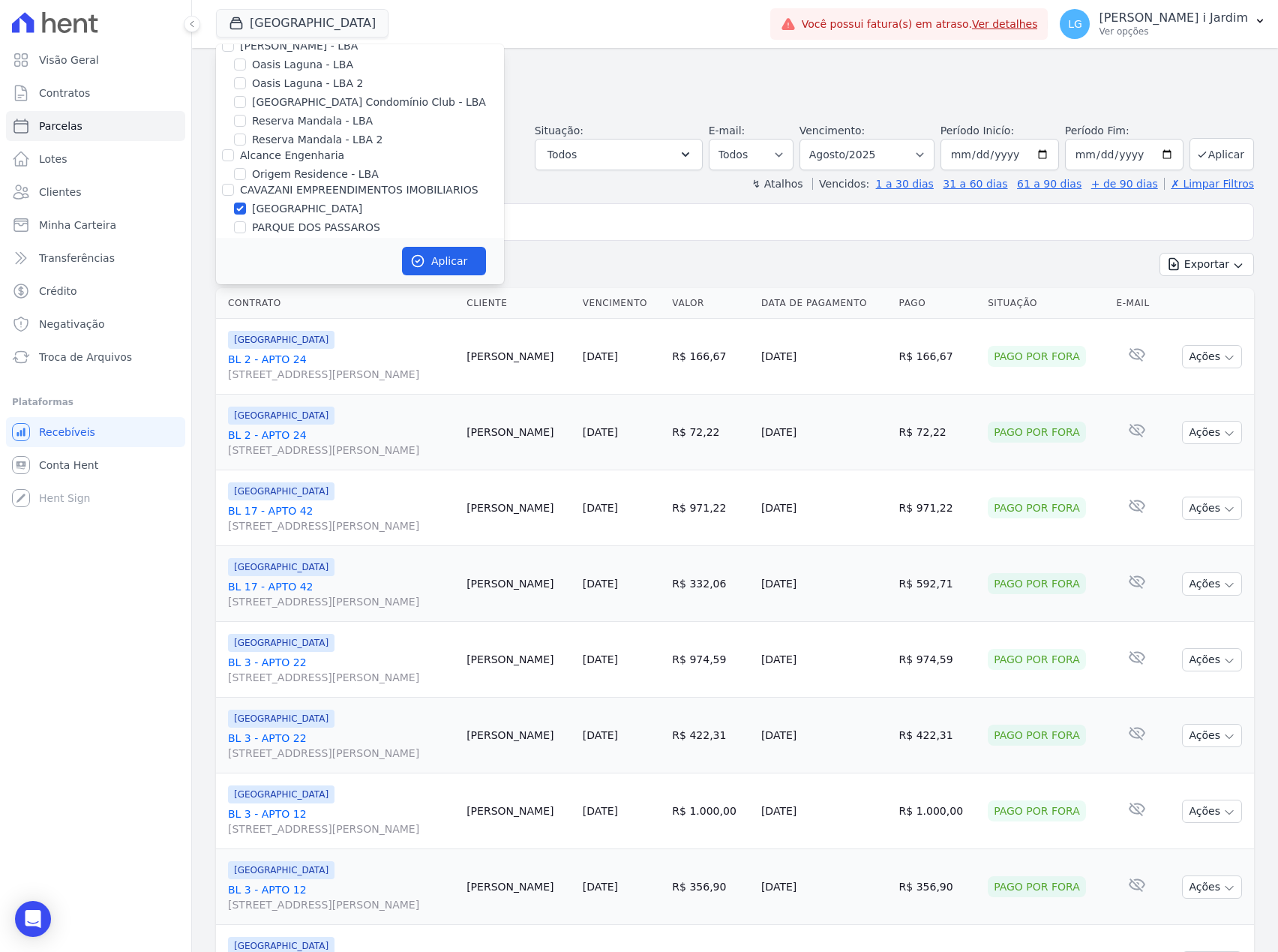
click at [325, 201] on label "[GEOGRAPHIC_DATA]" at bounding box center [307, 209] width 110 height 16
click at [246, 203] on input "[GEOGRAPHIC_DATA]" at bounding box center [240, 209] width 12 height 12
checkbox input "false"
click at [330, 220] on label "PARQUE DOS PASSAROS" at bounding box center [316, 228] width 128 height 16
click at [246, 222] on input "PARQUE DOS PASSAROS" at bounding box center [240, 228] width 12 height 12
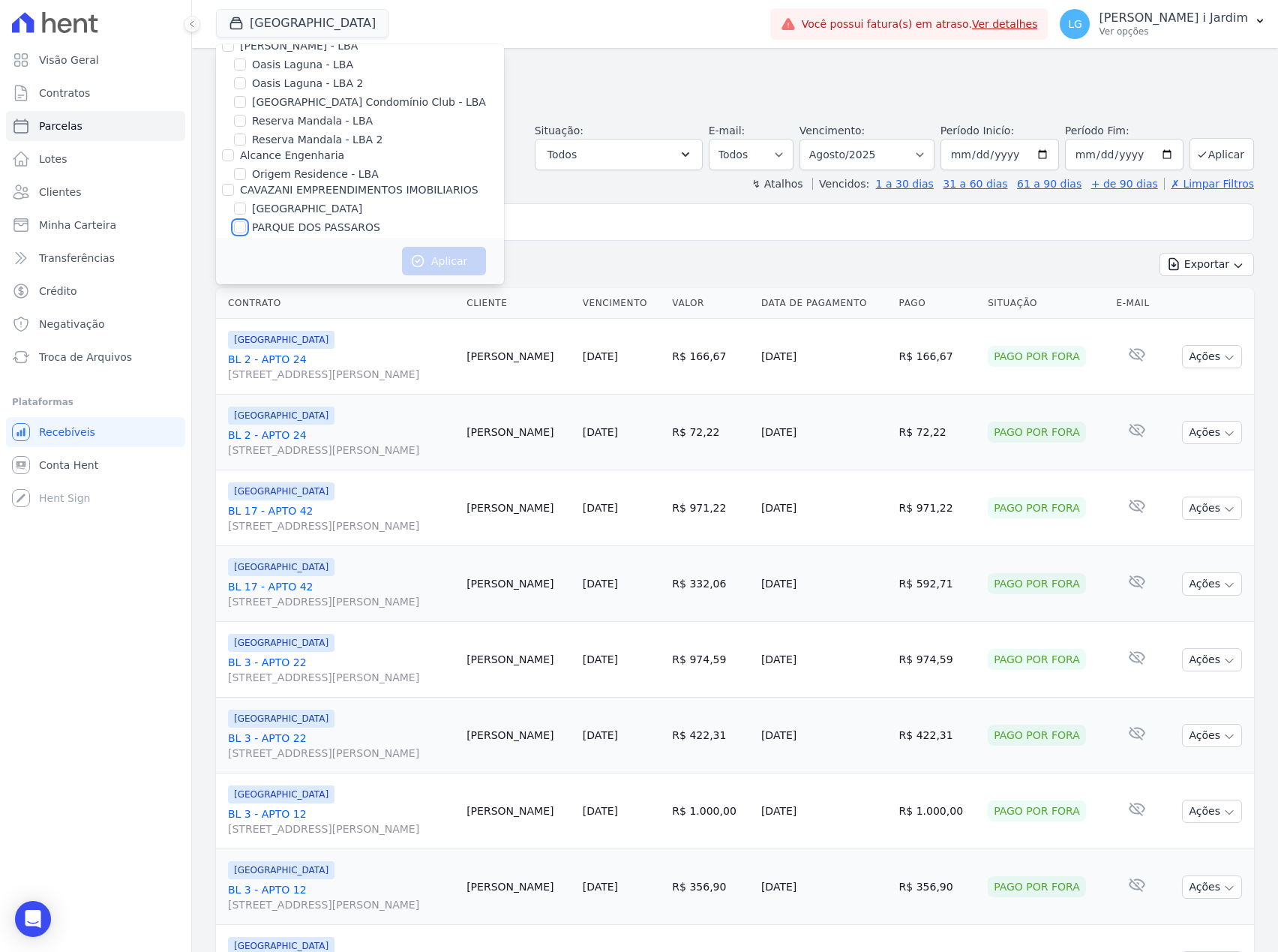
checkbox input "true"
click at [424, 261] on icon "button" at bounding box center [417, 260] width 15 height 15
select select
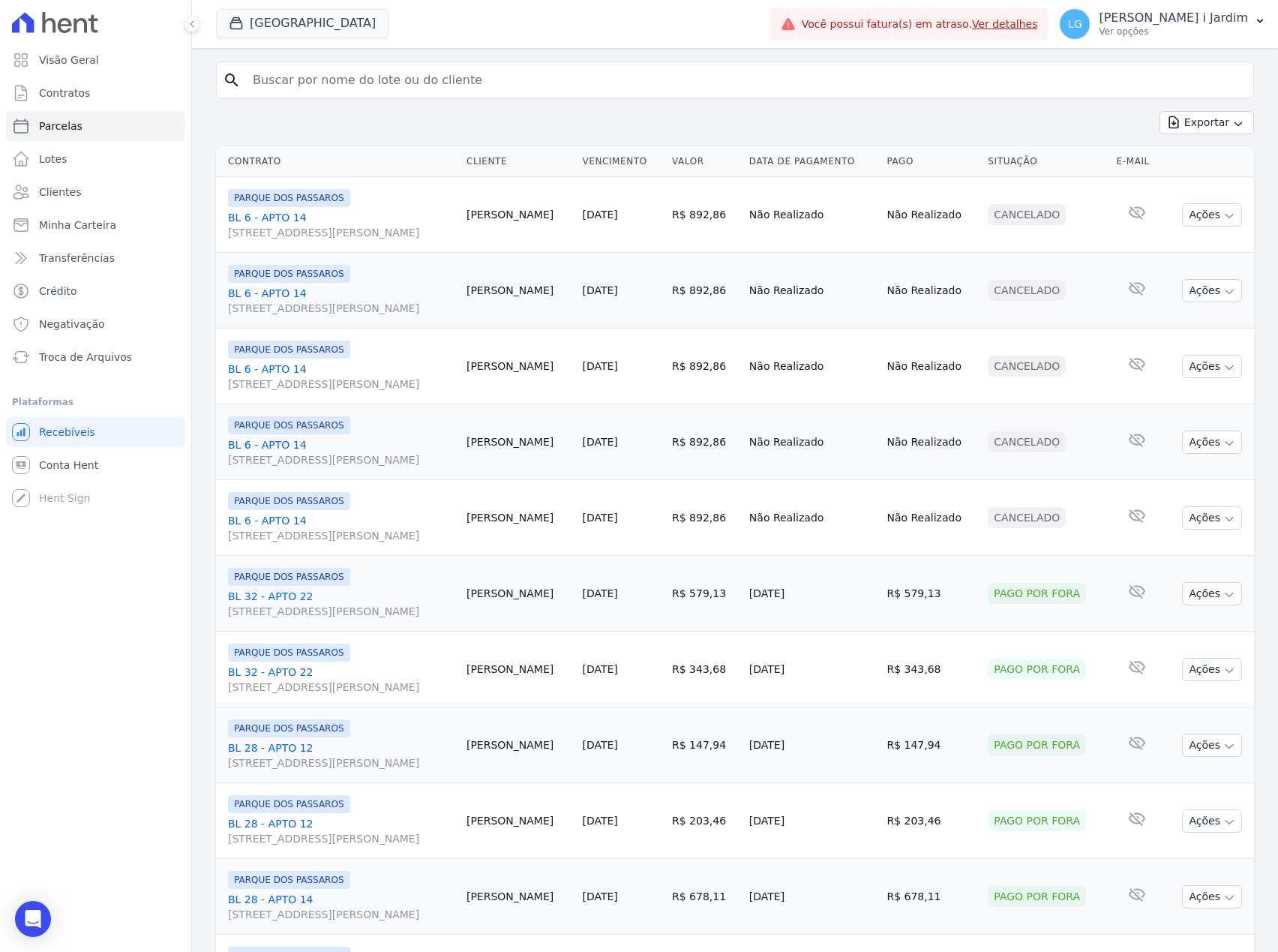
scroll to position [35, 0]
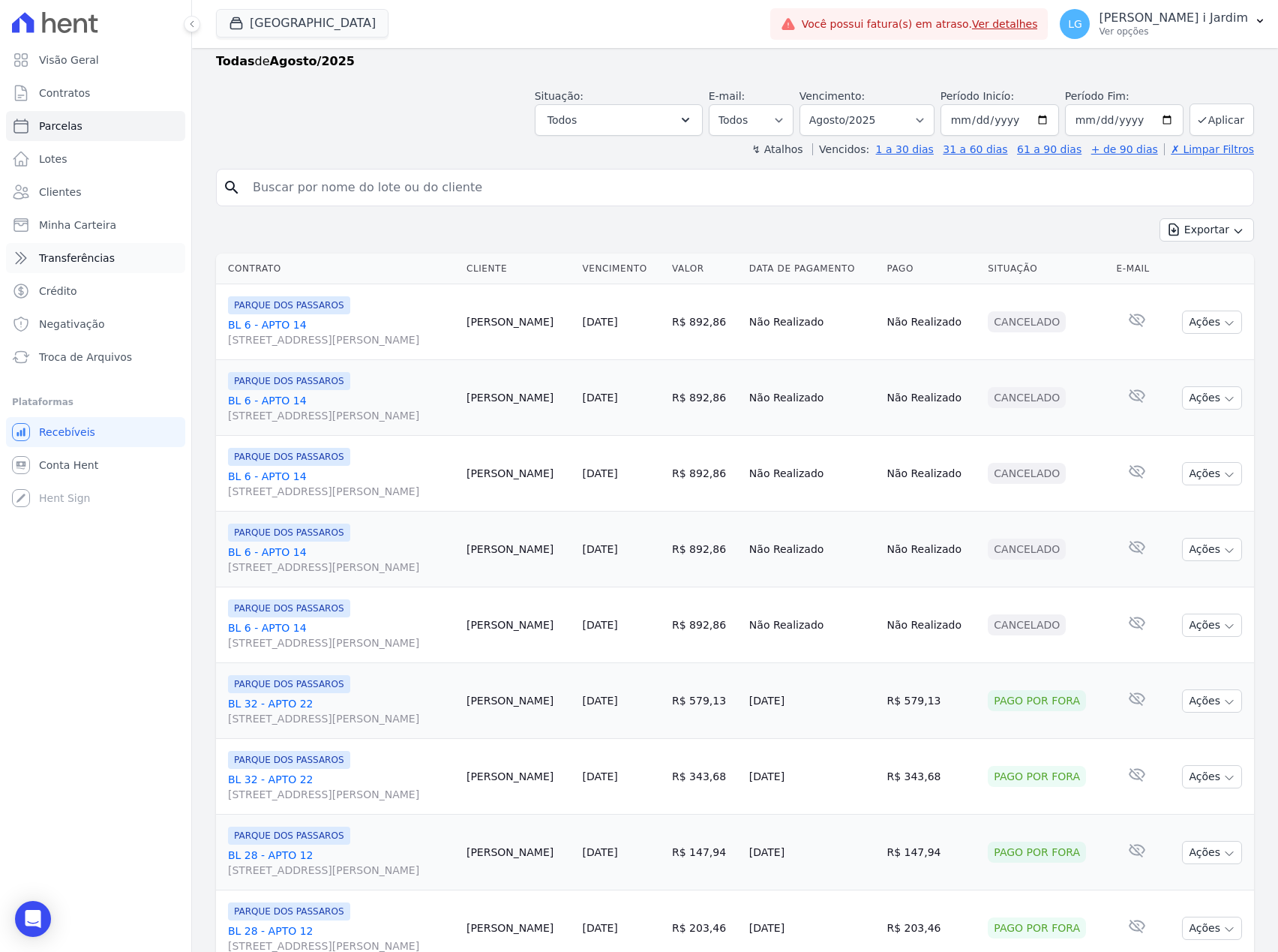
click at [174, 267] on link "Transferências" at bounding box center [95, 258] width 179 height 30
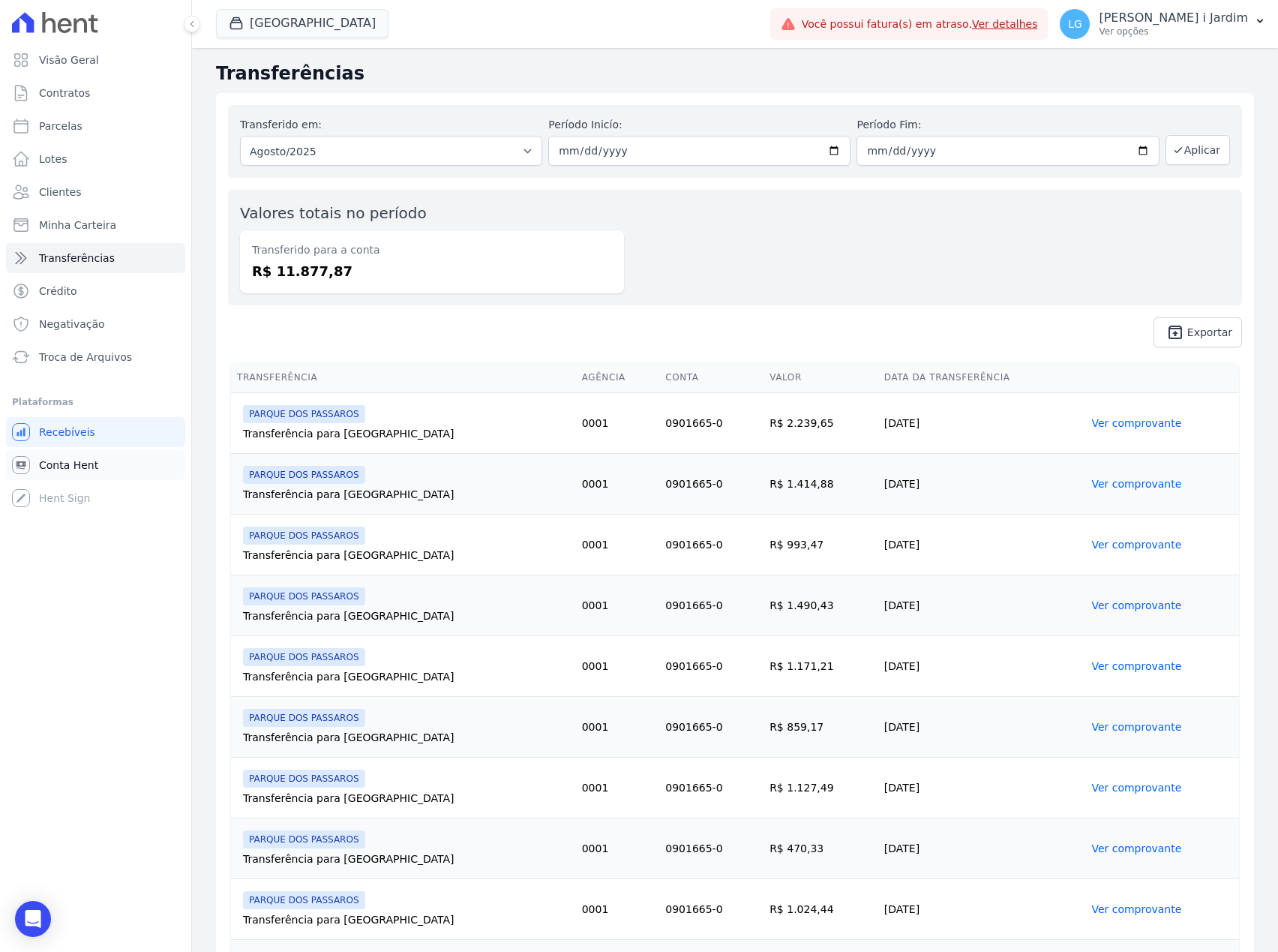
click at [103, 472] on link "Conta Hent" at bounding box center [95, 465] width 179 height 30
click at [115, 129] on link "Parcelas" at bounding box center [95, 126] width 179 height 30
select select
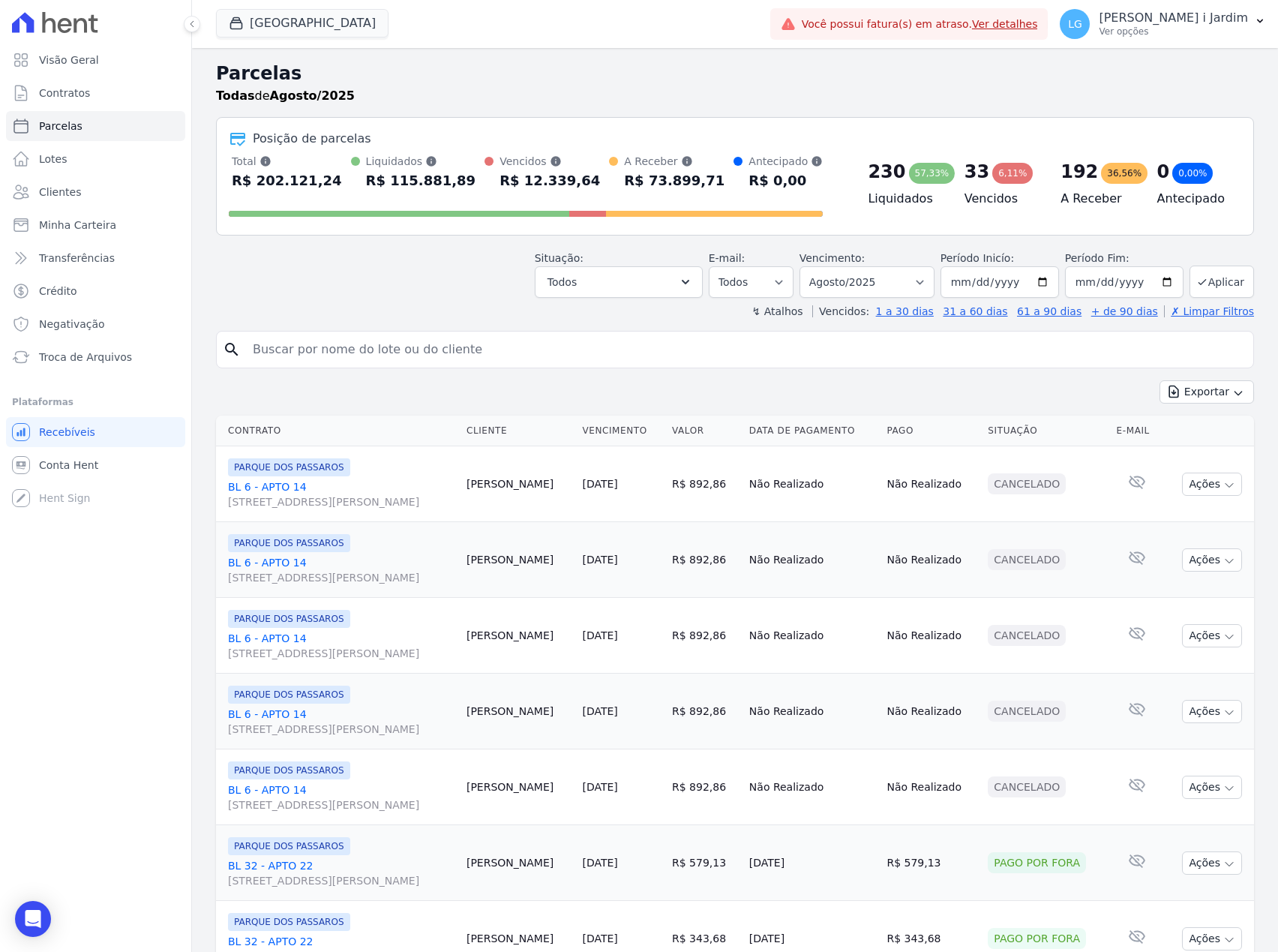
drag, startPoint x: 454, startPoint y: 187, endPoint x: 394, endPoint y: 182, distance: 60.2
click at [394, 182] on div "Total Soma das parcelas pagas, vencidas, em aberto e agendadas. Não considera p…" at bounding box center [526, 173] width 594 height 39
click at [441, 344] on input "search" at bounding box center [745, 350] width 1004 height 30
click at [727, 282] on select "Todos Lido Não-lido" at bounding box center [750, 282] width 84 height 32
click at [645, 283] on button "Todos" at bounding box center [618, 282] width 168 height 32
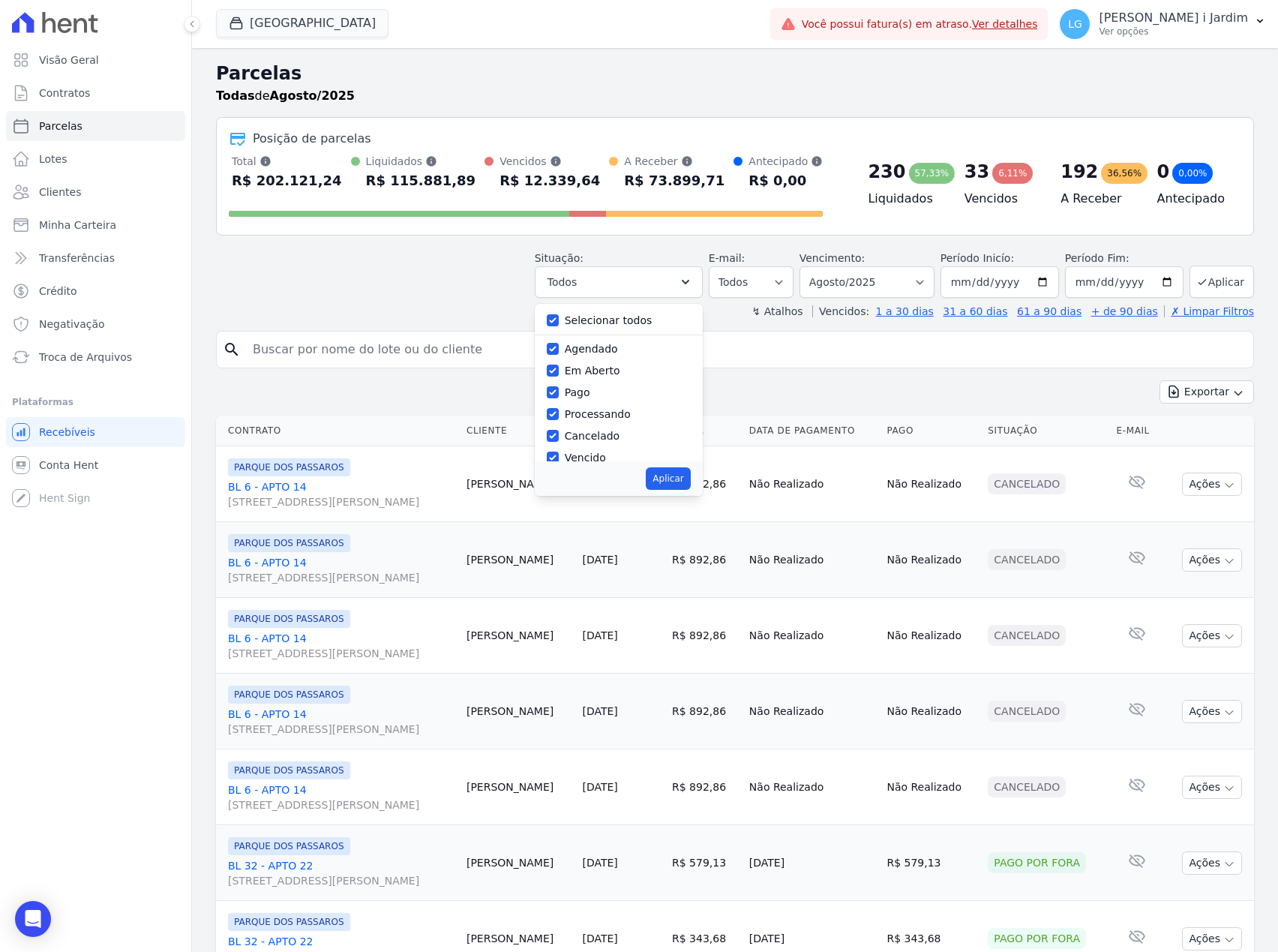
click at [643, 317] on label "Selecionar todos" at bounding box center [608, 320] width 87 height 12
click at [559, 317] on input "Selecionar todos" at bounding box center [553, 320] width 12 height 12
checkbox input "false"
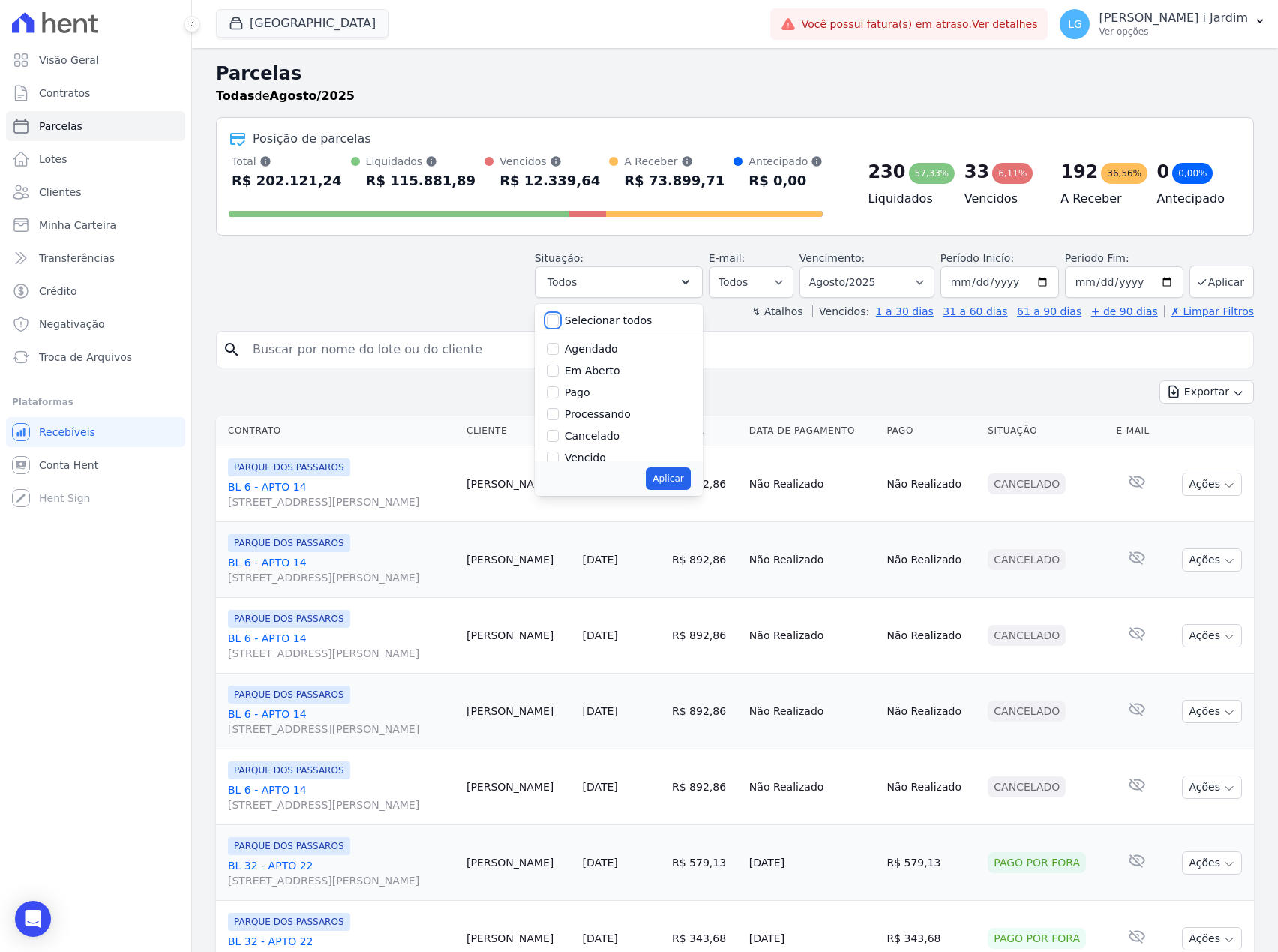
checkbox input "false"
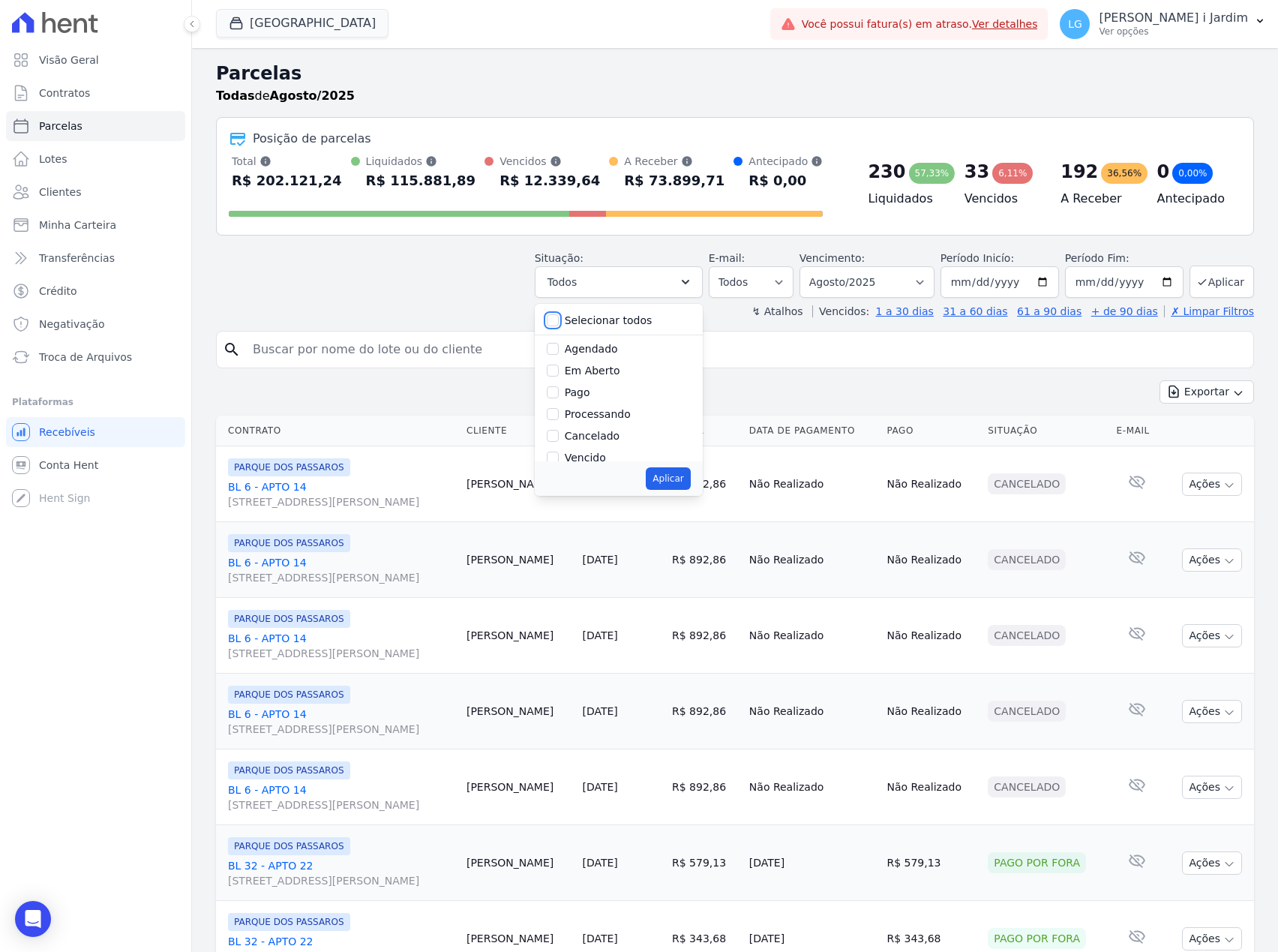
checkbox input "false"
click at [582, 391] on label "Pago" at bounding box center [577, 393] width 26 height 12
click at [559, 391] on input "Pago" at bounding box center [553, 393] width 12 height 12
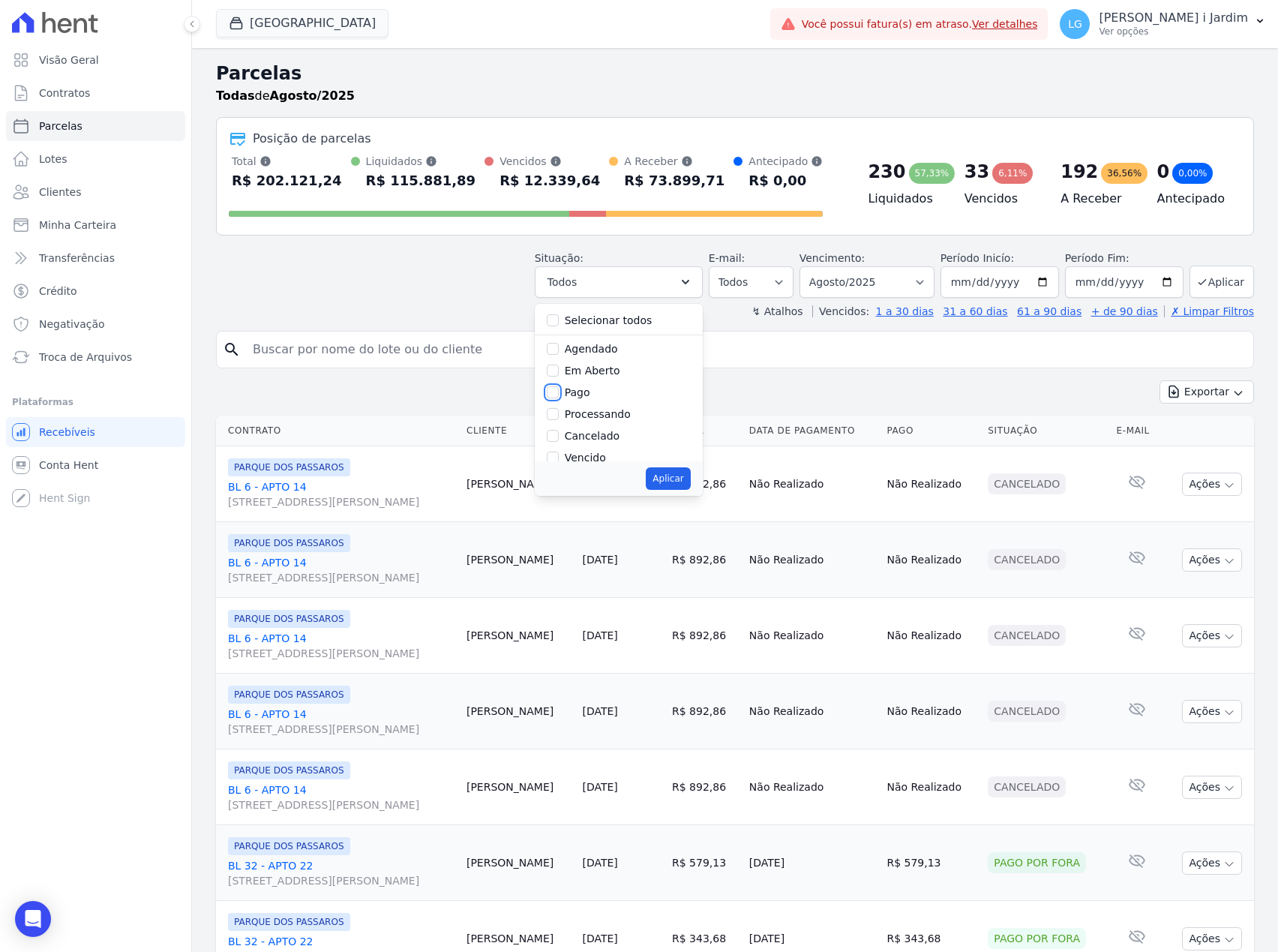
checkbox input "true"
click at [680, 479] on button "Aplicar" at bounding box center [668, 478] width 45 height 23
select select "paid"
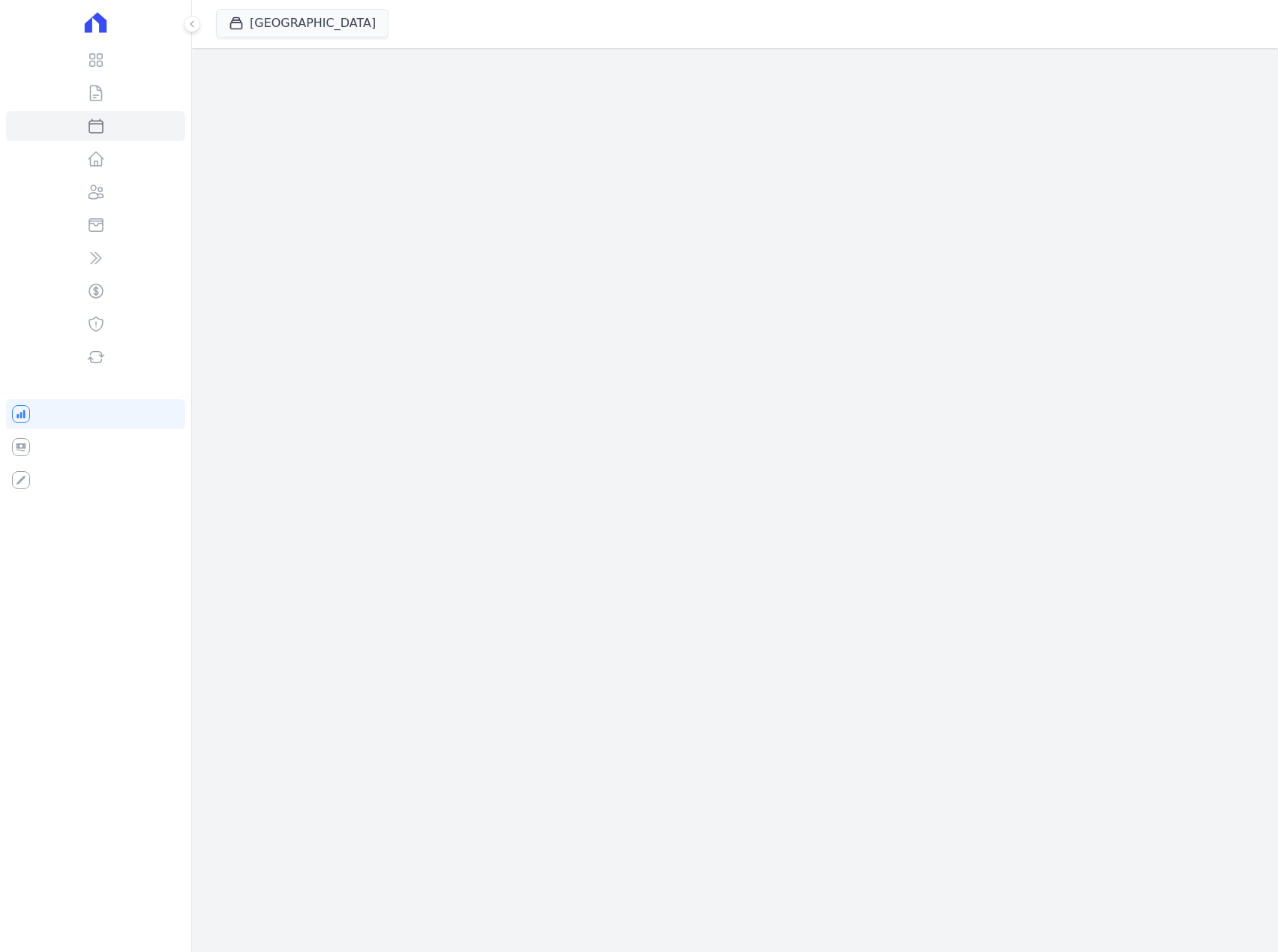
select select
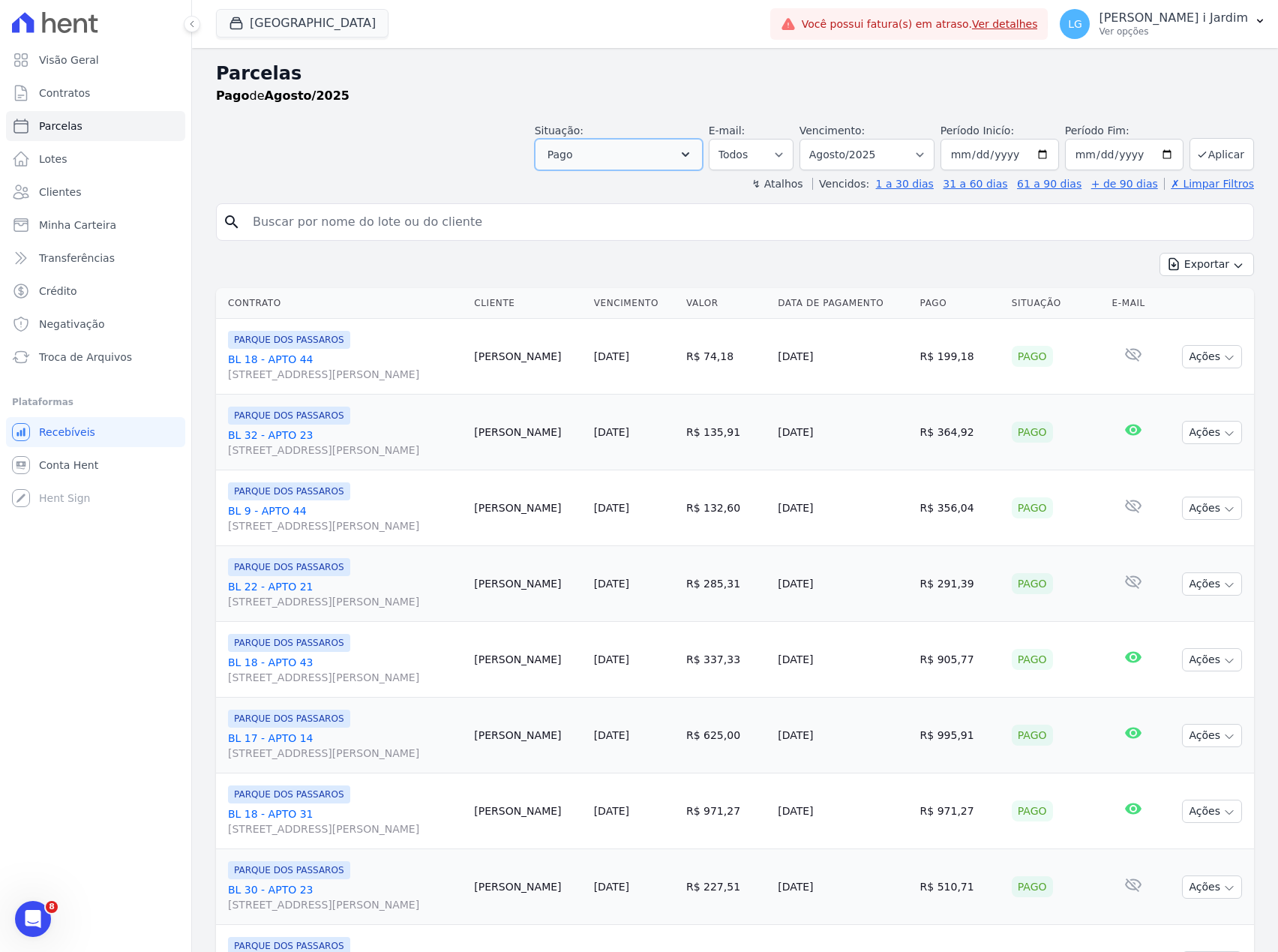
click at [657, 161] on button "Pago" at bounding box center [618, 155] width 168 height 32
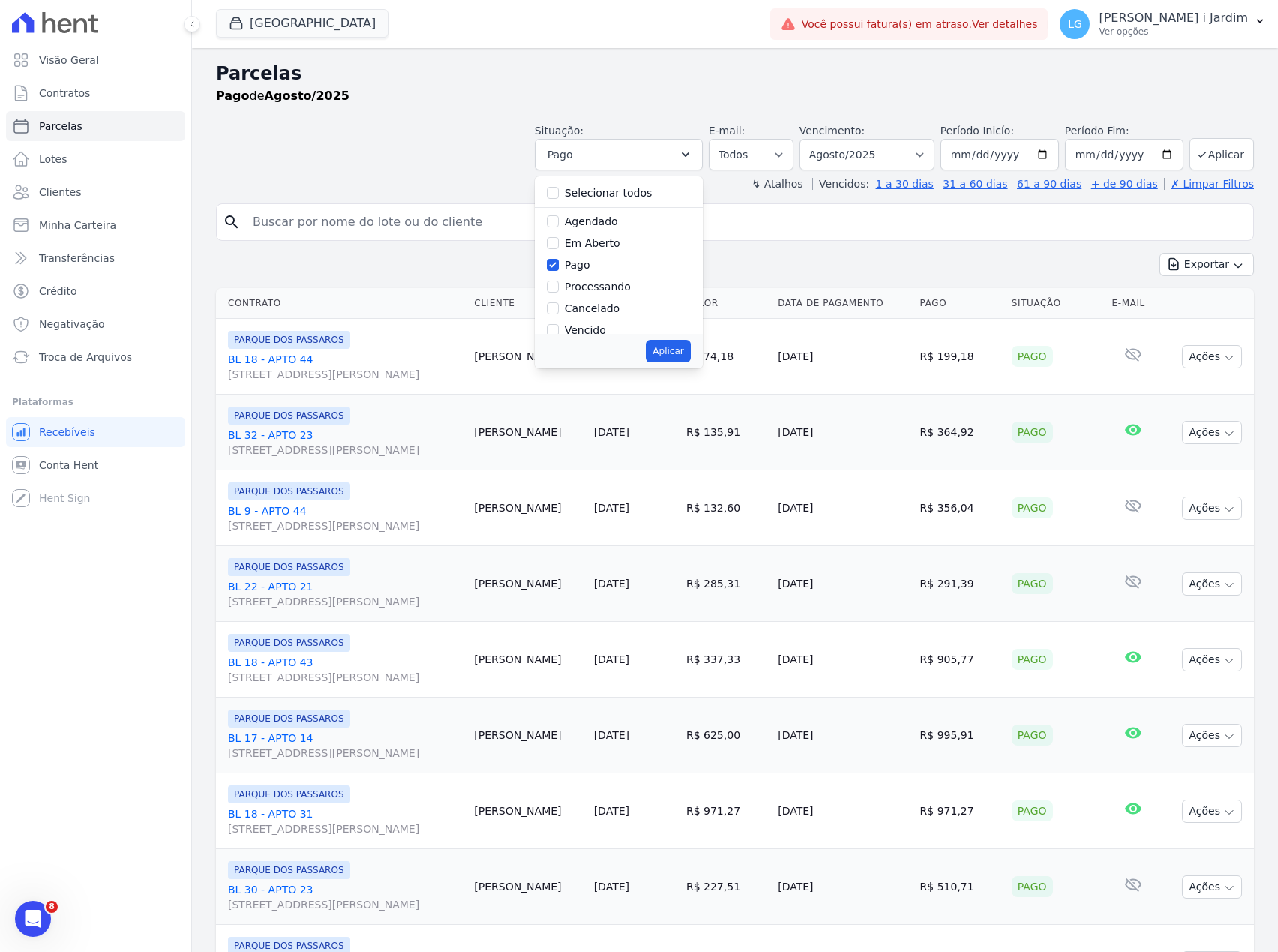
click at [643, 198] on label "Selecionar todos" at bounding box center [608, 193] width 87 height 12
click at [559, 198] on input "Selecionar todos" at bounding box center [553, 193] width 12 height 12
checkbox input "true"
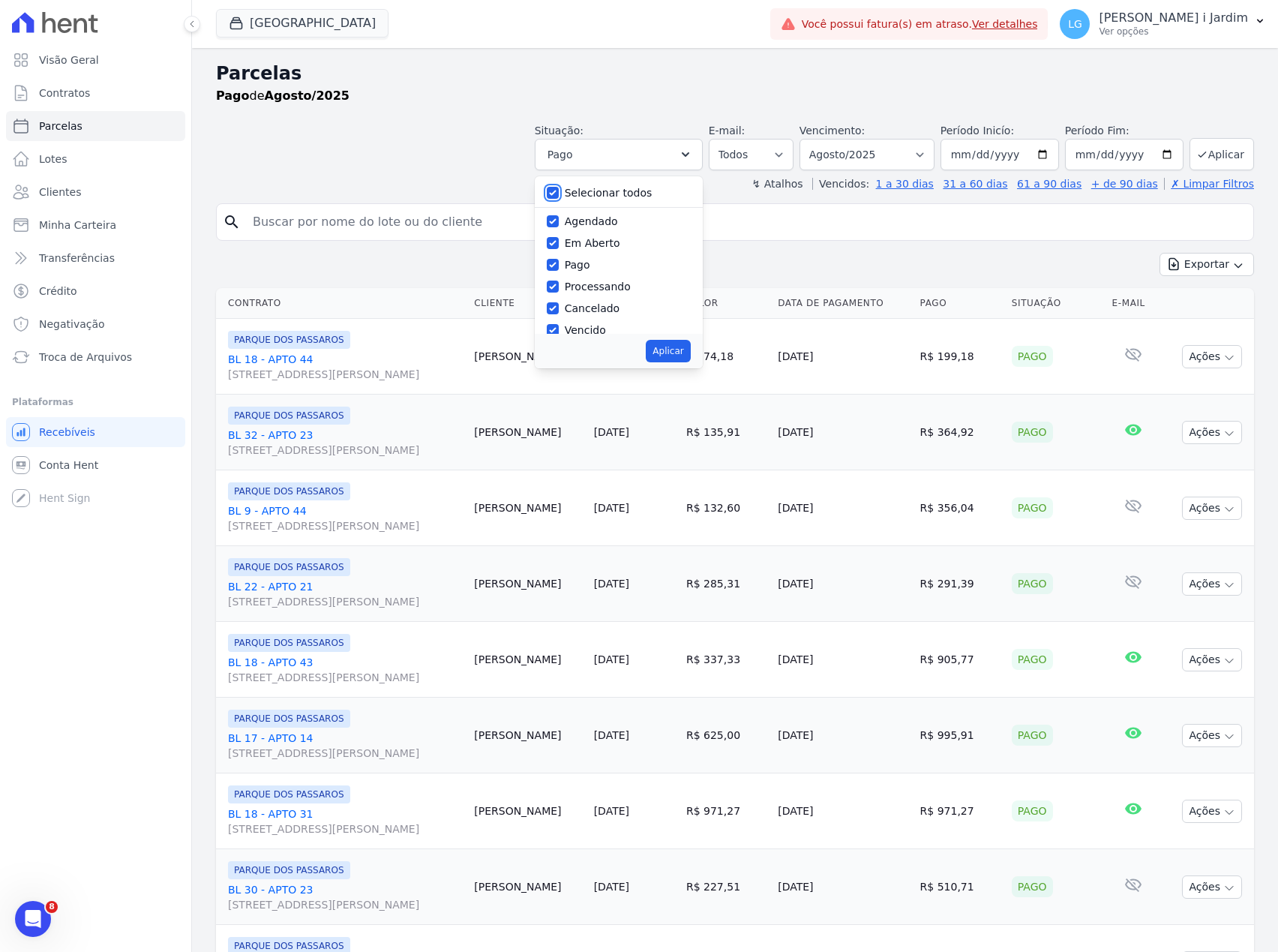
checkbox input "true"
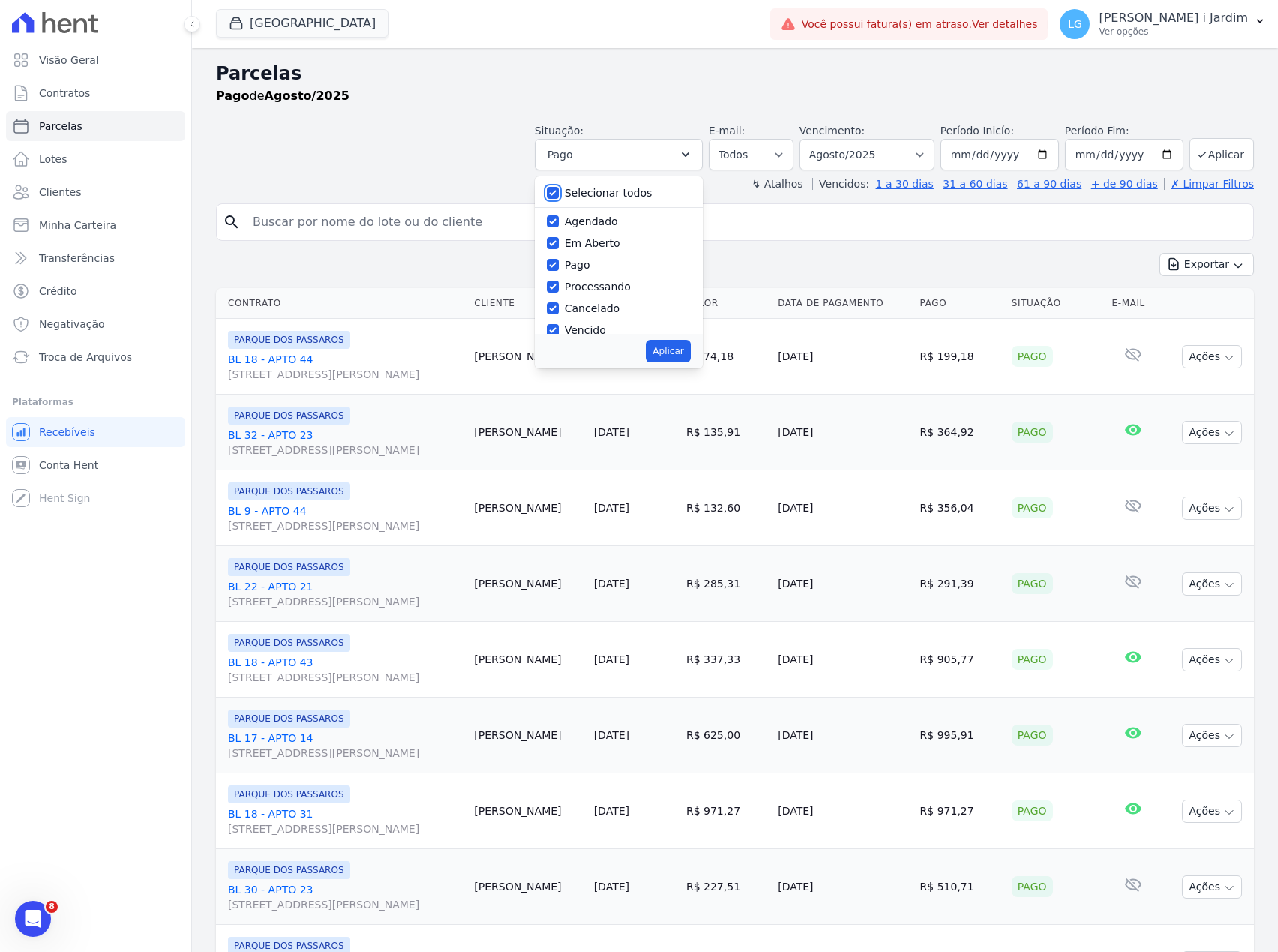
checkbox input "true"
click at [683, 356] on button "Aplicar" at bounding box center [668, 351] width 45 height 23
select select "scheduled"
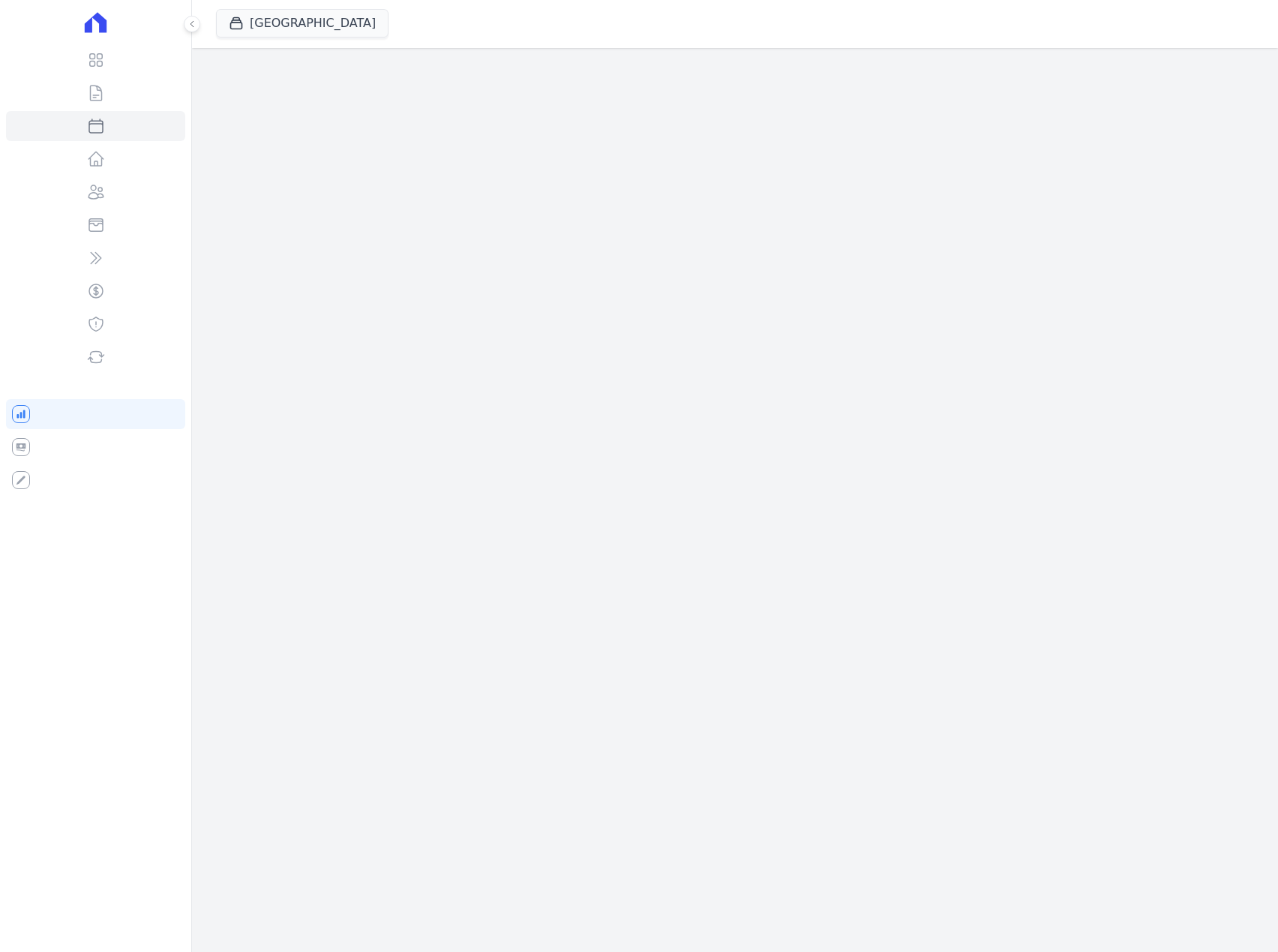
select select
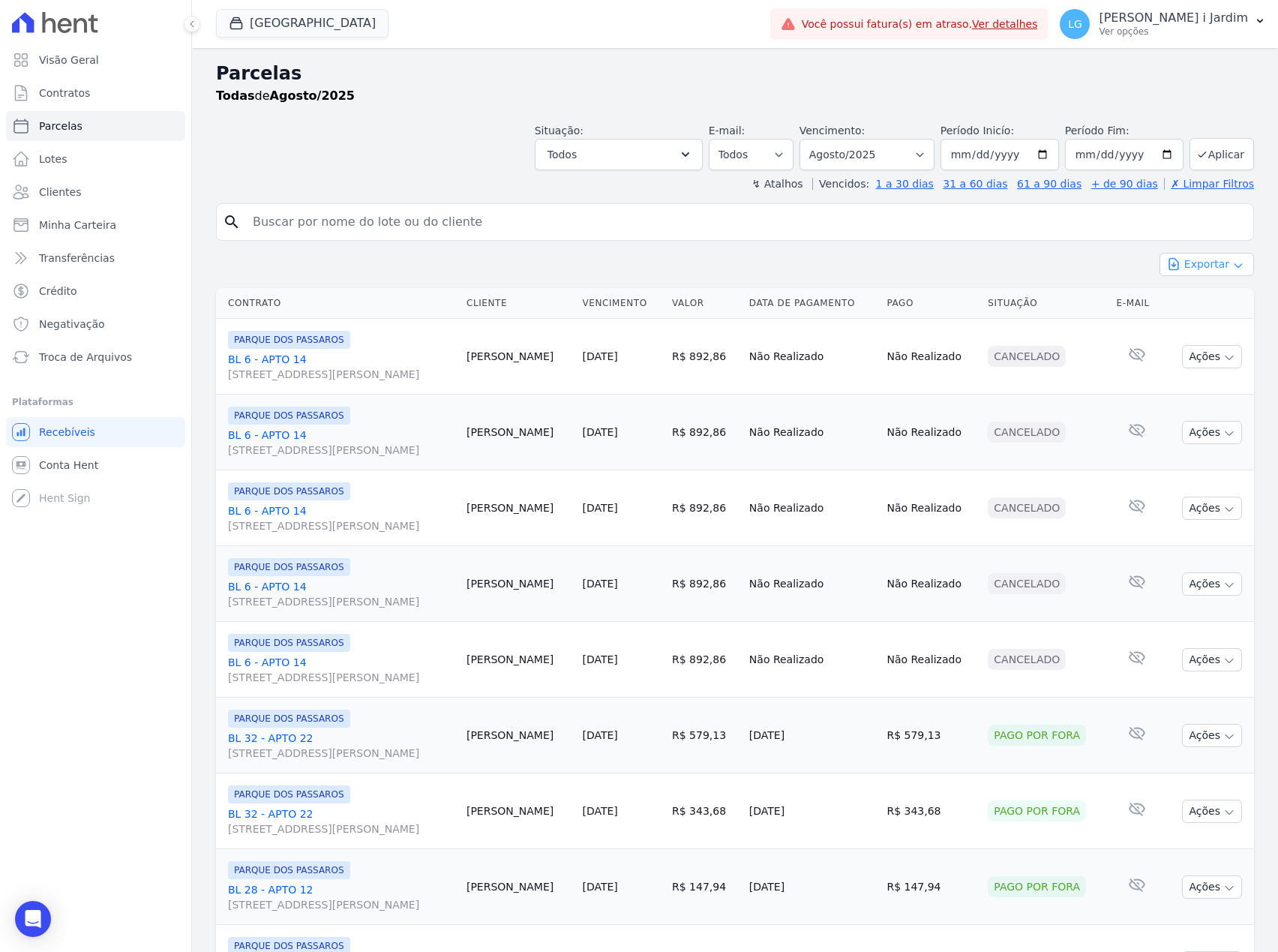
click at [1232, 270] on icon "button" at bounding box center [1238, 265] width 12 height 12
click at [1200, 339] on div "Exportar CSV" at bounding box center [1206, 326] width 94 height 26
click at [1204, 333] on span "Exportar CSV" at bounding box center [1205, 325] width 80 height 15
click at [286, 44] on div "[GEOGRAPHIC_DATA] Trapisa Engenharia Acaiá Residencial Icatu Residencial PORTO5…" at bounding box center [490, 24] width 549 height 50
click at [301, 27] on button "[GEOGRAPHIC_DATA]" at bounding box center [302, 23] width 173 height 29
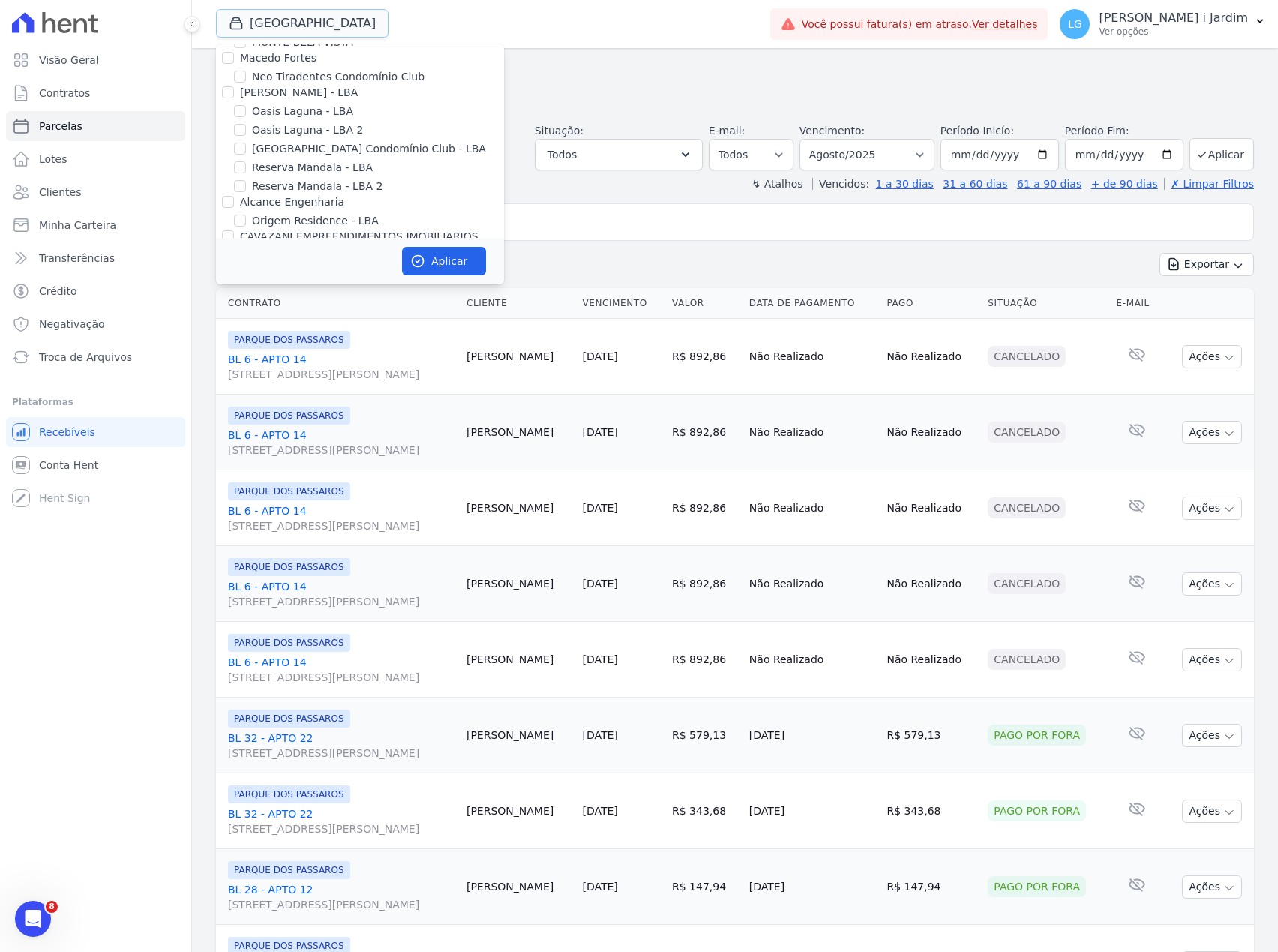
scroll to position [3000, 0]
click at [336, 267] on label "PARQUE DOS PASSAROS" at bounding box center [316, 275] width 128 height 16
click at [246, 268] on input "PARQUE DOS PASSAROS" at bounding box center [240, 274] width 12 height 12
checkbox input "false"
click at [345, 286] on label "TURMALINAS CONDOMINIO CLUB BY CAVAZANI" at bounding box center [376, 294] width 246 height 16
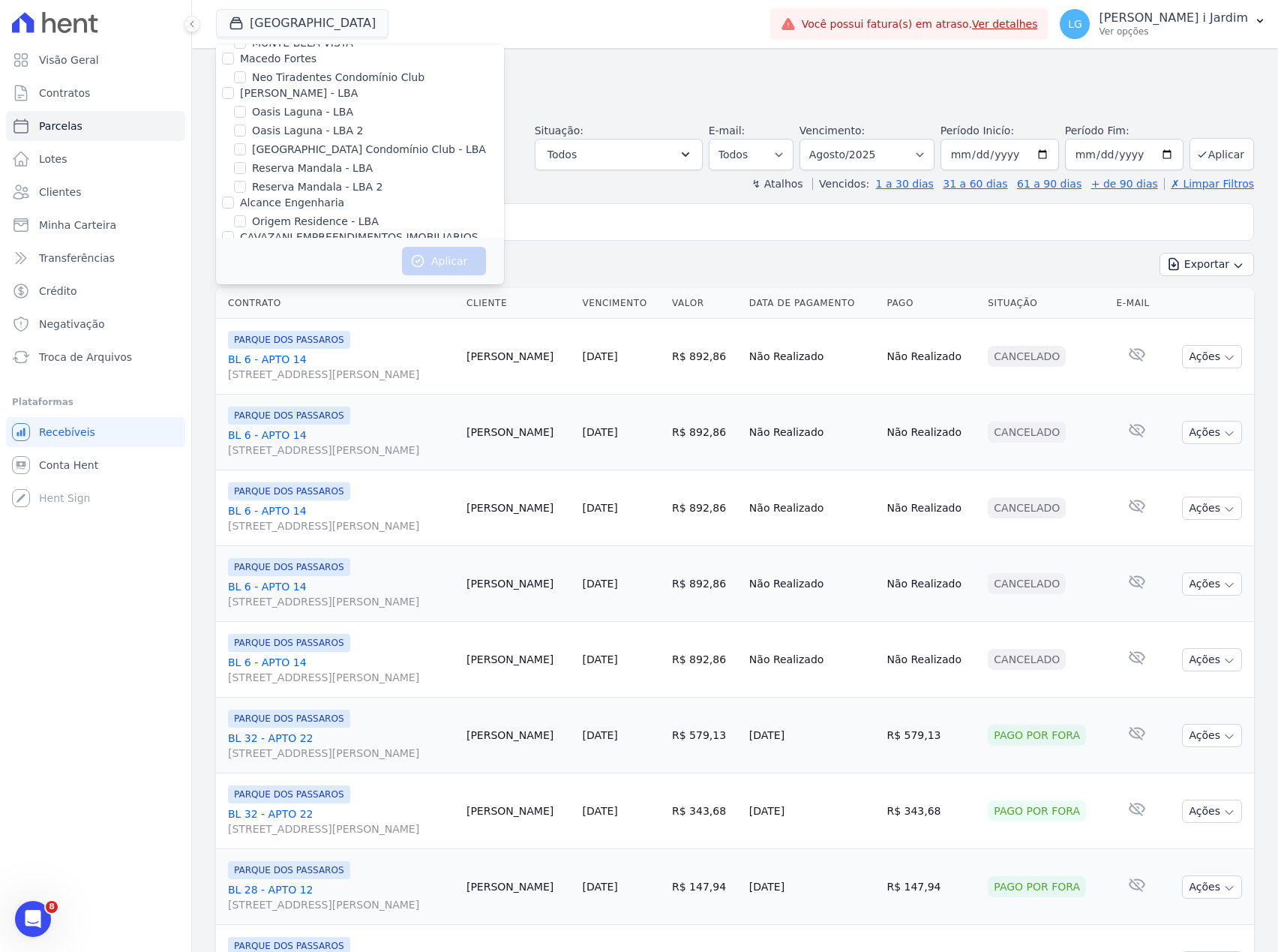
click at [246, 287] on input "TURMALINAS CONDOMINIO CLUB BY CAVAZANI" at bounding box center [240, 293] width 12 height 12
checkbox input "true"
click at [448, 261] on button "Aplicar" at bounding box center [444, 260] width 84 height 29
select select
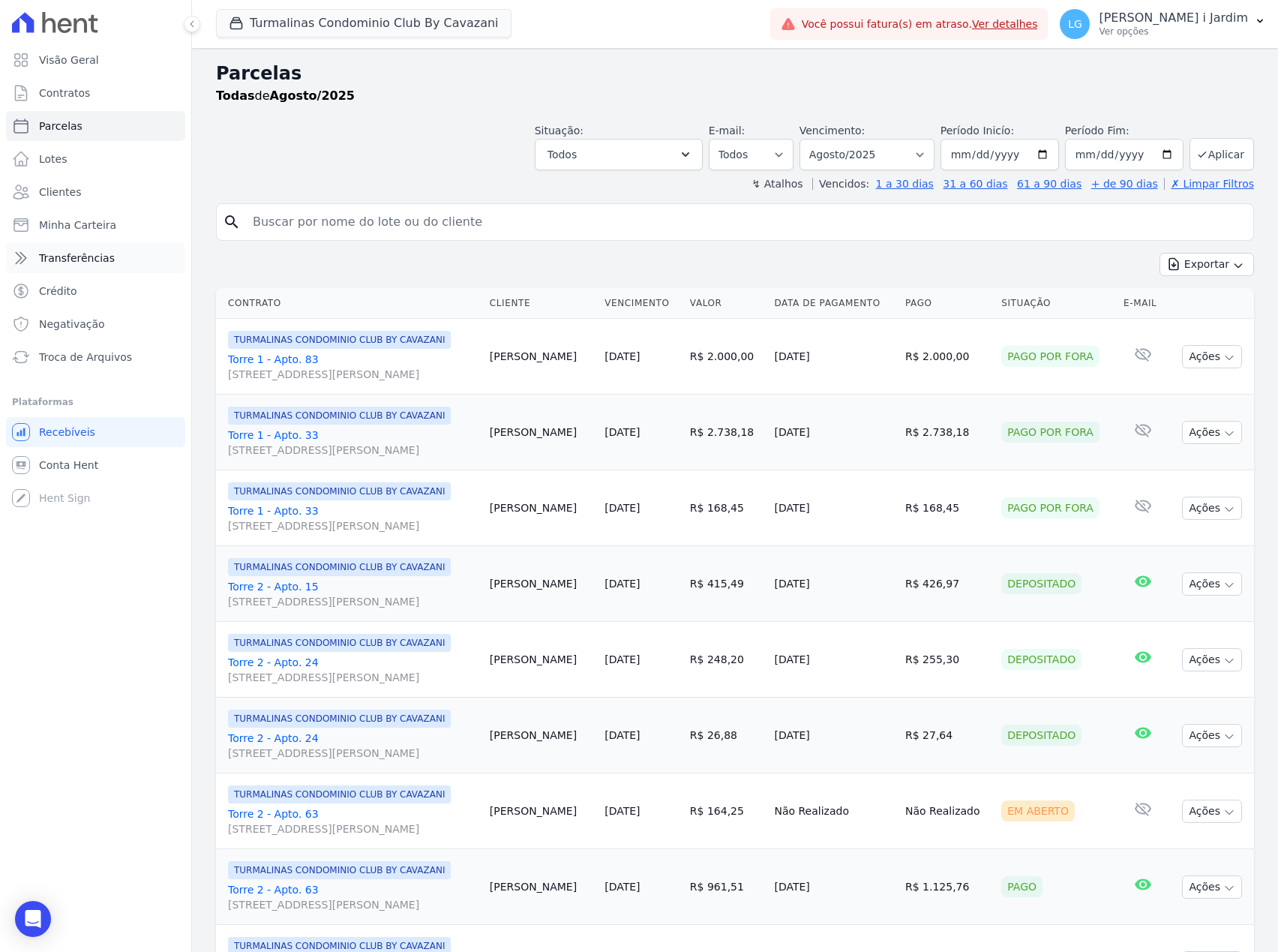
click at [124, 247] on link "Transferências" at bounding box center [95, 258] width 179 height 30
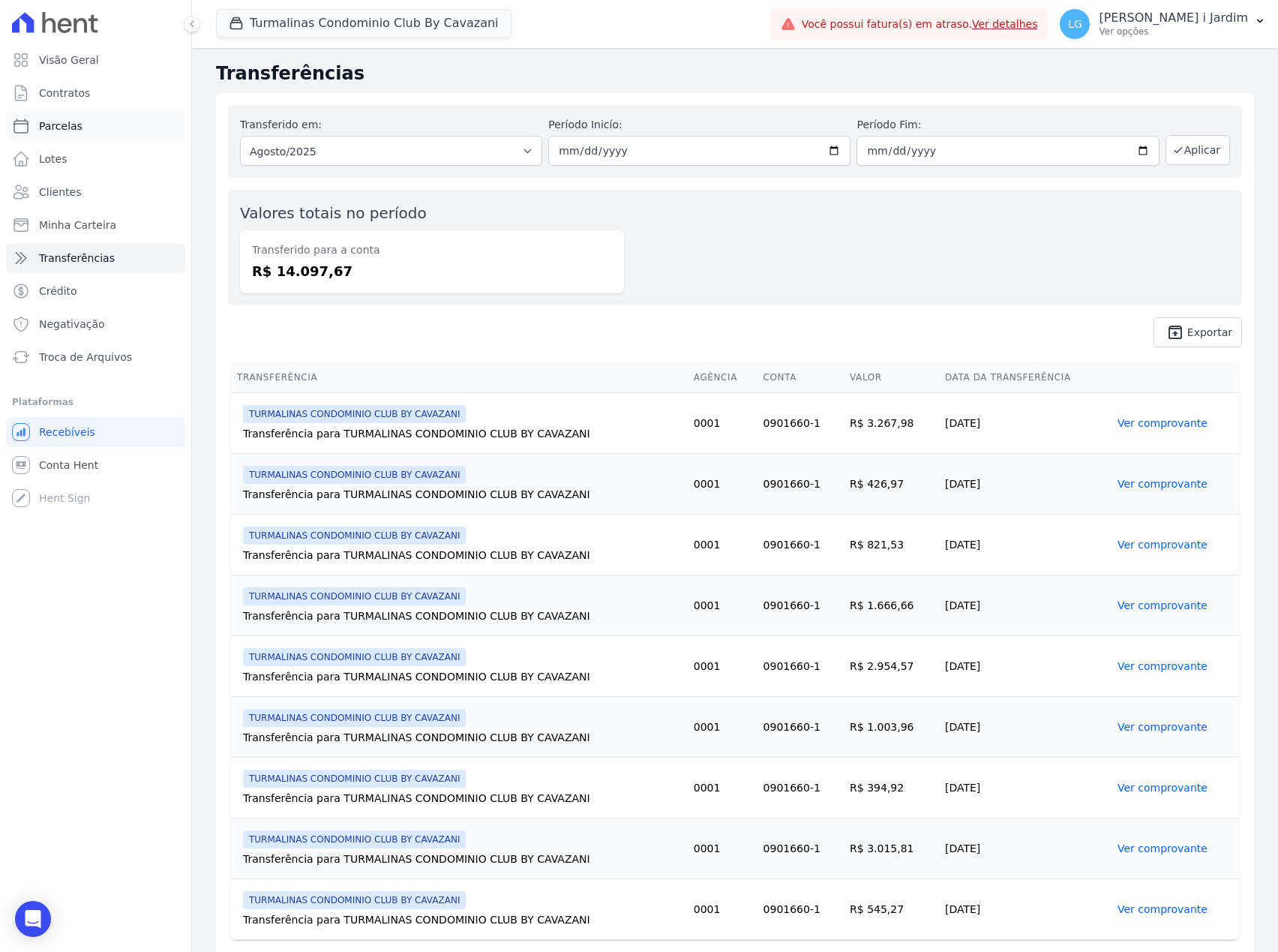
click at [124, 121] on link "Parcelas" at bounding box center [95, 126] width 179 height 30
select select
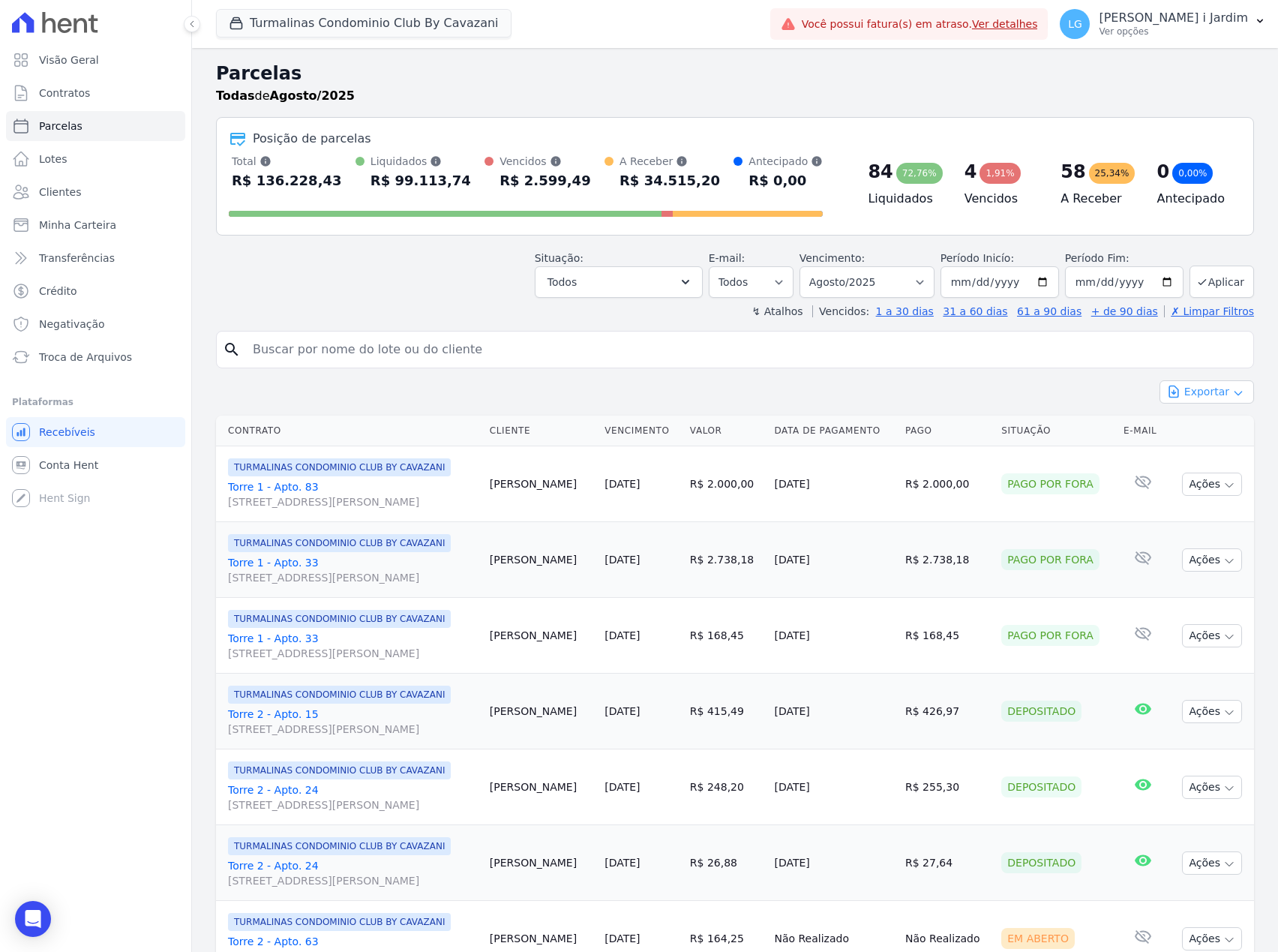
click at [1198, 397] on button "Exportar" at bounding box center [1206, 392] width 94 height 23
click at [1206, 456] on span "Exportar CSV" at bounding box center [1205, 452] width 80 height 15
click at [371, 256] on div "Situação: Agendado Em Aberto Pago Processando Cancelado Vencido Transferindo De…" at bounding box center [734, 271] width 1038 height 54
click at [282, 310] on div "↯ Atalhos Vencidos: 1 a 30 dias 31 a 60 dias 61 a 90 dias + de 90 dias ✗ Limpar…" at bounding box center [734, 311] width 1038 height 15
click at [347, 28] on button "Turmalinas Condominio Club By Cavazani" at bounding box center [363, 23] width 295 height 29
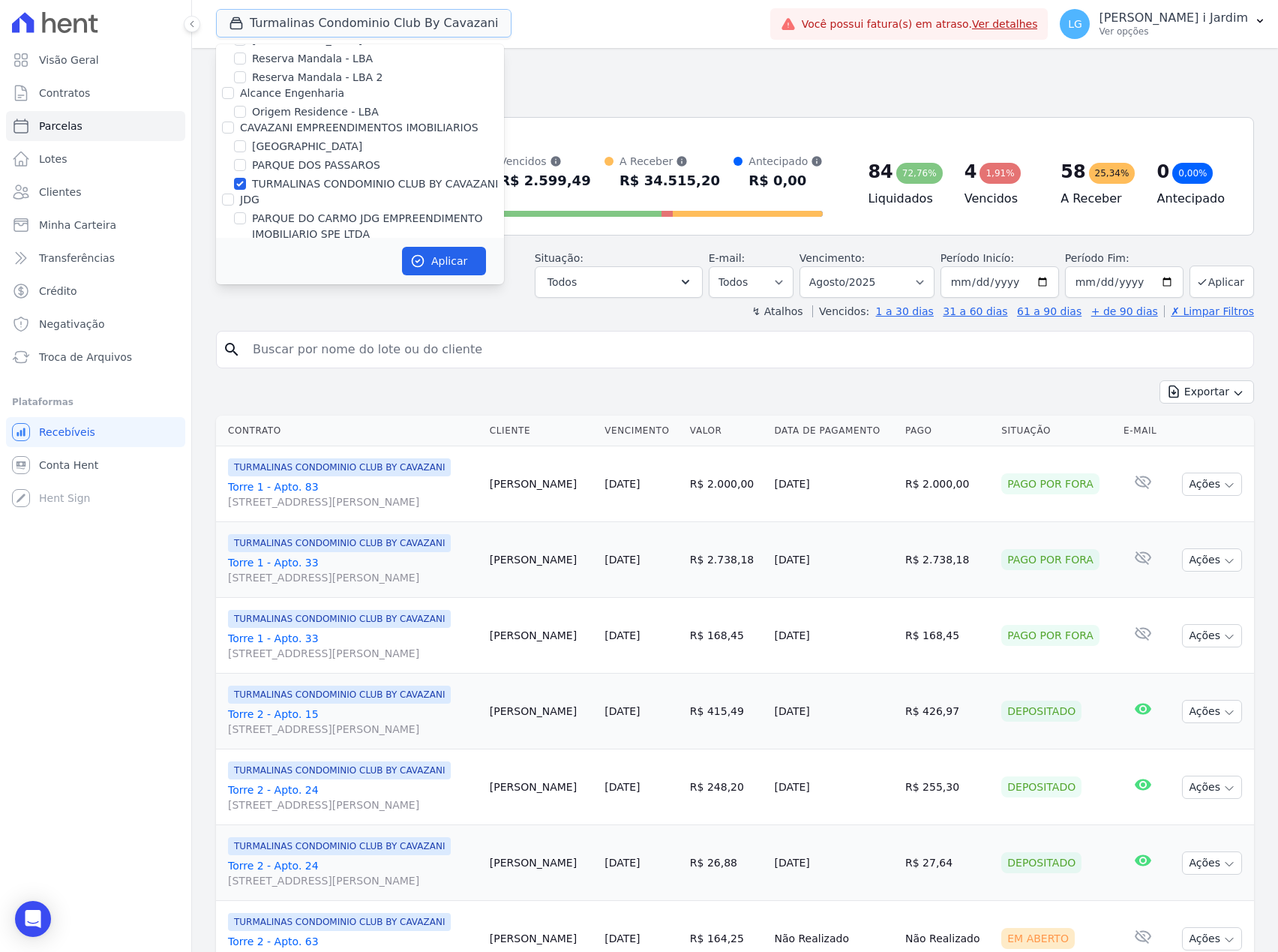
scroll to position [3099, 0]
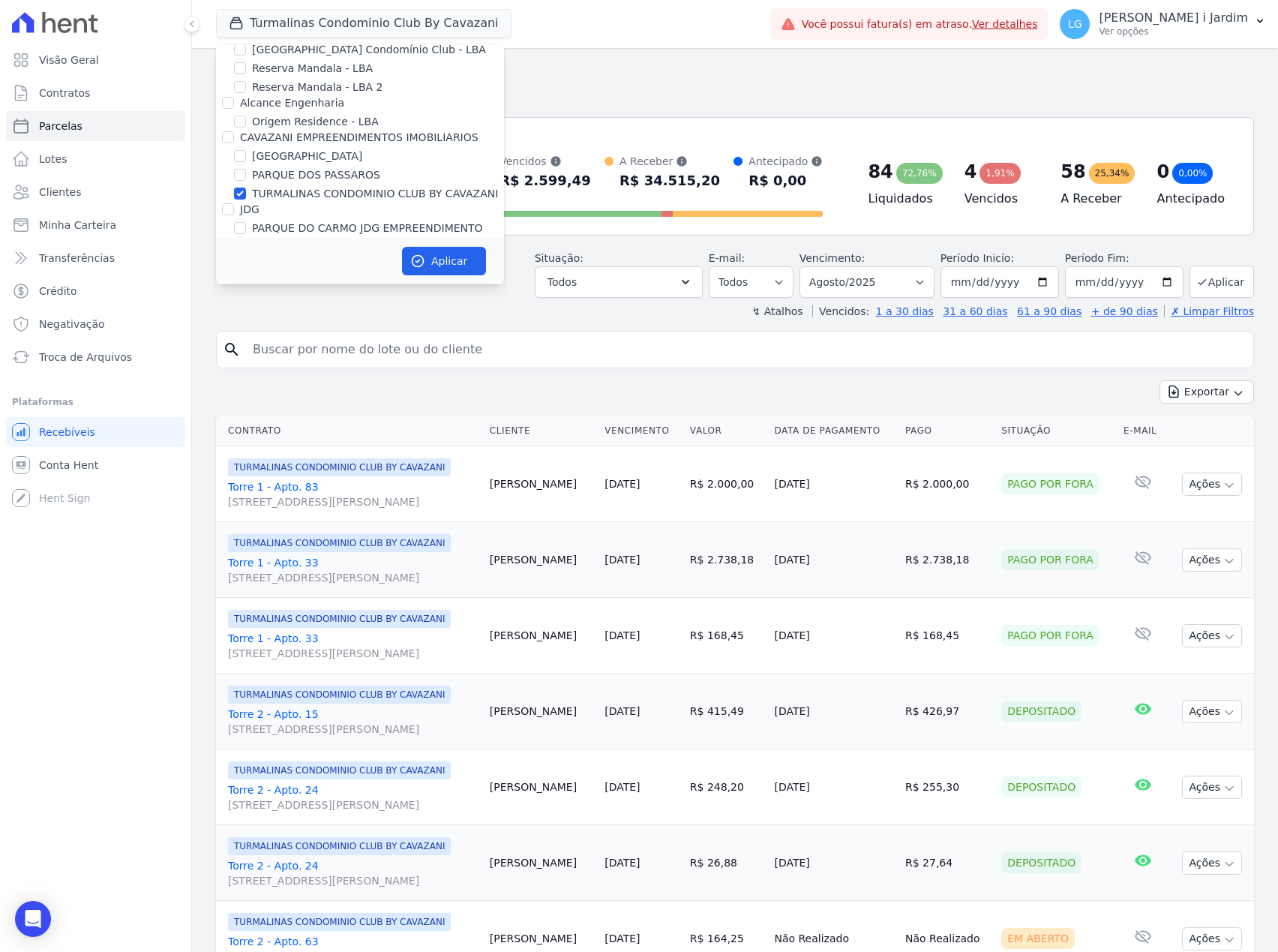
click at [340, 186] on label "TURMALINAS CONDOMINIO CLUB BY CAVAZANI" at bounding box center [376, 194] width 246 height 16
click at [246, 188] on input "TURMALINAS CONDOMINIO CLUB BY CAVAZANI" at bounding box center [240, 194] width 12 height 12
checkbox input "false"
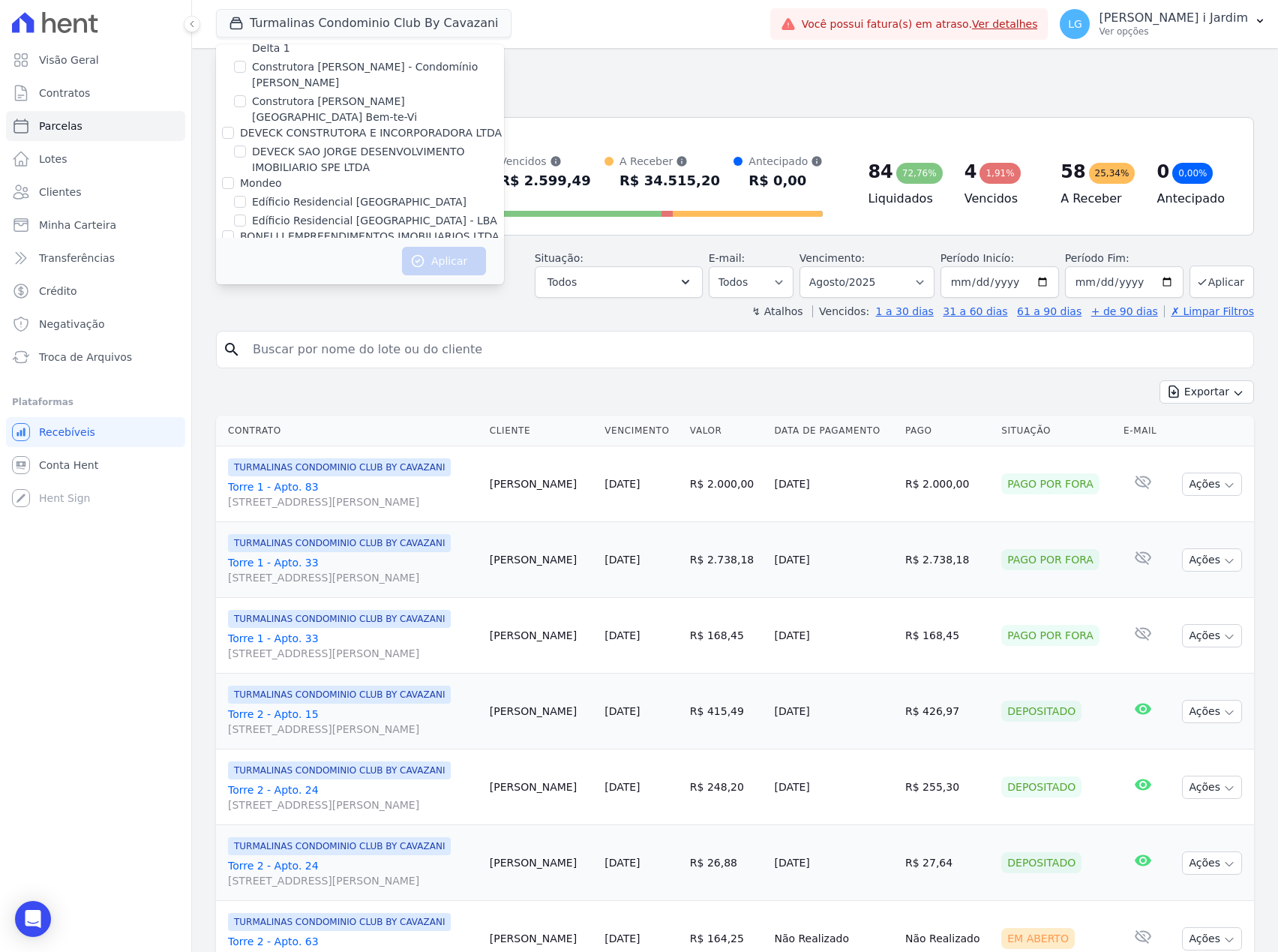
click at [391, 282] on label "IN RESIDENCIAL CLUBE VOTORANTIM SPE LTDA" at bounding box center [376, 290] width 247 height 16
click at [246, 283] on input "IN RESIDENCIAL CLUBE VOTORANTIM SPE LTDA" at bounding box center [240, 289] width 12 height 12
checkbox input "true"
click at [426, 258] on button "Aplicar" at bounding box center [444, 260] width 84 height 29
click at [109, 259] on link "Transferências" at bounding box center [95, 258] width 179 height 30
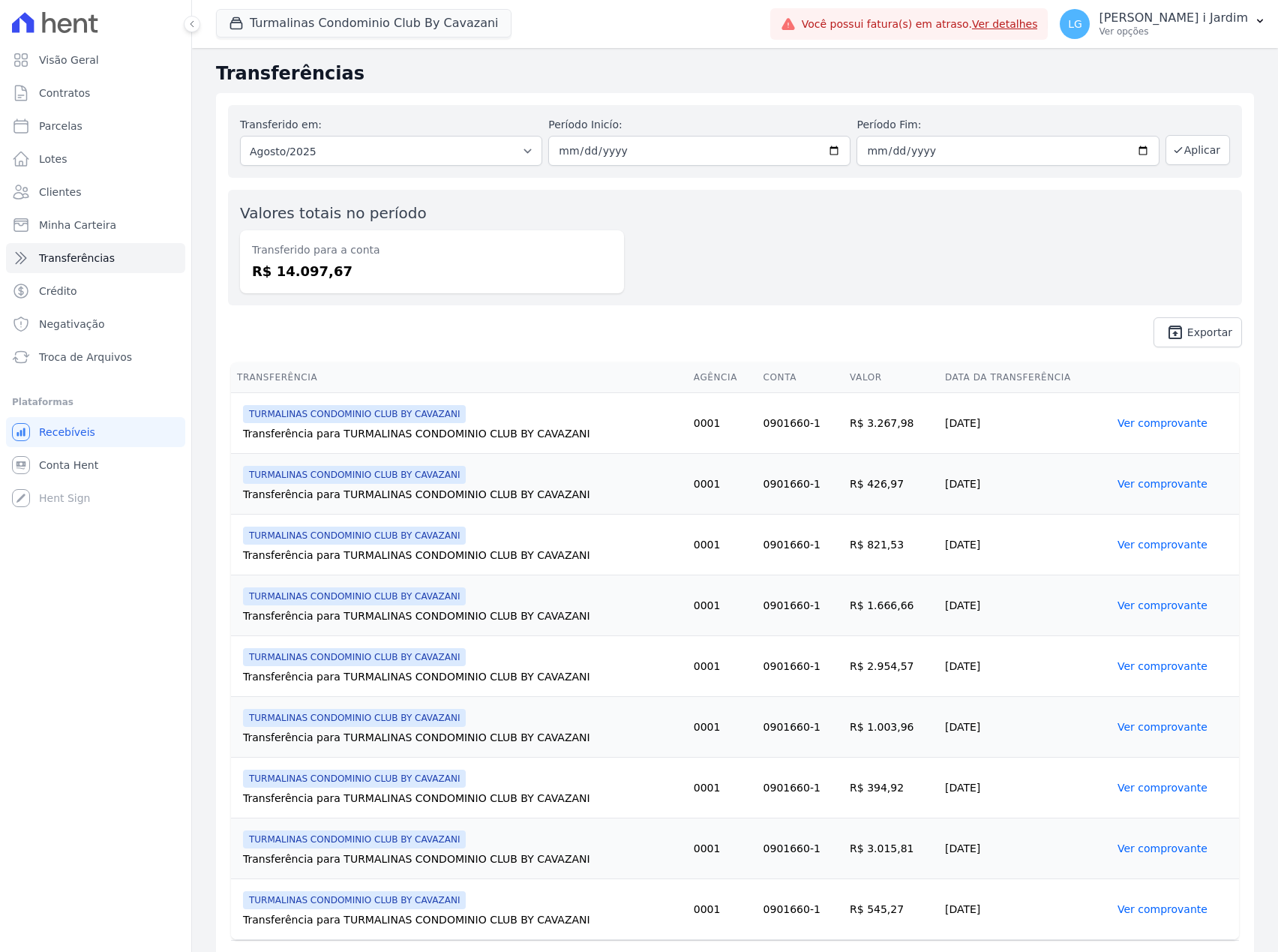
select select
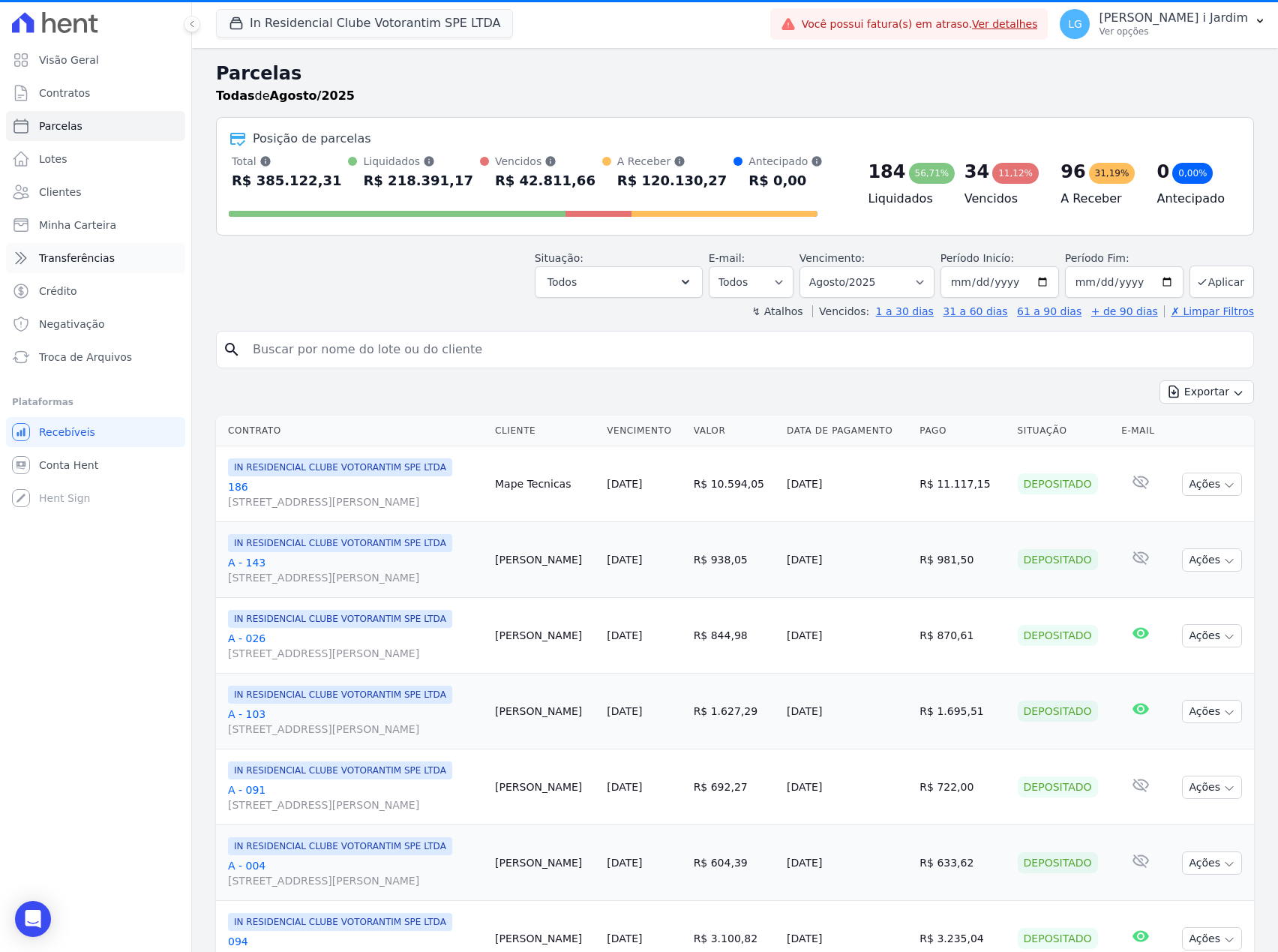
click at [121, 255] on link "Transferências" at bounding box center [95, 258] width 179 height 30
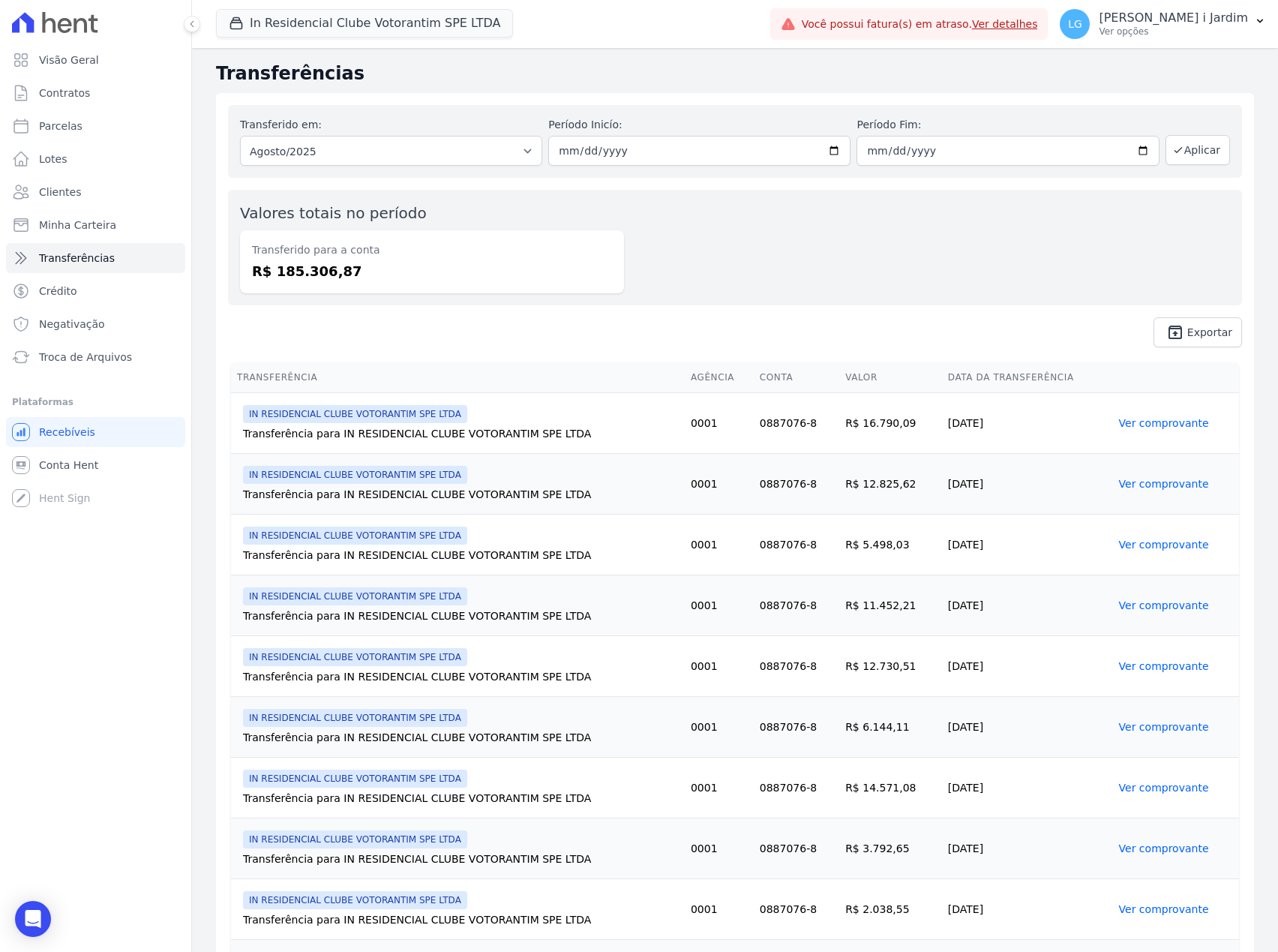
click at [835, 90] on div "Transferências Transferido em: Todos os meses Março/2025 Abril/2025 Maio/2025 J…" at bounding box center [734, 761] width 1086 height 1427
click at [127, 49] on link "Visão Geral" at bounding box center [95, 60] width 179 height 30
drag, startPoint x: 367, startPoint y: 261, endPoint x: 226, endPoint y: 253, distance: 141.2
click at [226, 253] on div "Transferido em: Todos os meses Março/2025 Abril/2025 Maio/2025 Junho/2025 Julho…" at bounding box center [734, 227] width 1038 height 266
click at [258, 312] on div "Transferido em: Todos os meses Março/2025 Abril/2025 Maio/2025 Junho/2025 Julho…" at bounding box center [734, 227] width 1038 height 266
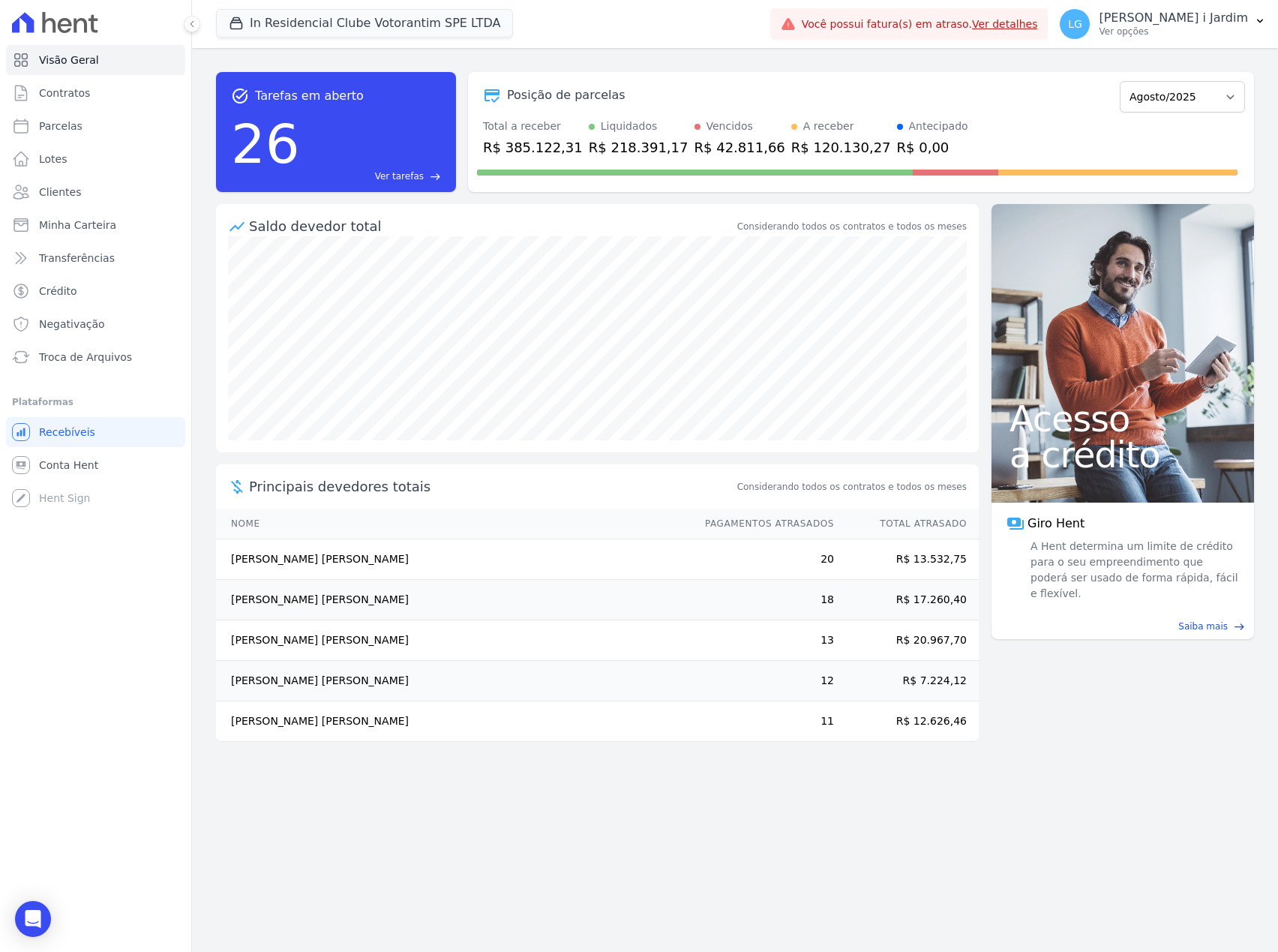
drag, startPoint x: 507, startPoint y: 824, endPoint x: 500, endPoint y: 806, distance: 19.3
click at [507, 824] on div "task_alt Tarefas em aberto 26 Ver tarefas east Posição de parcelas Janeiro/2023…" at bounding box center [734, 499] width 1086 height 903
click at [331, 30] on button "In Residencial Clube Votorantim SPE LTDA" at bounding box center [364, 23] width 297 height 29
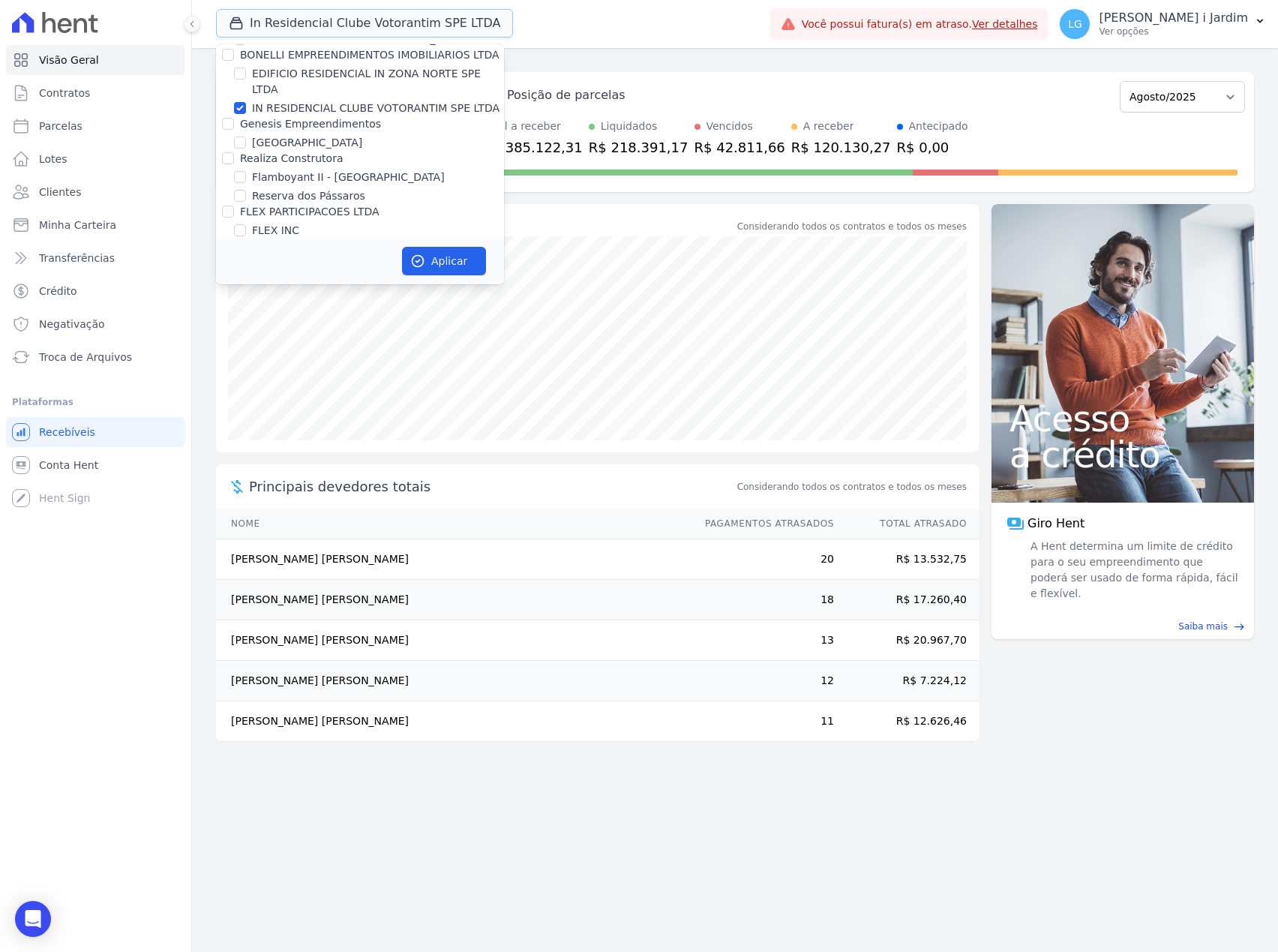
scroll to position [1300, 0]
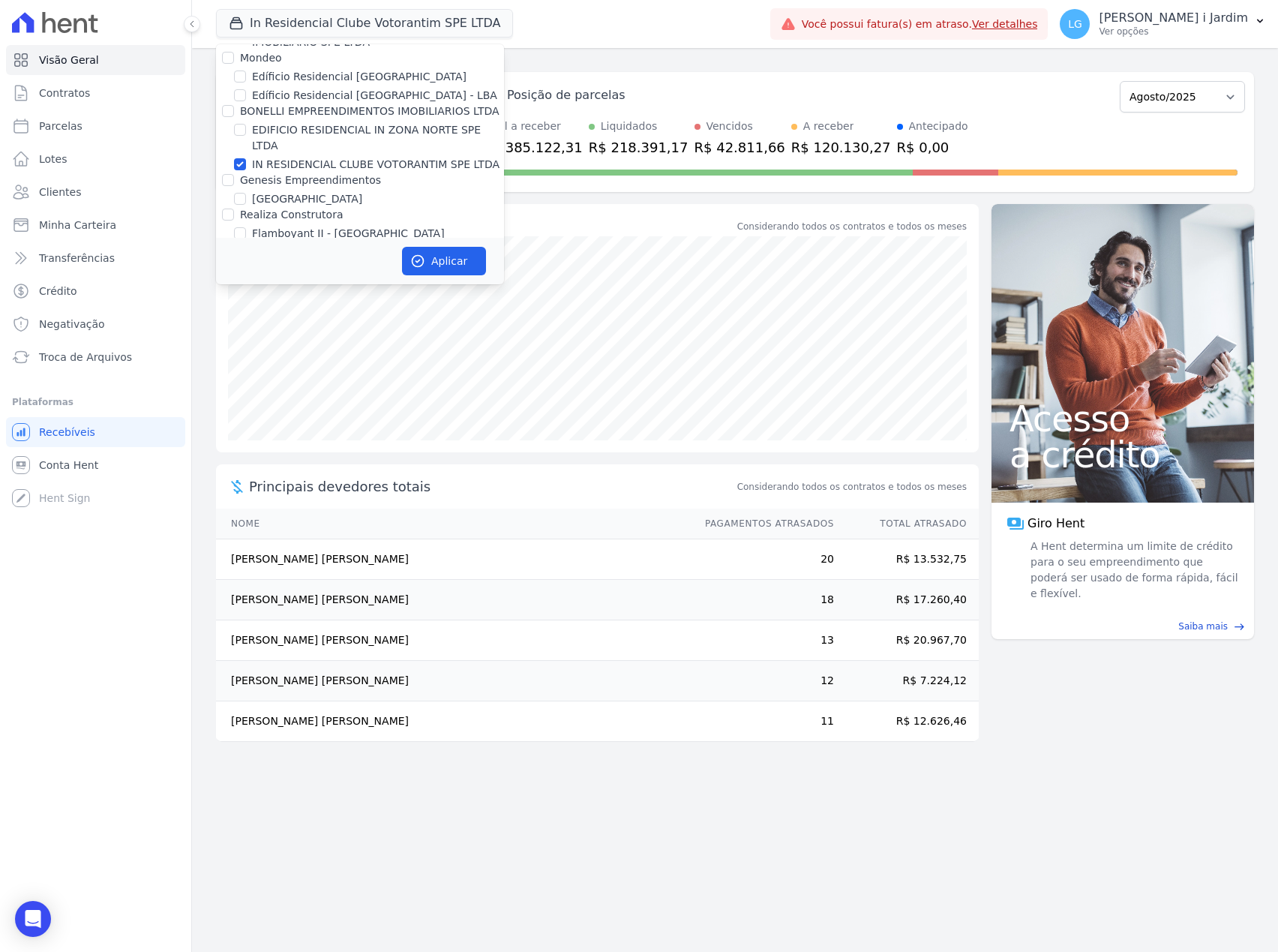
click at [313, 157] on label "IN RESIDENCIAL CLUBE VOTORANTIM SPE LTDA" at bounding box center [376, 165] width 247 height 16
click at [246, 158] on input "IN RESIDENCIAL CLUBE VOTORANTIM SPE LTDA" at bounding box center [240, 164] width 12 height 12
checkbox input "false"
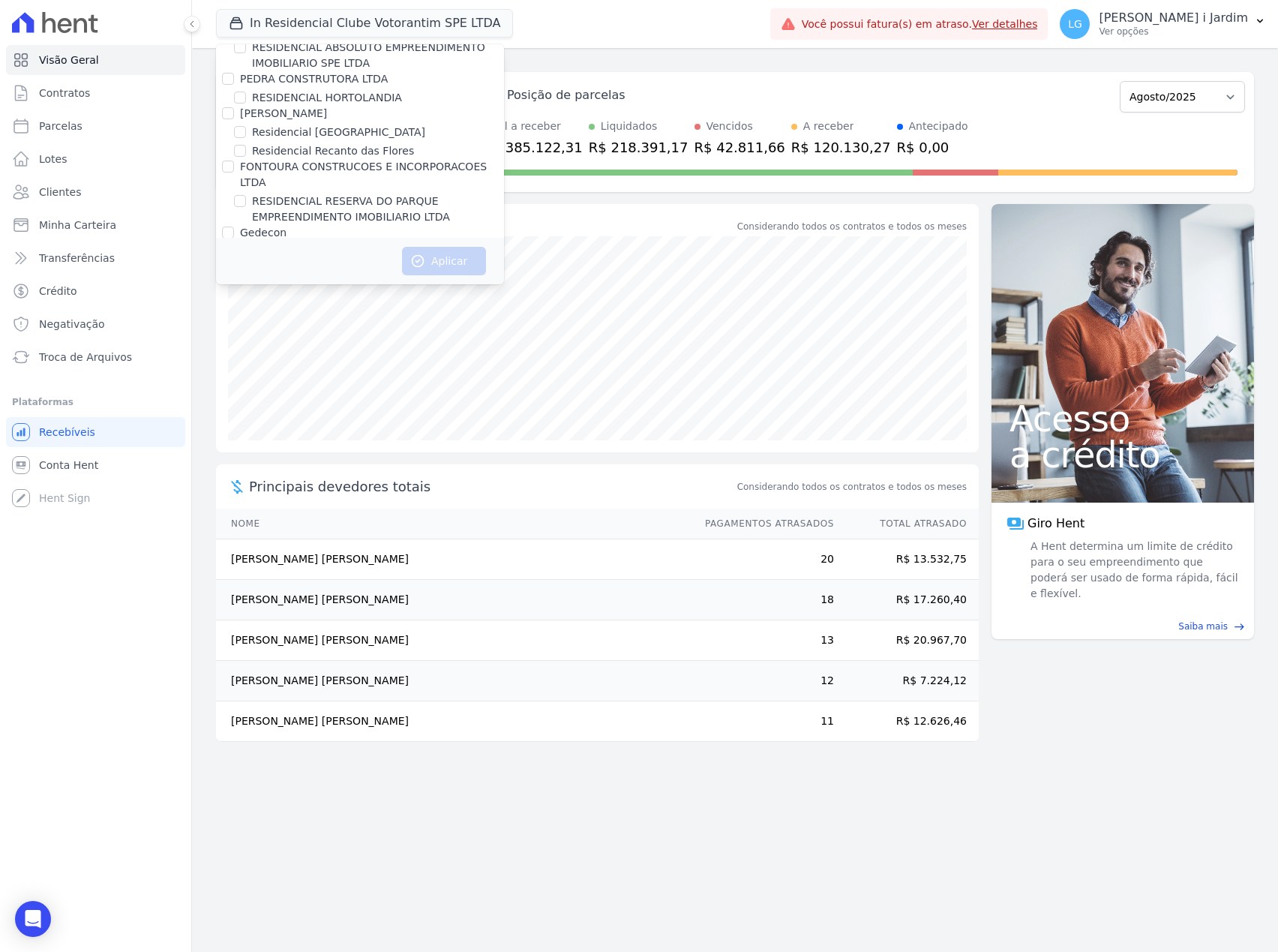
click at [328, 261] on label "[PERSON_NAME] INCORPORACOES" at bounding box center [331, 267] width 182 height 12
click at [234, 261] on input "[PERSON_NAME] INCORPORACOES" at bounding box center [228, 267] width 12 height 12
checkbox input "true"
click at [430, 255] on button "Aplicar" at bounding box center [444, 260] width 84 height 29
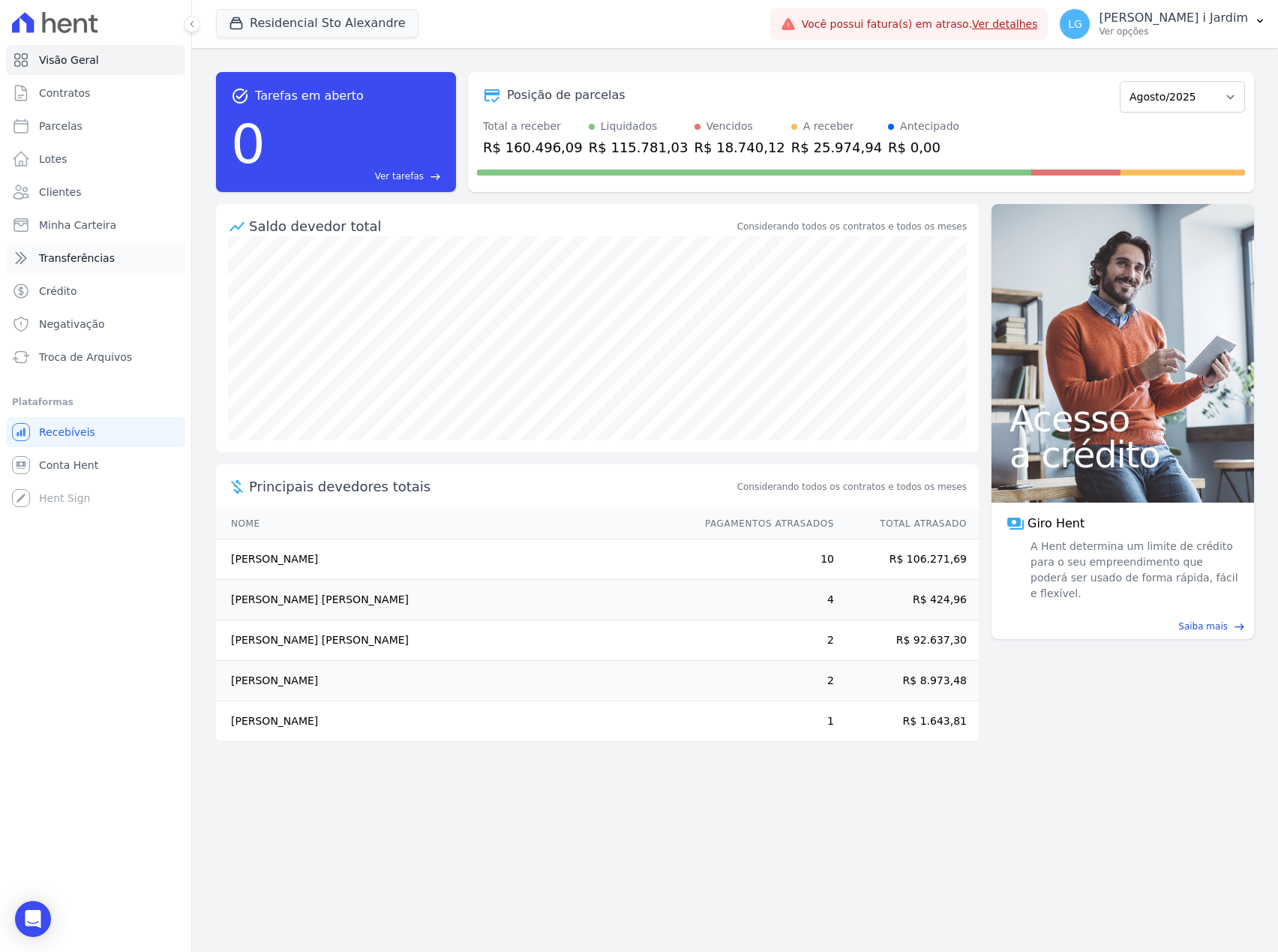
click at [145, 246] on link "Transferências" at bounding box center [95, 258] width 179 height 30
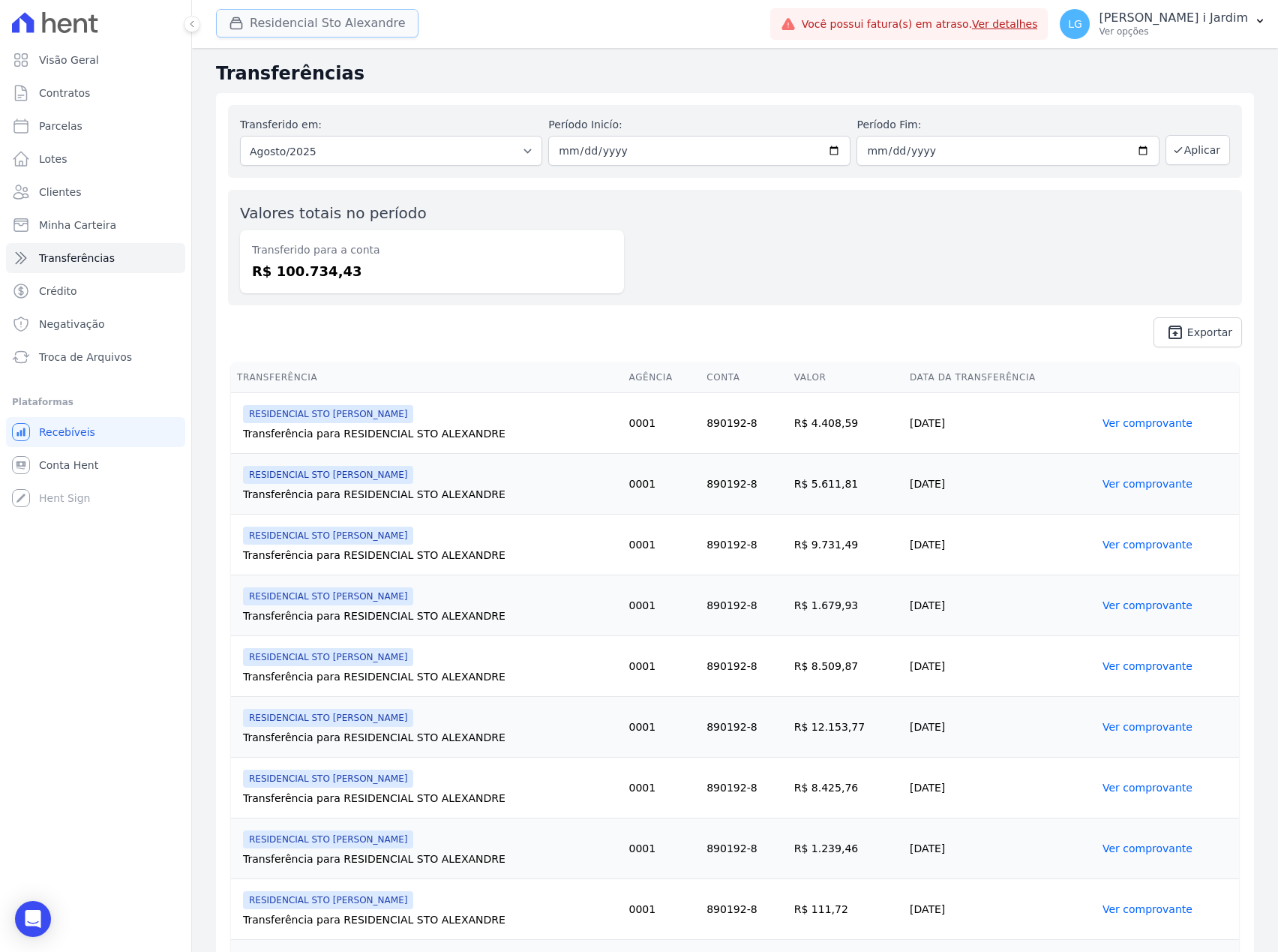
click at [295, 18] on button "Residencial Sto Alexandre" at bounding box center [317, 23] width 203 height 29
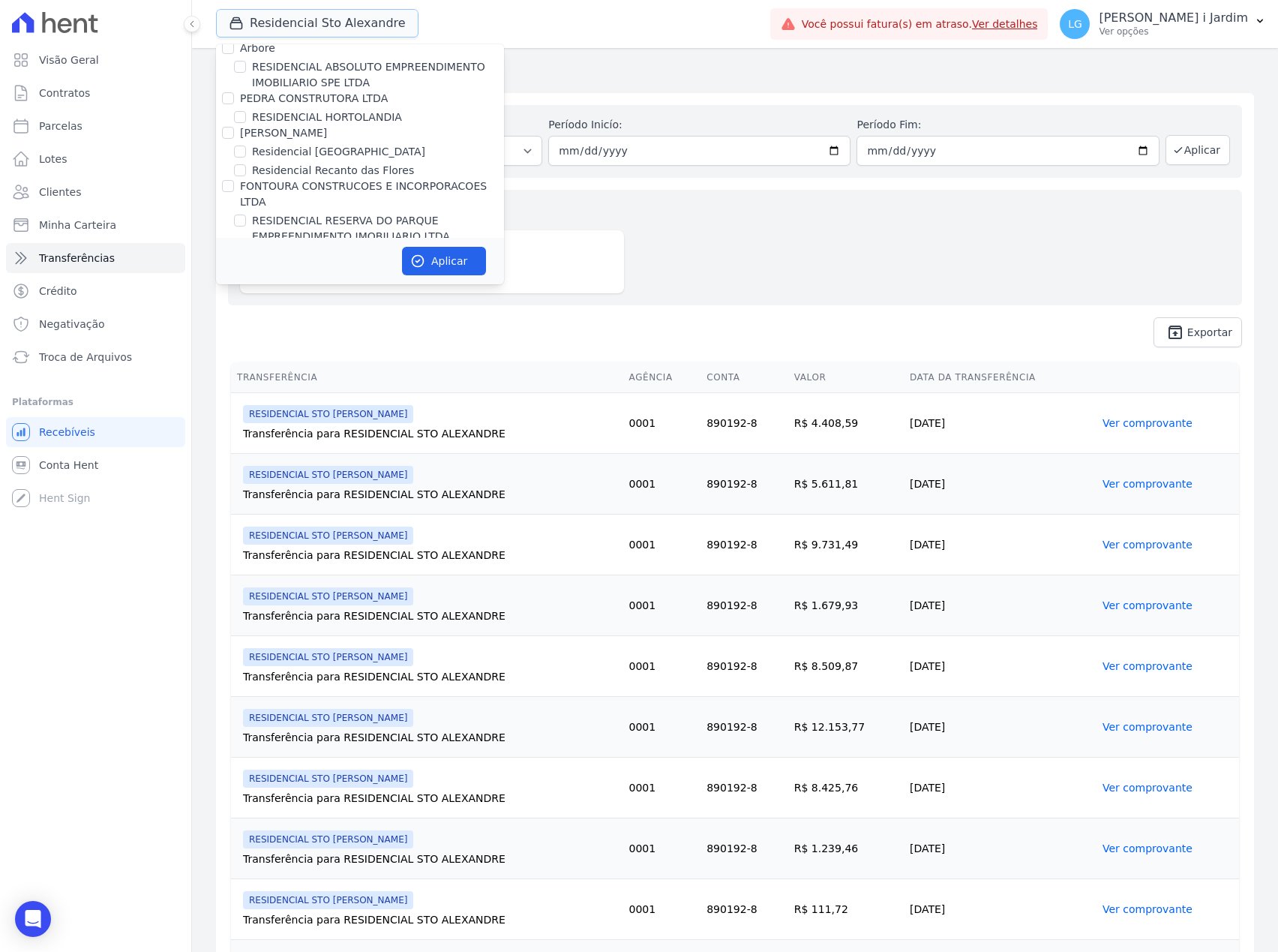
scroll to position [3400, 0]
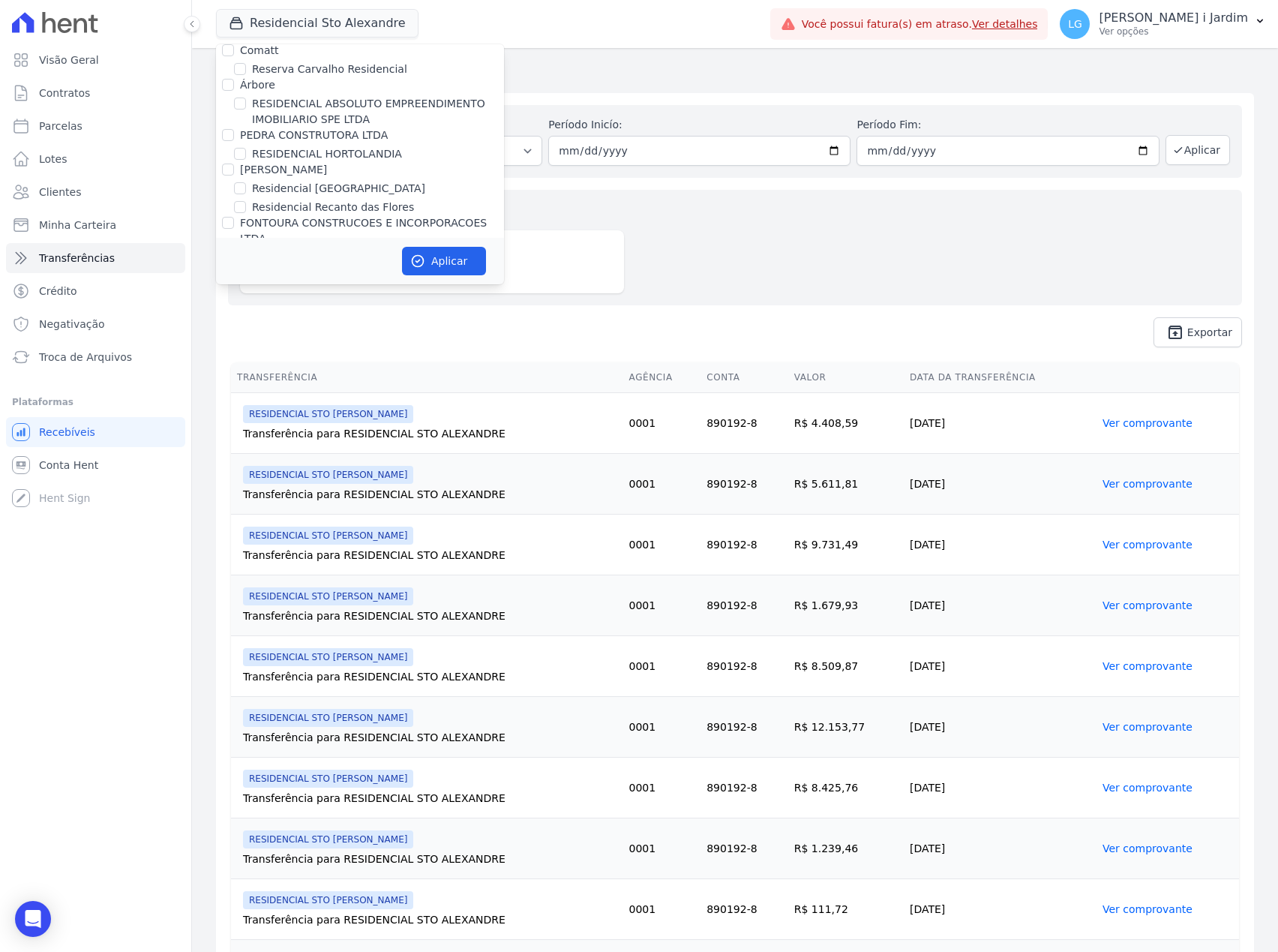
click at [306, 317] on label "[PERSON_NAME] INCORPORACOES" at bounding box center [331, 323] width 182 height 12
click at [234, 317] on input "[PERSON_NAME] INCORPORACOES" at bounding box center [228, 323] width 12 height 12
checkbox input "false"
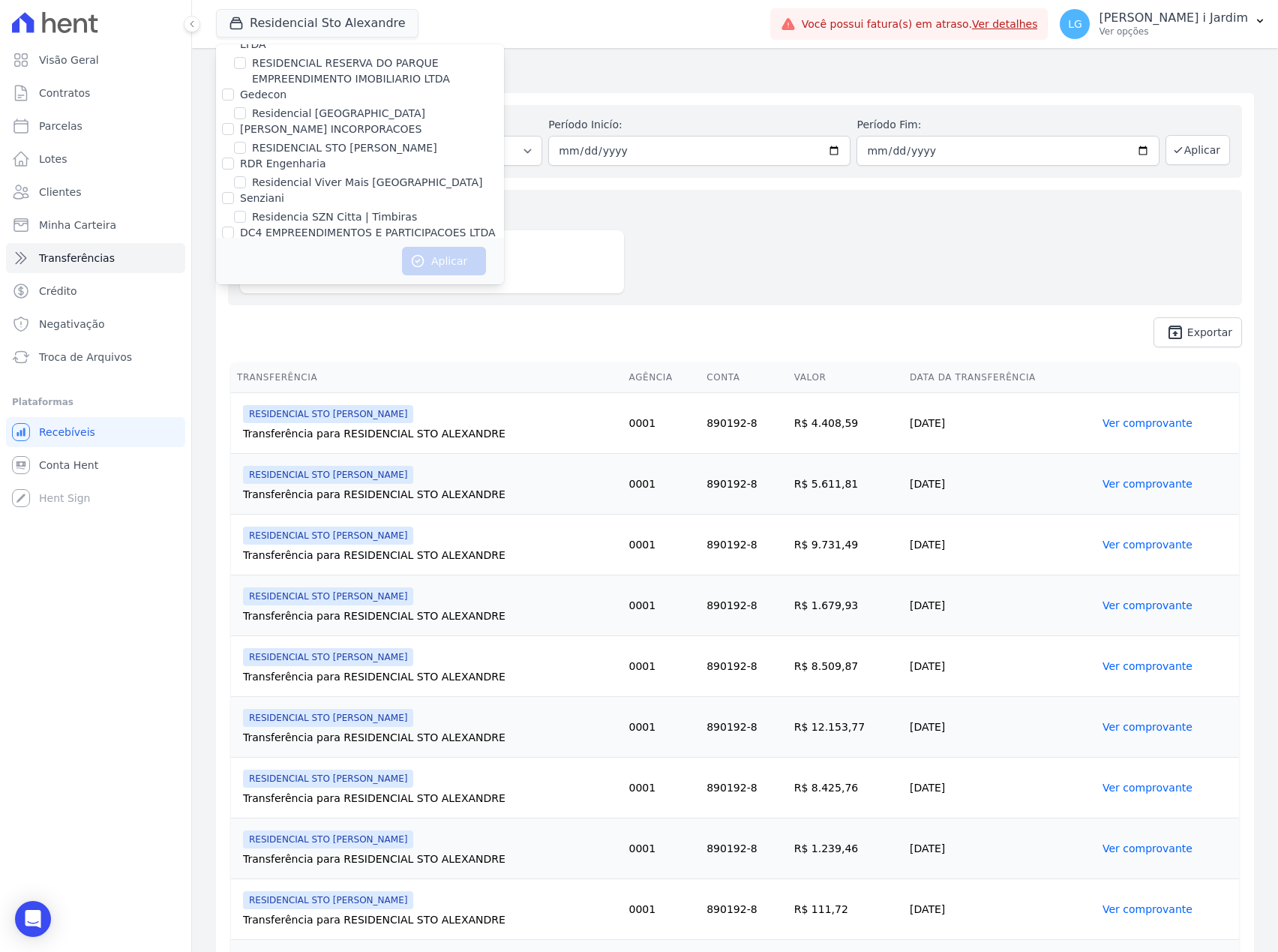
click at [353, 243] on div "[GEOGRAPHIC_DATA]" at bounding box center [360, 251] width 288 height 16
click at [353, 261] on label "[PERSON_NAME] PARTICIPACOES E EMPREENDIMENTOS IMOBILIARIOS S/A" at bounding box center [342, 275] width 203 height 28
click at [234, 261] on input "[PERSON_NAME] PARTICIPACOES E EMPREENDIMENTOS IMOBILIARIOS S/A" at bounding box center [228, 267] width 12 height 12
checkbox input "true"
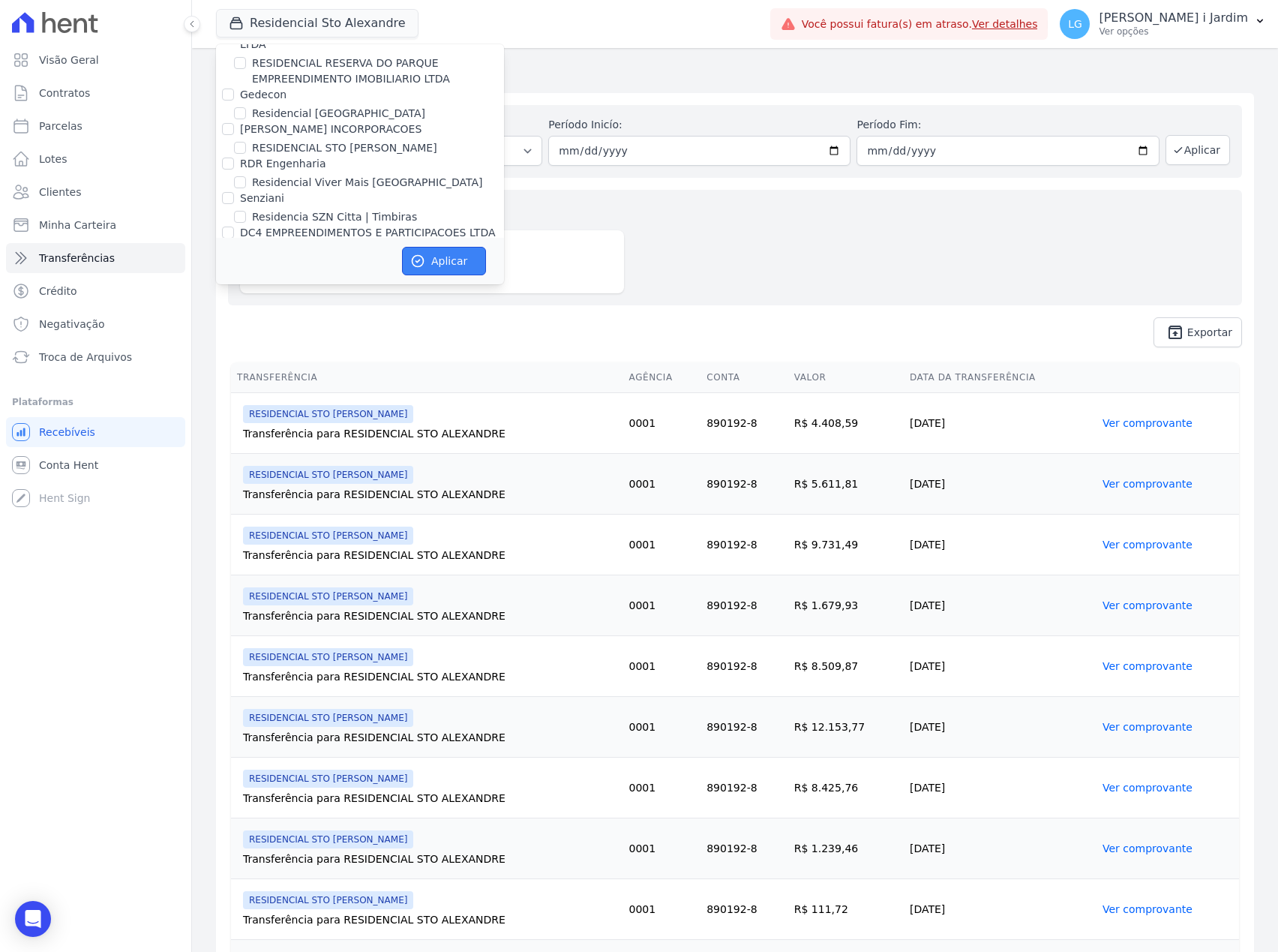
click at [454, 261] on button "Aplicar" at bounding box center [444, 260] width 84 height 29
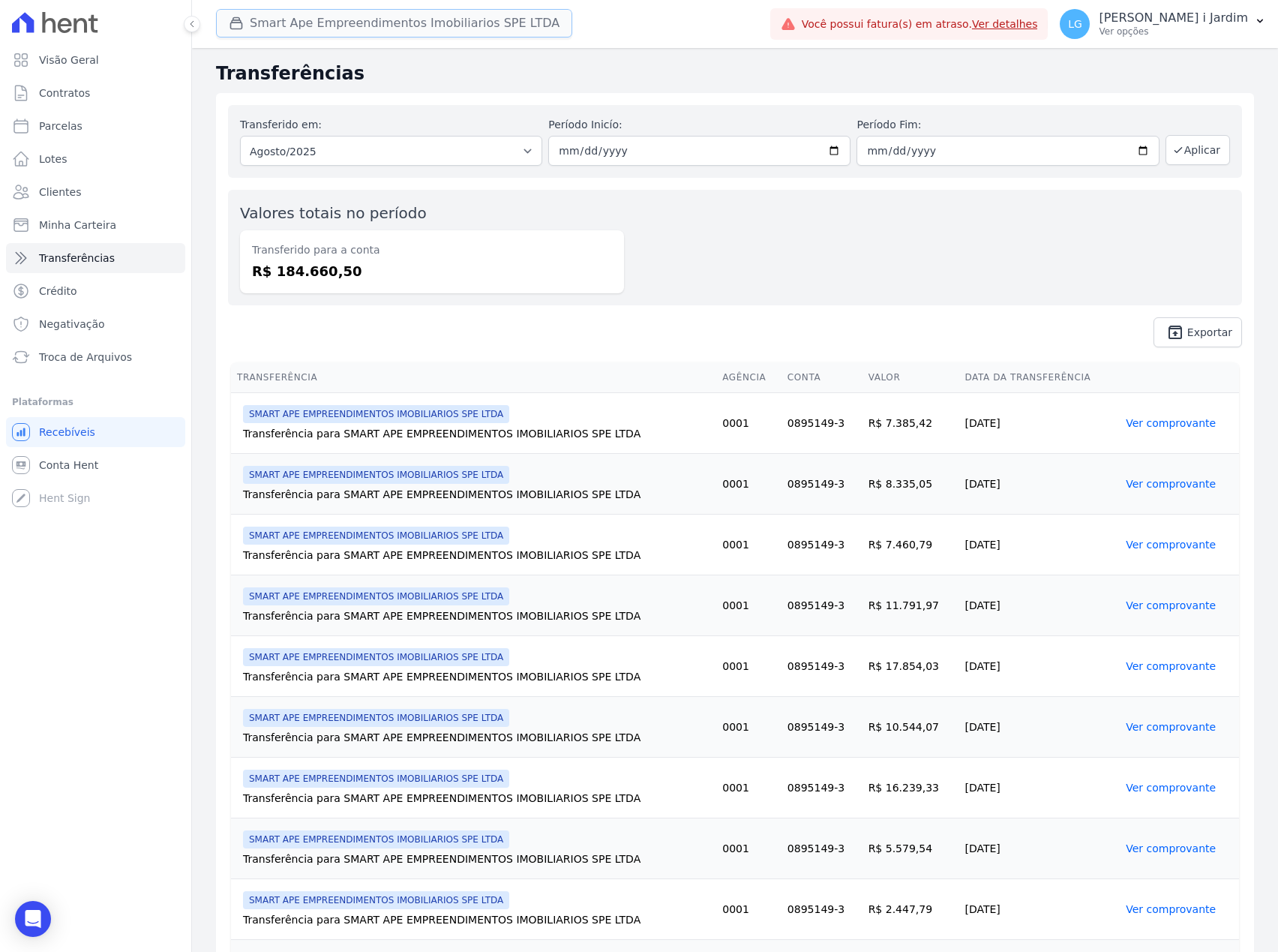
click at [243, 28] on icon "button" at bounding box center [236, 23] width 15 height 15
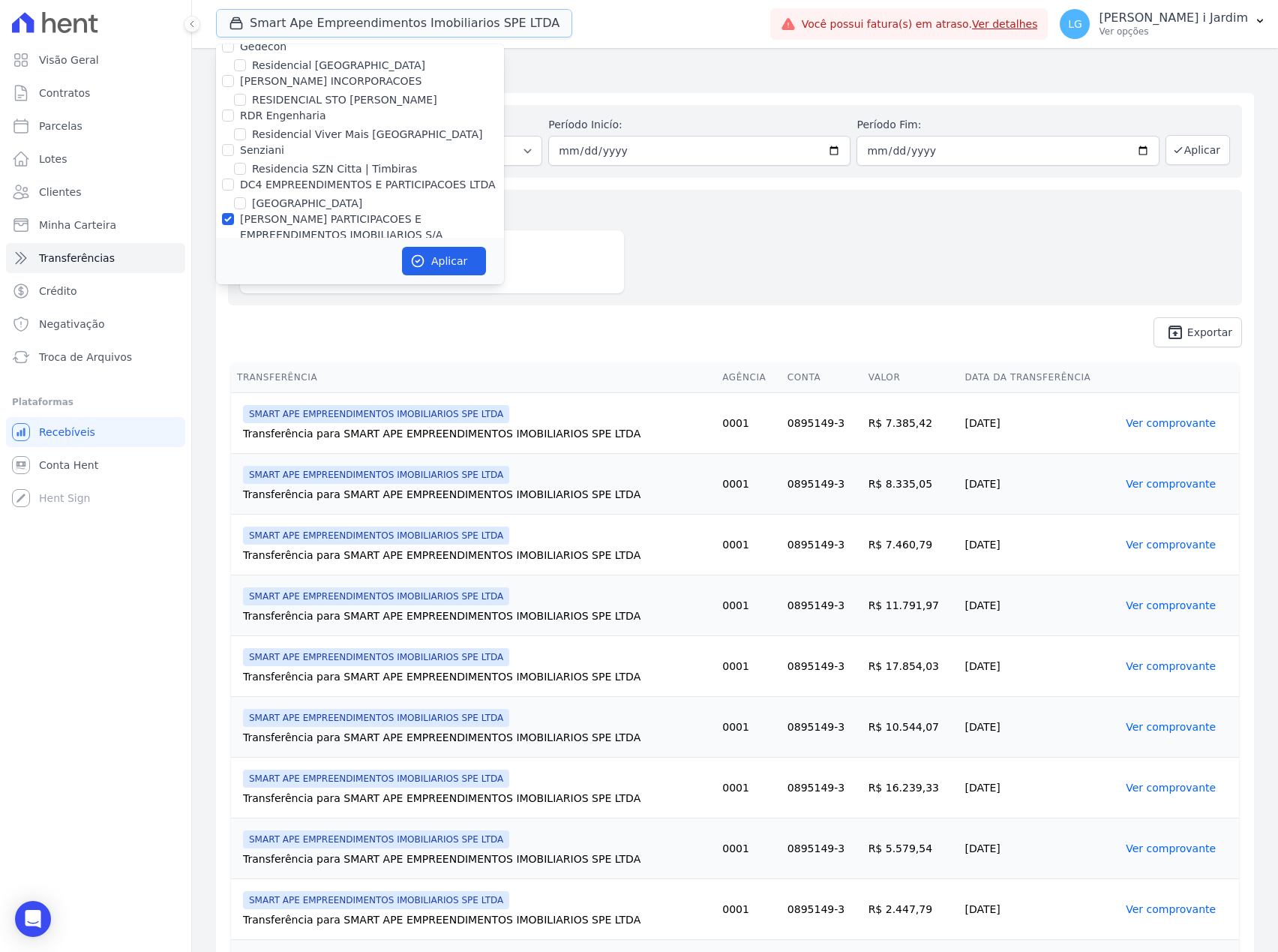
scroll to position [3600, 0]
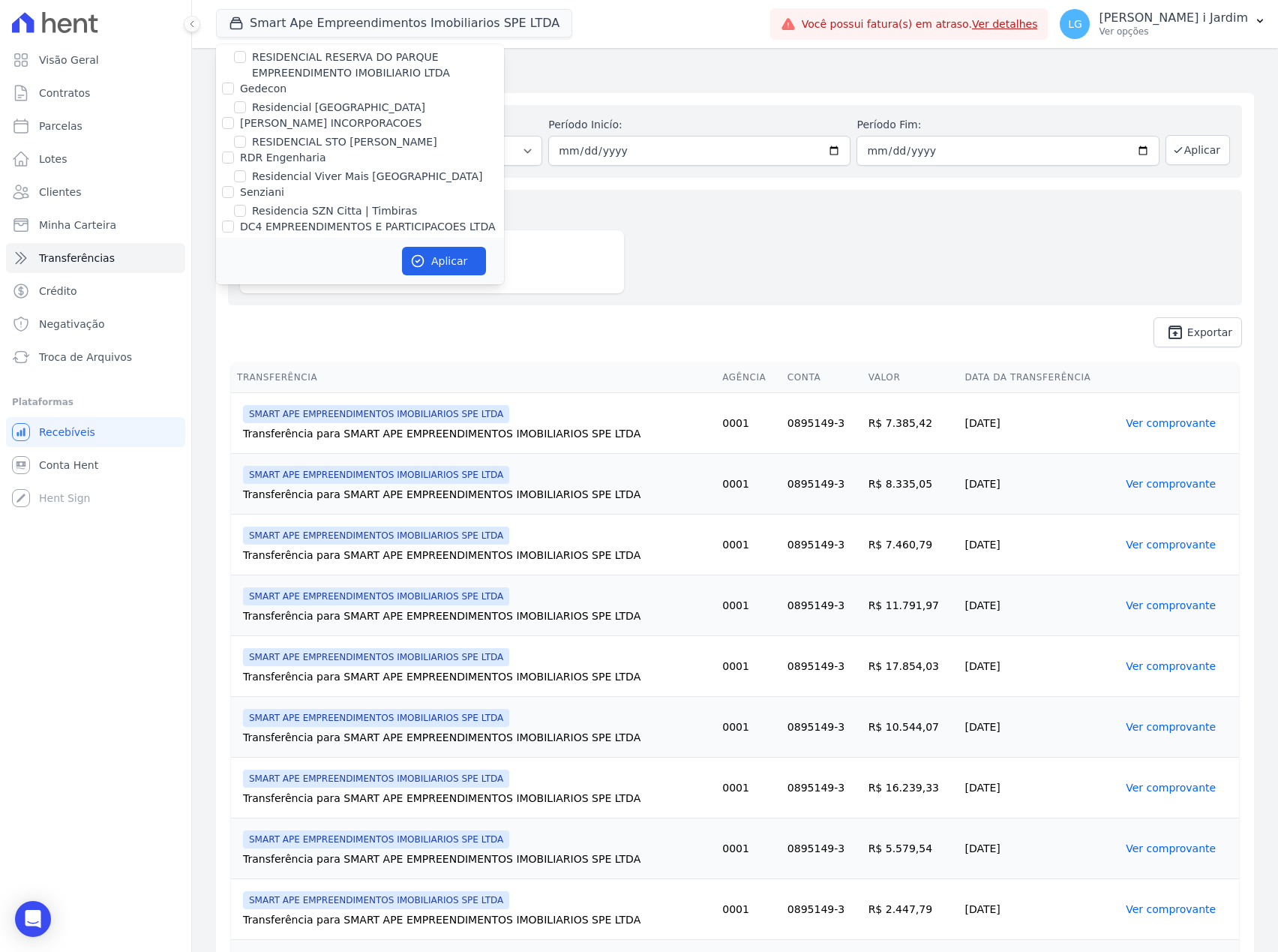
click at [344, 288] on label "SMART APE EMPREENDIMENTOS IMOBILIARIOS SPE LTDA" at bounding box center [379, 304] width 252 height 32
click at [246, 289] on input "SMART APE EMPREENDIMENTOS IMOBILIARIOS SPE LTDA" at bounding box center [240, 295] width 12 height 12
checkbox input "false"
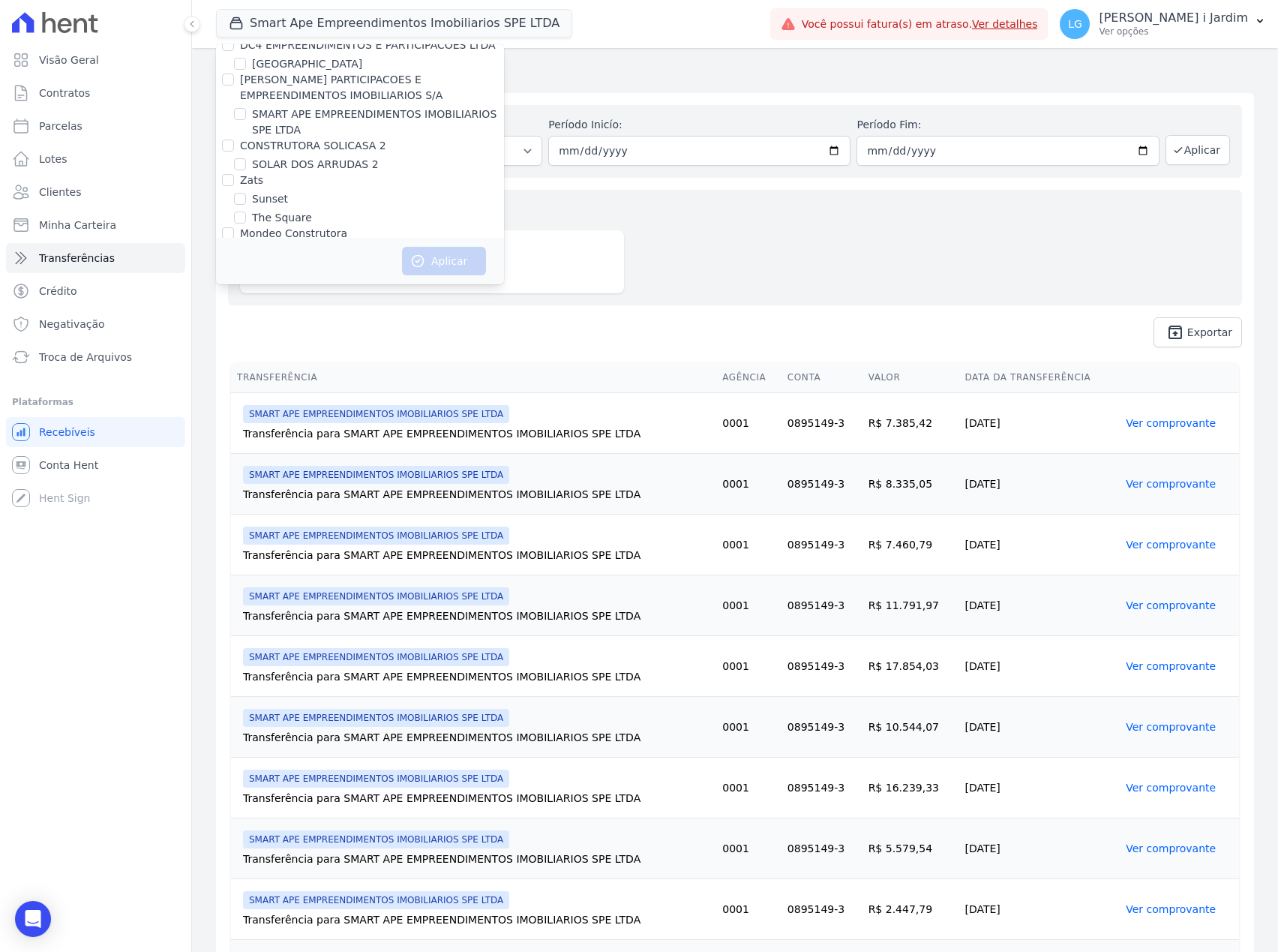
click at [344, 295] on label "VALEINCORP - TURIM" at bounding box center [307, 303] width 110 height 16
click at [246, 296] on input "VALEINCORP - TURIM" at bounding box center [240, 302] width 12 height 12
checkbox input "true"
click at [414, 261] on icon "button" at bounding box center [417, 260] width 15 height 15
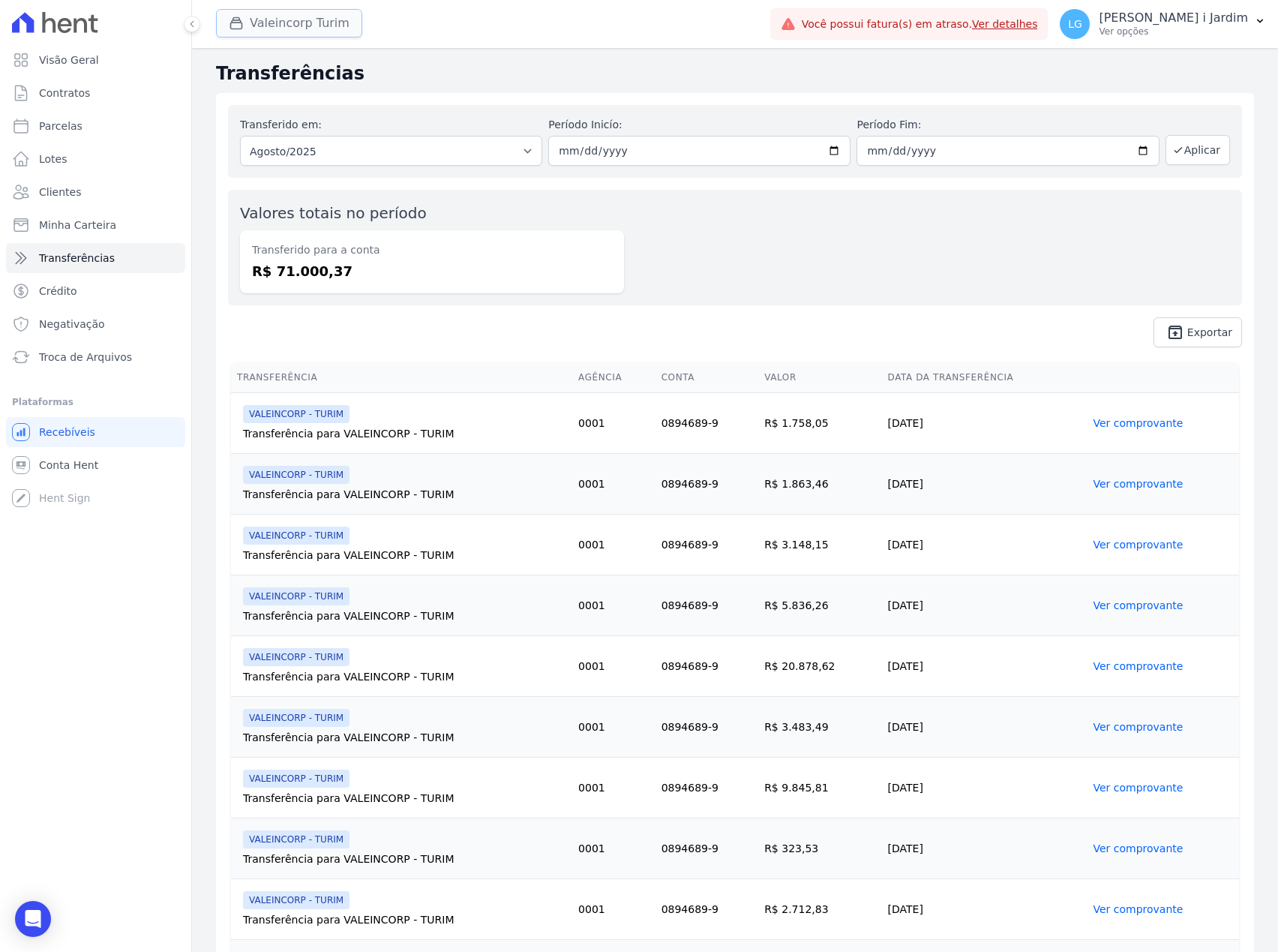
click at [297, 25] on button "Valeincorp Turim" at bounding box center [288, 23] width 146 height 29
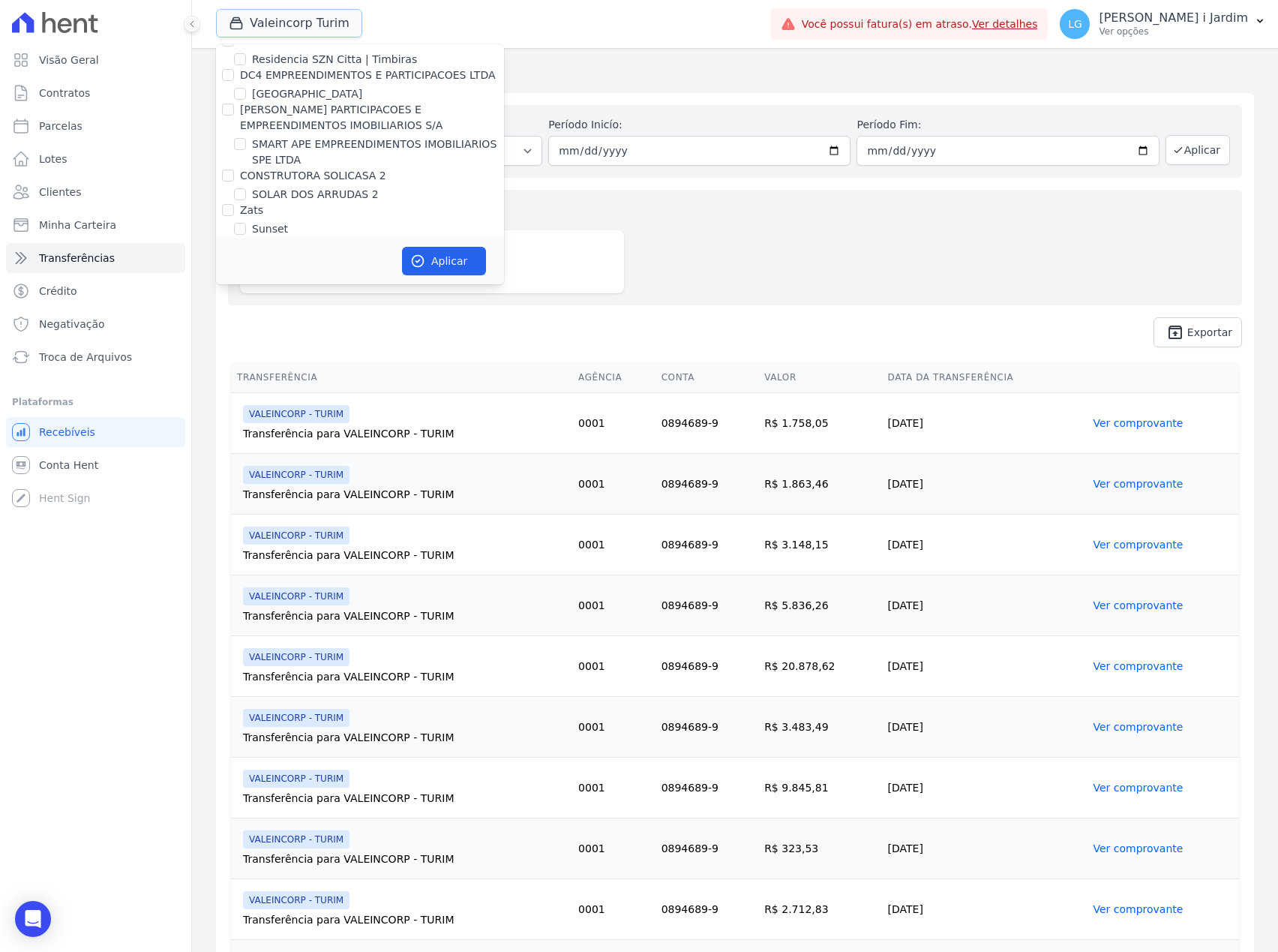
scroll to position [3800, 0]
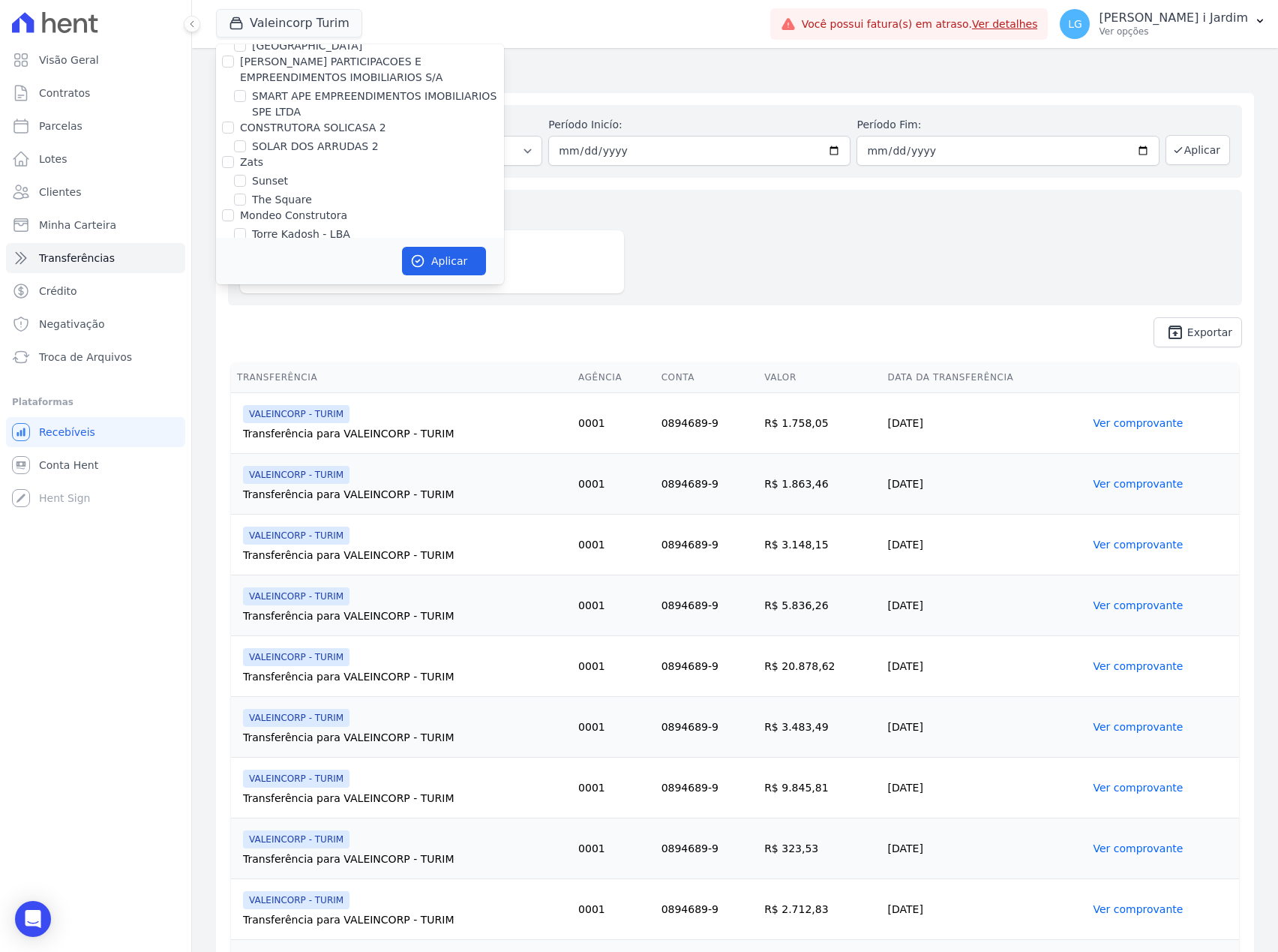
click at [329, 243] on label "VALEINCORP CONSTRUTORA INCORPORADORA E NEGOCIOS IMOBILIARIOS LTDA" at bounding box center [369, 257] width 256 height 28
click at [234, 243] on input "VALEINCORP CONSTRUTORA INCORPORADORA E NEGOCIOS IMOBILIARIOS LTDA" at bounding box center [228, 249] width 12 height 12
checkbox input "false"
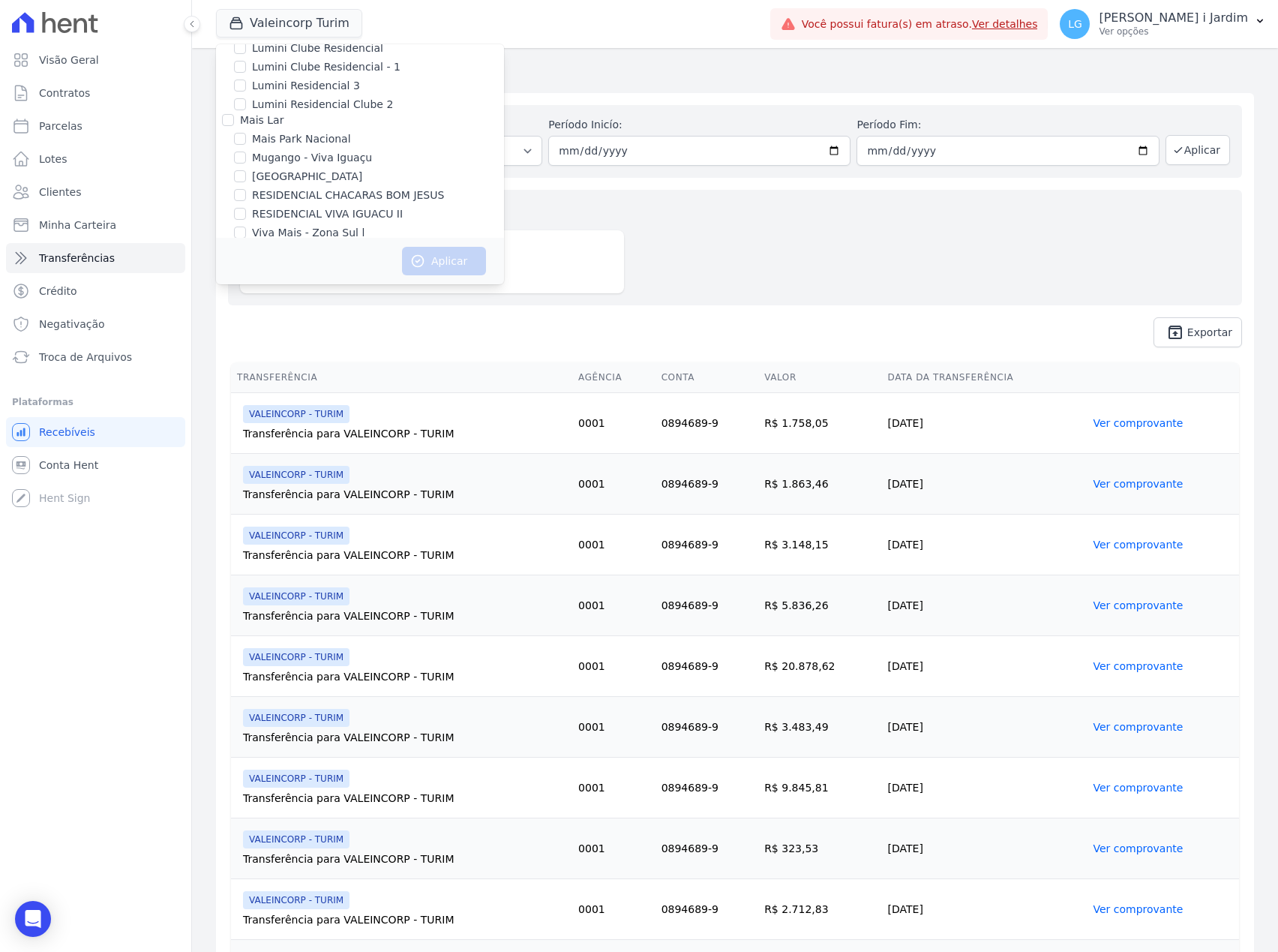
click at [304, 313] on label "MARKA SPE06 EMPREENDIMENTOS E PARTICIPACOES LTDA" at bounding box center [379, 329] width 252 height 32
click at [246, 314] on input "MARKA SPE06 EMPREENDIMENTOS E PARTICIPACOES LTDA" at bounding box center [240, 320] width 12 height 12
checkbox input "true"
click at [445, 264] on button "Aplicar" at bounding box center [444, 260] width 84 height 29
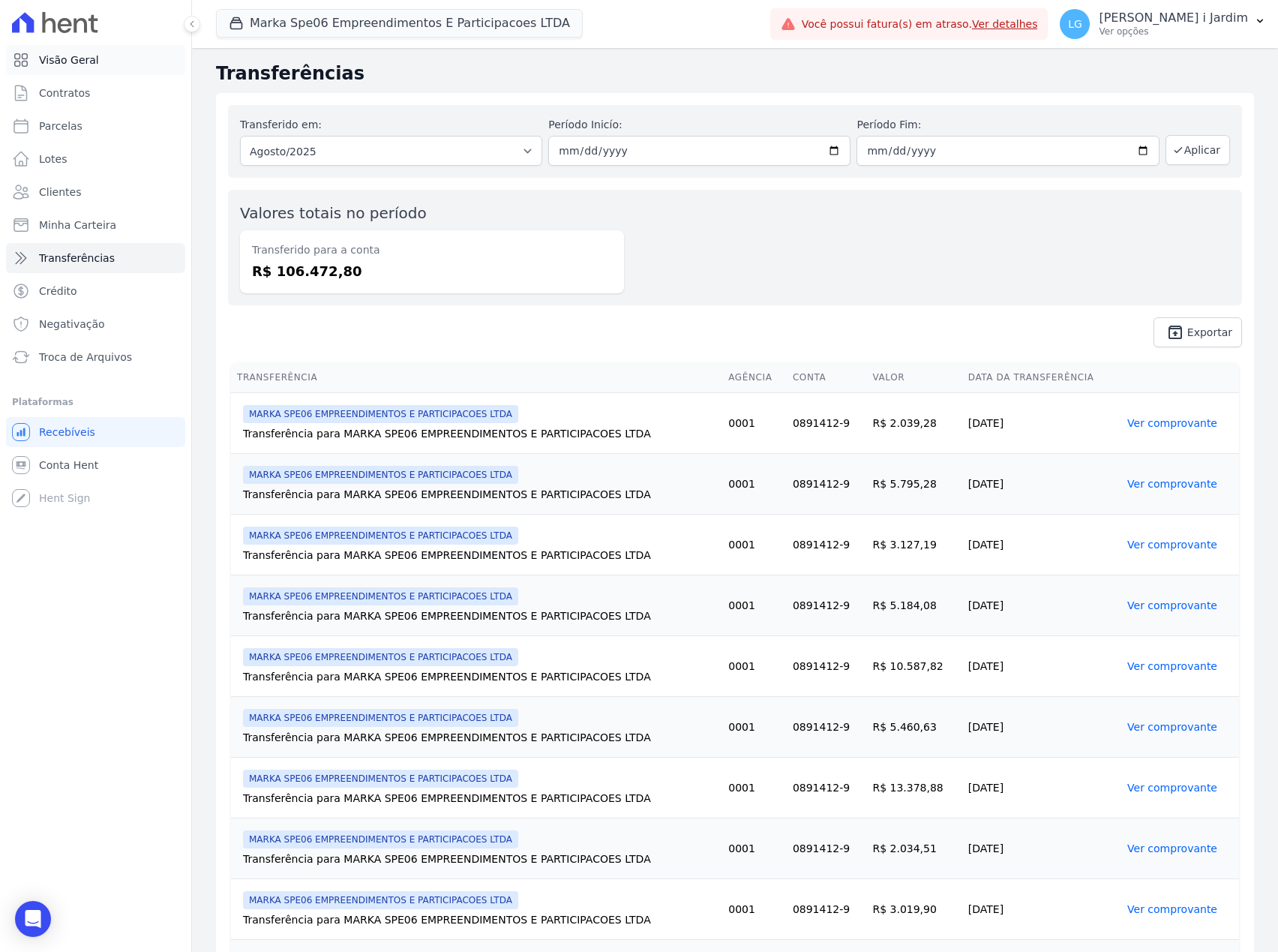
click at [108, 54] on link "Visão Geral" at bounding box center [95, 60] width 179 height 30
